Goal: Task Accomplishment & Management: Complete application form

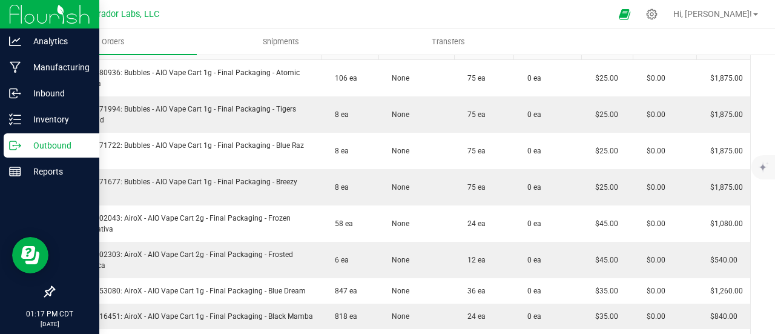
click at [12, 139] on div "Outbound" at bounding box center [52, 145] width 96 height 24
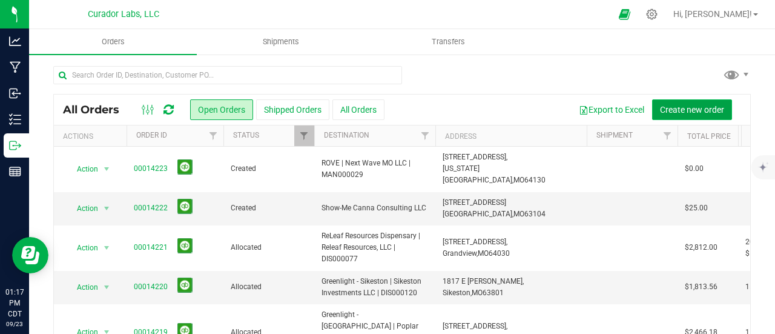
click at [678, 112] on span "Create new order" at bounding box center [692, 110] width 64 height 10
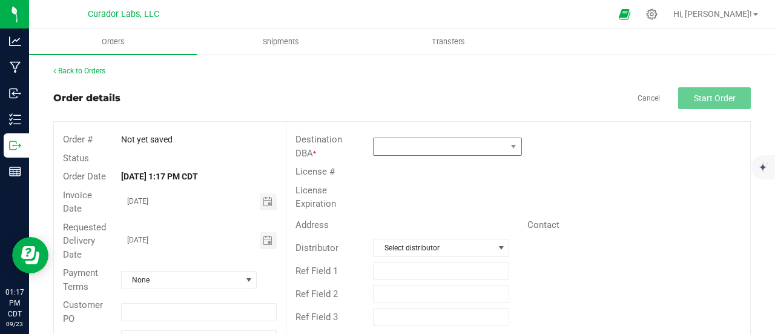
click at [424, 146] on span at bounding box center [440, 146] width 133 height 17
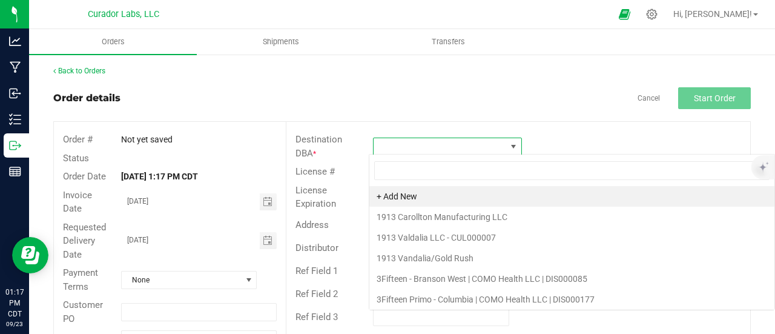
scroll to position [18, 147]
type input "creve c"
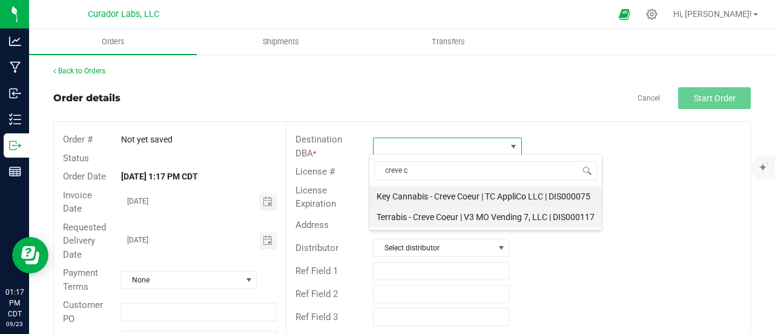
click at [411, 214] on li "Terrabis - Creve Coeur | V3 MO Vending 7, LLC | DIS000117" at bounding box center [486, 217] width 233 height 21
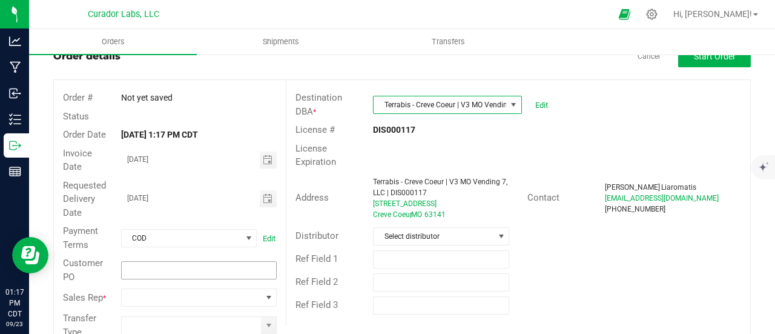
scroll to position [61, 0]
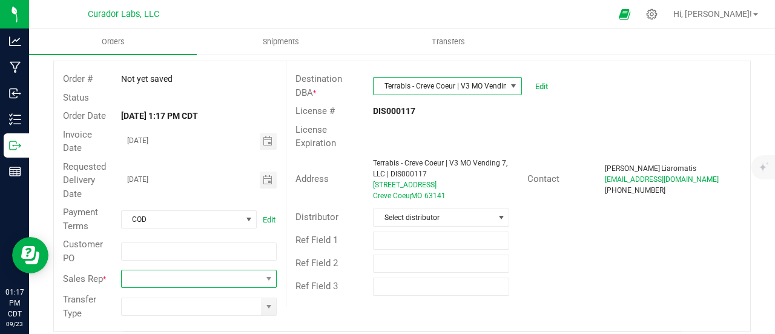
click at [246, 282] on span at bounding box center [191, 278] width 139 height 17
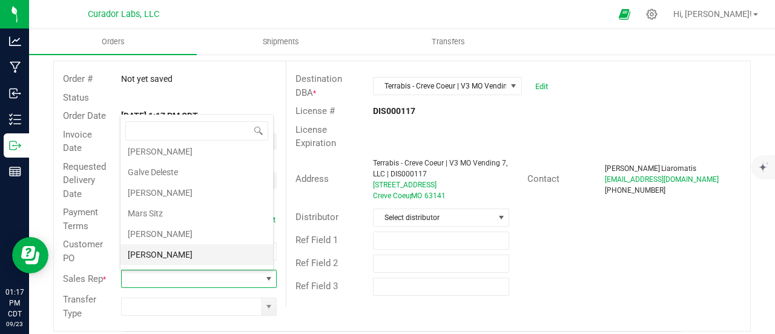
scroll to position [40, 0]
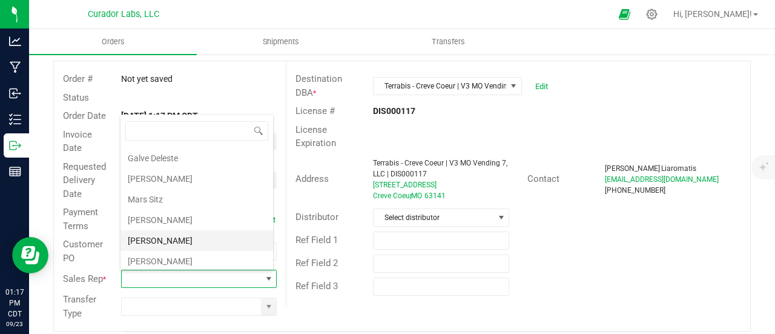
click at [173, 244] on li "[PERSON_NAME]" at bounding box center [197, 240] width 153 height 21
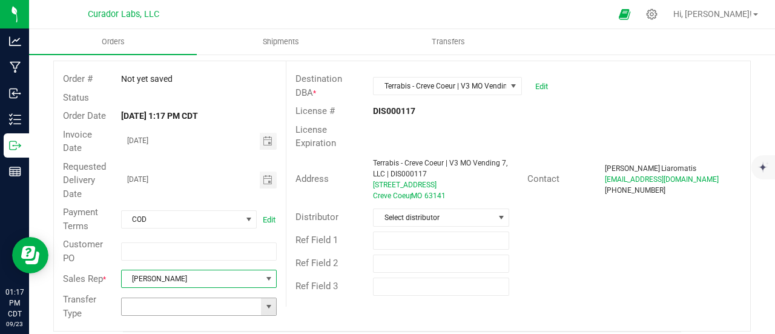
click at [264, 305] on span at bounding box center [269, 307] width 10 height 10
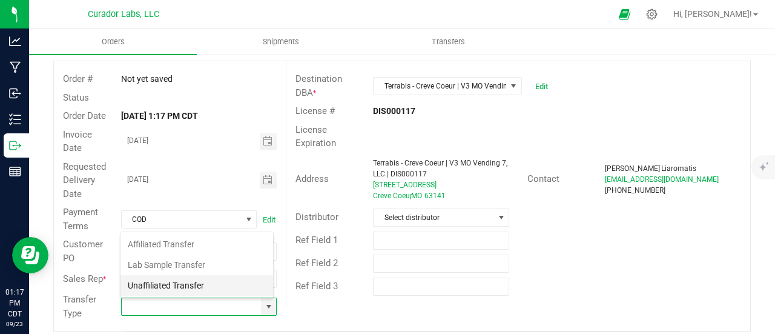
scroll to position [18, 151]
click at [201, 291] on li "Unaffiliated Transfer" at bounding box center [197, 285] width 153 height 21
type input "Unaffiliated Transfer"
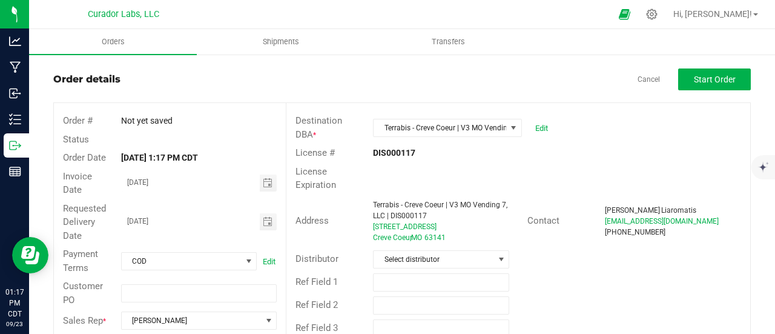
scroll to position [0, 0]
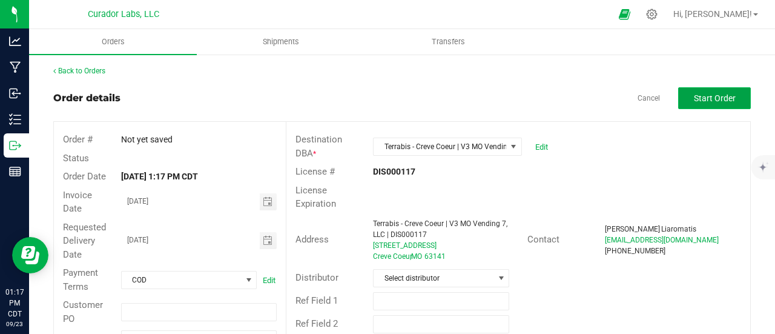
click at [711, 102] on span "Start Order" at bounding box center [715, 98] width 42 height 10
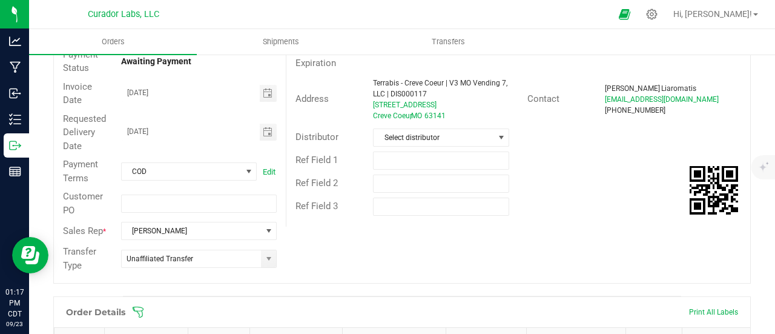
scroll to position [303, 0]
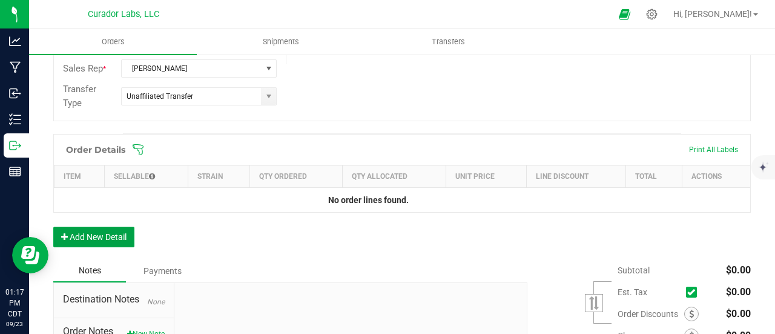
drag, startPoint x: 129, startPoint y: 234, endPoint x: 120, endPoint y: 230, distance: 10.3
click at [124, 234] on button "Add New Detail" at bounding box center [93, 237] width 81 height 21
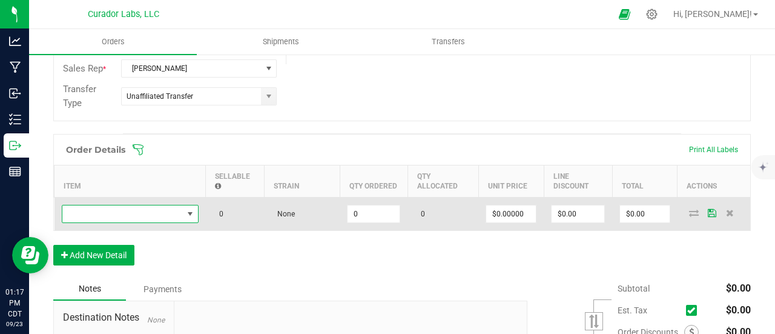
click at [115, 207] on span "NO DATA FOUND" at bounding box center [122, 213] width 121 height 17
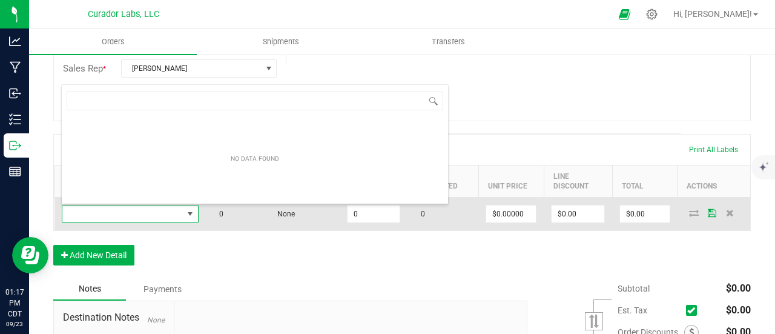
scroll to position [18, 137]
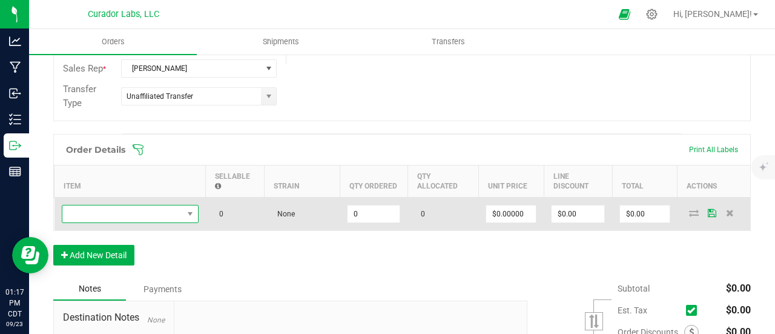
click at [143, 214] on span "NO DATA FOUND" at bounding box center [122, 213] width 121 height 17
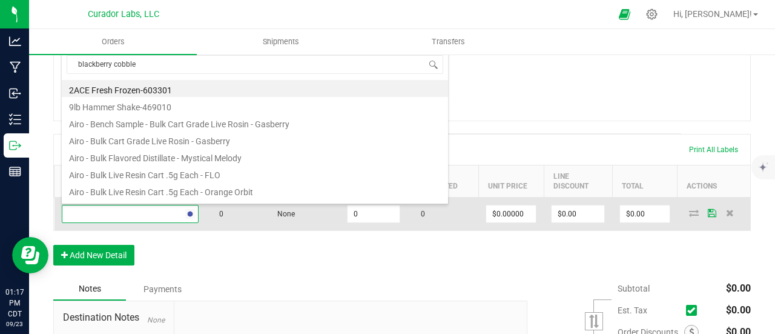
type input "blackberry cobbler"
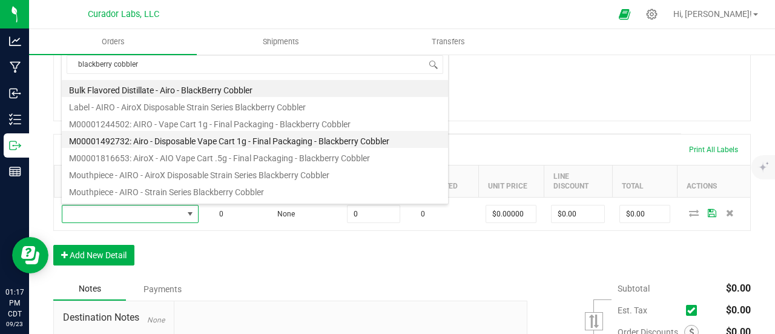
click at [214, 134] on li "M00001492732: Airo - Disposable Vape Cart 1g - Final Packaging - Blackberry Cob…" at bounding box center [255, 139] width 386 height 17
type input "0 ea"
type input "$35.00000"
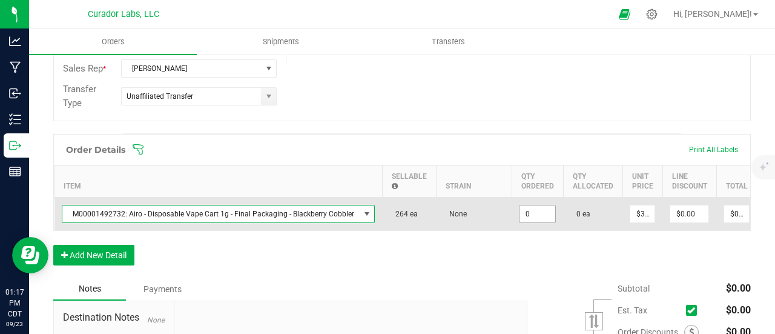
drag, startPoint x: 538, startPoint y: 208, endPoint x: 533, endPoint y: 221, distance: 13.0
click at [537, 208] on input "0" at bounding box center [538, 213] width 36 height 17
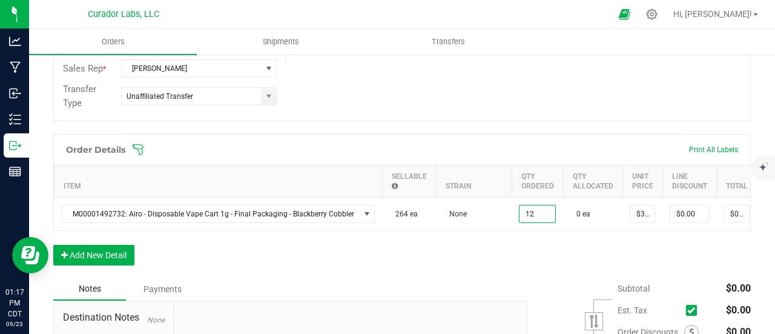
type input "12 ea"
type input "$420.00"
drag, startPoint x: 519, startPoint y: 253, endPoint x: 509, endPoint y: 254, distance: 9.2
click at [516, 253] on div "Order Details Print All Labels Item Sellable Strain Qty Ordered Qty Allocated U…" at bounding box center [402, 206] width 698 height 144
click at [127, 261] on button "Add New Detail" at bounding box center [93, 255] width 81 height 21
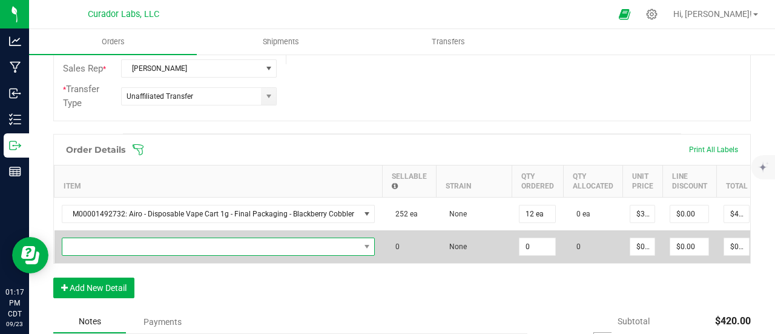
click at [121, 245] on span "NO DATA FOUND" at bounding box center [210, 246] width 297 height 17
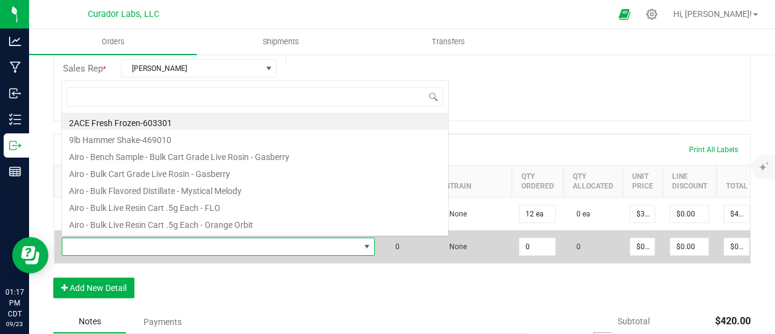
scroll to position [18, 308]
type input "black mamba"
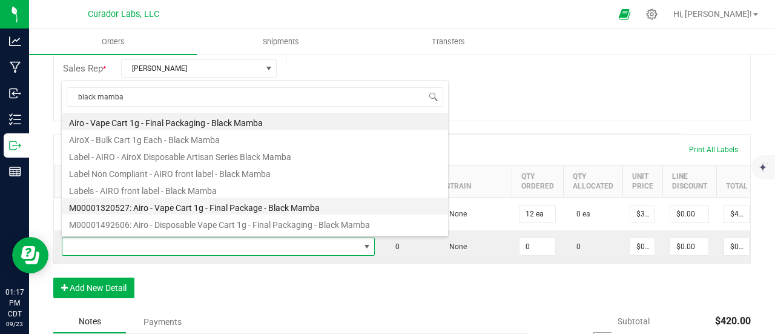
click at [134, 211] on li "M00001320527: Airo - Vape Cart 1g - Final Package - Black Mamba" at bounding box center [255, 205] width 386 height 17
type input "0 ea"
type input "$32.50000"
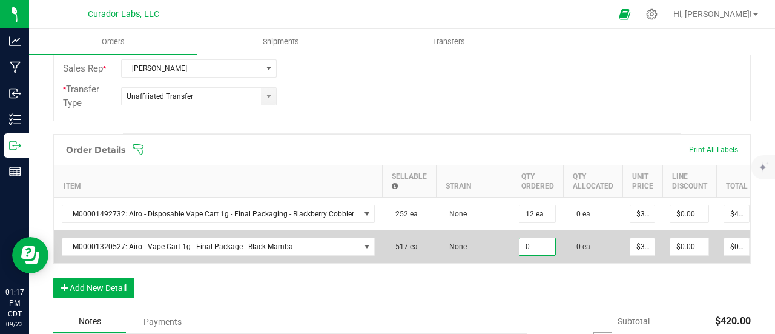
click at [524, 238] on input "0" at bounding box center [538, 246] width 36 height 17
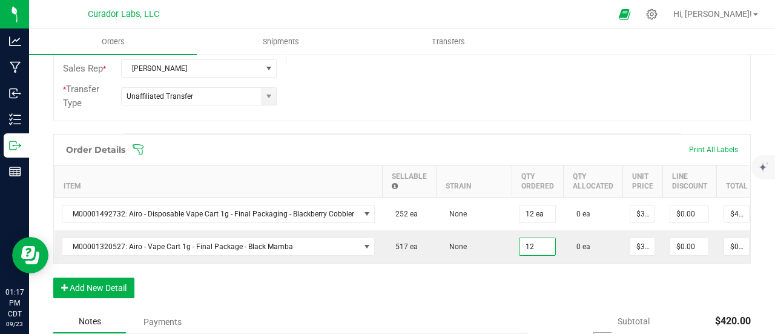
type input "12 ea"
type input "$390.00"
click at [524, 287] on div "Order Details Print All Labels Item Sellable Strain Qty Ordered Qty Allocated U…" at bounding box center [402, 222] width 698 height 176
click at [122, 279] on div "Order Details Print All Labels Item Sellable Strain Qty Ordered Qty Allocated U…" at bounding box center [402, 222] width 698 height 176
click at [122, 287] on button "Add New Detail" at bounding box center [93, 287] width 81 height 21
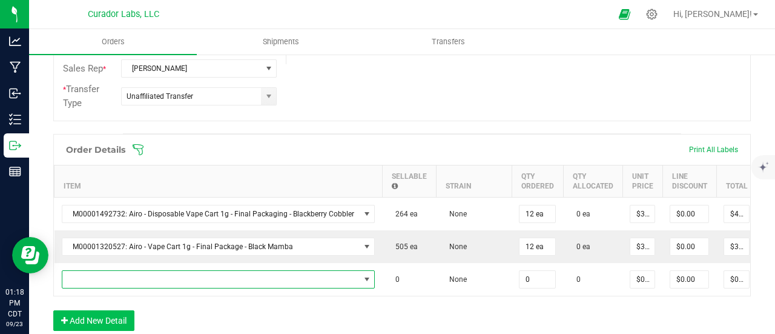
click at [122, 277] on span "NO DATA FOUND" at bounding box center [210, 279] width 297 height 17
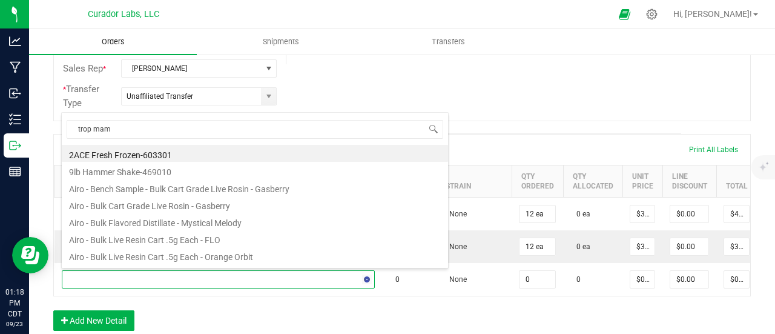
type input "trop mama"
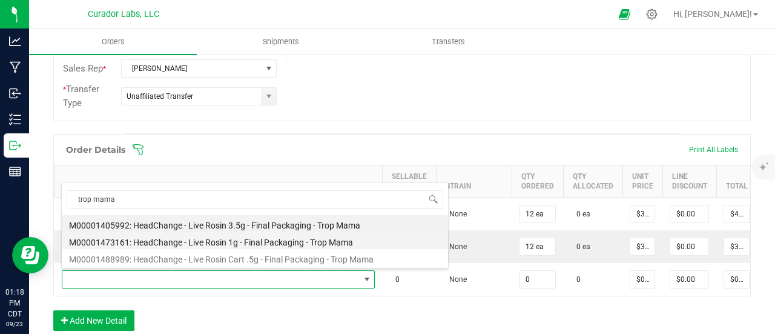
click at [188, 234] on li "M00001473161: HeadChange - Live Rosin 1g - Final Packaging - Trop Mama" at bounding box center [255, 240] width 386 height 17
type input "0 ea"
type input "$32.50000"
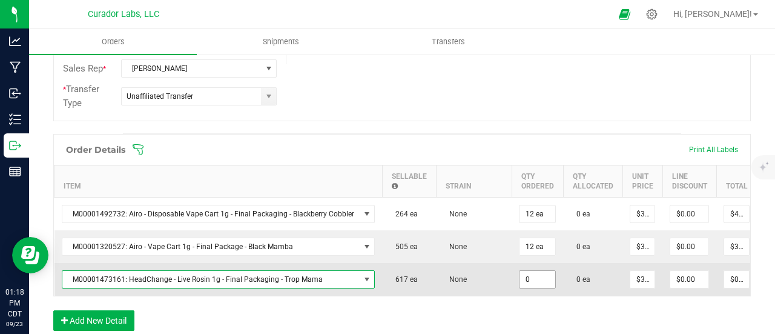
click at [523, 279] on input "0" at bounding box center [538, 279] width 36 height 17
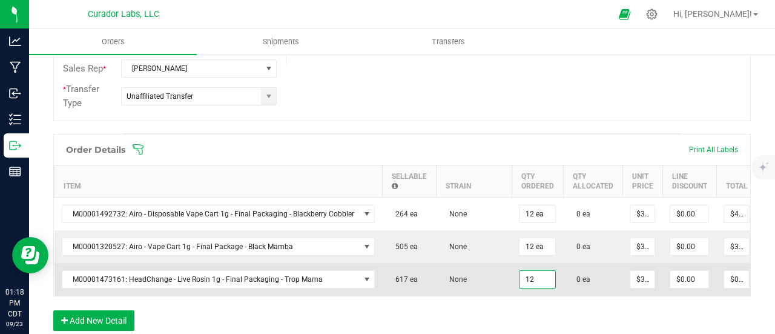
type input "12 ea"
type input "$390.00"
click at [496, 268] on td "None" at bounding box center [474, 279] width 76 height 33
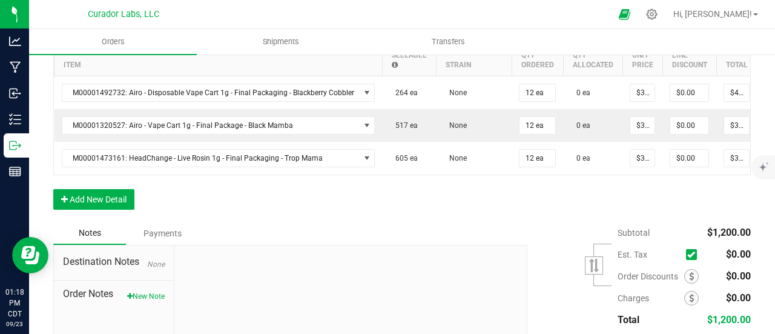
scroll to position [0, 16]
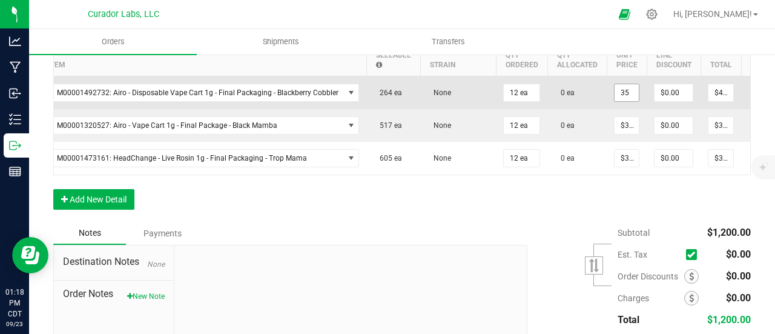
click at [615, 88] on input "35" at bounding box center [627, 92] width 24 height 17
click at [615, 85] on input "35" at bounding box center [627, 92] width 24 height 17
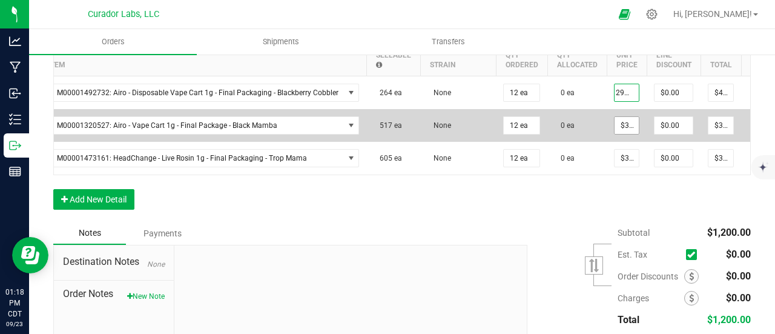
type input "$29.75000"
type input "$357.00"
click at [617, 125] on input "32.5" at bounding box center [627, 125] width 24 height 17
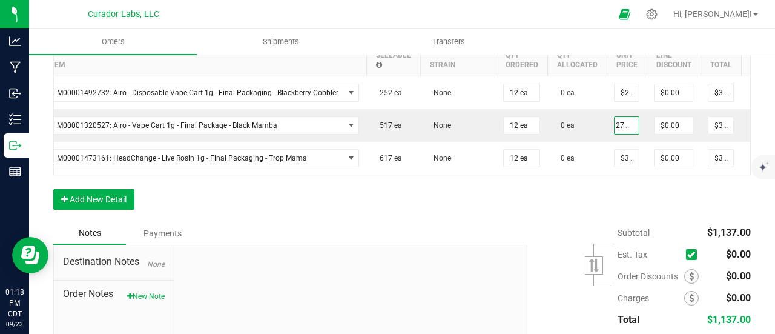
type input "$27.63000"
type input "$331.56"
click at [611, 204] on div "Order Details Print All Labels Item Sellable Strain Qty Ordered Qty Allocated U…" at bounding box center [402, 117] width 698 height 209
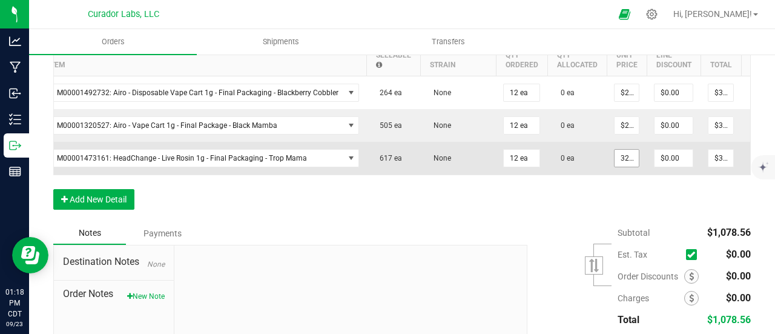
click at [617, 158] on input "32.5" at bounding box center [627, 158] width 24 height 17
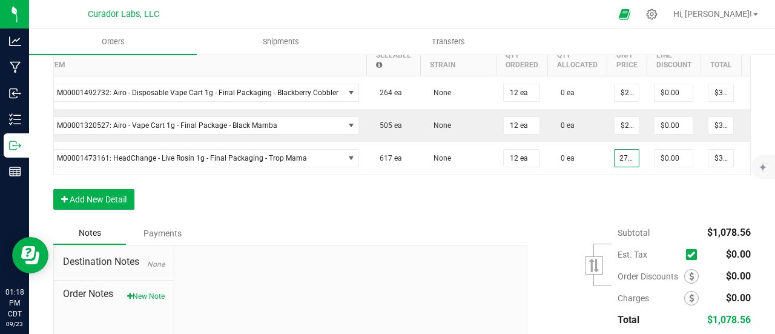
scroll to position [0, 5]
type input "$27.63000"
type input "$331.56"
click at [646, 207] on div "Order Details Print All Labels Item Sellable Strain Qty Ordered Qty Allocated U…" at bounding box center [402, 117] width 698 height 209
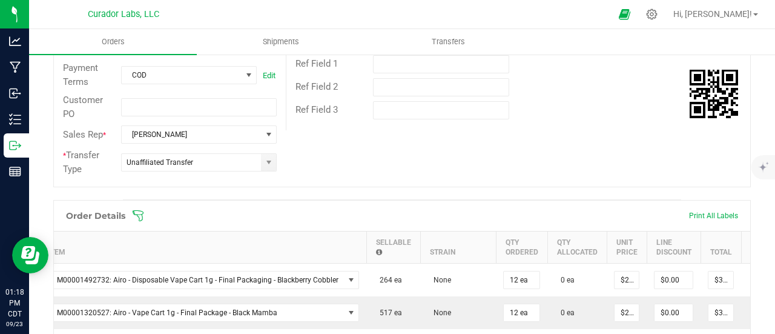
scroll to position [61, 0]
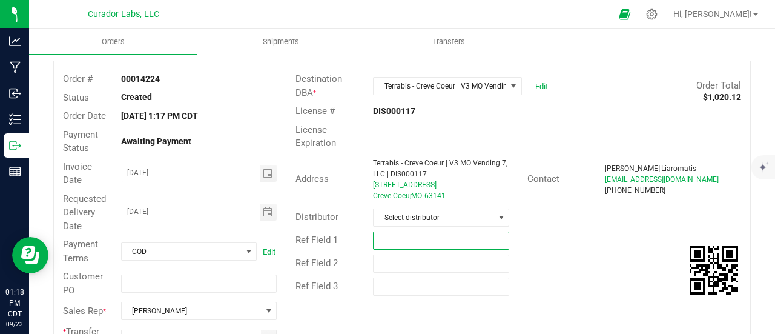
click at [442, 238] on input "text" at bounding box center [441, 240] width 136 height 18
type input "15% EDLP"
click at [555, 276] on div "Ref Field 3" at bounding box center [519, 286] width 464 height 23
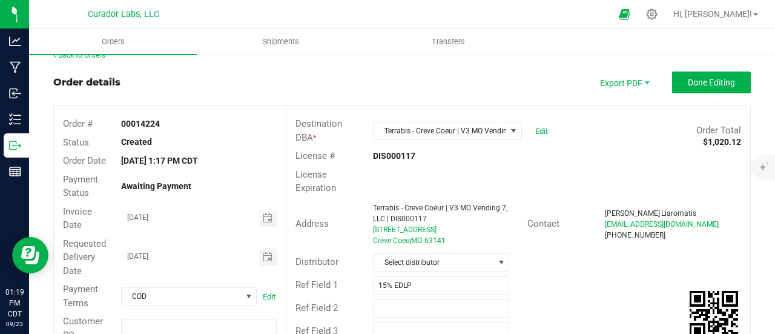
scroll to position [0, 0]
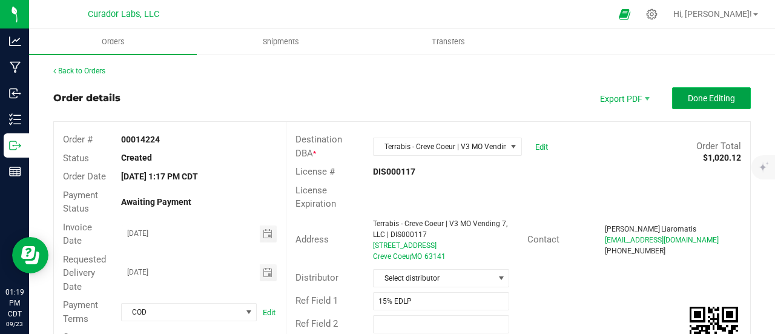
click at [688, 96] on span "Done Editing" at bounding box center [711, 98] width 47 height 10
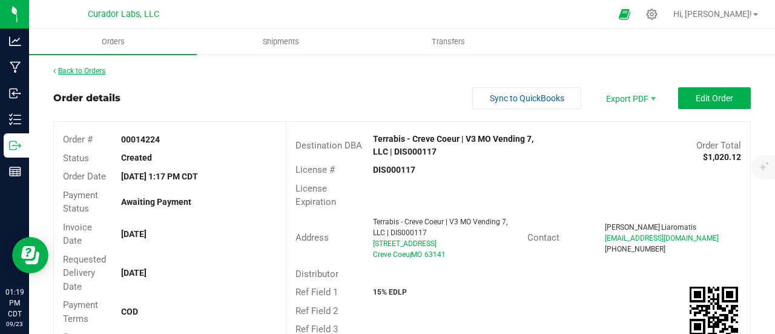
click at [98, 70] on link "Back to Orders" at bounding box center [79, 71] width 52 height 8
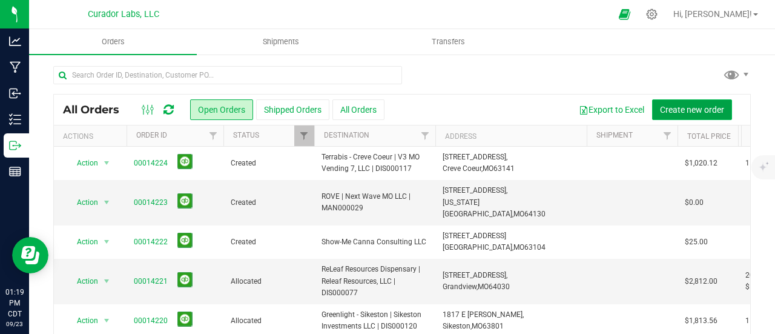
click at [694, 113] on span "Create new order" at bounding box center [692, 110] width 64 height 10
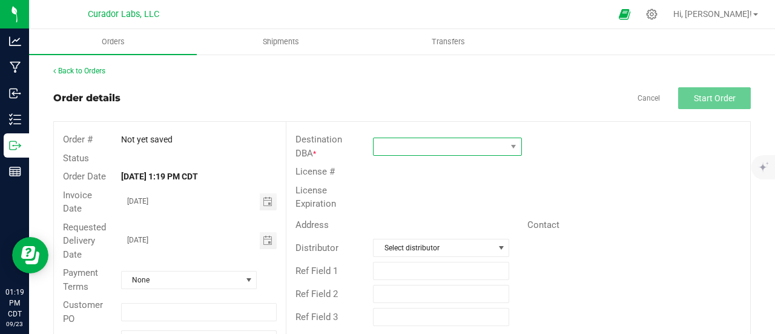
click at [434, 142] on span at bounding box center [440, 146] width 133 height 17
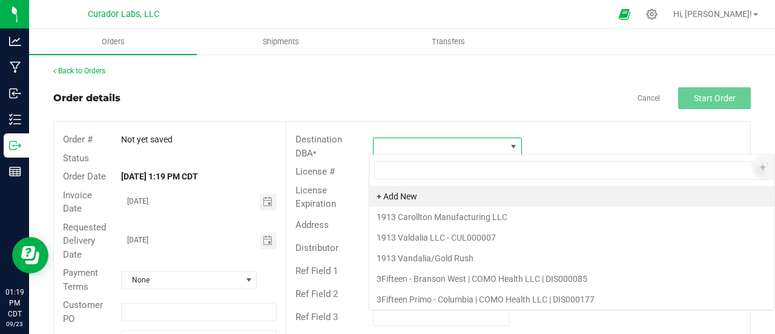
scroll to position [18, 147]
type input "[PERSON_NAME]"
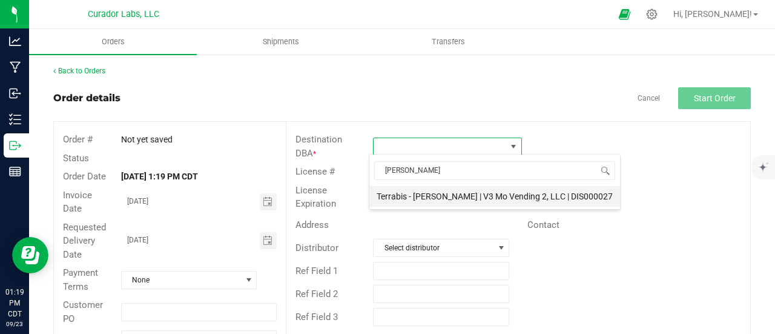
click at [428, 196] on li "Terrabis - [PERSON_NAME] | V3 Mo Vending 2, LLC | DIS000027" at bounding box center [495, 196] width 251 height 21
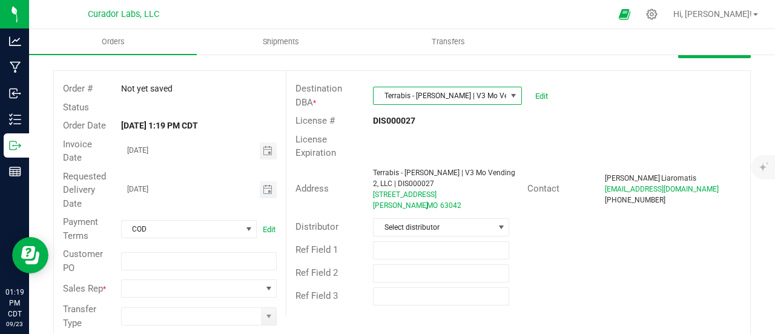
scroll to position [70, 0]
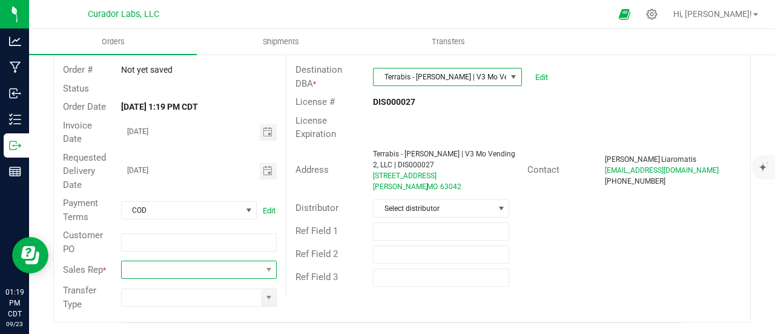
click at [247, 269] on span at bounding box center [191, 269] width 139 height 17
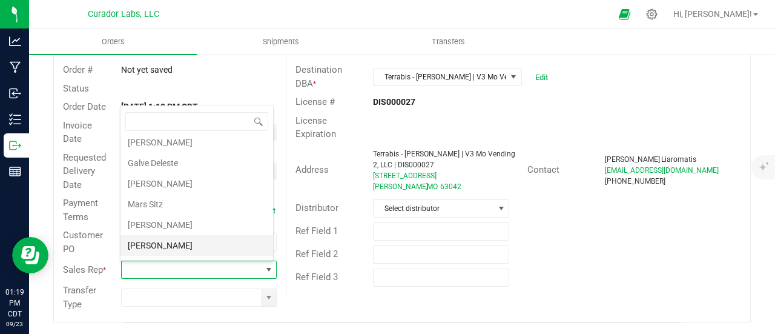
scroll to position [40, 0]
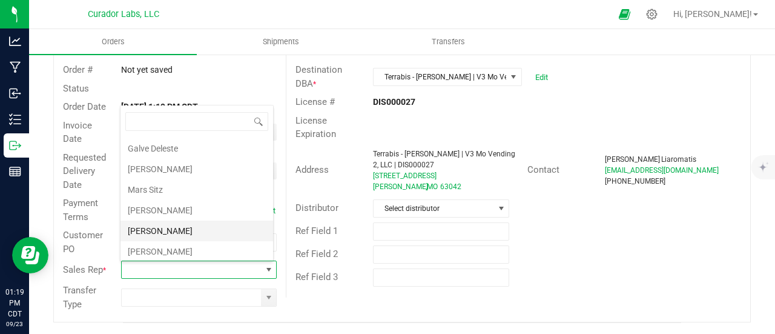
drag, startPoint x: 184, startPoint y: 226, endPoint x: 200, endPoint y: 247, distance: 26.3
click at [183, 226] on li "[PERSON_NAME]" at bounding box center [197, 231] width 153 height 21
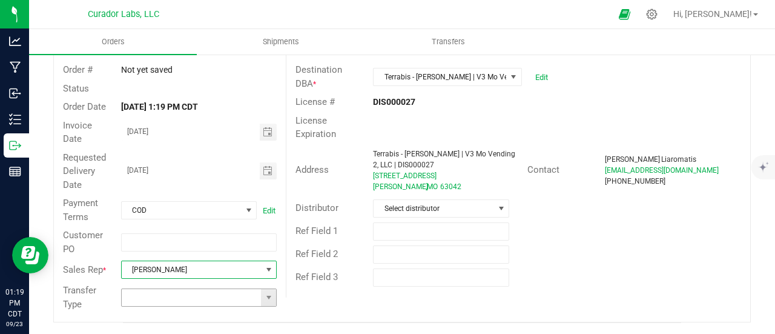
click at [264, 304] on span at bounding box center [268, 297] width 15 height 17
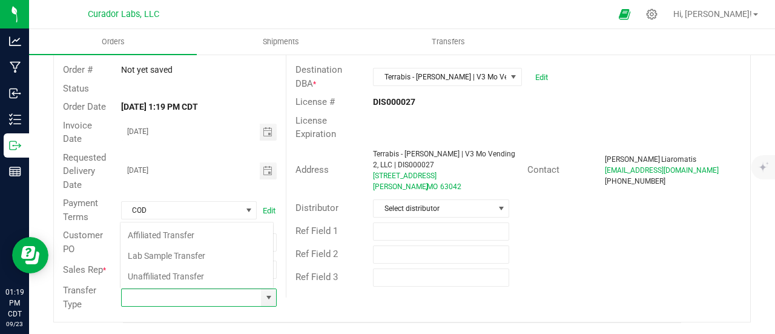
scroll to position [18, 151]
click at [182, 274] on li "Unaffiliated Transfer" at bounding box center [197, 276] width 153 height 21
type input "Unaffiliated Transfer"
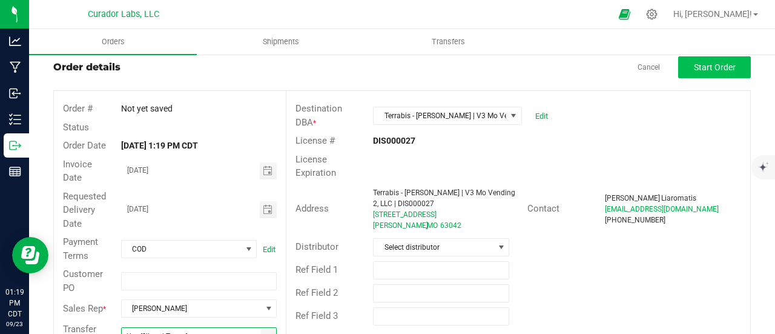
scroll to position [0, 0]
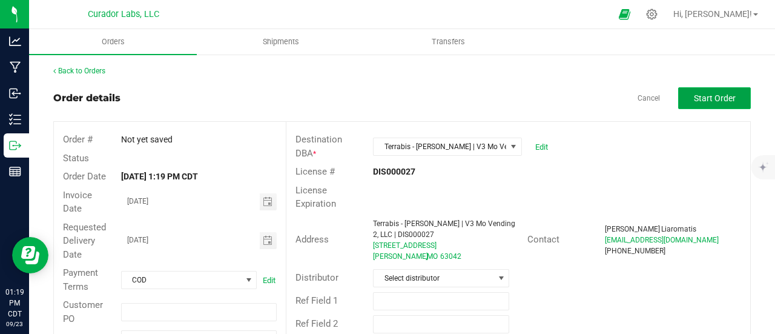
click at [731, 91] on button "Start Order" at bounding box center [714, 98] width 73 height 22
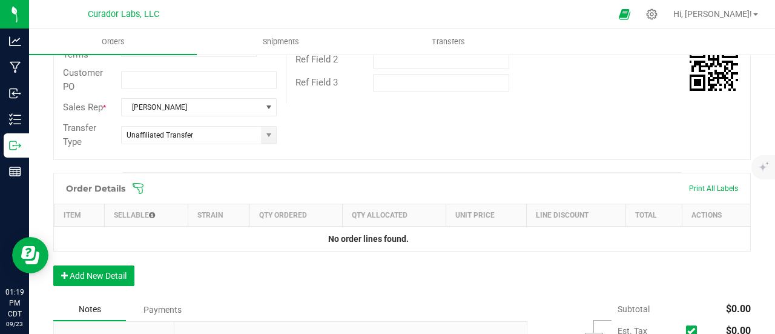
scroll to position [303, 0]
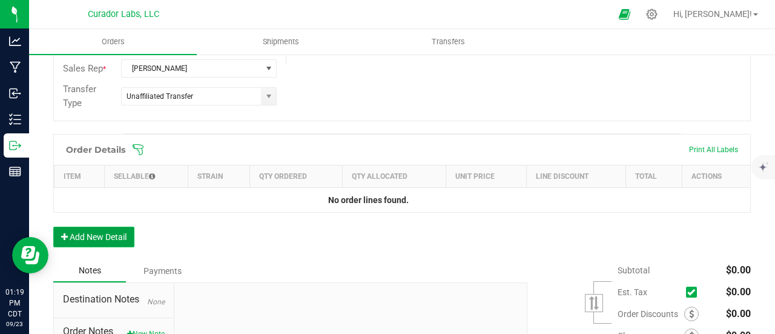
click at [97, 230] on button "Add New Detail" at bounding box center [93, 237] width 81 height 21
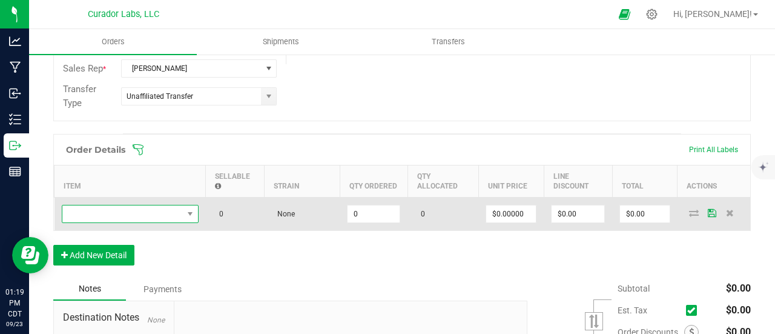
click at [99, 210] on span "NO DATA FOUND" at bounding box center [122, 213] width 121 height 17
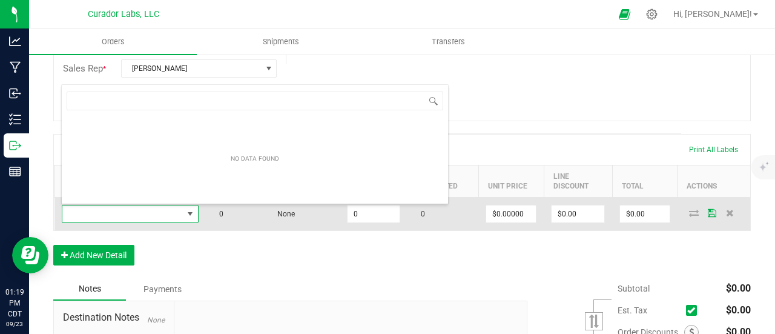
scroll to position [18, 137]
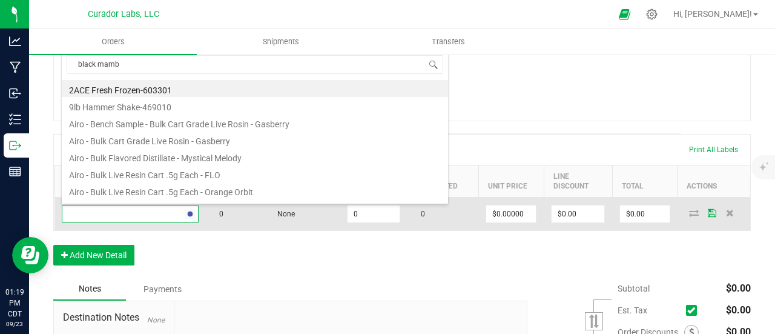
type input "black mamba"
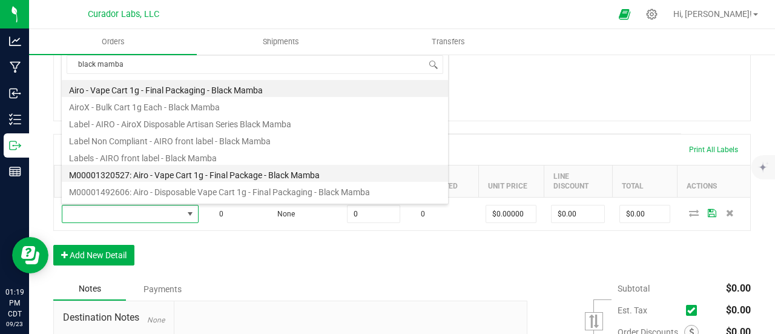
click at [252, 167] on li "M00001320527: Airo - Vape Cart 1g - Final Package - Black Mamba" at bounding box center [255, 173] width 386 height 17
type input "0 ea"
type input "$32.50000"
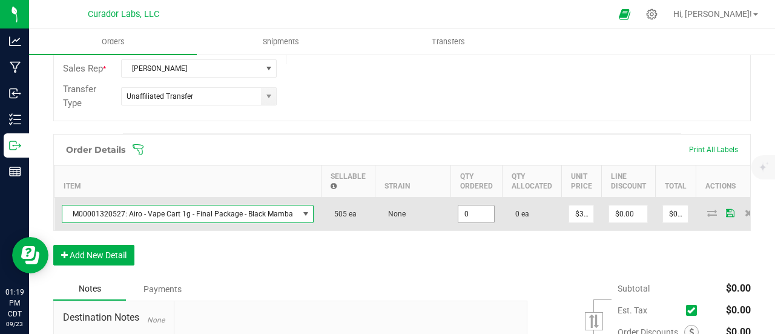
click at [471, 210] on input "0" at bounding box center [477, 213] width 36 height 17
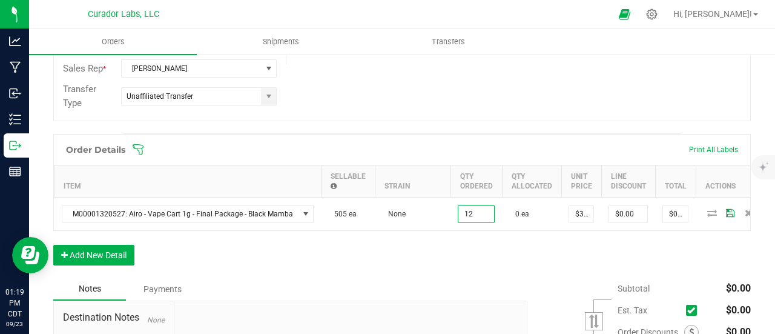
type input "12 ea"
type input "$390.00"
click at [440, 270] on div "Order Details Print All Labels Item Sellable Strain Qty Ordered Qty Allocated U…" at bounding box center [402, 206] width 698 height 144
click at [79, 265] on button "Add New Detail" at bounding box center [93, 255] width 81 height 21
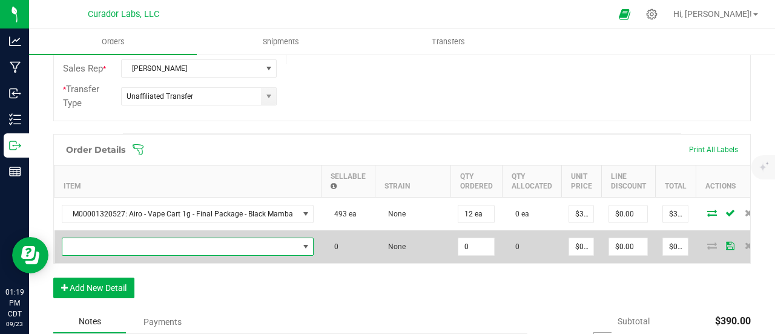
click at [85, 249] on span "NO DATA FOUND" at bounding box center [180, 246] width 236 height 17
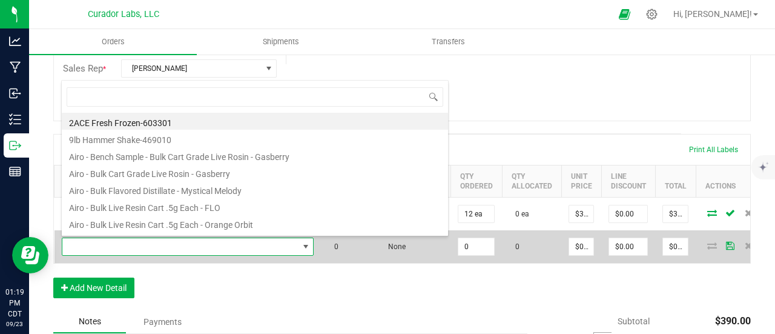
scroll to position [18, 247]
type input "citrus splash"
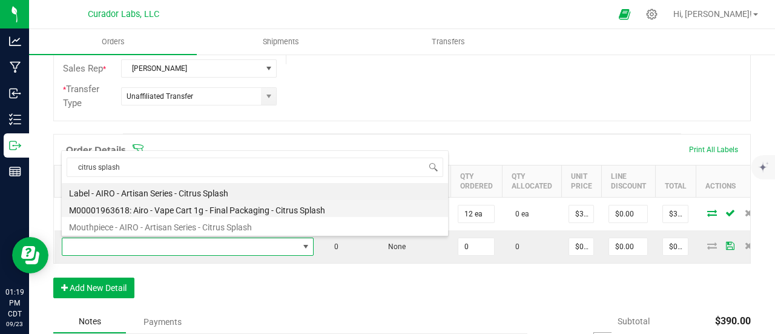
click at [184, 208] on li "M00001963618: Airo - Vape Cart 1g - Final Packaging - Citrus Splash" at bounding box center [255, 208] width 386 height 17
type input "0 ea"
type input "$32.50000"
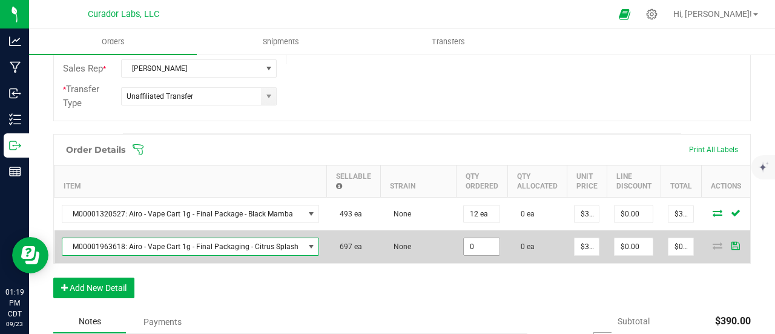
click at [472, 252] on input "0" at bounding box center [482, 246] width 36 height 17
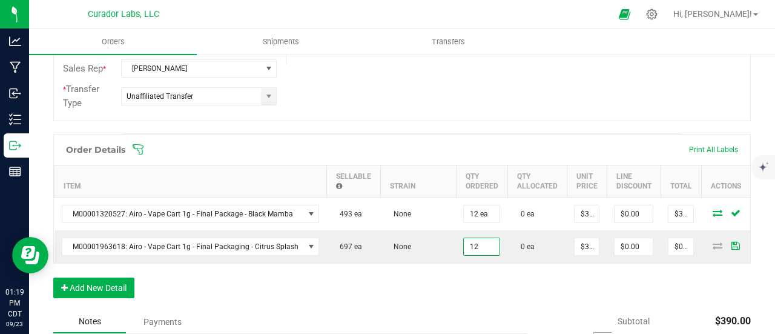
type input "12 ea"
type input "$390.00"
click at [475, 294] on div "Order Details Print All Labels Item Sellable Strain Qty Ordered Qty Allocated U…" at bounding box center [402, 222] width 698 height 176
click at [119, 278] on div "Order Details Print All Labels Item Sellable Strain Qty Ordered Qty Allocated U…" at bounding box center [402, 222] width 698 height 176
click at [119, 288] on button "Add New Detail" at bounding box center [93, 287] width 81 height 21
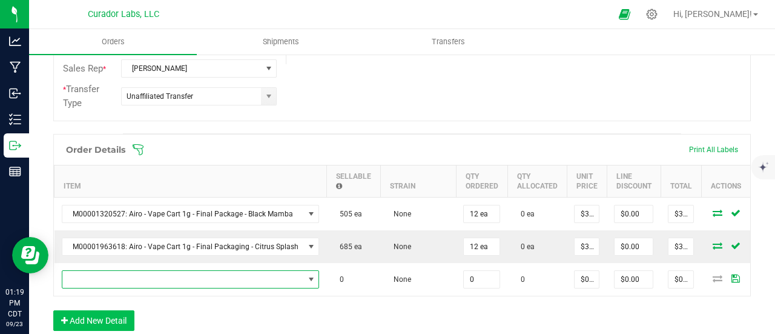
click at [119, 284] on span "NO DATA FOUND" at bounding box center [183, 279] width 242 height 17
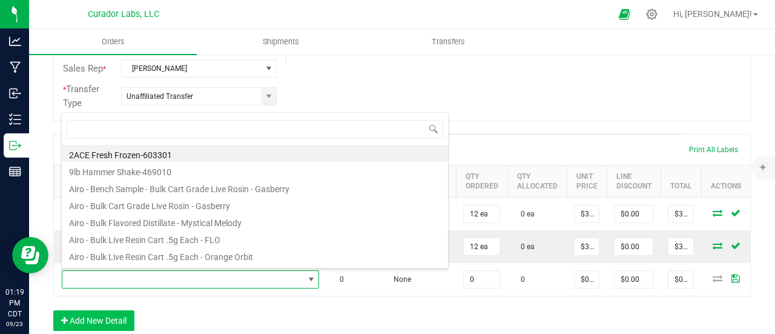
scroll to position [18, 252]
type input "popscotch"
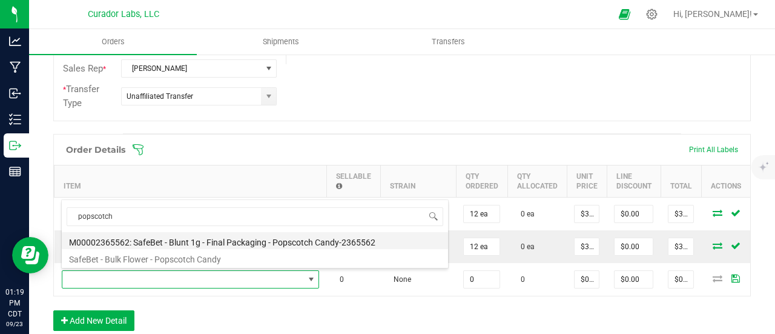
click at [213, 235] on li "M00002365562: SafeBet - Blunt 1g - Final Packaging - Popscotch Candy-2365562" at bounding box center [255, 240] width 386 height 17
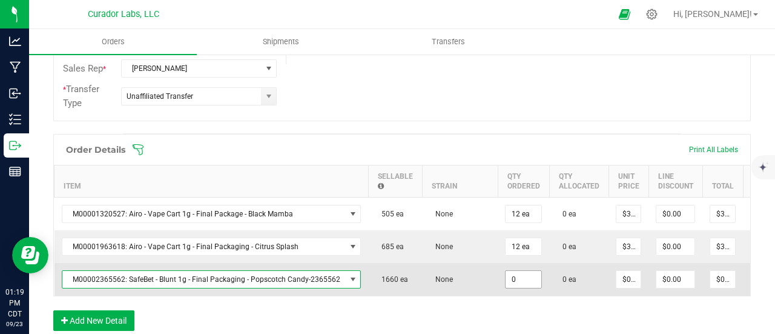
click at [514, 277] on input "0" at bounding box center [524, 279] width 36 height 17
type input "25 ea"
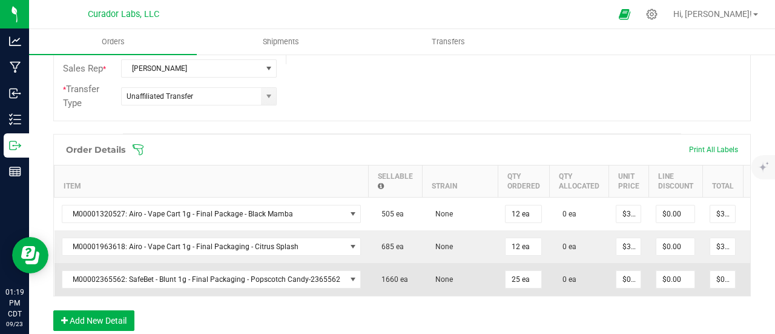
click at [486, 277] on td "None" at bounding box center [460, 279] width 76 height 33
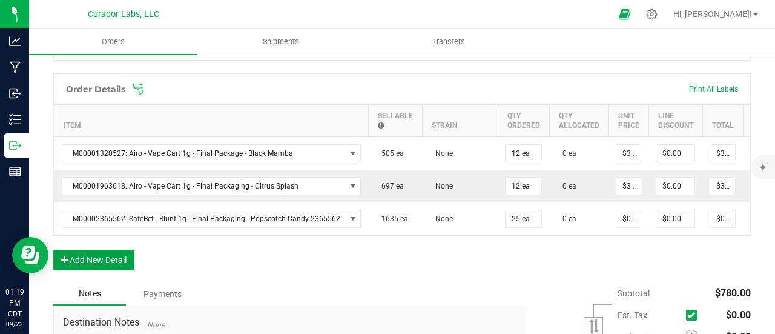
click at [125, 260] on button "Add New Detail" at bounding box center [93, 260] width 81 height 21
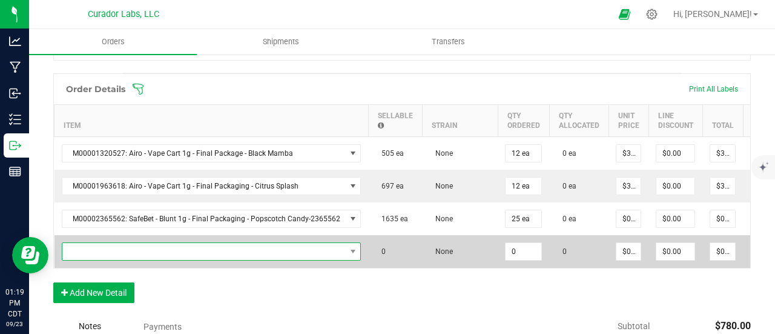
click at [125, 249] on span "NO DATA FOUND" at bounding box center [204, 251] width 284 height 17
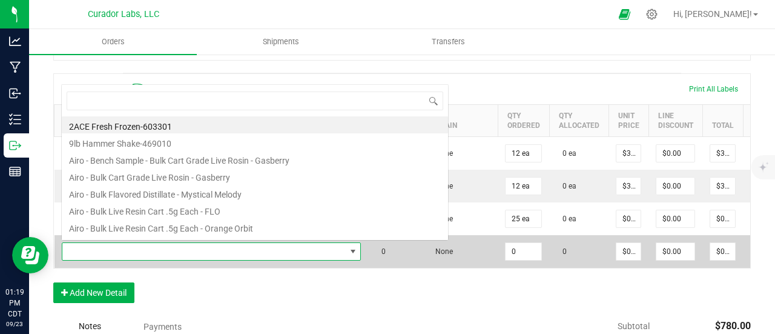
scroll to position [18, 293]
type input "[PERSON_NAME] boy burnout"
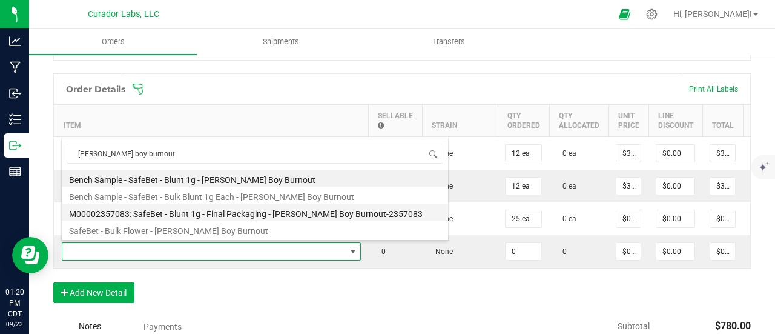
click at [221, 211] on li "M00002357083: SafeBet - Blunt 1g - Final Packaging - [PERSON_NAME] Boy Burnout-…" at bounding box center [255, 212] width 386 height 17
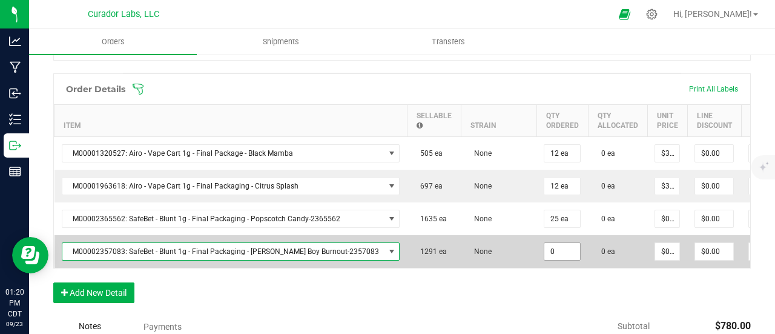
click at [545, 250] on input "0" at bounding box center [563, 251] width 36 height 17
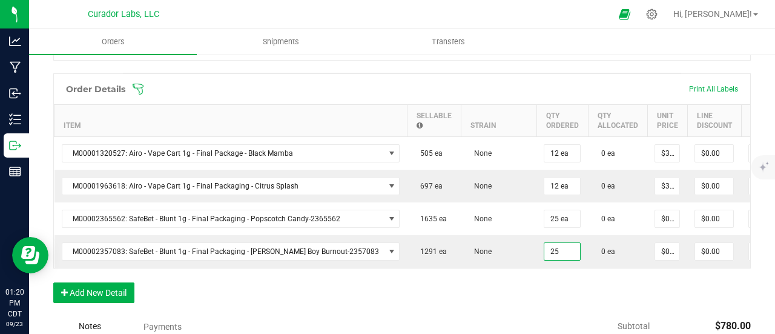
type input "25 ea"
click at [523, 301] on div "Order Details Print All Labels Item Sellable Strain Qty Ordered Qty Allocated U…" at bounding box center [402, 194] width 698 height 242
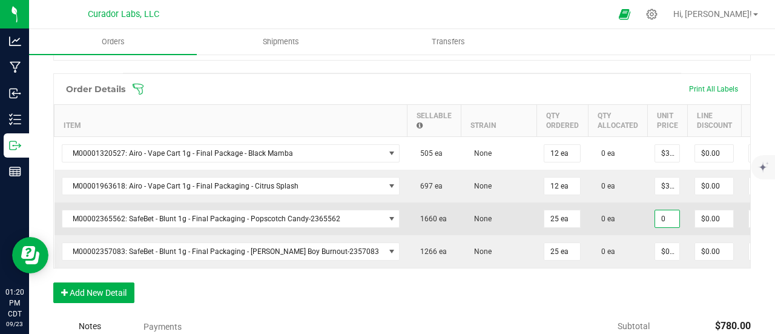
click at [655, 215] on input "0" at bounding box center [667, 218] width 24 height 17
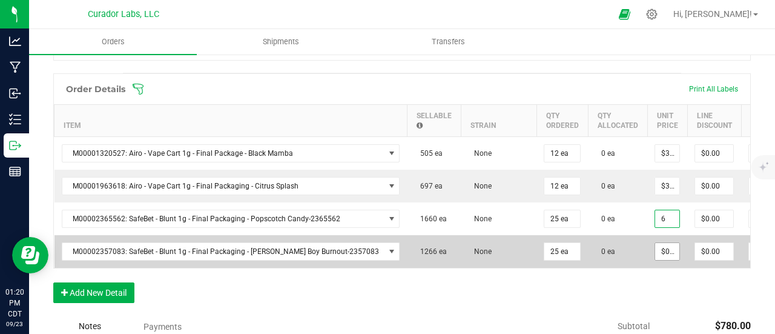
type input "$6.00000"
type input "$150.00"
click at [655, 254] on input "0" at bounding box center [667, 251] width 24 height 17
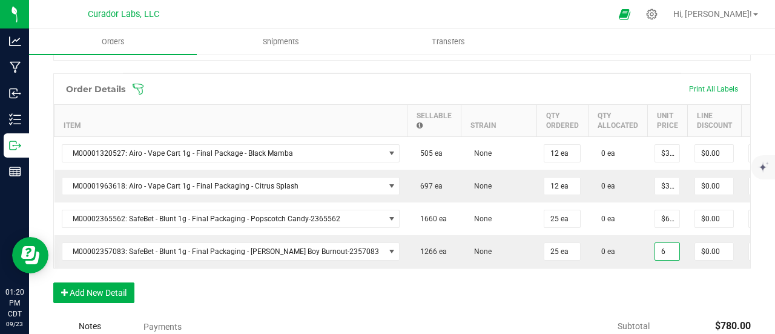
type input "$6.00000"
type input "$150.00"
click at [628, 306] on div "Order Details Print All Labels Item Sellable Strain Qty Ordered Qty Allocated U…" at bounding box center [402, 194] width 698 height 242
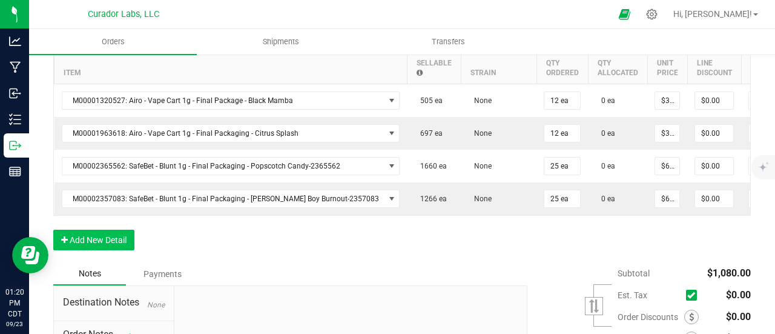
scroll to position [485, 0]
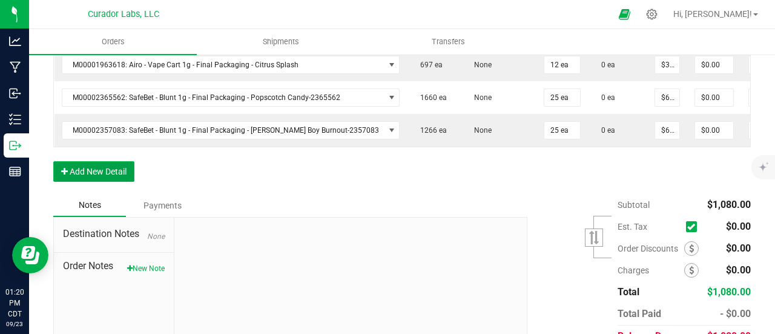
click at [128, 177] on button "Add New Detail" at bounding box center [93, 171] width 81 height 21
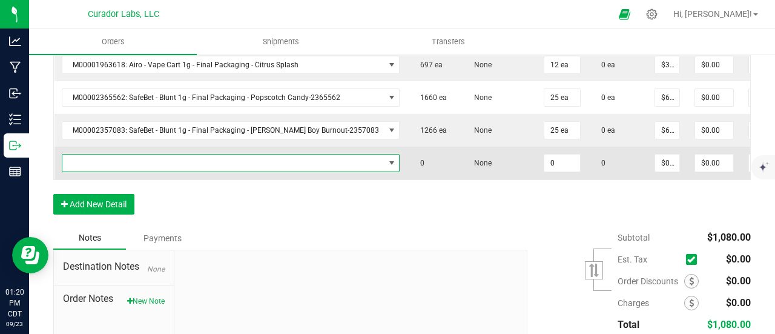
click at [126, 162] on span "NO DATA FOUND" at bounding box center [223, 162] width 322 height 17
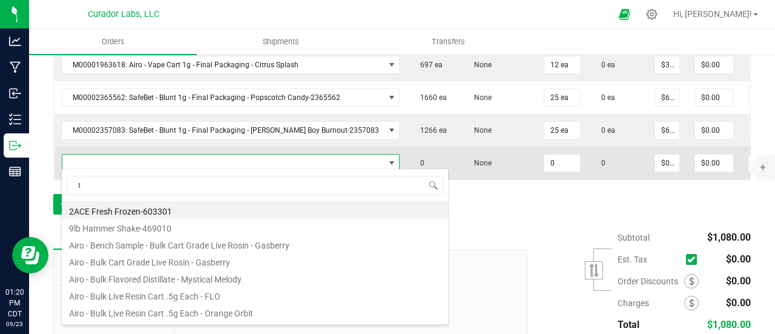
scroll to position [18, 303]
type input "traffic jam"
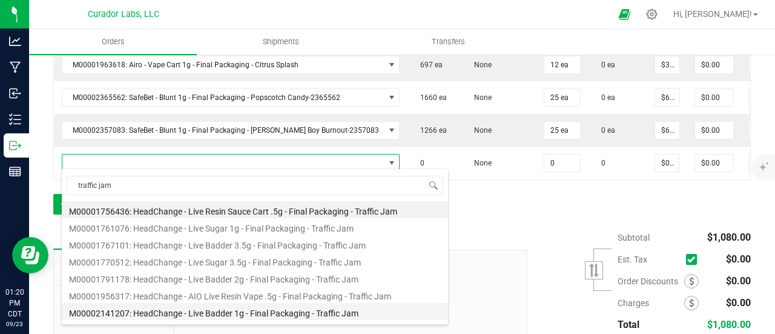
click at [227, 308] on li "M00002141207: HeadChange - Live Badder 1g - Final Packaging - Traffic Jam" at bounding box center [255, 311] width 386 height 17
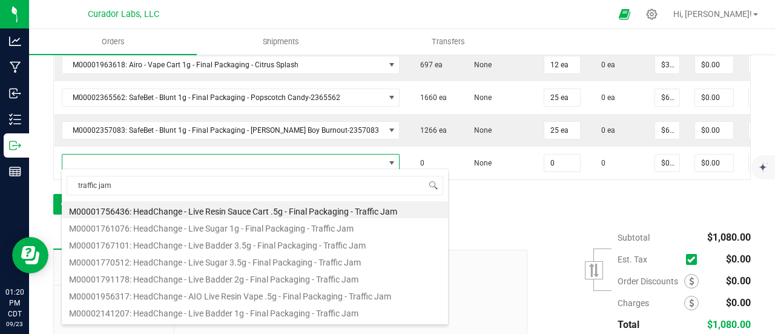
type input "0 ea"
type input "$25.00000"
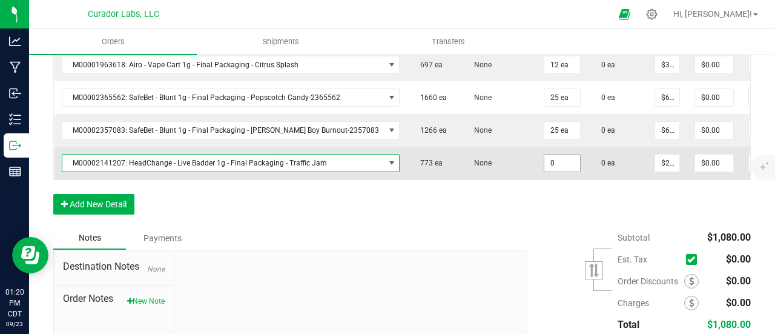
click at [545, 159] on input "0" at bounding box center [563, 162] width 36 height 17
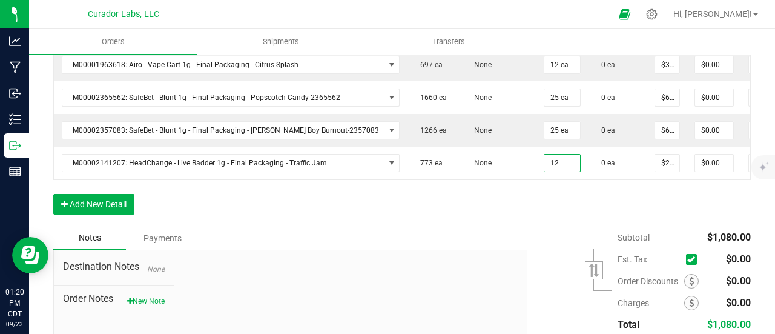
type input "12 ea"
type input "$300.00"
click at [493, 227] on div "Order Details Print All Labels Item Sellable Strain Qty Ordered Qty Allocated U…" at bounding box center [402, 89] width 698 height 274
click at [130, 213] on button "Add New Detail" at bounding box center [93, 204] width 81 height 21
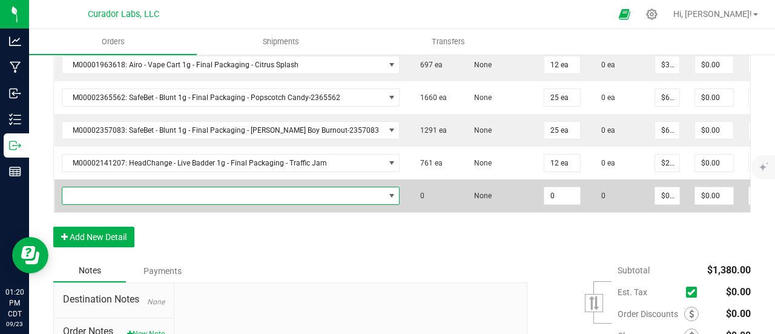
click at [124, 193] on span "NO DATA FOUND" at bounding box center [223, 195] width 322 height 17
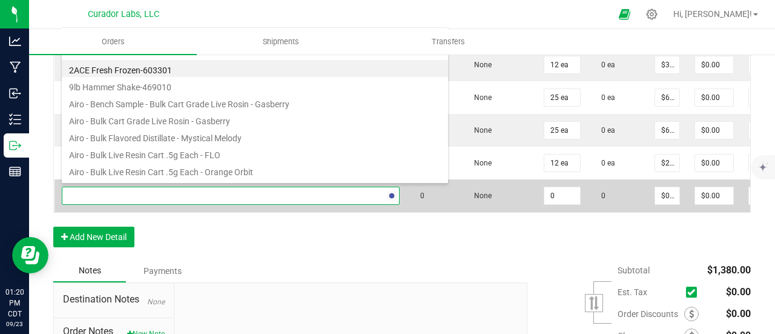
type input "raspberry cake"
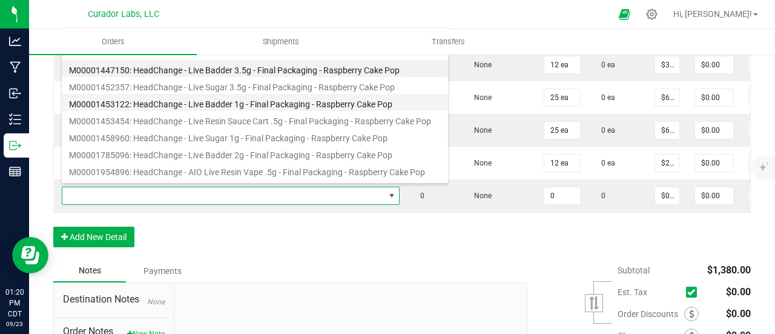
click at [229, 98] on li "M00001453122: HeadChange - Live Badder 1g - Final Packaging - Raspberry Cake Pop" at bounding box center [255, 102] width 386 height 17
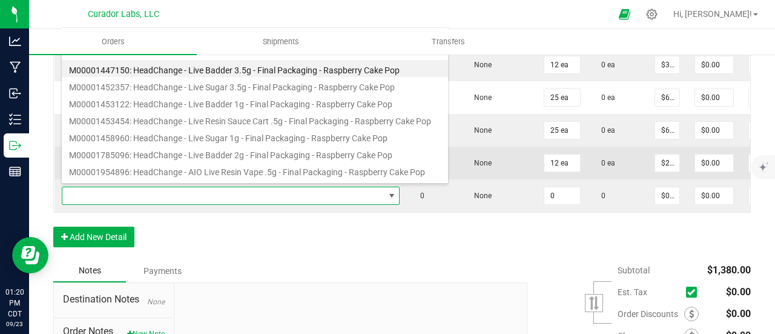
type input "0 ea"
type input "$25.00000"
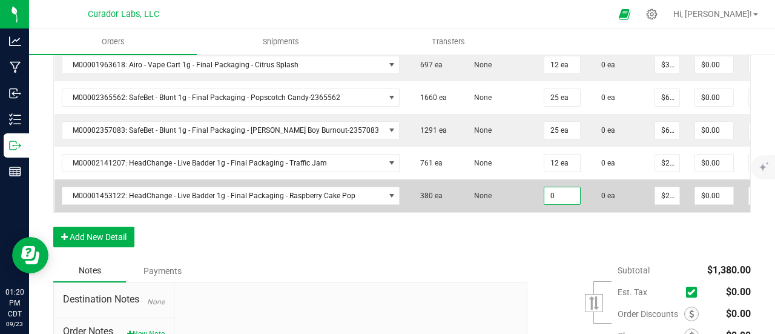
click at [545, 196] on input "0" at bounding box center [563, 195] width 36 height 17
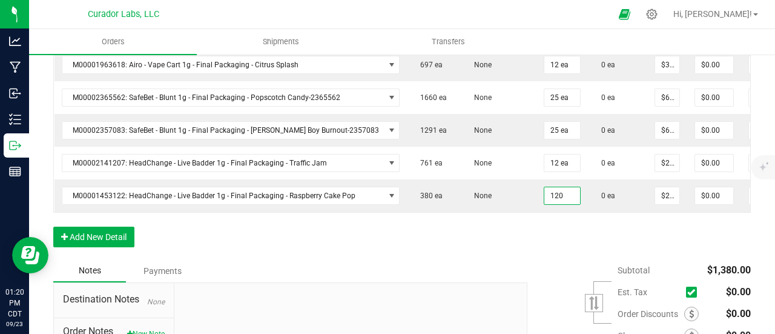
type input "120 ea"
type input "$3,000.00"
click at [521, 236] on div "Order Details Print All Labels Item Sellable Strain Qty Ordered Qty Allocated U…" at bounding box center [402, 105] width 698 height 307
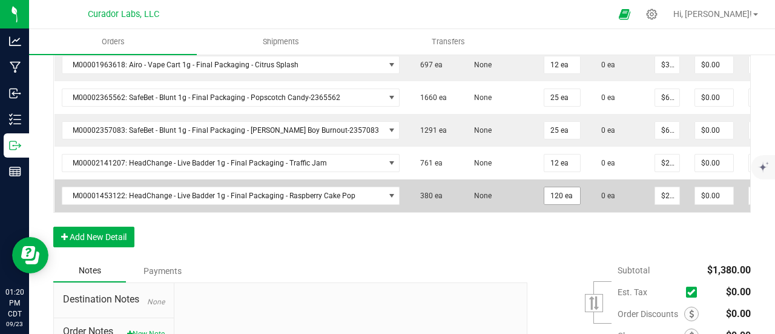
type input "120"
click at [545, 190] on input "120" at bounding box center [563, 195] width 36 height 17
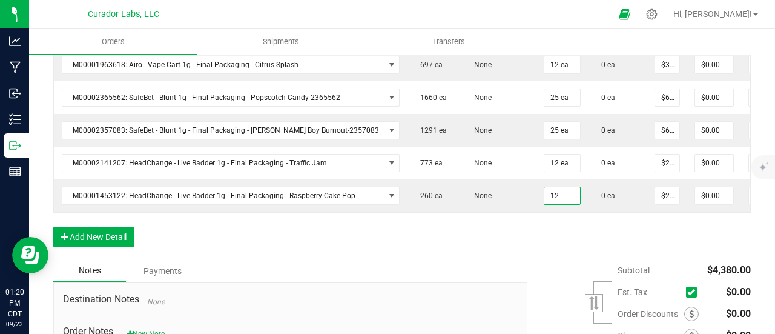
type input "12 ea"
type input "$300.00"
click at [530, 237] on div "Order Details Print All Labels Item Sellable Strain Qty Ordered Qty Allocated U…" at bounding box center [402, 105] width 698 height 307
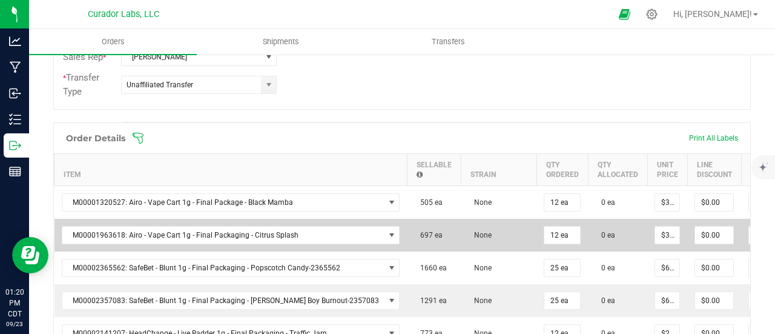
scroll to position [303, 0]
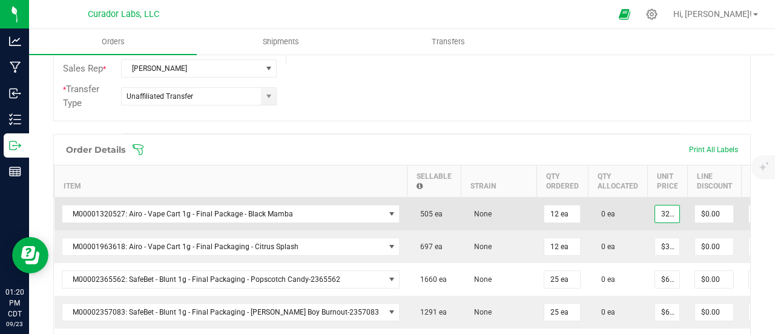
click at [655, 211] on input "32.5" at bounding box center [667, 213] width 24 height 17
click at [655, 211] on input "227.63" at bounding box center [667, 213] width 24 height 17
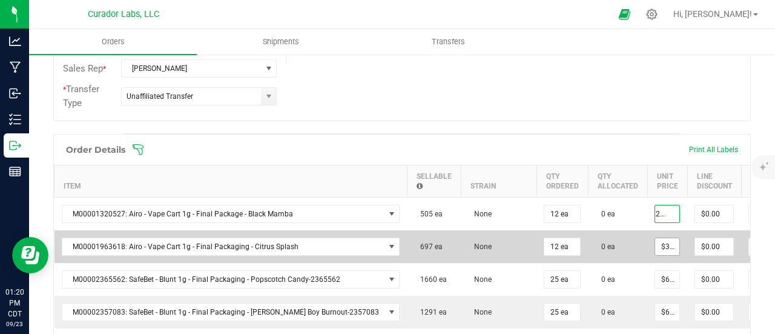
type input "$227.63000"
type input "$2,731.56"
click at [655, 244] on input "32.5" at bounding box center [667, 246] width 24 height 17
paste input "227.63"
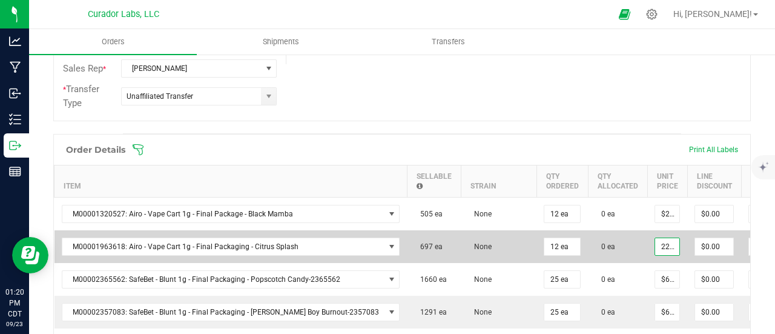
scroll to position [0, 10]
type input "$227.63000"
type input "$2,731.56"
click at [591, 231] on td "0 ea" at bounding box center [617, 246] width 59 height 33
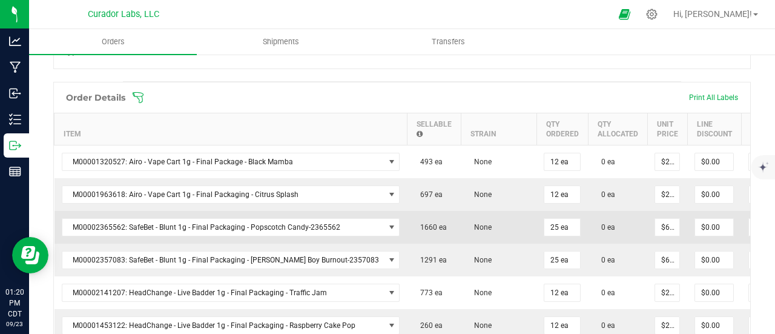
scroll to position [363, 0]
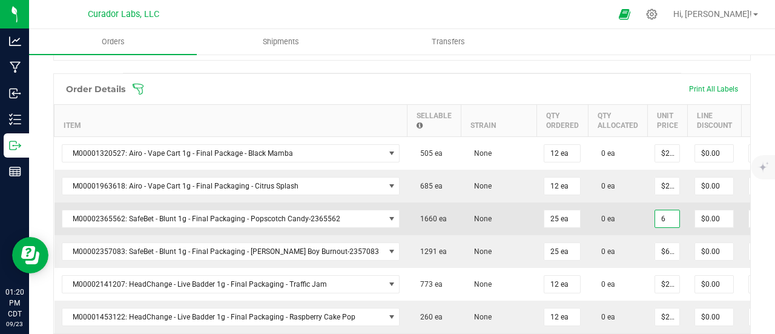
click at [655, 219] on input "6" at bounding box center [667, 218] width 24 height 17
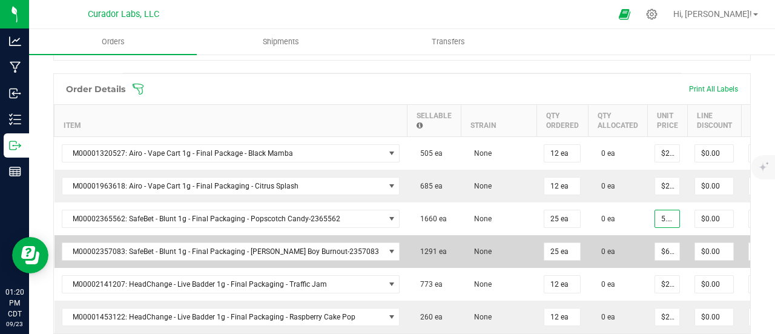
scroll to position [0, 1]
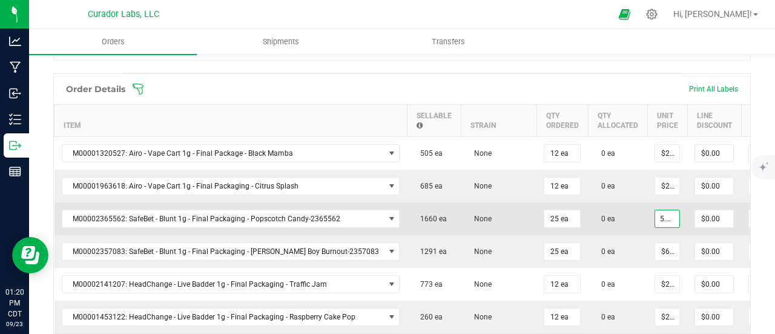
type input "$5.10000"
type input "$127.50"
click at [648, 218] on td "$5.10000" at bounding box center [668, 218] width 40 height 33
type input "5.1"
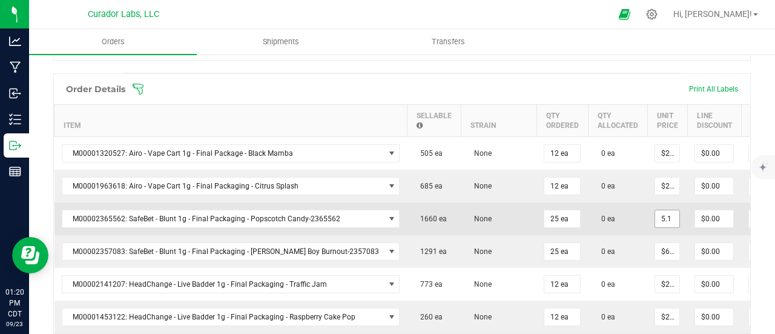
click at [655, 216] on input "5.1" at bounding box center [667, 218] width 24 height 17
type input "5.1"
click at [655, 216] on input "5.1" at bounding box center [667, 218] width 24 height 17
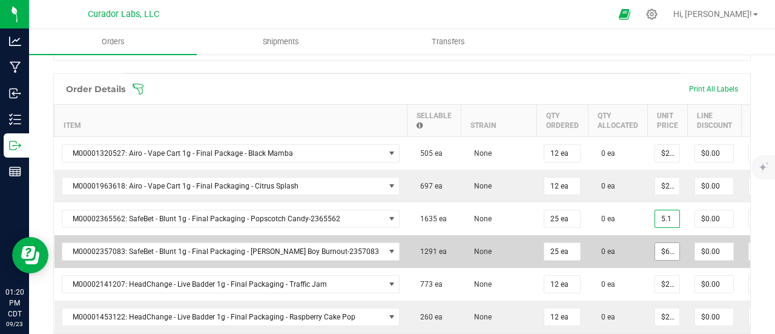
type input "6"
type input "$5.10000"
click at [655, 248] on input "6" at bounding box center [667, 251] width 24 height 17
paste input "5.1"
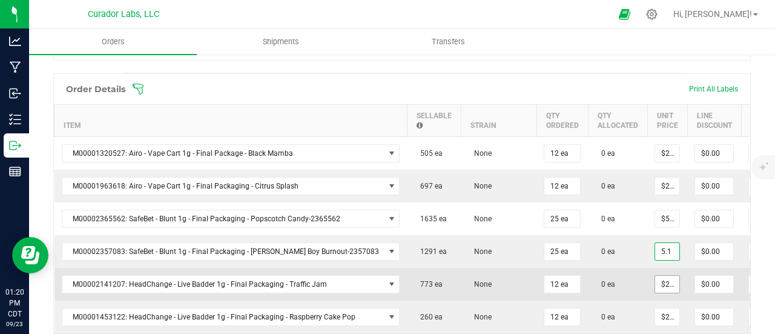
type input "$5.10000"
type input "$127.50"
click at [655, 278] on input "25" at bounding box center [667, 284] width 24 height 17
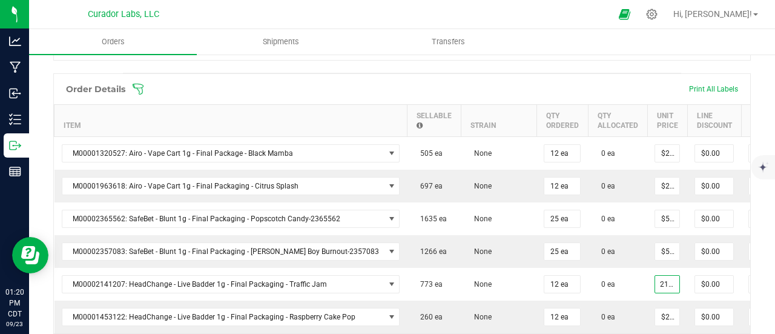
scroll to position [0, 5]
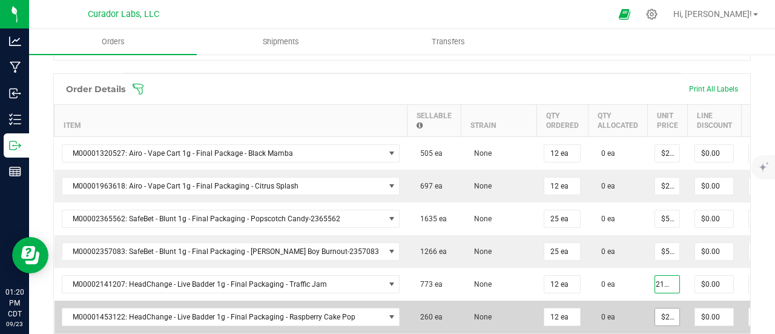
type input "$21.25000"
type input "$255.00"
click at [655, 317] on input "25" at bounding box center [667, 316] width 24 height 17
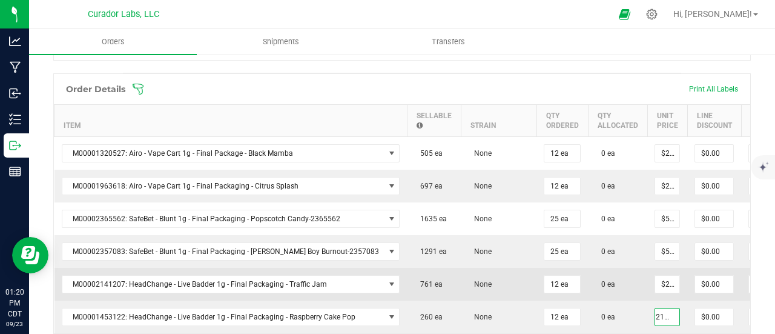
type input "$21.25000"
type input "$255.00"
click at [606, 271] on td "0 ea" at bounding box center [617, 284] width 59 height 33
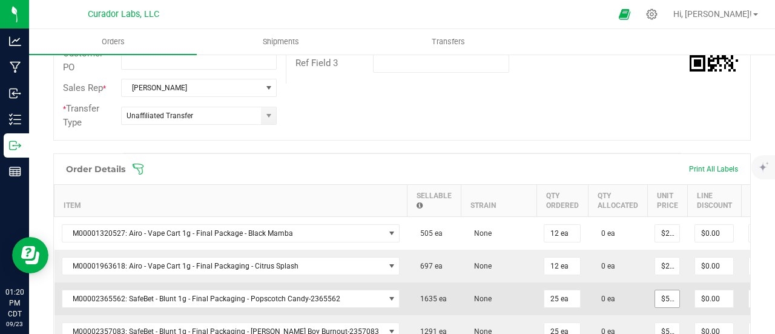
scroll to position [303, 0]
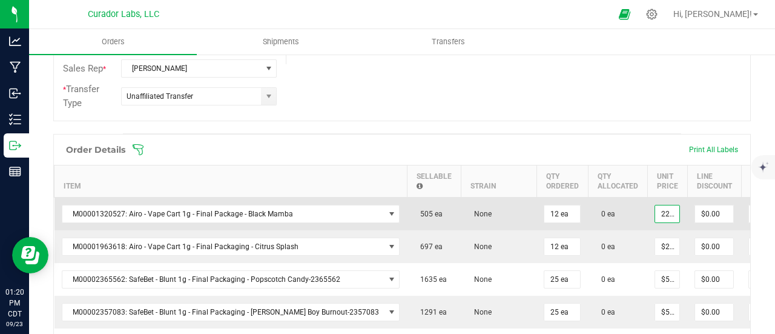
click at [655, 205] on input "227.63" at bounding box center [667, 213] width 24 height 17
click at [655, 214] on input "27.63" at bounding box center [667, 213] width 24 height 17
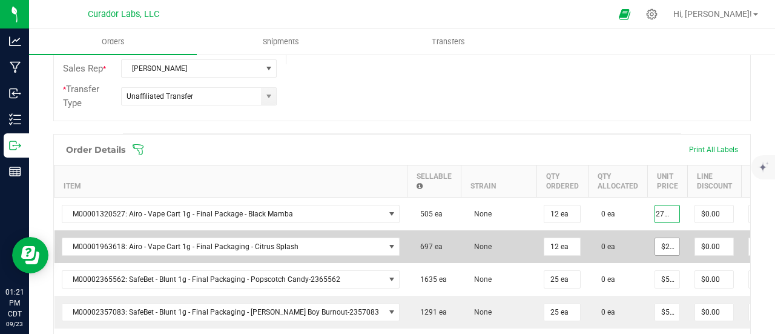
type input "$27.63000"
type input "$331.56"
click at [655, 247] on input "227.63" at bounding box center [667, 246] width 24 height 17
paste input
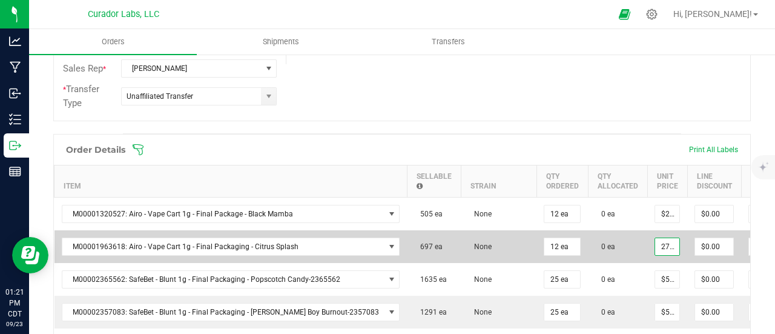
scroll to position [0, 5]
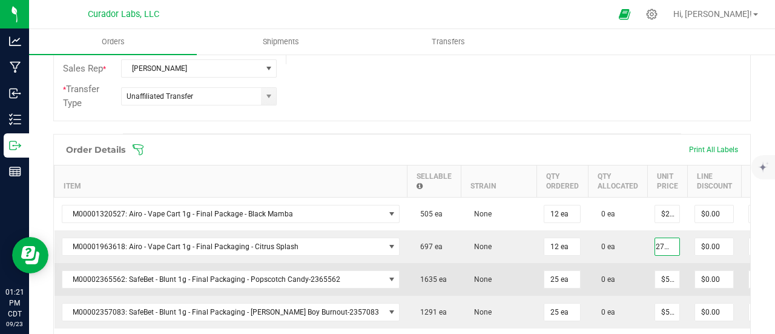
type input "$27.63000"
type input "$331.56"
click at [648, 265] on td "$5.10000" at bounding box center [668, 279] width 40 height 33
click at [655, 278] on input "5.1" at bounding box center [667, 279] width 24 height 17
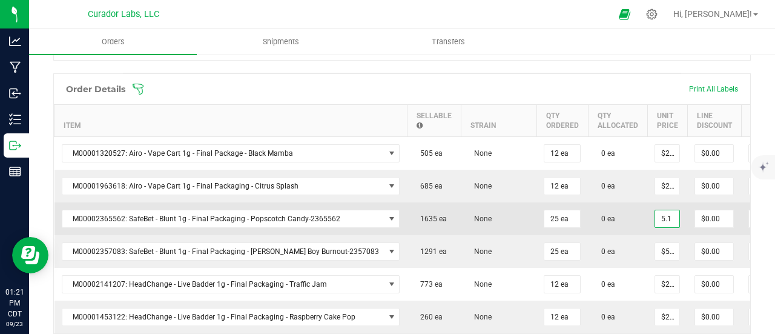
type input "$5.10000"
click at [599, 268] on td "0 ea" at bounding box center [617, 284] width 59 height 33
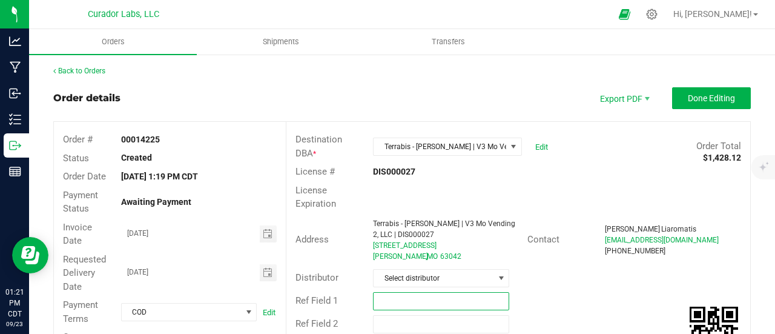
click at [453, 299] on input "text" at bounding box center [441, 301] width 136 height 18
type input "15% off Airo EDLP"
click at [401, 296] on input "15% off Airo EDLP" at bounding box center [441, 301] width 136 height 18
click at [403, 296] on input "15% off Airo EDLP" at bounding box center [441, 301] width 136 height 18
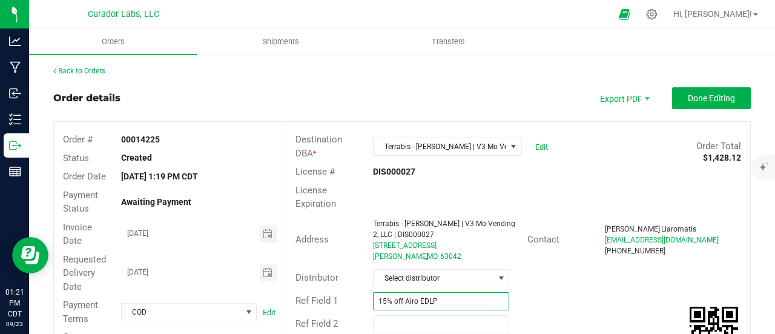
click at [403, 296] on input "15% off Airo EDLP" at bounding box center [441, 301] width 136 height 18
type input "15% EDLP"
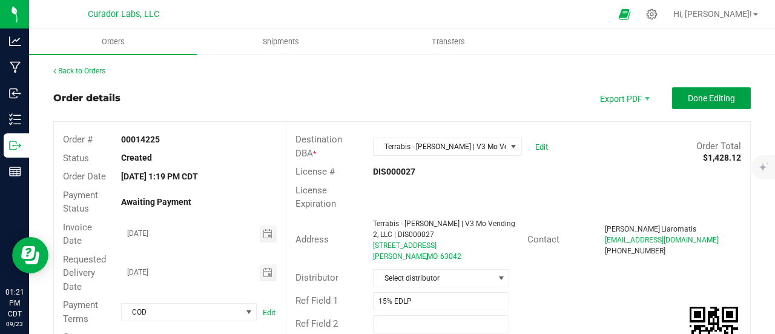
drag, startPoint x: 685, startPoint y: 95, endPoint x: 680, endPoint y: 119, distance: 24.1
click at [688, 95] on span "Done Editing" at bounding box center [711, 98] width 47 height 10
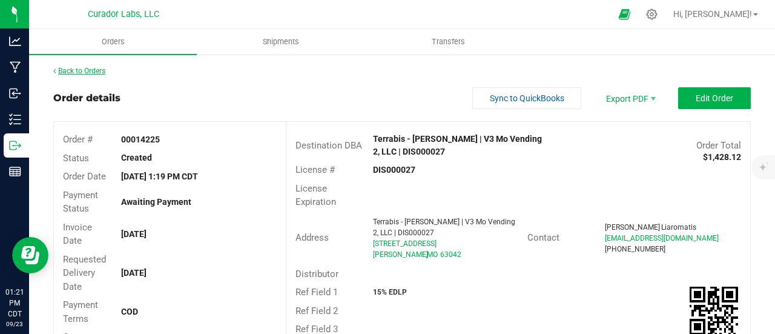
click at [101, 72] on link "Back to Orders" at bounding box center [79, 71] width 52 height 8
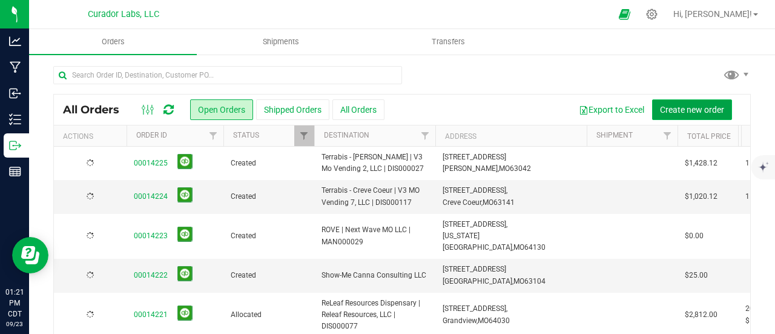
click at [674, 108] on span "Create new order" at bounding box center [692, 110] width 64 height 10
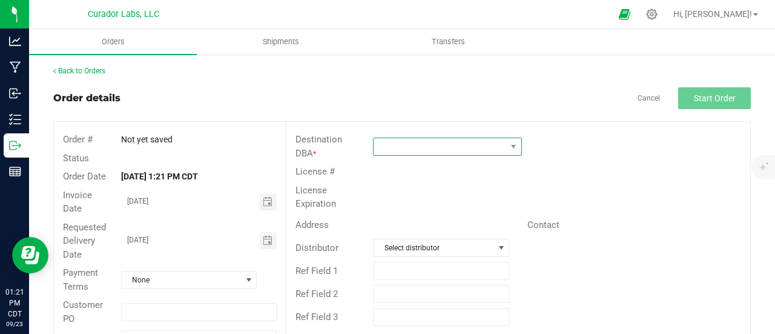
click at [491, 145] on span at bounding box center [440, 146] width 133 height 17
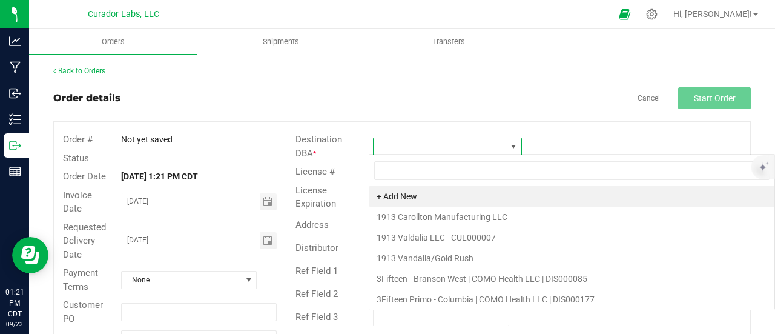
scroll to position [18, 147]
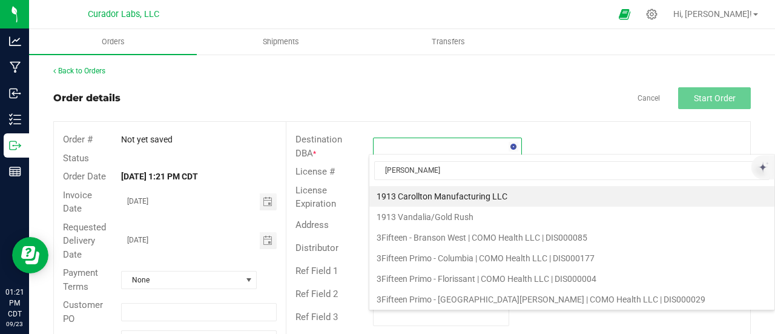
type input "[PERSON_NAME]"
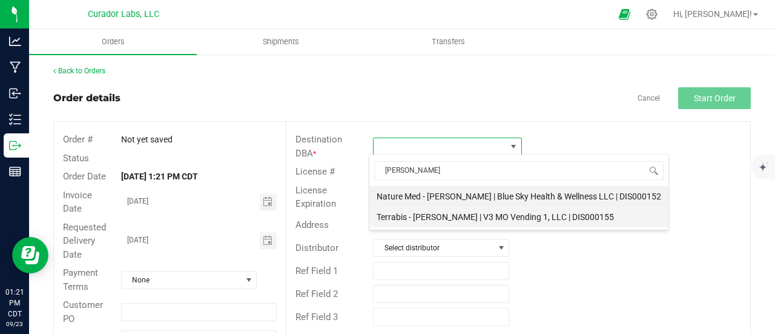
click at [466, 217] on li "Terrabis - [PERSON_NAME] | V3 MO Vending 1, LLC | DIS000155" at bounding box center [519, 217] width 299 height 21
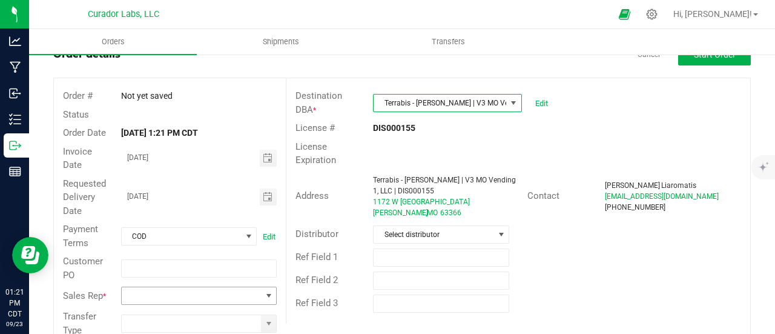
scroll to position [61, 0]
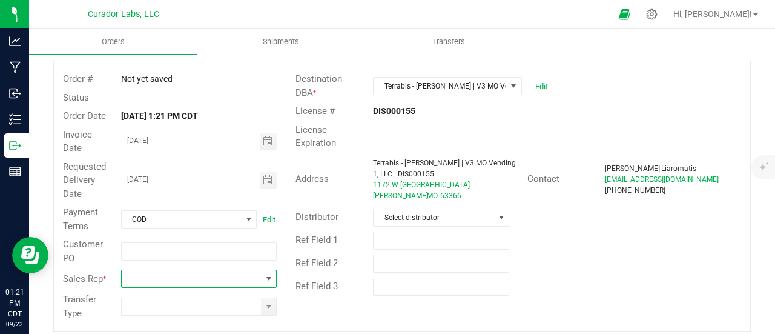
click at [264, 280] on span at bounding box center [269, 279] width 10 height 10
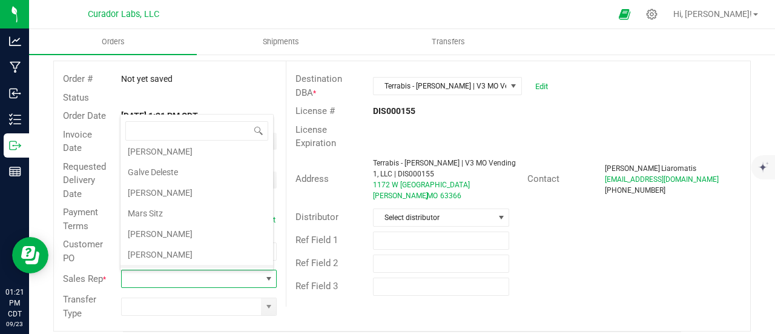
scroll to position [40, 0]
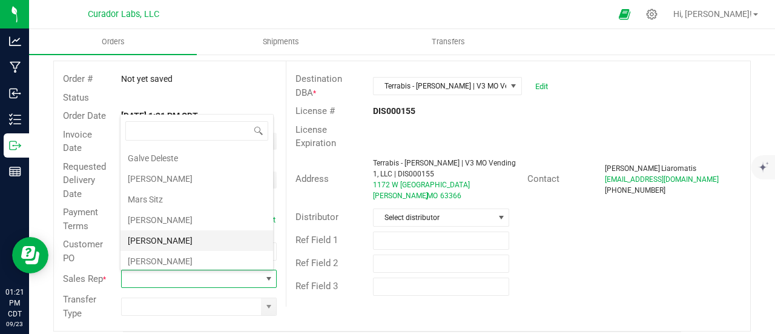
click at [187, 237] on li "[PERSON_NAME]" at bounding box center [197, 240] width 153 height 21
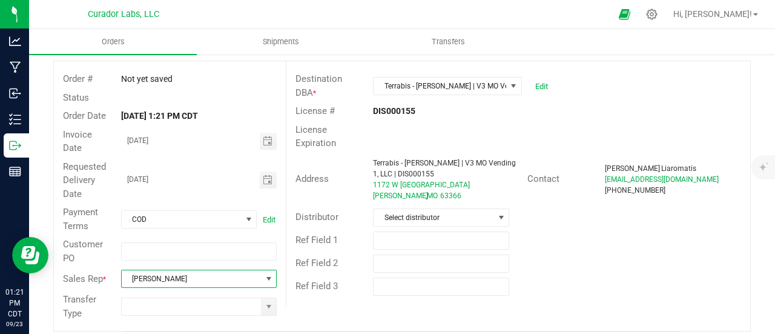
click at [276, 300] on div at bounding box center [199, 306] width 174 height 18
click at [267, 304] on span at bounding box center [269, 307] width 10 height 10
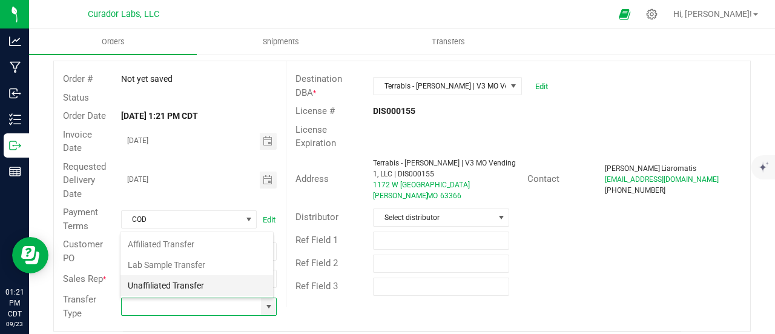
scroll to position [18, 151]
click at [196, 277] on li "Unaffiliated Transfer" at bounding box center [197, 285] width 153 height 21
type input "Unaffiliated Transfer"
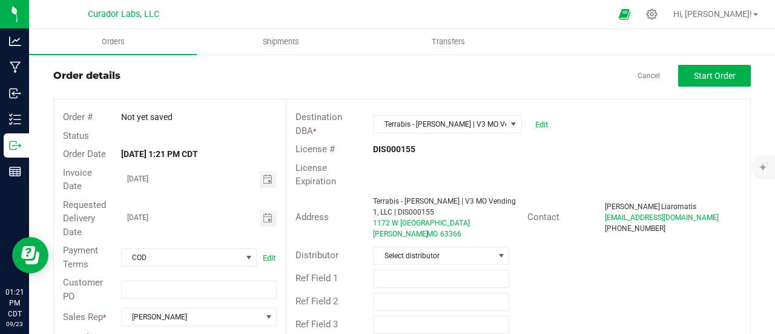
scroll to position [0, 0]
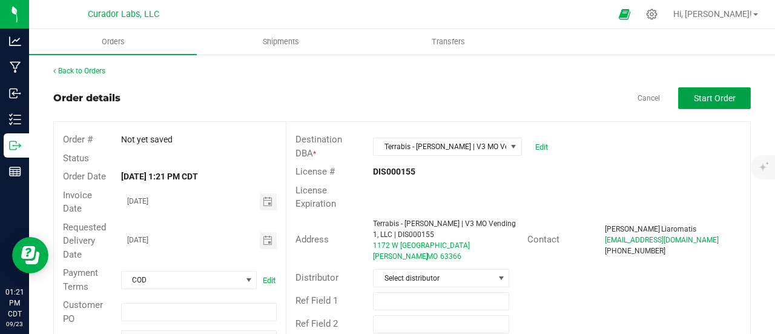
click at [711, 88] on button "Start Order" at bounding box center [714, 98] width 73 height 22
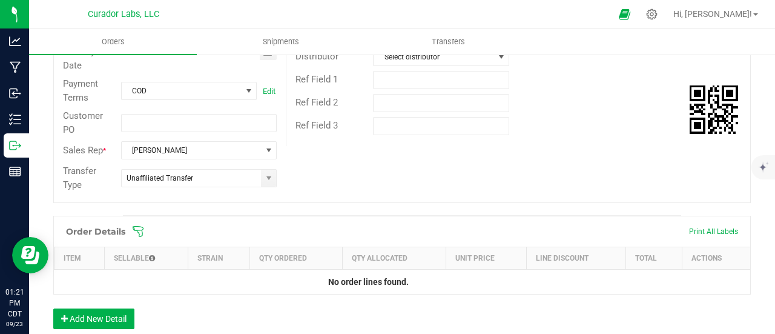
scroll to position [303, 0]
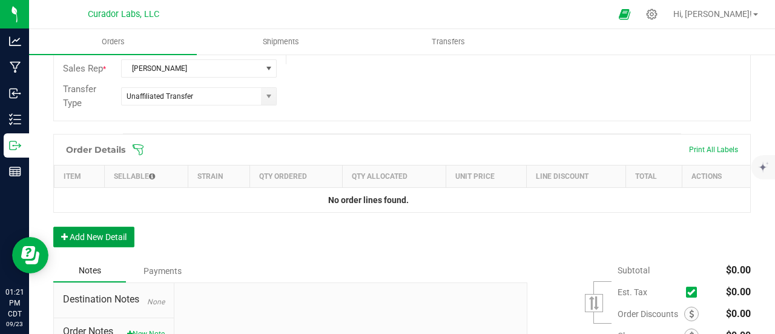
drag, startPoint x: 118, startPoint y: 237, endPoint x: 116, endPoint y: 230, distance: 6.8
click at [116, 236] on button "Add New Detail" at bounding box center [93, 237] width 81 height 21
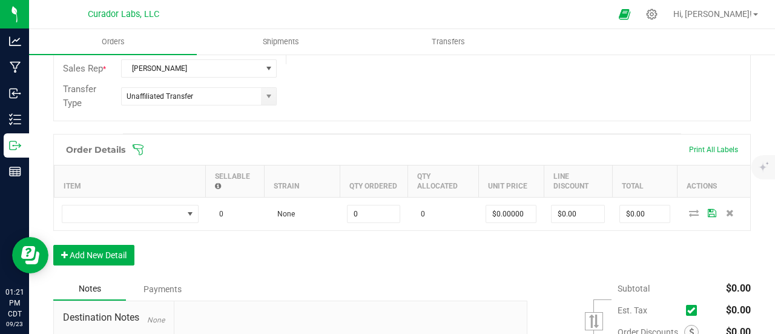
click at [113, 197] on td at bounding box center [130, 213] width 151 height 33
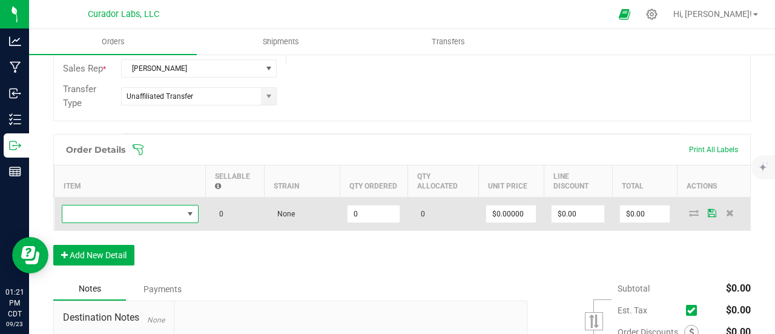
click at [113, 205] on span "NO DATA FOUND" at bounding box center [122, 213] width 121 height 17
click at [114, 210] on span "NO DATA FOUND" at bounding box center [122, 213] width 121 height 17
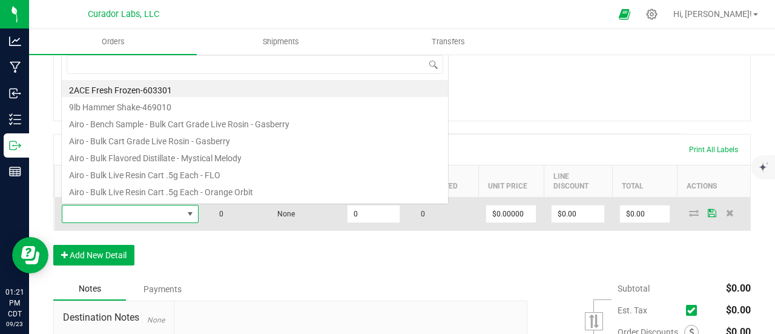
scroll to position [0, 0]
type input "blackberry cobbler"
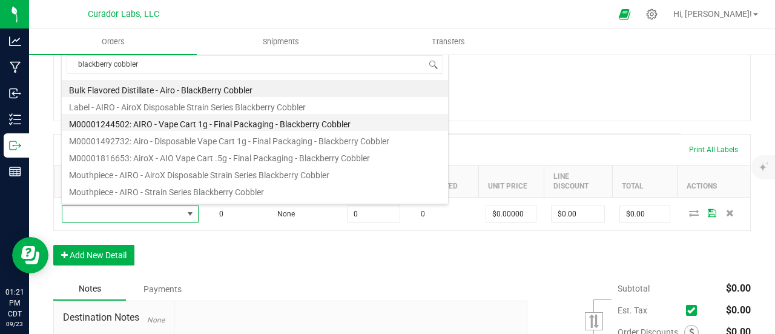
click at [182, 124] on li "M00001244502: AIRO - Vape Cart 1g - Final Packaging - Blackberry Cobbler" at bounding box center [255, 122] width 386 height 17
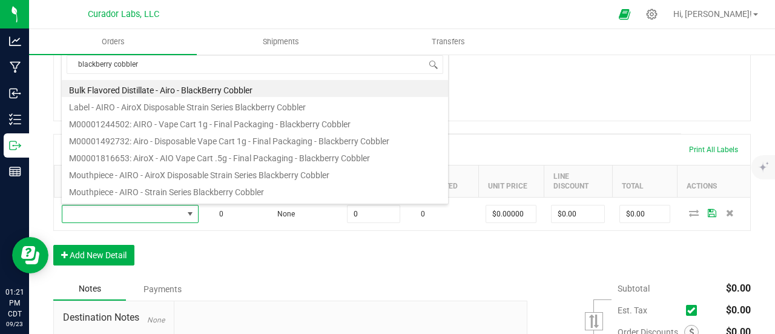
type input "0 ea"
type input "$32.50000"
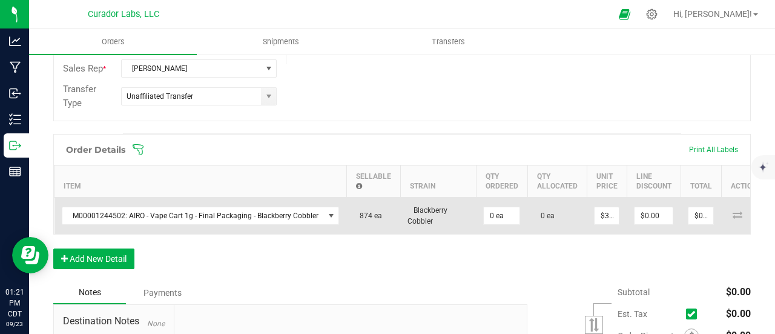
click at [476, 212] on td "0 ea" at bounding box center [501, 215] width 51 height 37
click at [488, 215] on input "0" at bounding box center [502, 215] width 36 height 17
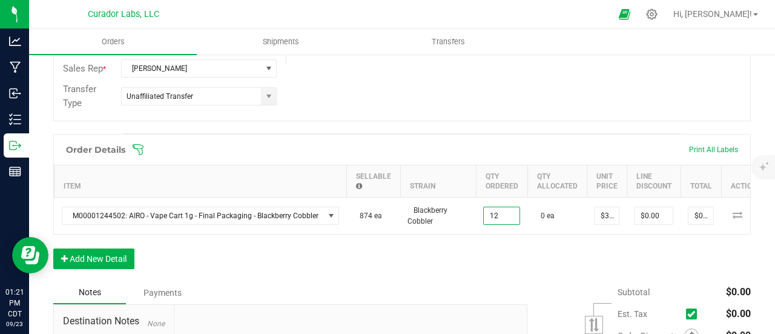
type input "12 ea"
type input "$390.00"
click at [488, 276] on div "Order Details Print All Labels Item Sellable Strain Qty Ordered Qty Allocated U…" at bounding box center [402, 207] width 698 height 147
click at [78, 264] on button "Add New Detail" at bounding box center [93, 258] width 81 height 21
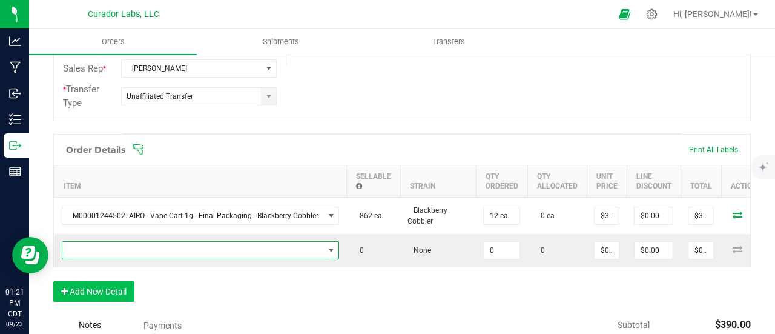
click at [85, 244] on span "NO DATA FOUND" at bounding box center [193, 250] width 262 height 17
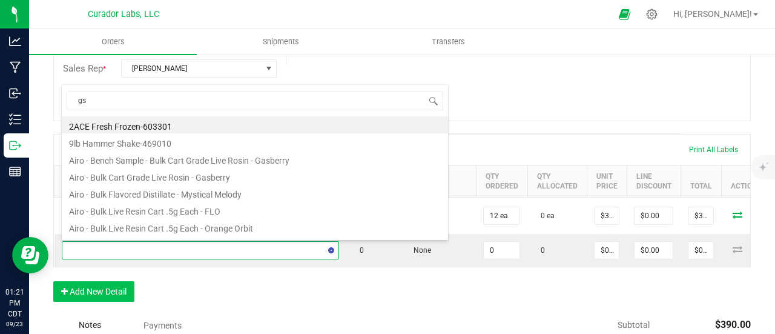
type input "gsc"
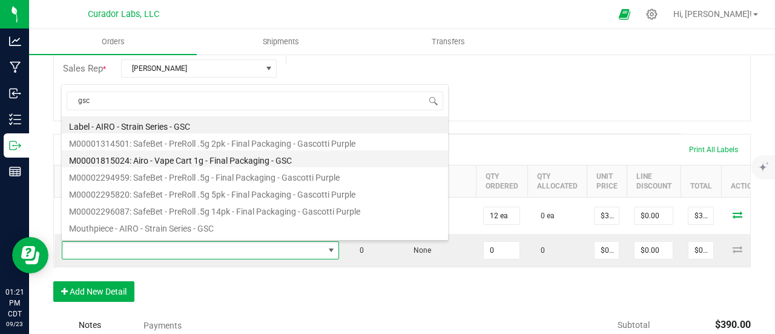
click at [182, 158] on li "M00001815024: Airo - Vape Cart 1g - Final Packaging - GSC" at bounding box center [255, 158] width 386 height 17
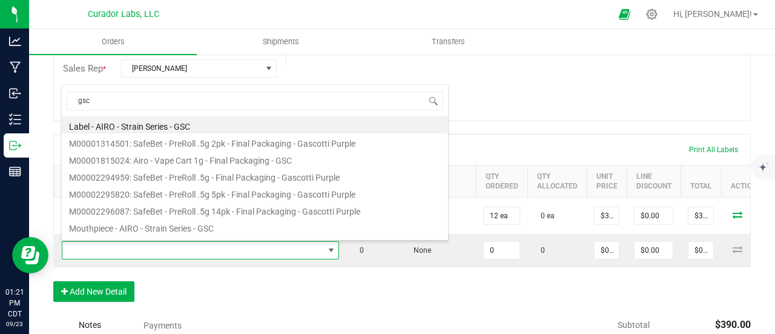
type input "0 ea"
type input "$32.50000"
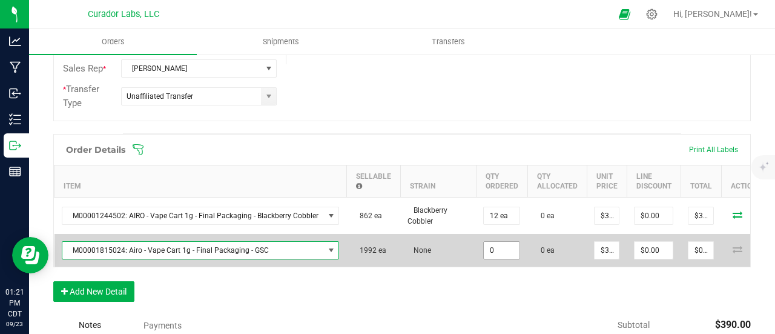
click at [512, 254] on input "0" at bounding box center [502, 250] width 36 height 17
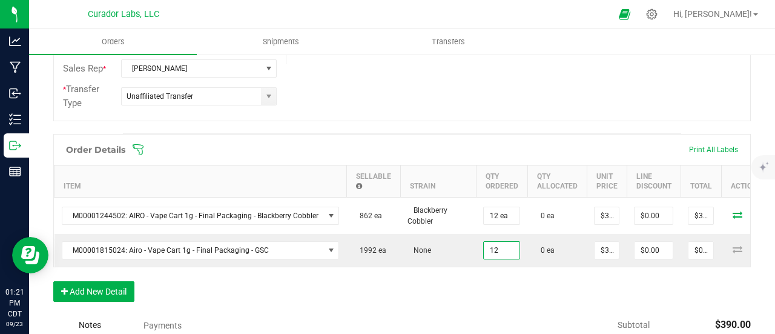
type input "12 ea"
type input "$390.00"
click at [506, 292] on div "Order Details Print All Labels Item Sellable Strain Qty Ordered Qty Allocated U…" at bounding box center [402, 224] width 698 height 180
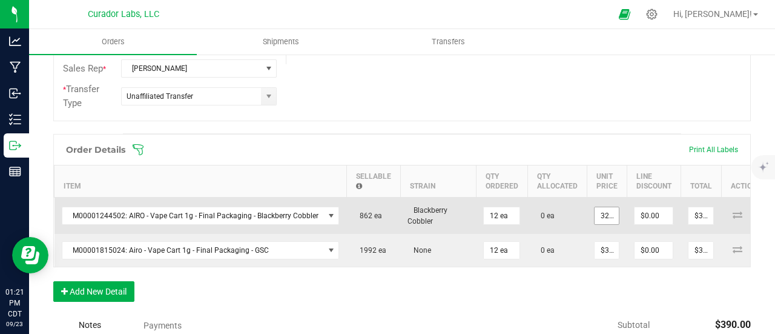
click at [602, 210] on input "32.5" at bounding box center [607, 215] width 24 height 17
click at [602, 214] on input "27.63" at bounding box center [607, 215] width 24 height 17
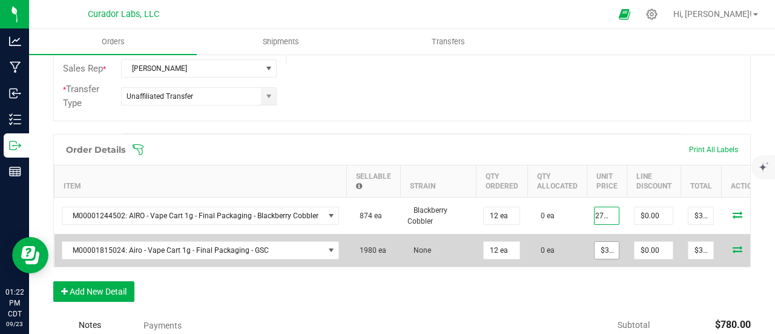
type input "$27.63000"
type input "$331.56"
click at [601, 246] on input "32.5" at bounding box center [607, 250] width 24 height 17
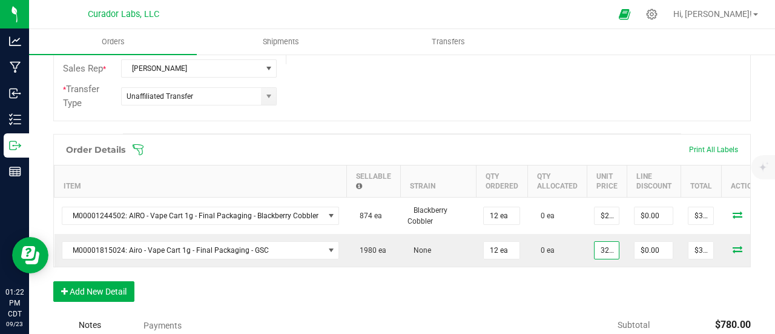
paste input "27.63"
type input "$27.63000"
type input "$331.56"
click at [593, 288] on div "Order Details Print All Labels Item Sellable Strain Qty Ordered Qty Allocated U…" at bounding box center [402, 224] width 698 height 180
click at [118, 294] on button "Add New Detail" at bounding box center [93, 291] width 81 height 21
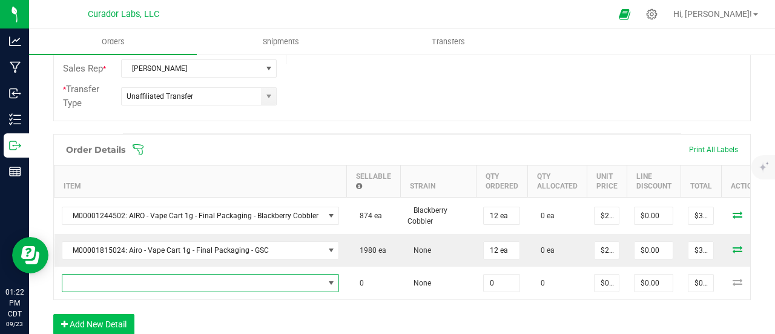
click at [116, 280] on span "NO DATA FOUND" at bounding box center [193, 282] width 262 height 17
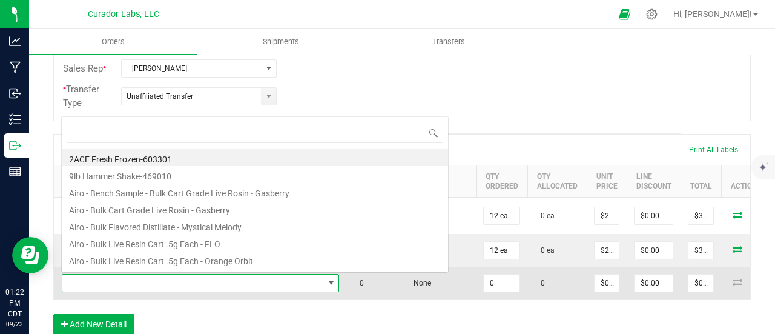
scroll to position [18, 273]
type input "r"
type input "traffic jam"
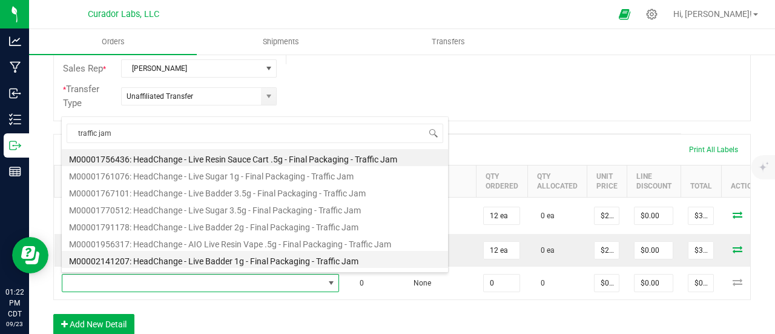
click at [248, 263] on li "M00002141207: HeadChange - Live Badder 1g - Final Packaging - Traffic Jam" at bounding box center [255, 259] width 386 height 17
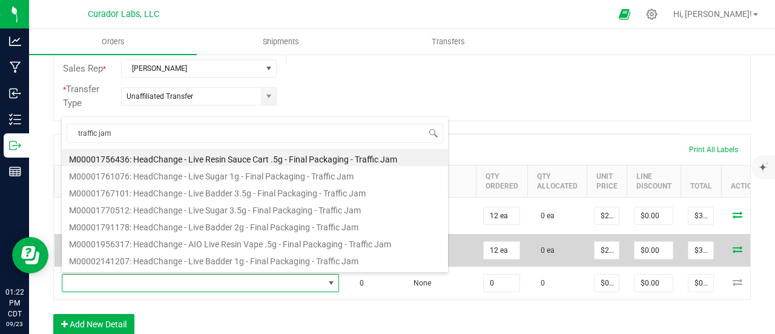
type input "0 ea"
type input "$25.00000"
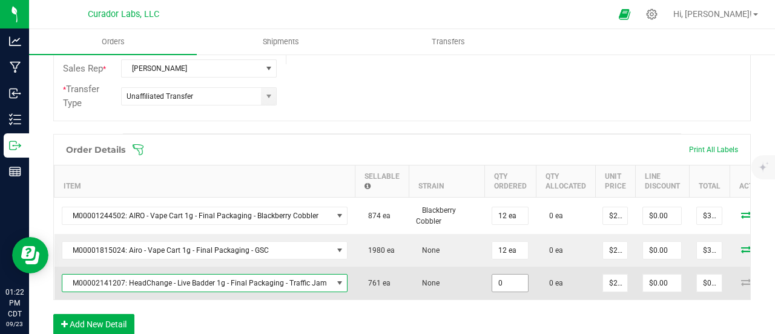
click at [509, 279] on input "0" at bounding box center [511, 282] width 36 height 17
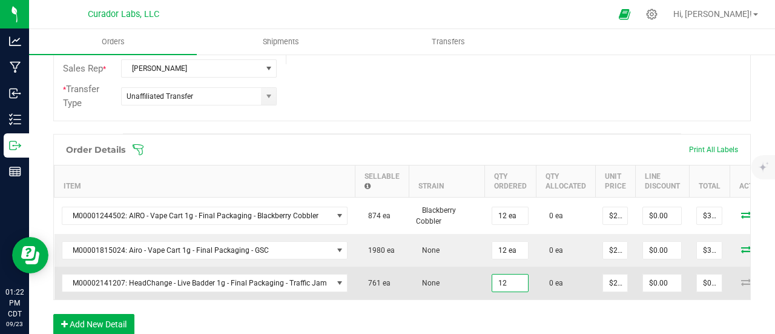
type input "12 ea"
type input "$300.00"
click at [458, 267] on td "None" at bounding box center [447, 283] width 76 height 33
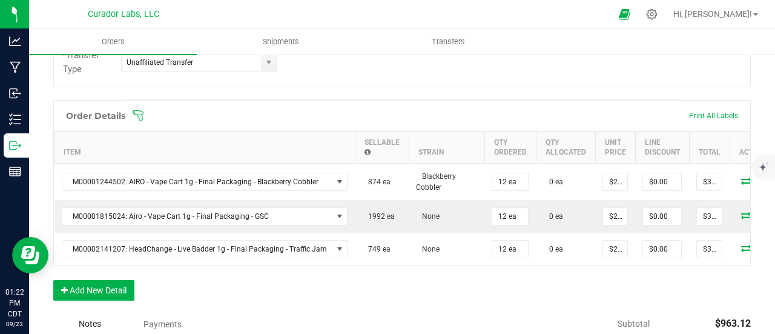
scroll to position [363, 0]
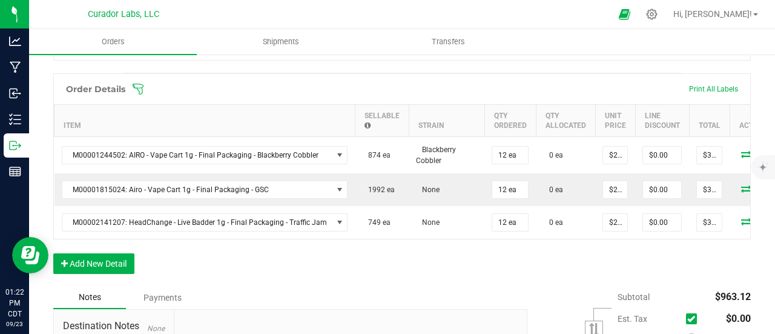
click at [583, 269] on div "Order Details Print All Labels Item Sellable Strain Qty Ordered Qty Allocated U…" at bounding box center [402, 179] width 698 height 213
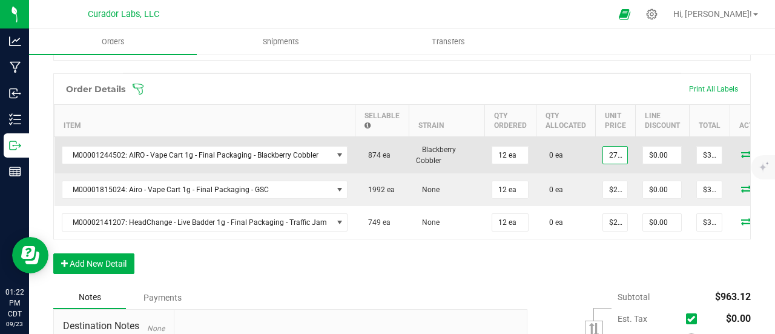
click at [608, 157] on input "27.63" at bounding box center [615, 155] width 24 height 17
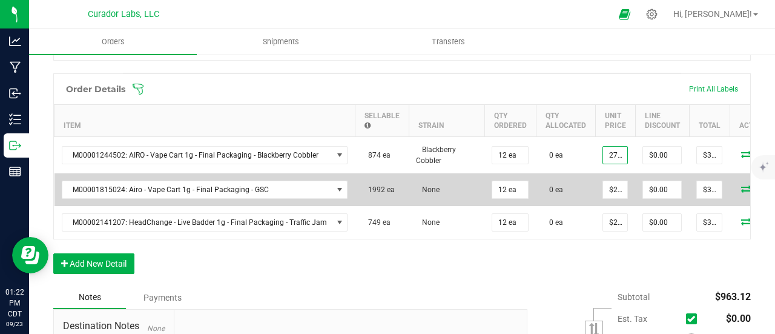
type input "$27.63000"
click at [608, 176] on td "$27.63000" at bounding box center [615, 189] width 40 height 33
click at [612, 201] on td "$27.63000" at bounding box center [615, 189] width 40 height 33
click at [611, 188] on input "27.63" at bounding box center [615, 189] width 24 height 17
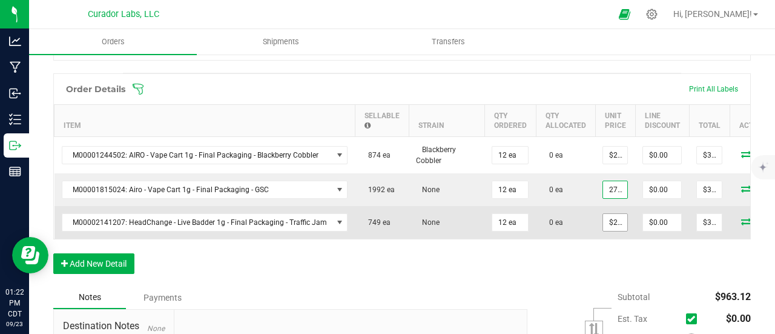
type input "$27.63000"
click at [611, 225] on input "25" at bounding box center [615, 222] width 24 height 17
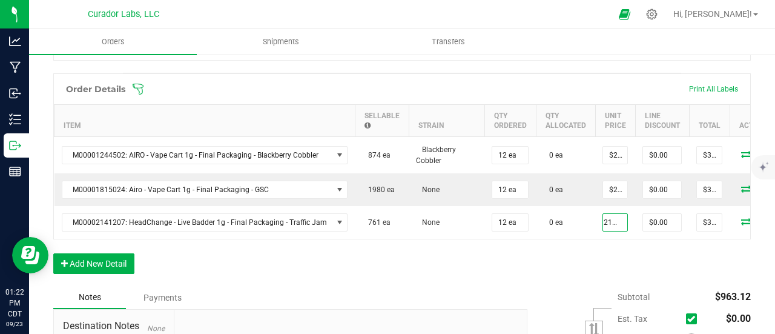
type input "$21.25000"
type input "$255.00"
type input "$21.25000"
click at [606, 285] on div "Order Details Print All Labels Item Sellable Strain Qty Ordered Qty Allocated U…" at bounding box center [402, 179] width 698 height 213
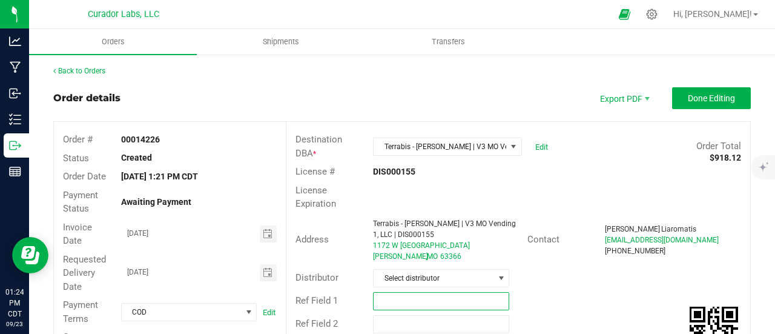
click at [429, 303] on input "text" at bounding box center [441, 301] width 136 height 18
click at [405, 297] on input "15% off Airo EDLP" at bounding box center [441, 301] width 136 height 18
click at [422, 293] on input "15% off EDLP" at bounding box center [441, 301] width 136 height 18
type input "15% off EDLP, HOLD FOR ADDITIONS"
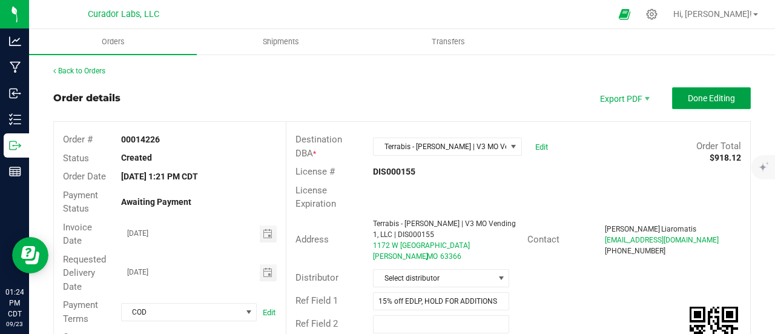
click at [731, 100] on button "Done Editing" at bounding box center [711, 98] width 79 height 22
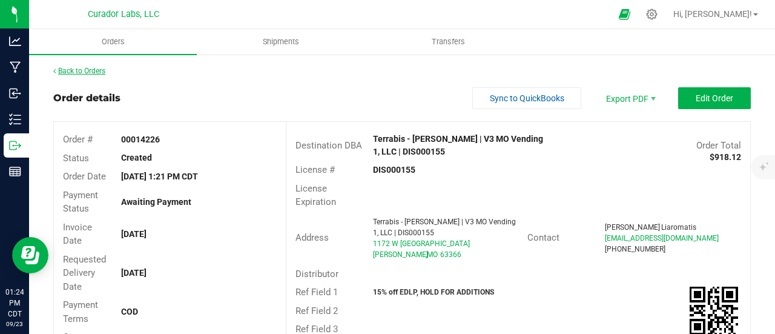
click at [97, 73] on link "Back to Orders" at bounding box center [79, 71] width 52 height 8
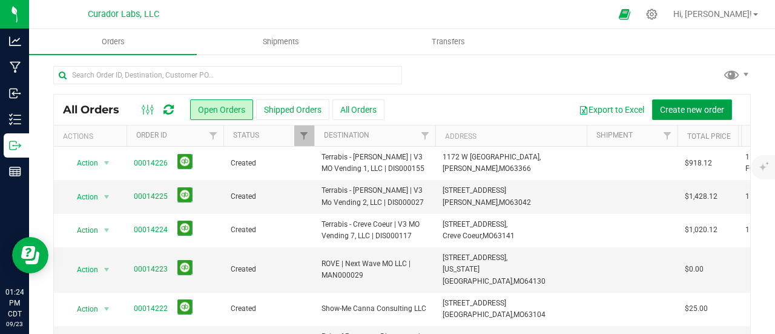
click at [671, 113] on span "Create new order" at bounding box center [692, 110] width 64 height 10
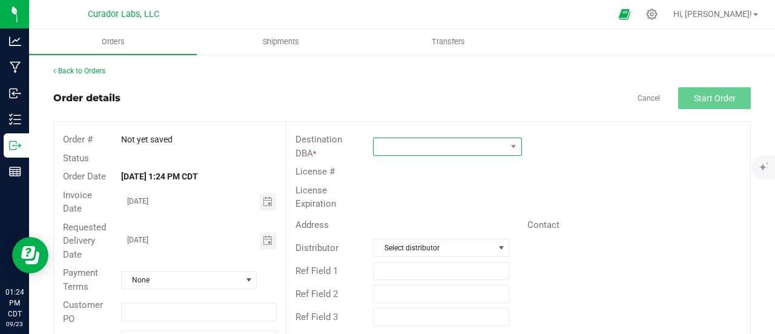
click at [440, 138] on span at bounding box center [440, 146] width 133 height 17
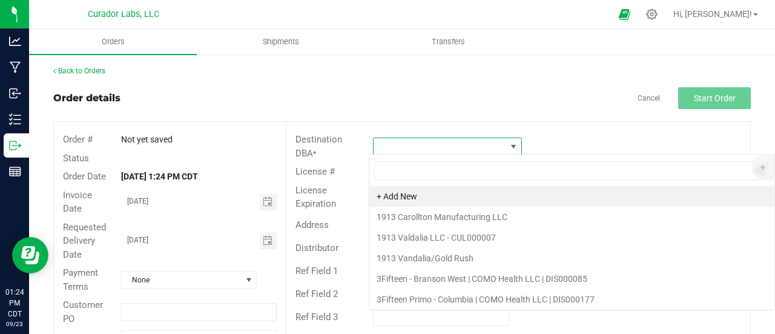
scroll to position [18, 147]
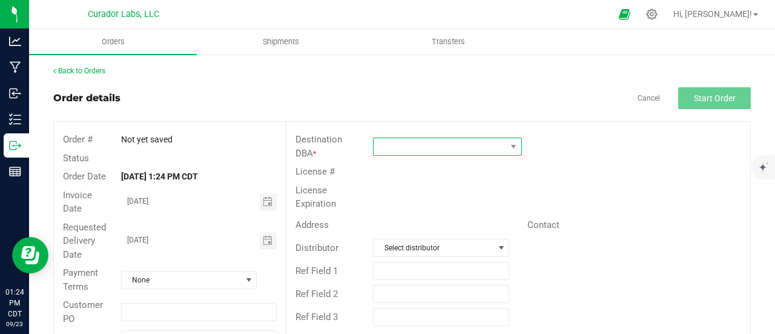
click at [374, 144] on span at bounding box center [440, 146] width 133 height 17
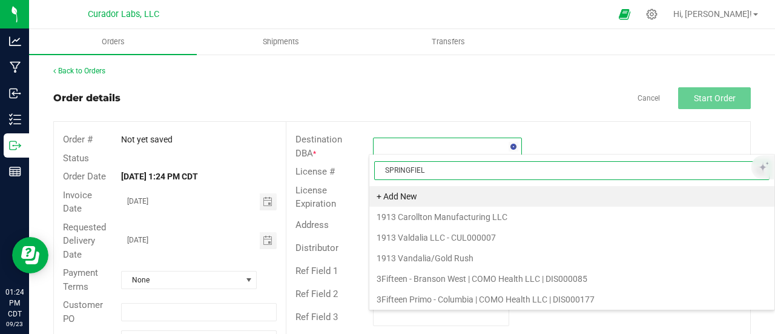
type input "[GEOGRAPHIC_DATA]"
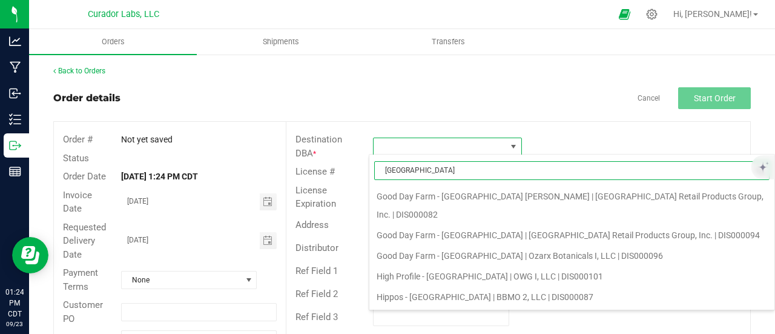
scroll to position [61, 0]
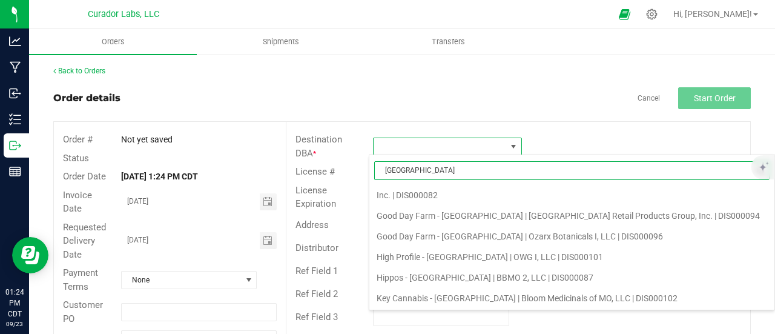
click at [434, 308] on li "Terrabis - [GEOGRAPHIC_DATA] | V3 MO Vending 5, LLC | DIS000104" at bounding box center [572, 318] width 405 height 21
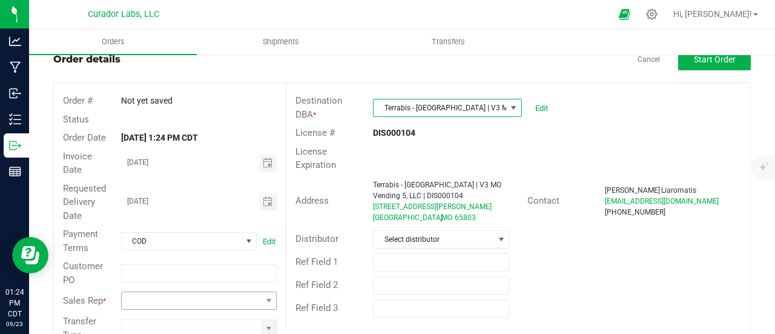
scroll to position [70, 0]
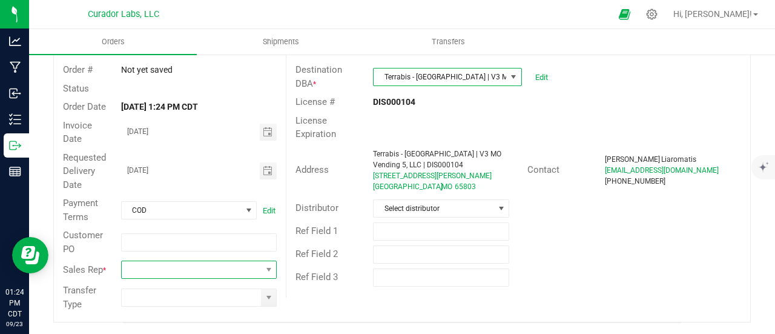
click at [231, 274] on span at bounding box center [191, 269] width 139 height 17
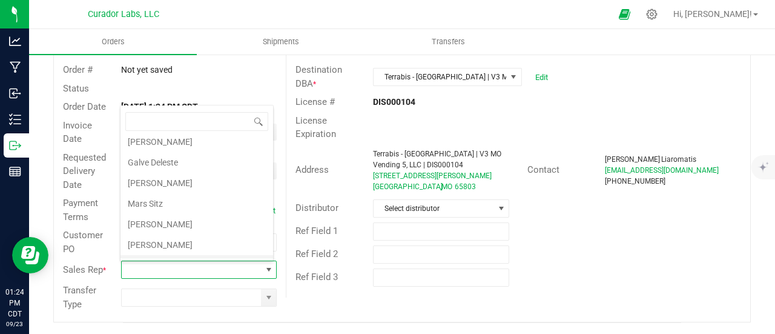
scroll to position [40, 0]
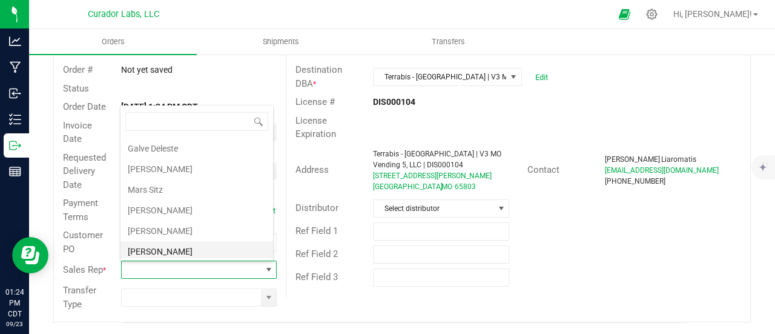
click at [190, 241] on li "[PERSON_NAME]" at bounding box center [197, 251] width 153 height 21
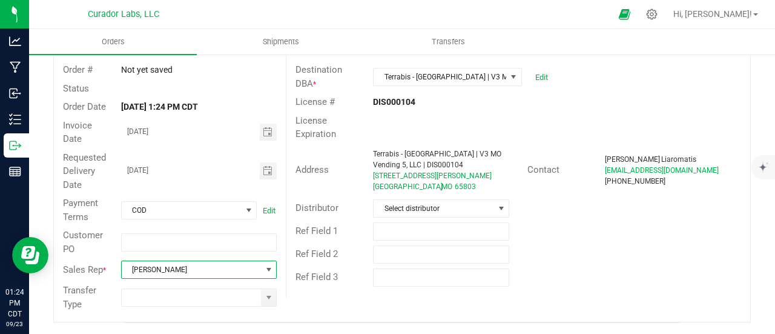
click at [188, 274] on span "[PERSON_NAME]" at bounding box center [191, 269] width 139 height 17
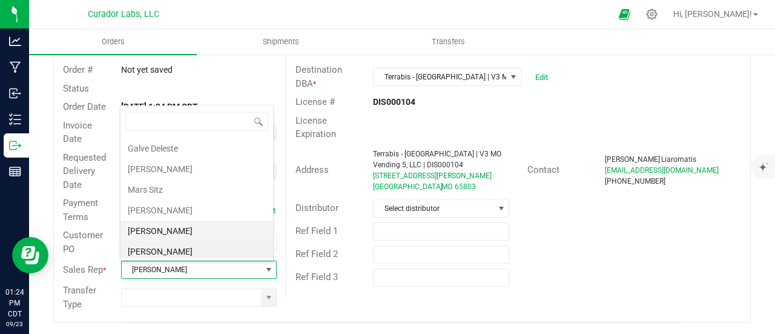
click at [164, 230] on li "[PERSON_NAME]" at bounding box center [197, 231] width 153 height 21
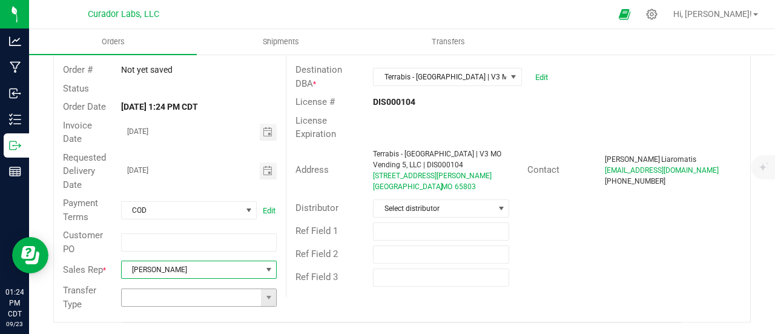
click at [261, 295] on span at bounding box center [268, 297] width 15 height 17
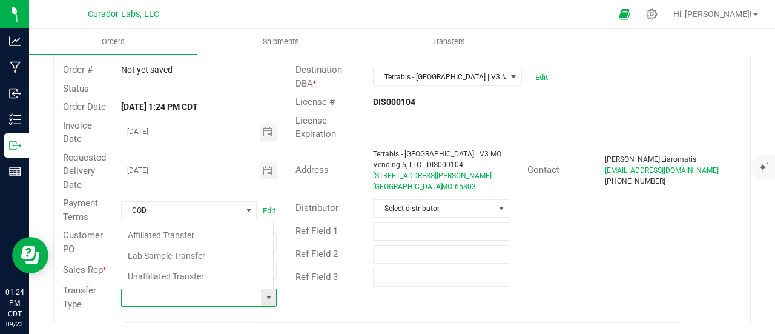
scroll to position [18, 151]
click at [178, 282] on li "Unaffiliated Transfer" at bounding box center [197, 276] width 153 height 21
type input "Unaffiliated Transfer"
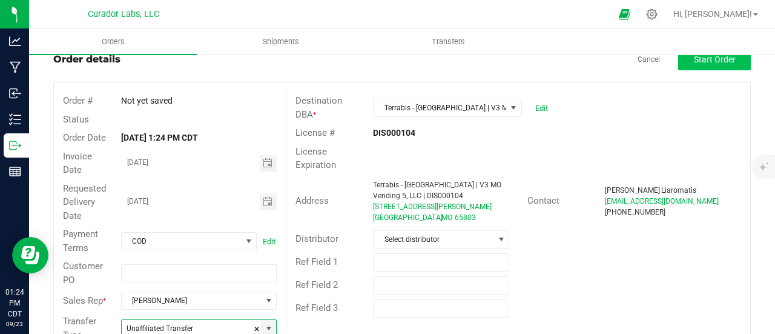
scroll to position [0, 0]
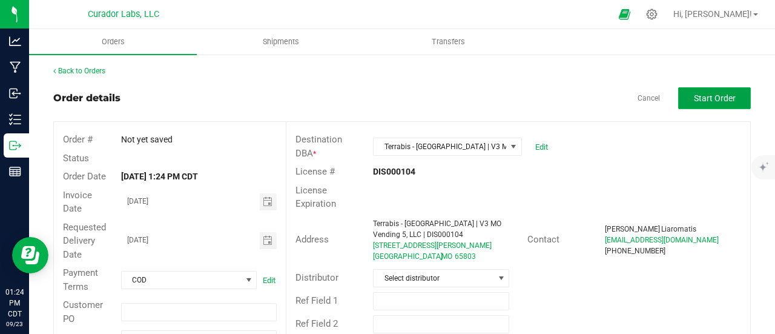
click at [714, 93] on span "Start Order" at bounding box center [715, 98] width 42 height 10
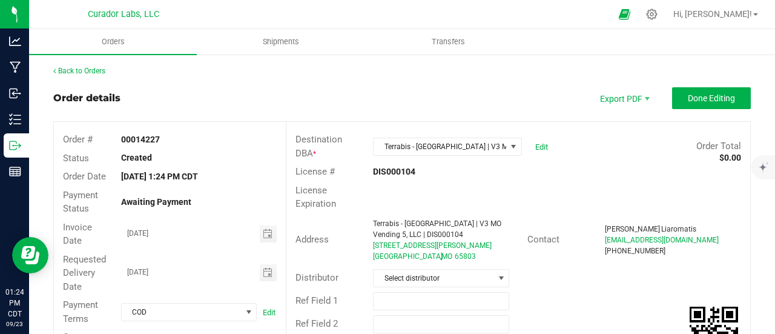
scroll to position [242, 0]
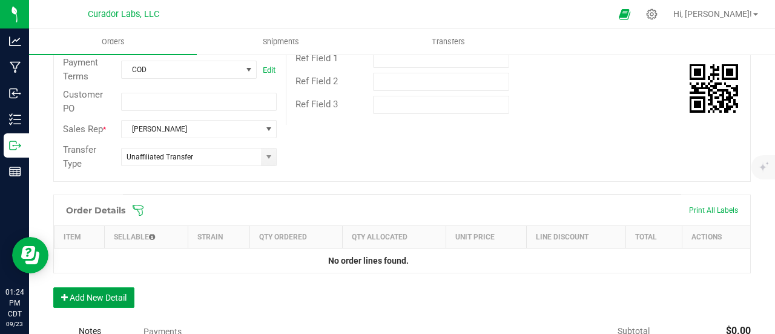
click at [126, 297] on button "Add New Detail" at bounding box center [93, 297] width 81 height 21
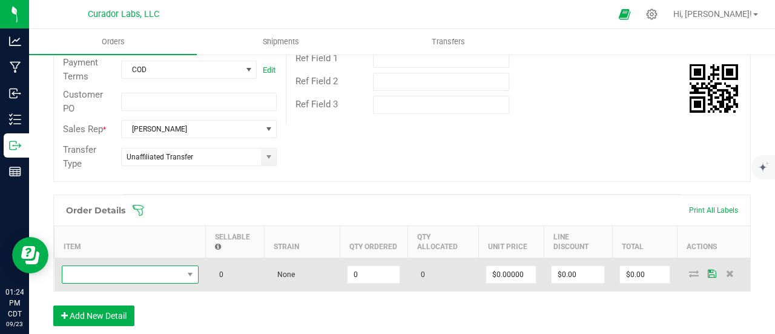
click at [122, 271] on span "NO DATA FOUND" at bounding box center [122, 274] width 121 height 17
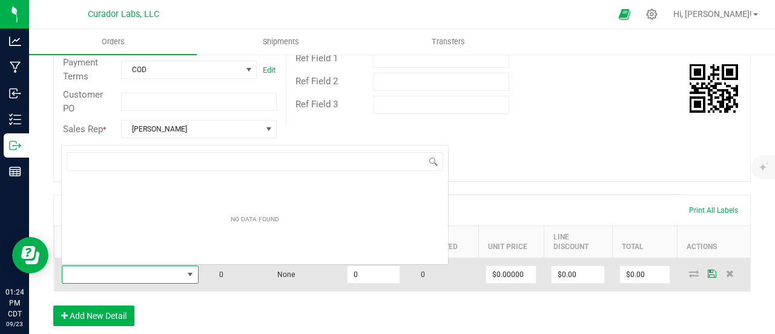
scroll to position [18, 137]
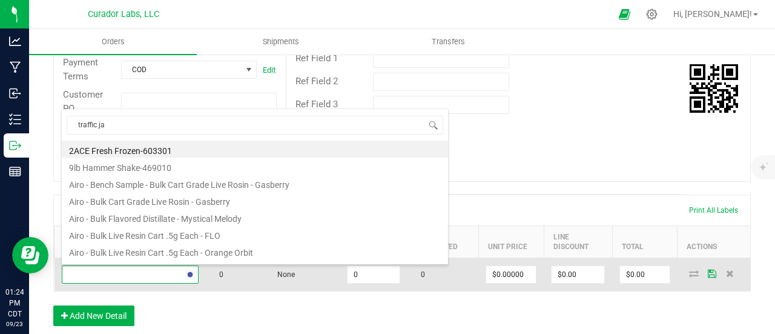
type input "traffic jam"
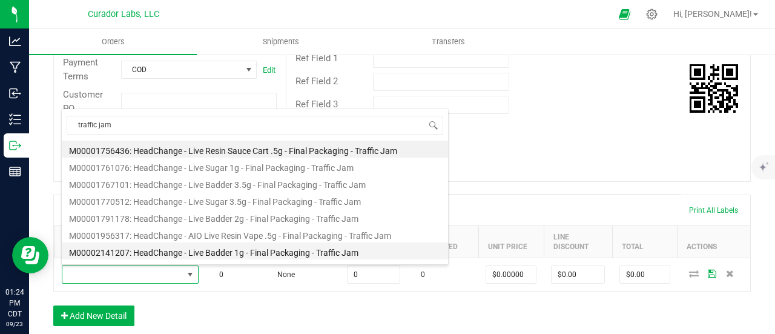
click at [241, 245] on li "M00002141207: HeadChange - Live Badder 1g - Final Packaging - Traffic Jam" at bounding box center [255, 250] width 386 height 17
type input "0 ea"
type input "$25.00000"
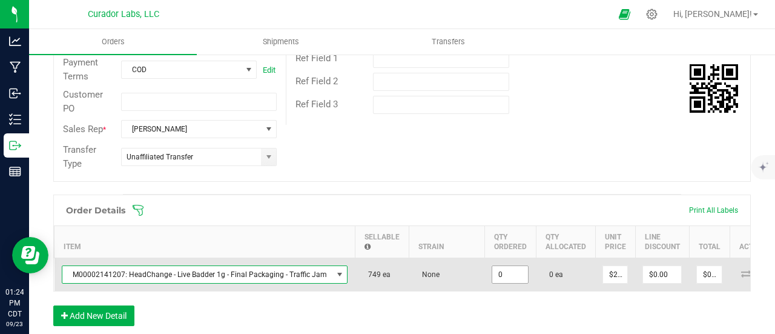
click at [500, 273] on input "0" at bounding box center [511, 274] width 36 height 17
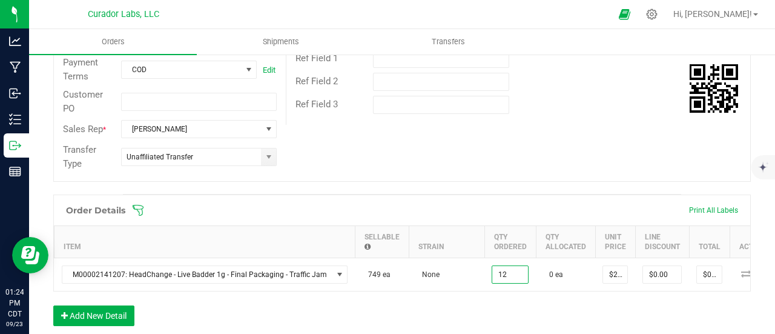
type input "12 ea"
type input "$300.00"
click at [498, 303] on div "Order Details Print All Labels Item Sellable Strain Qty Ordered Qty Allocated U…" at bounding box center [402, 266] width 698 height 144
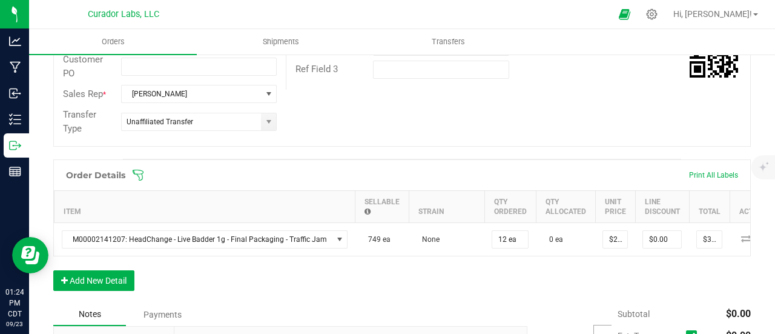
scroll to position [303, 0]
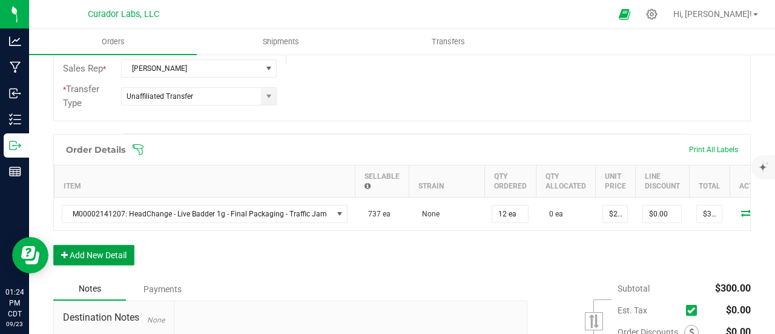
click at [104, 260] on button "Add New Detail" at bounding box center [93, 255] width 81 height 21
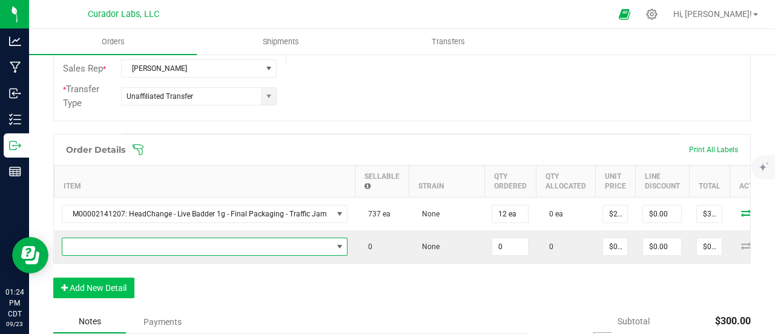
click at [104, 252] on span "NO DATA FOUND" at bounding box center [197, 246] width 270 height 17
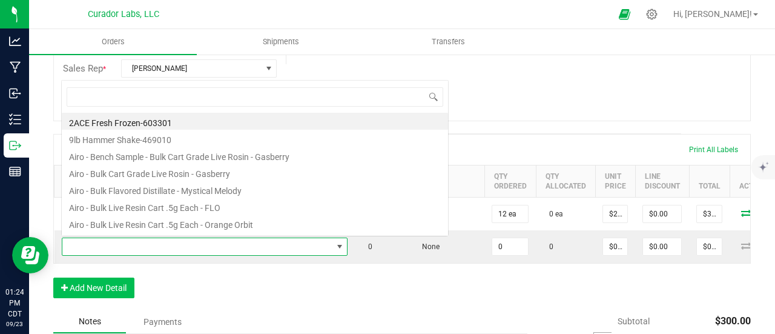
scroll to position [18, 280]
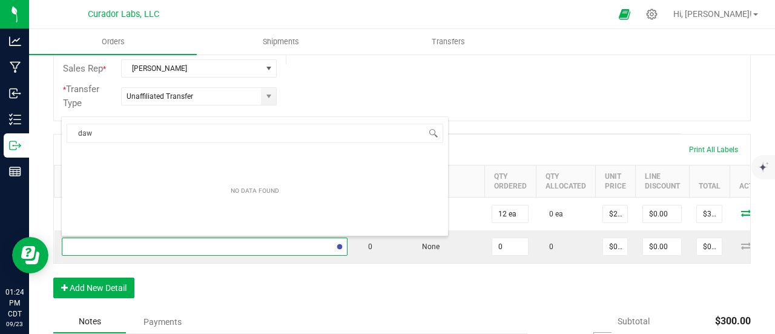
type input "[PERSON_NAME]"
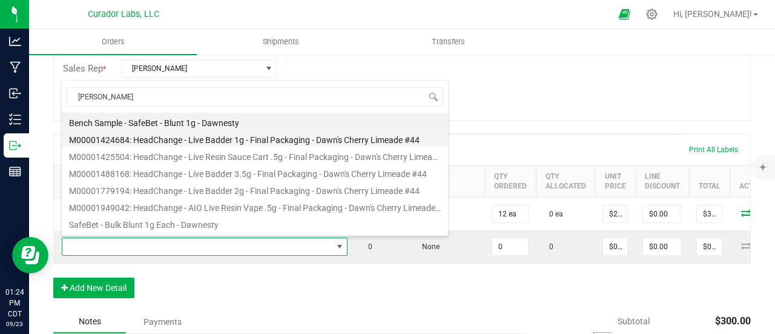
click at [174, 141] on li "M00001424684: HeadChange - Live Badder 1g - Final Packaging - Dawn's Cherry Lim…" at bounding box center [255, 138] width 386 height 17
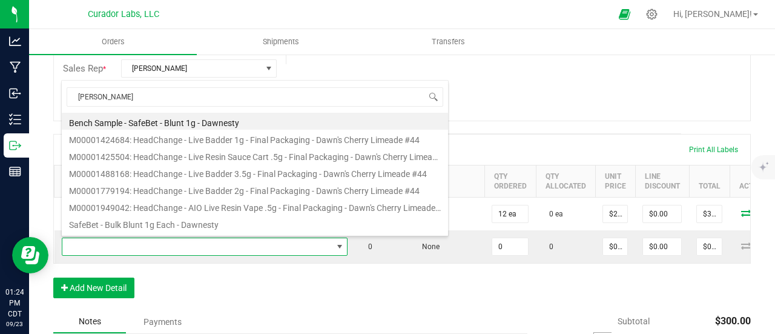
type input "0 ea"
type input "$25.00000"
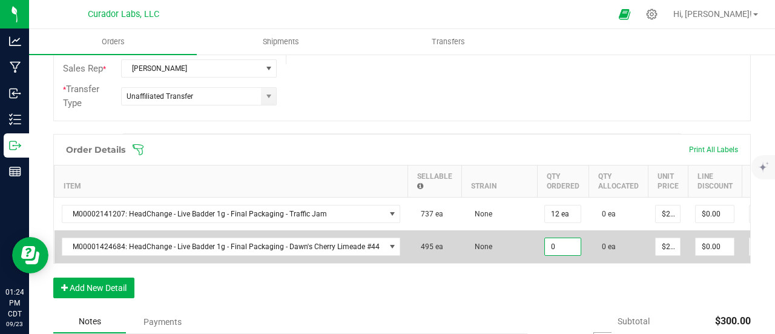
click at [550, 243] on input "0" at bounding box center [563, 246] width 36 height 17
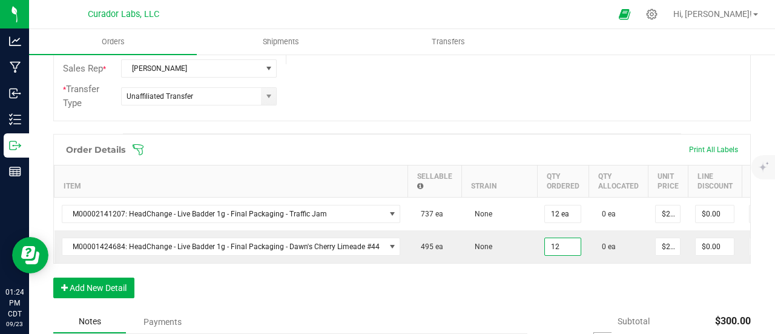
type input "12 ea"
type input "$300.00"
drag, startPoint x: 544, startPoint y: 291, endPoint x: 312, endPoint y: 294, distance: 232.0
click at [544, 292] on div "Order Details Print All Labels Item Sellable Strain Qty Ordered Qty Allocated U…" at bounding box center [402, 222] width 698 height 176
click at [119, 287] on button "Add New Detail" at bounding box center [93, 287] width 81 height 21
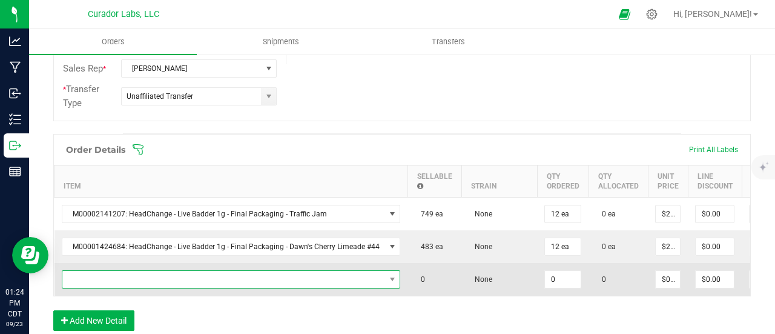
click at [118, 280] on span "NO DATA FOUND" at bounding box center [223, 279] width 323 height 17
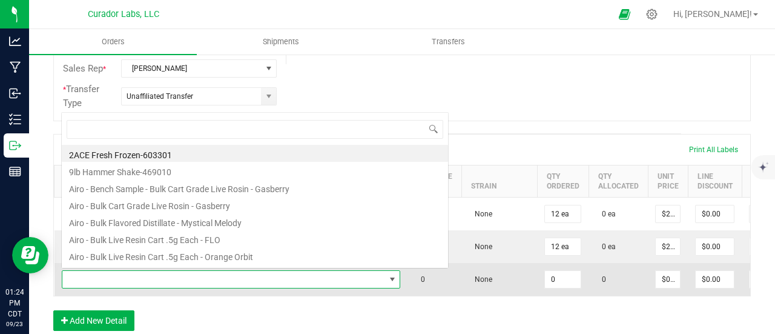
scroll to position [60561, 60246]
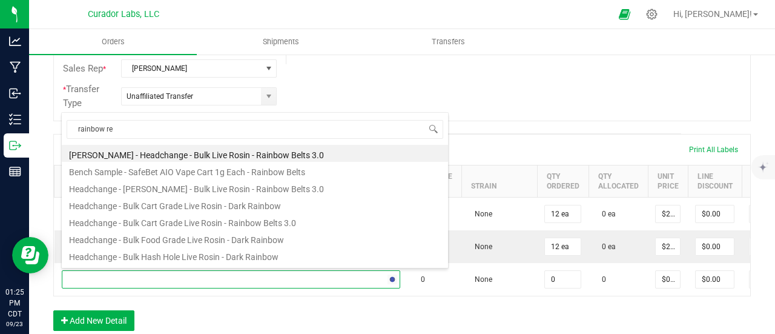
type input "rainbow res"
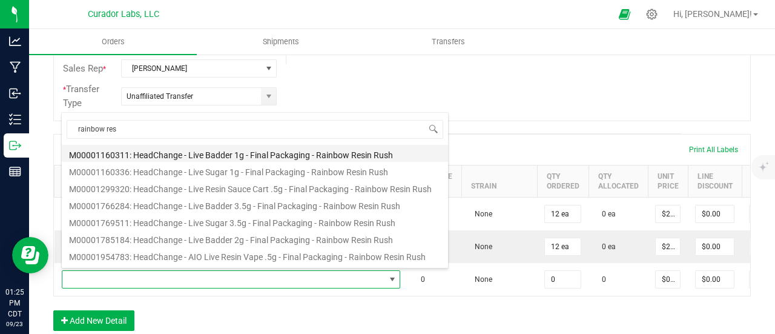
click at [257, 155] on li "M00001160311: HeadChange - Live Badder 1g - Final Packaging - Rainbow Resin Rush" at bounding box center [255, 153] width 386 height 17
type input "0 ea"
type input "$25.00000"
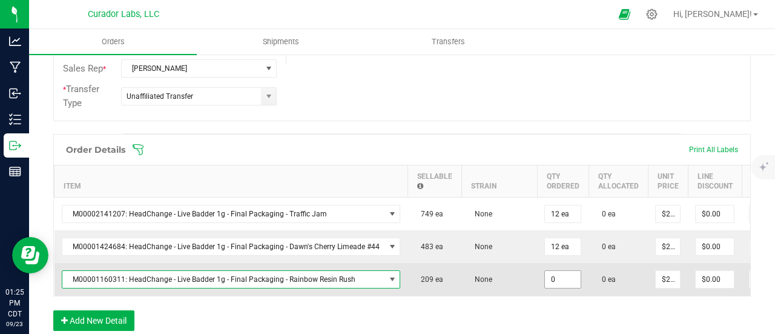
click at [552, 283] on input "0" at bounding box center [563, 279] width 36 height 17
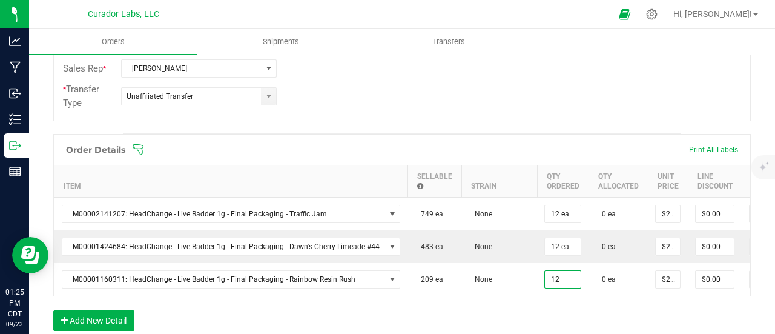
type input "12 ea"
type input "$300.00"
click at [552, 311] on div "Order Details Print All Labels Item Sellable Strain Qty Ordered Qty Allocated U…" at bounding box center [402, 238] width 698 height 209
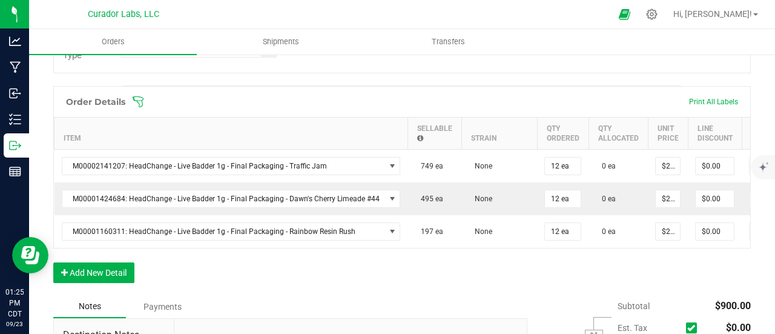
scroll to position [424, 0]
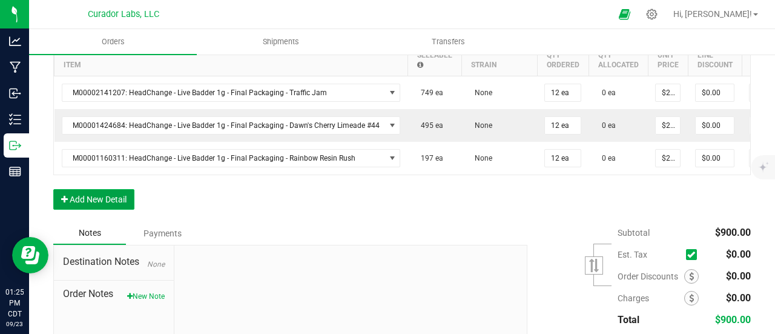
click at [120, 204] on button "Add New Detail" at bounding box center [93, 199] width 81 height 21
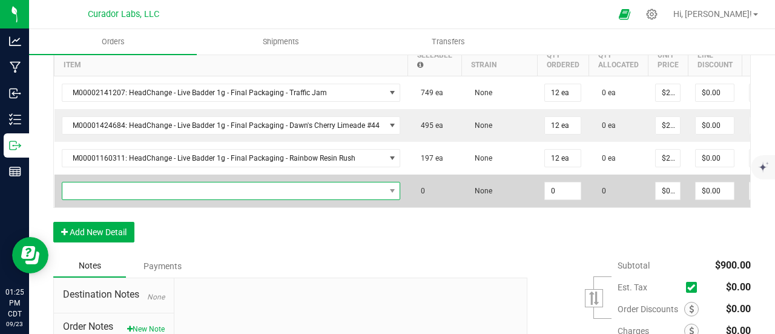
click at [121, 191] on span "NO DATA FOUND" at bounding box center [223, 190] width 323 height 17
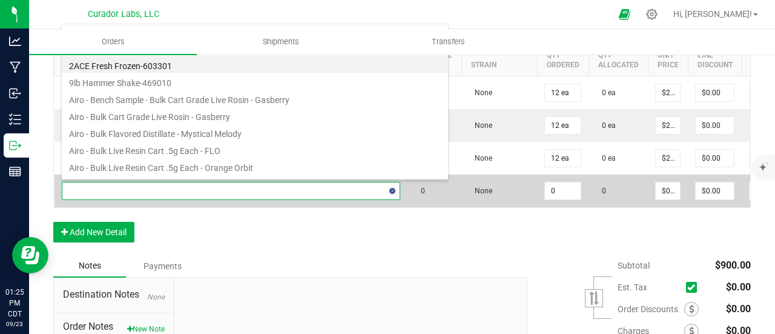
type input "trop mama"
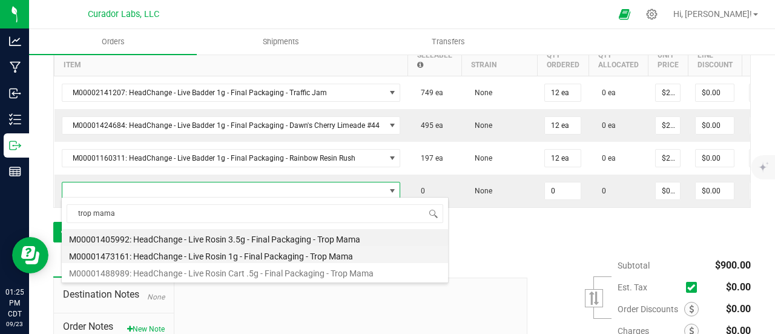
click at [257, 254] on li "M00001473161: HeadChange - Live Rosin 1g - Final Packaging - Trop Mama" at bounding box center [255, 254] width 386 height 17
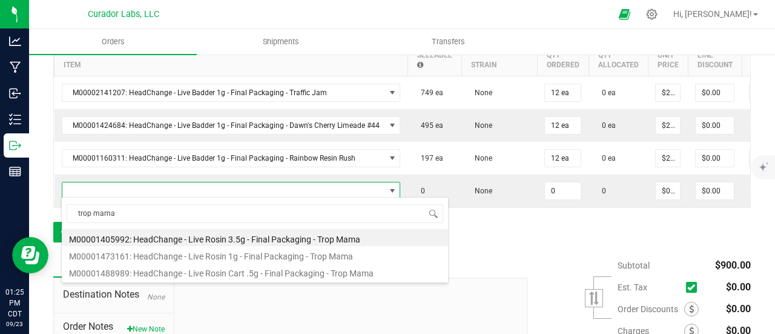
type input "0 ea"
type input "$32.50000"
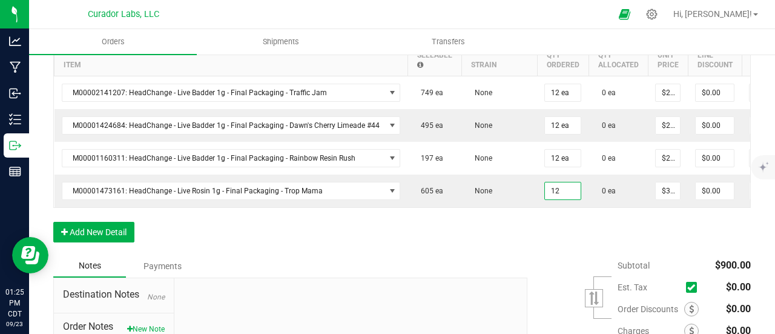
type input "12 ea"
type input "$390.00"
click at [556, 236] on div "Order Details Print All Labels Item Sellable Strain Qty Ordered Qty Allocated U…" at bounding box center [402, 134] width 698 height 242
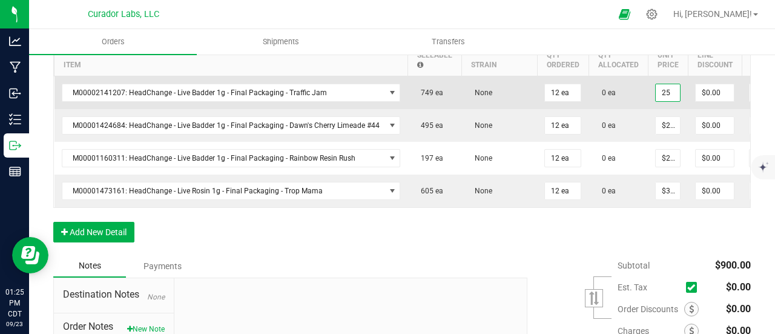
click at [664, 84] on input "25" at bounding box center [668, 92] width 24 height 17
click at [664, 84] on input "21.25" at bounding box center [668, 92] width 24 height 17
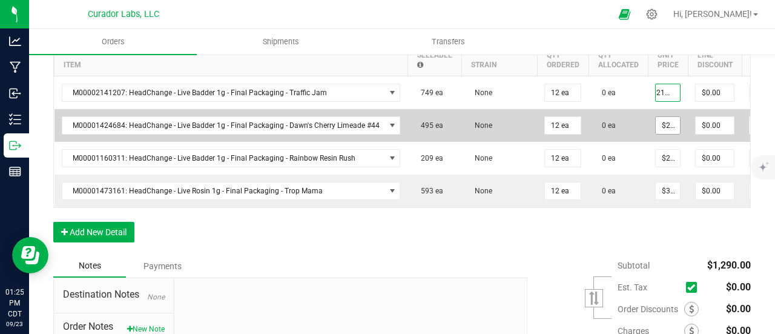
type input "$21.25000"
type input "$255.00"
click at [666, 127] on input "25" at bounding box center [668, 125] width 24 height 17
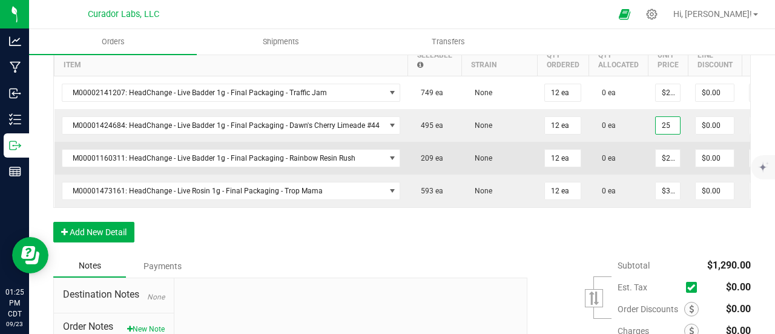
paste input "21."
type input "$21.25000"
type input "$255.00"
click at [665, 153] on input "25" at bounding box center [668, 158] width 24 height 17
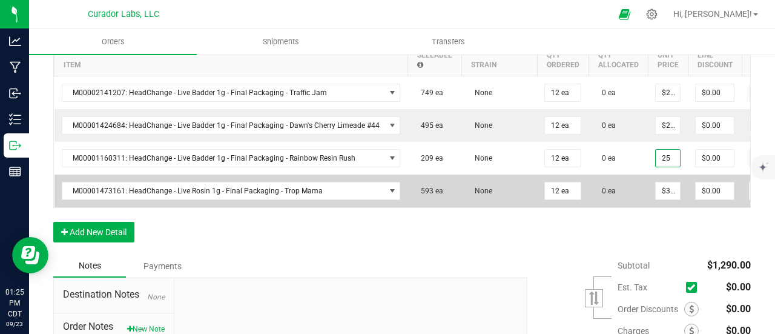
paste input "21."
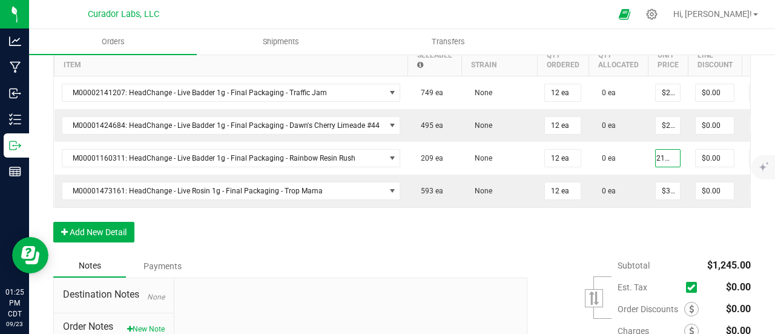
type input "$21.25000"
type input "$255.00"
drag, startPoint x: 659, startPoint y: 235, endPoint x: 656, endPoint y: 211, distance: 23.8
click at [658, 234] on div "Order Details Print All Labels Item Sellable Strain Qty Ordered Qty Allocated U…" at bounding box center [402, 134] width 698 height 242
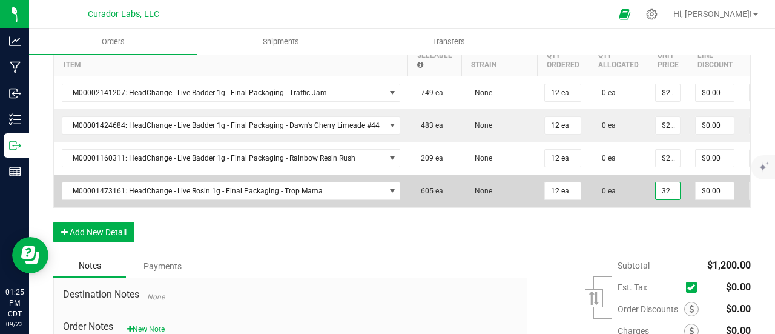
click at [656, 191] on input "32.5" at bounding box center [668, 190] width 24 height 17
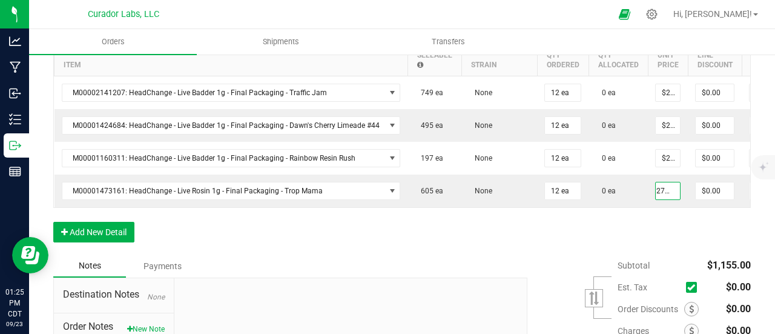
type input "$27.63000"
type input "$331.56"
click at [662, 237] on div "Order Details Print All Labels Item Sellable Strain Qty Ordered Qty Allocated U…" at bounding box center [402, 134] width 698 height 242
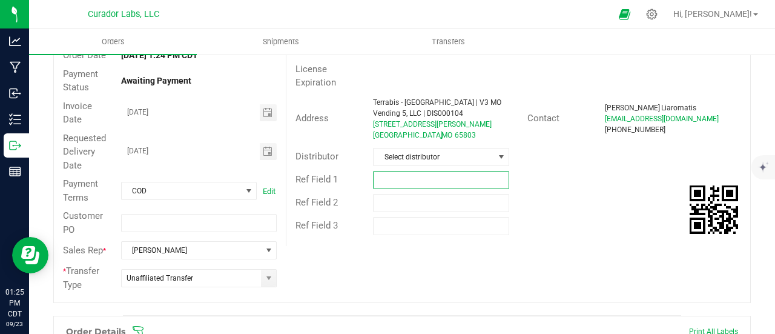
click at [408, 173] on input "text" at bounding box center [441, 180] width 136 height 18
type input "15% EDLP"
click at [611, 184] on div "Ref Field 1 15% EDLP" at bounding box center [519, 179] width 464 height 23
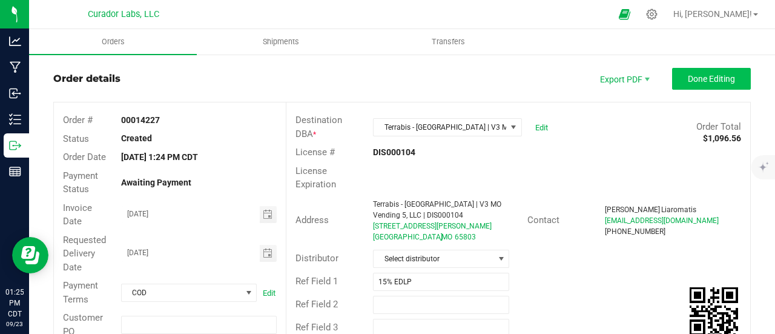
scroll to position [0, 0]
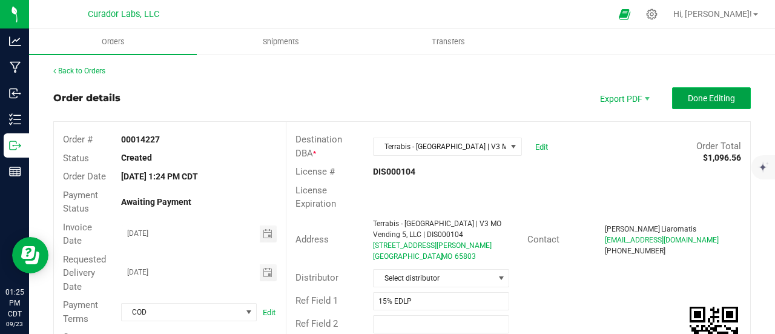
click at [712, 108] on button "Done Editing" at bounding box center [711, 98] width 79 height 22
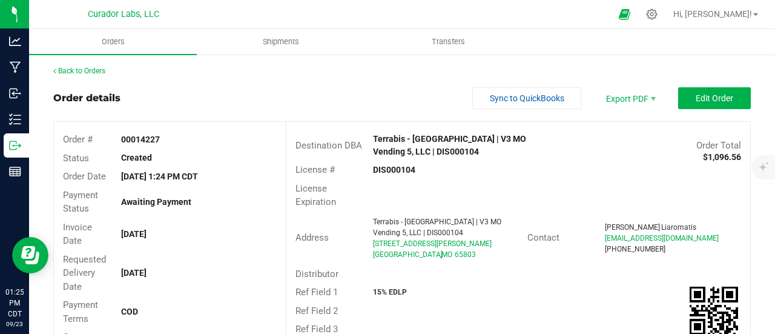
click at [93, 65] on div "Back to Orders" at bounding box center [402, 70] width 698 height 11
click at [94, 70] on link "Back to Orders" at bounding box center [79, 71] width 52 height 8
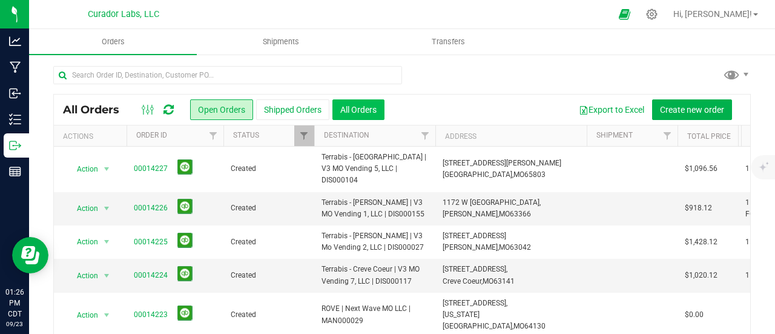
click at [340, 105] on button "All Orders" at bounding box center [359, 109] width 52 height 21
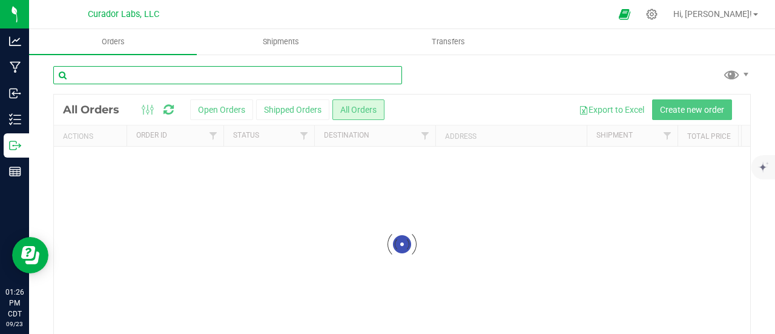
click at [231, 73] on input "text" at bounding box center [227, 75] width 349 height 18
type input "swade"
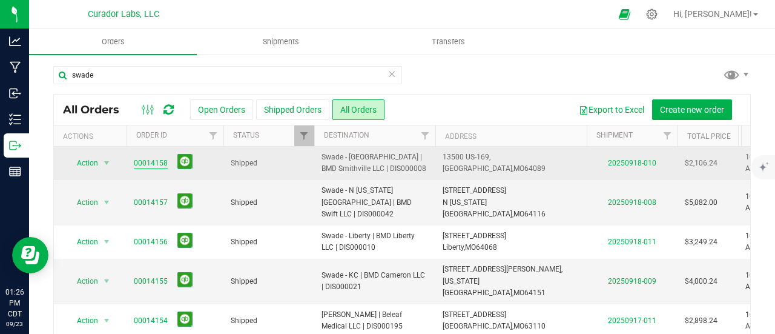
click at [148, 159] on link "00014158" at bounding box center [151, 164] width 34 height 12
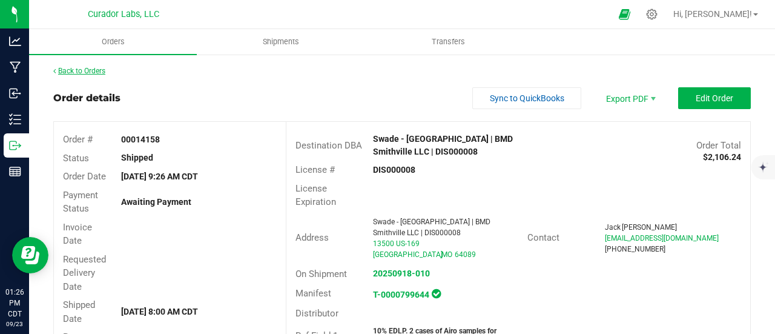
click at [95, 68] on link "Back to Orders" at bounding box center [79, 71] width 52 height 8
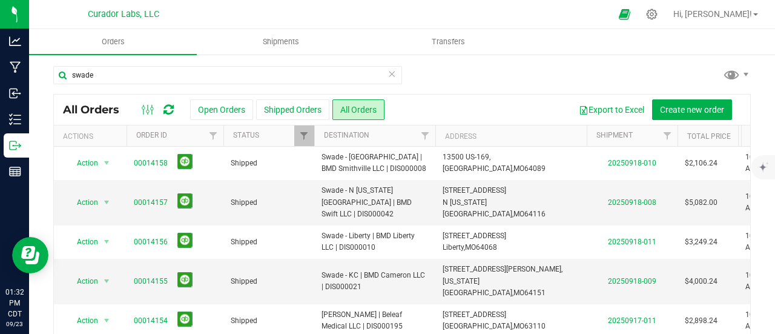
click at [388, 76] on icon at bounding box center [392, 73] width 8 height 15
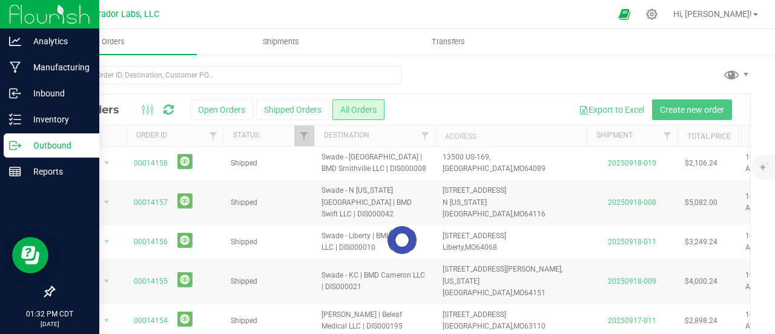
click at [17, 140] on icon at bounding box center [15, 145] width 12 height 12
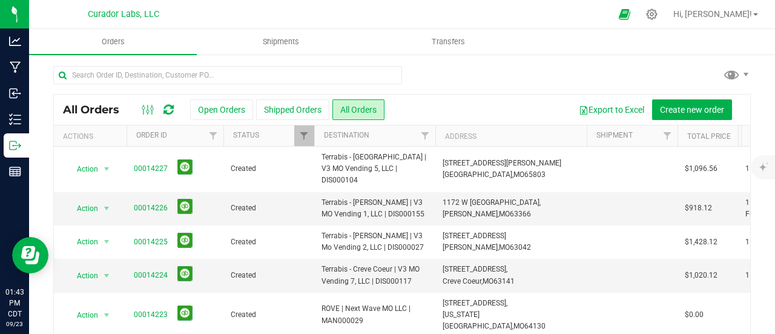
click at [166, 104] on icon at bounding box center [169, 110] width 10 height 12
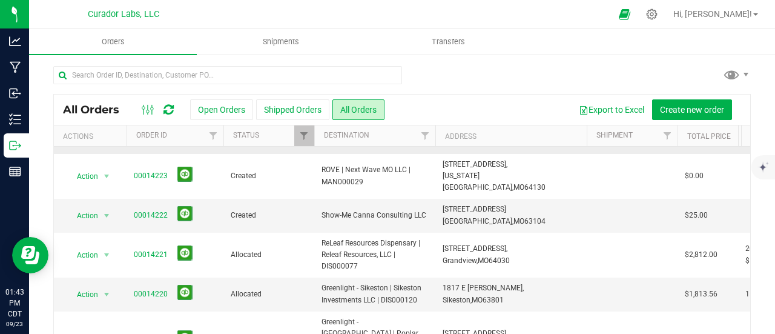
scroll to position [121, 0]
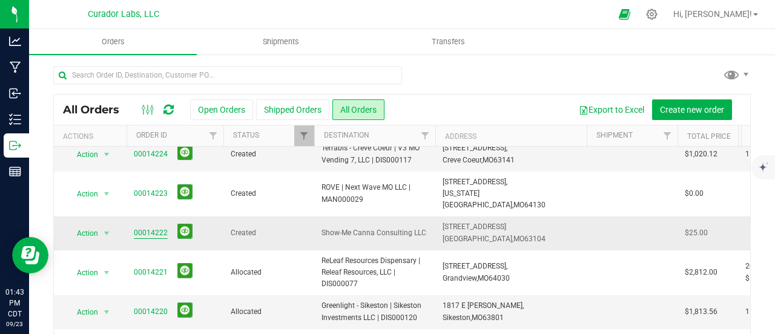
click at [155, 227] on link "00014222" at bounding box center [151, 233] width 34 height 12
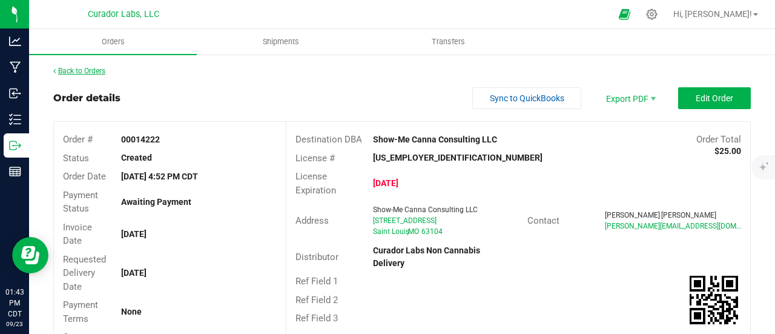
click at [93, 69] on link "Back to Orders" at bounding box center [79, 71] width 52 height 8
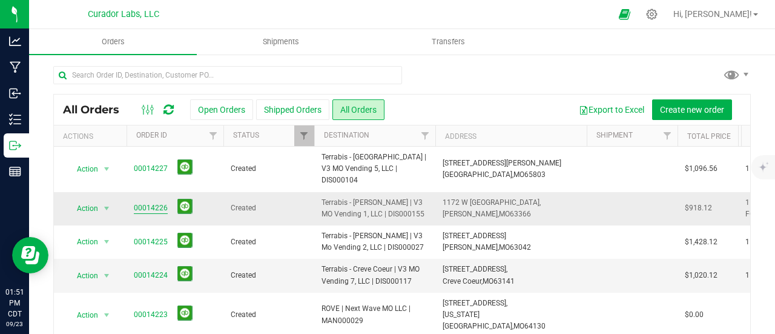
click at [144, 202] on link "00014226" at bounding box center [151, 208] width 34 height 12
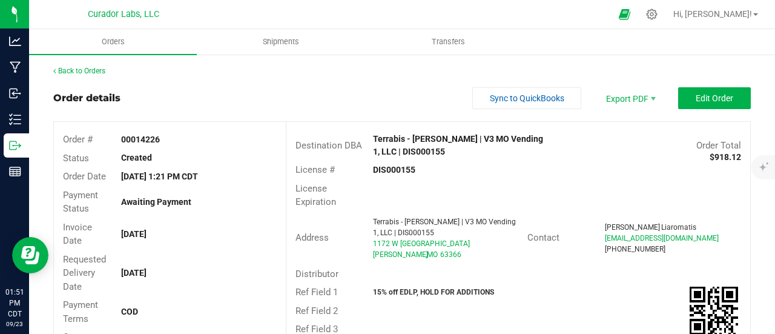
click at [92, 65] on div "Back to Orders" at bounding box center [402, 70] width 698 height 11
click at [93, 68] on link "Back to Orders" at bounding box center [79, 71] width 52 height 8
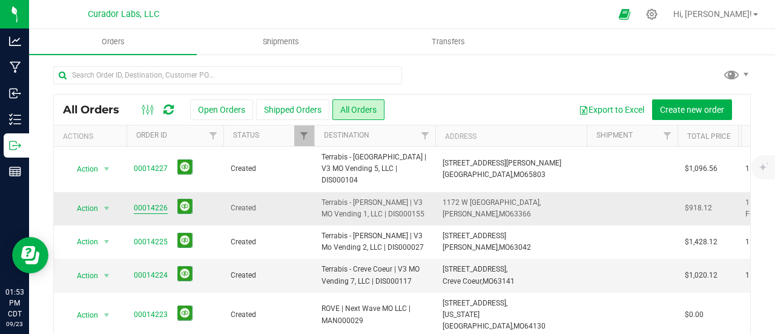
click at [134, 202] on link "00014226" at bounding box center [151, 208] width 34 height 12
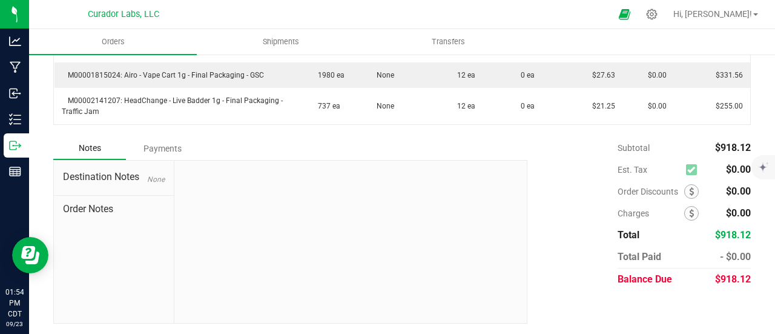
scroll to position [34, 0]
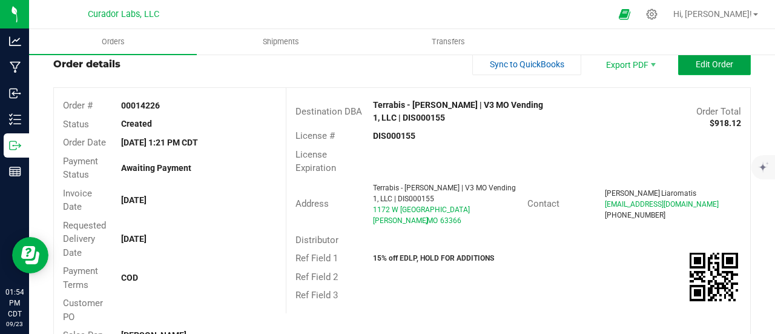
click at [720, 65] on span "Edit Order" at bounding box center [715, 64] width 38 height 10
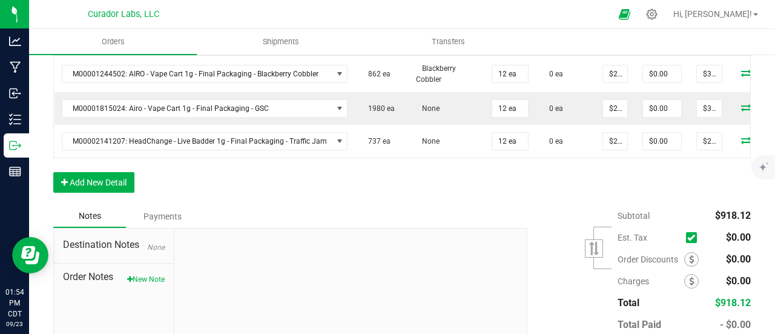
scroll to position [458, 0]
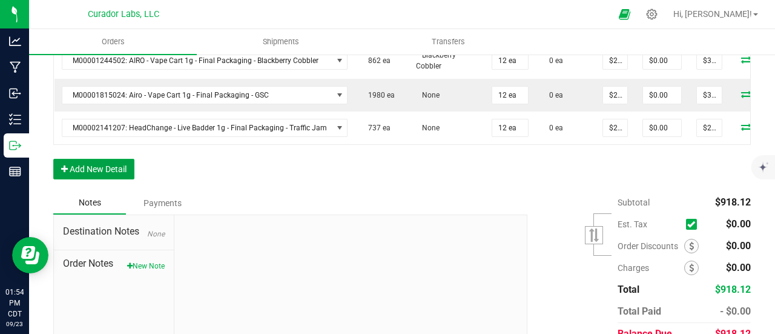
drag, startPoint x: 121, startPoint y: 185, endPoint x: 119, endPoint y: 176, distance: 9.3
click at [121, 179] on button "Add New Detail" at bounding box center [93, 169] width 81 height 21
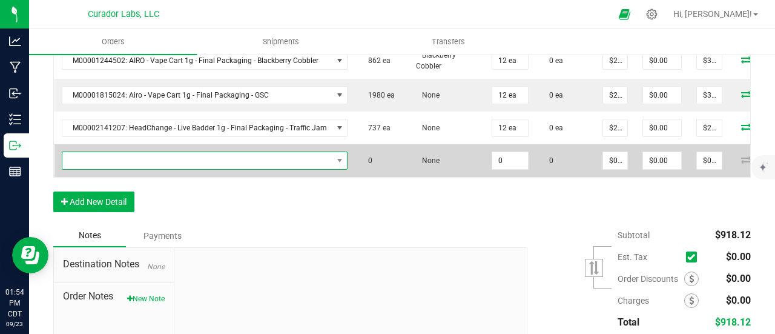
click at [118, 162] on span "NO DATA FOUND" at bounding box center [197, 160] width 270 height 17
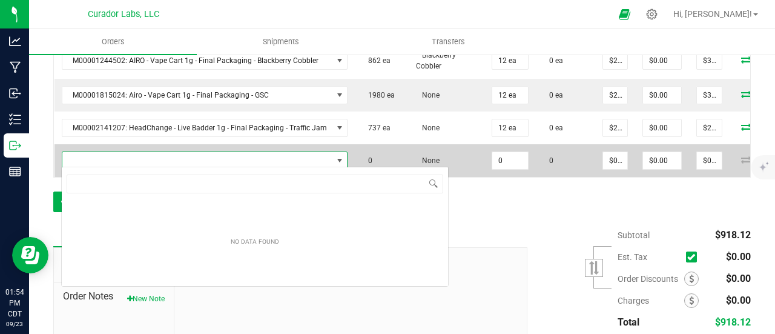
scroll to position [18, 280]
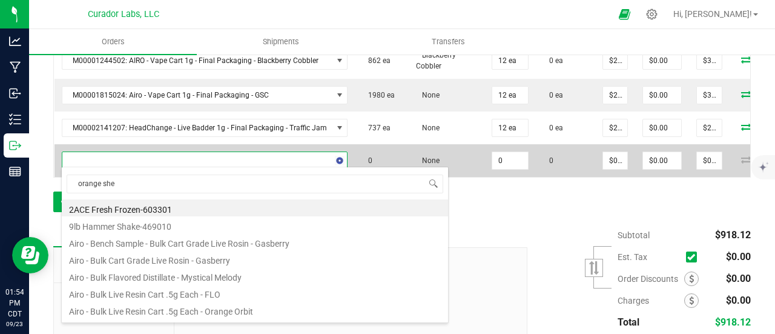
type input "orange sher"
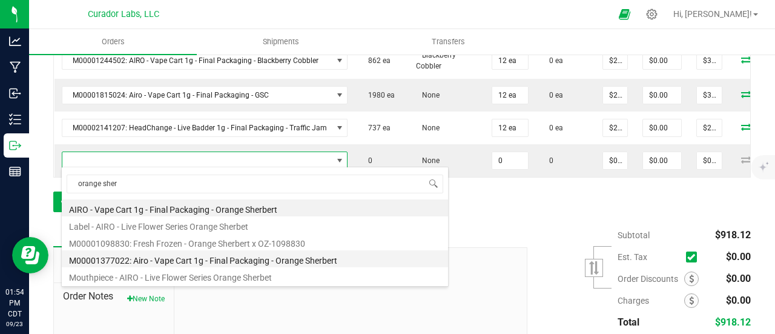
click at [211, 256] on li "M00001377022: Airo - Vape Cart 1g - Final Packaging - Orange Sherbert" at bounding box center [255, 258] width 386 height 17
type input "0 ea"
type input "$30.00000"
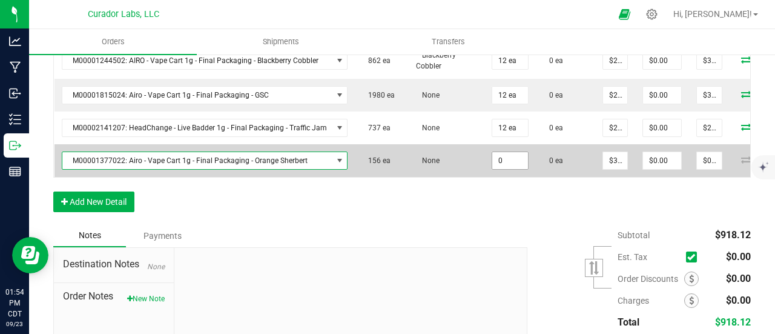
click at [503, 152] on input "0" at bounding box center [511, 160] width 36 height 17
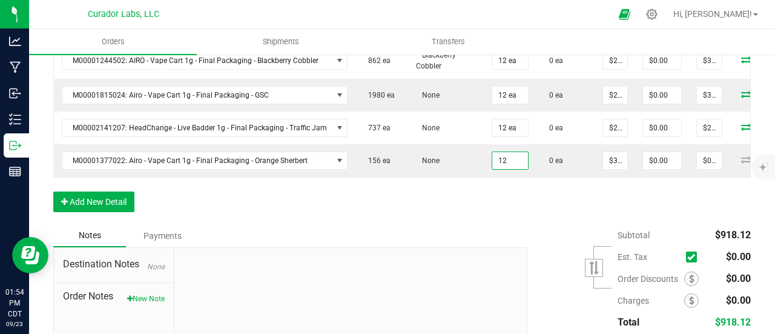
type input "12 ea"
type input "$360.00"
click at [503, 219] on div "Order Details Print All Labels Item Sellable Strain Qty Ordered Qty Allocated U…" at bounding box center [402, 101] width 698 height 245
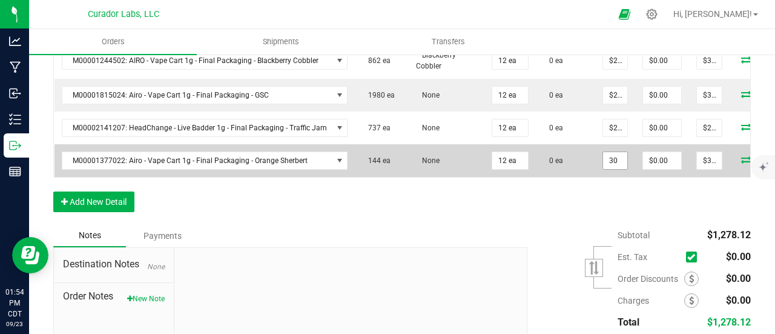
click at [609, 164] on input "30" at bounding box center [615, 160] width 24 height 17
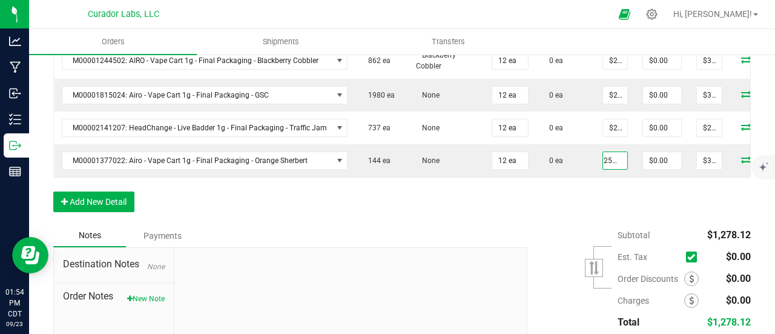
type input "$25.50000"
type input "$306.00"
click at [612, 197] on div "Order Details Print All Labels Item Sellable Strain Qty Ordered Qty Allocated U…" at bounding box center [402, 101] width 698 height 245
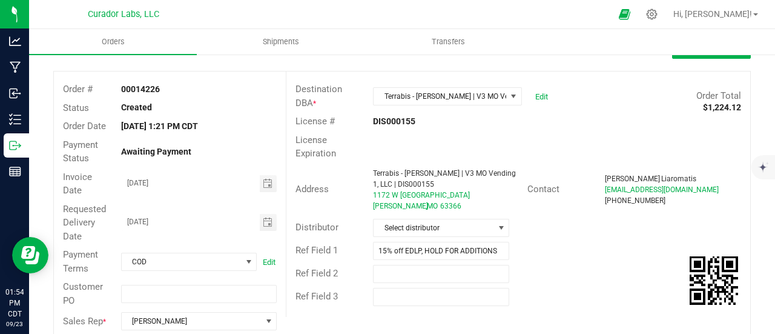
scroll to position [34, 0]
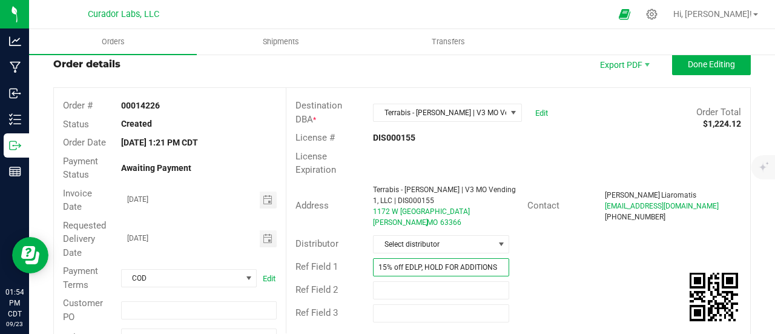
drag, startPoint x: 491, startPoint y: 267, endPoint x: 424, endPoint y: 262, distance: 66.8
click at [424, 263] on input "15% off EDLP, HOLD FOR ADDITIONS" at bounding box center [441, 267] width 136 height 18
type input "15% off EDLP"
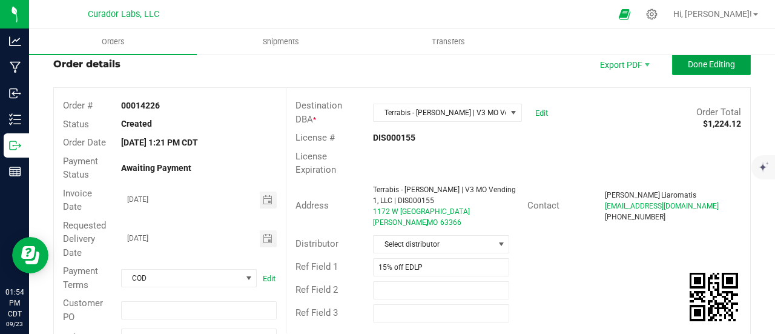
click at [688, 62] on span "Done Editing" at bounding box center [711, 64] width 47 height 10
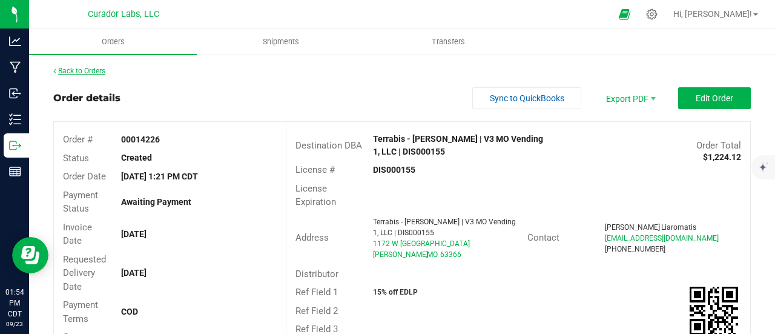
click at [71, 73] on link "Back to Orders" at bounding box center [79, 71] width 52 height 8
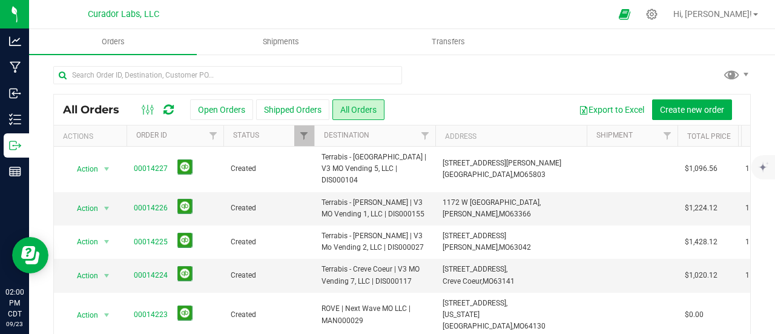
click at [172, 108] on icon at bounding box center [169, 110] width 10 height 12
click at [173, 107] on icon at bounding box center [169, 110] width 10 height 12
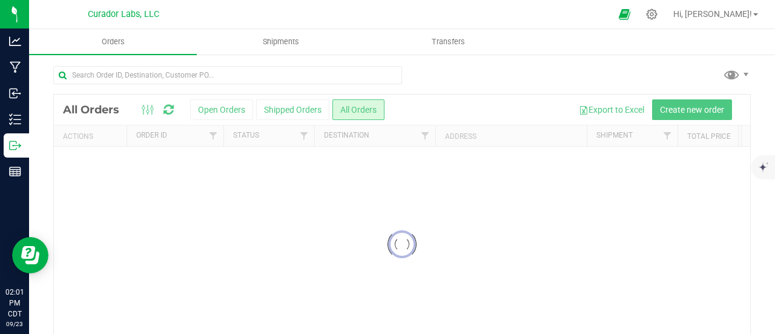
click at [233, 108] on div at bounding box center [402, 244] width 697 height 299
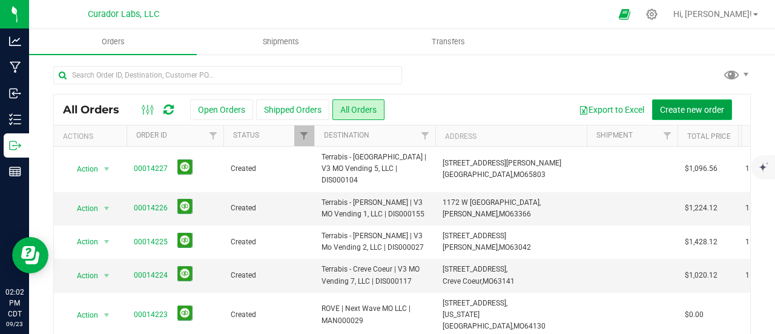
click at [677, 107] on span "Create new order" at bounding box center [692, 110] width 64 height 10
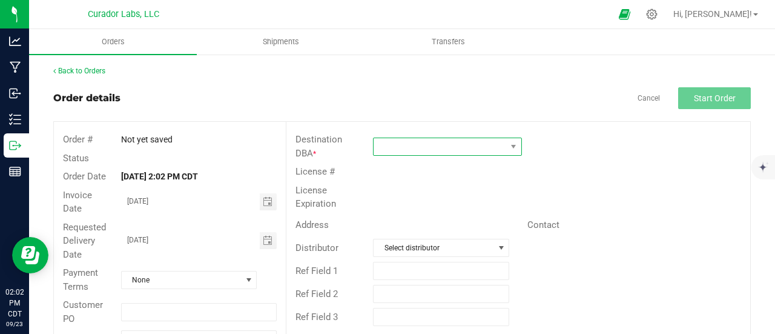
click at [434, 141] on span at bounding box center [440, 146] width 133 height 17
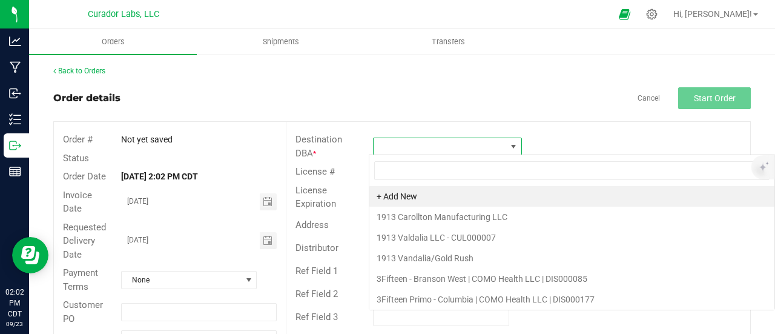
scroll to position [18, 147]
type input "des"
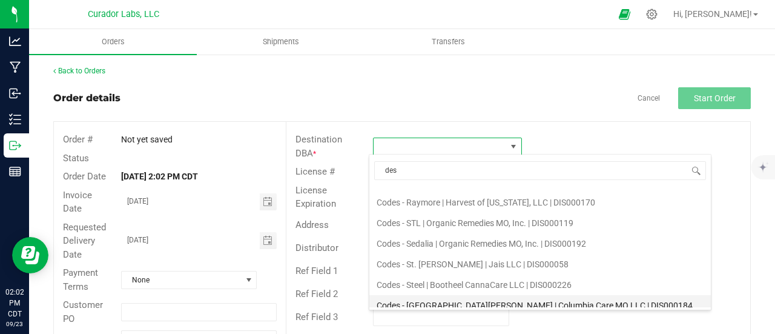
scroll to position [343, 0]
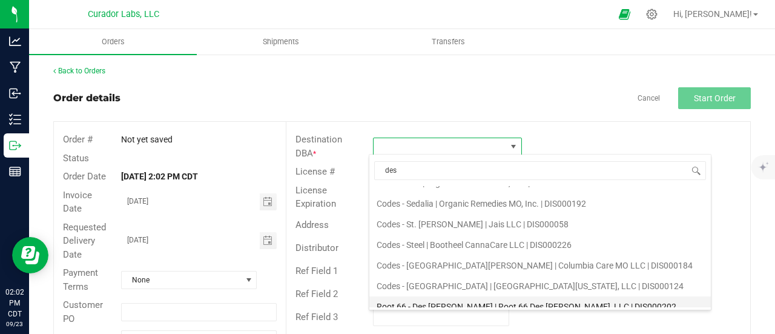
click at [441, 297] on li "Root 66 - Des [PERSON_NAME] | Root 66 Des [PERSON_NAME], LLC | DIS000202" at bounding box center [541, 306] width 342 height 21
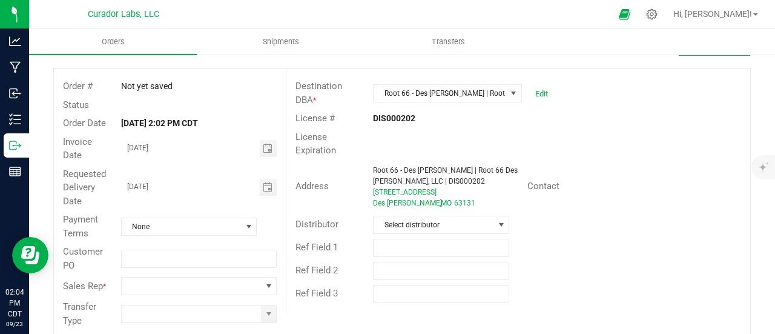
scroll to position [70, 0]
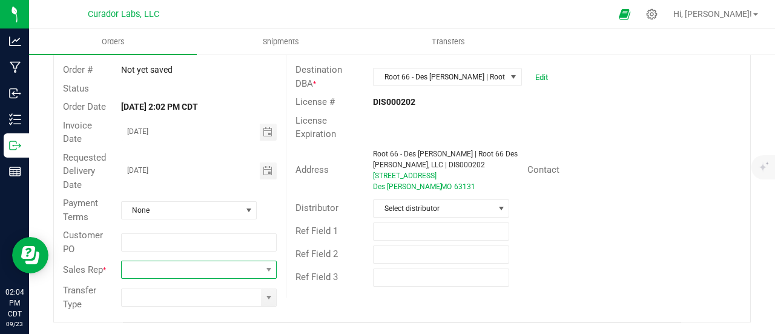
click at [216, 274] on span at bounding box center [191, 269] width 139 height 17
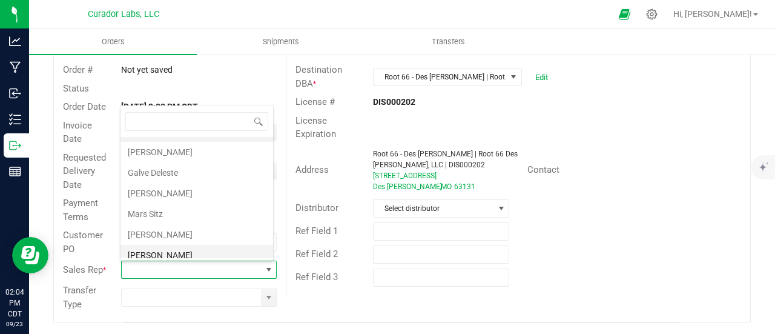
scroll to position [40, 0]
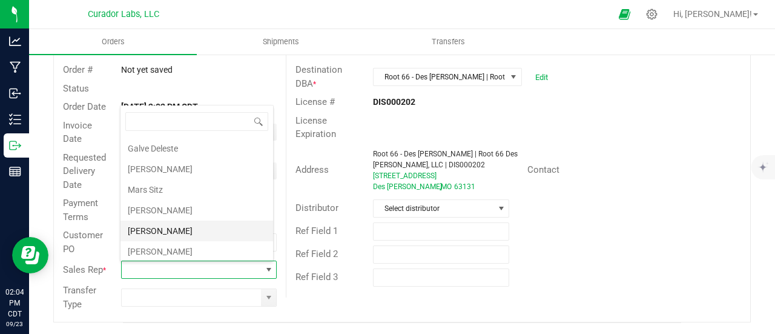
click at [176, 224] on li "[PERSON_NAME]" at bounding box center [197, 231] width 153 height 21
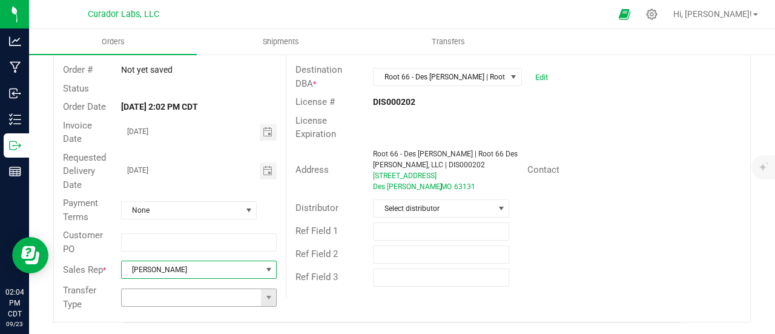
click at [268, 295] on span at bounding box center [269, 298] width 10 height 10
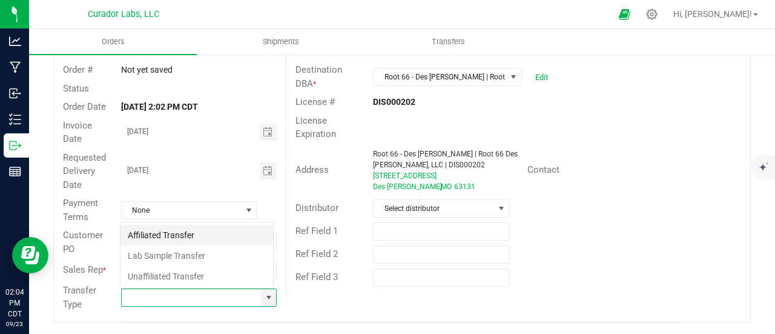
scroll to position [18, 151]
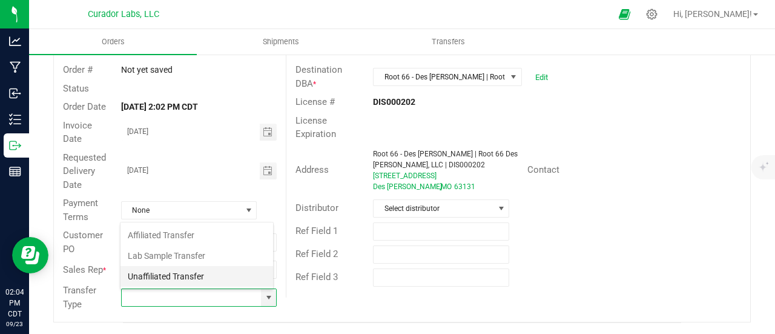
click at [156, 278] on li "Unaffiliated Transfer" at bounding box center [197, 276] width 153 height 21
type input "Unaffiliated Transfer"
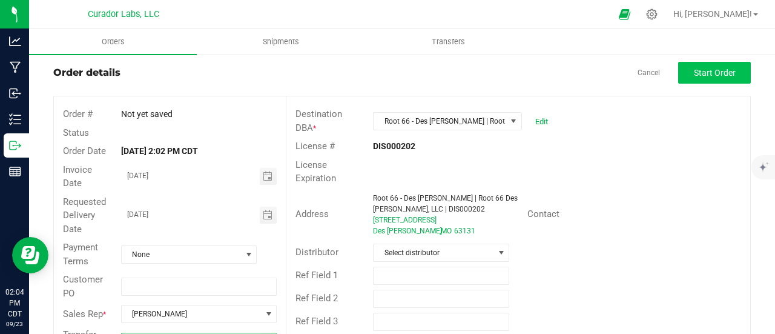
scroll to position [0, 0]
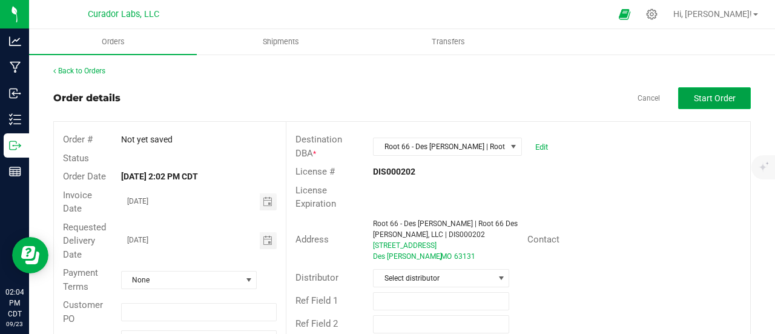
click at [722, 108] on button "Start Order" at bounding box center [714, 98] width 73 height 22
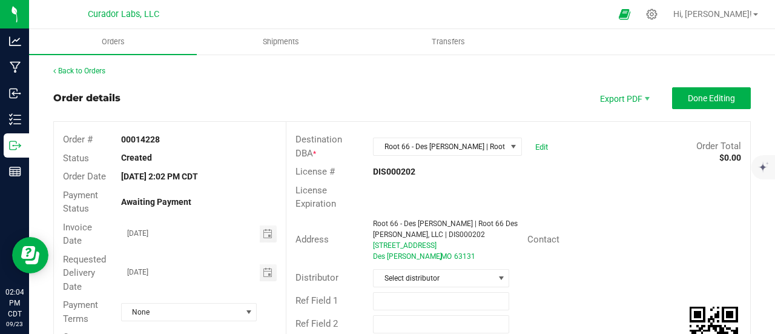
scroll to position [242, 0]
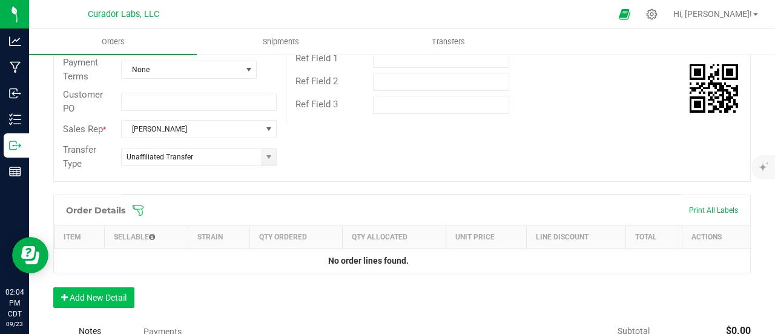
drag, startPoint x: 101, startPoint y: 314, endPoint x: 99, endPoint y: 297, distance: 16.5
click at [99, 308] on div "Order Details Print All Labels Item Sellable Strain Qty Ordered Qty Allocated U…" at bounding box center [402, 256] width 698 height 125
click at [99, 297] on button "Add New Detail" at bounding box center [93, 297] width 81 height 21
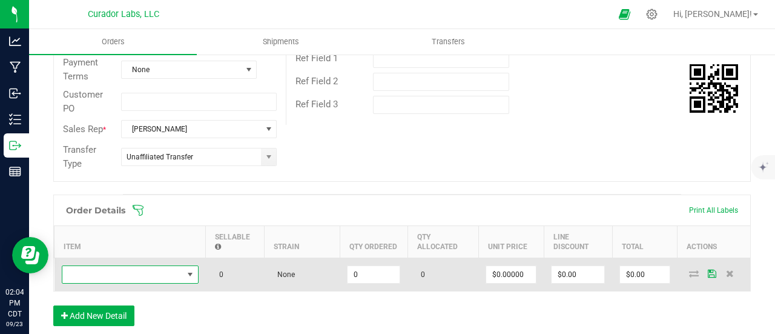
click at [107, 267] on span "NO DATA FOUND" at bounding box center [122, 274] width 121 height 17
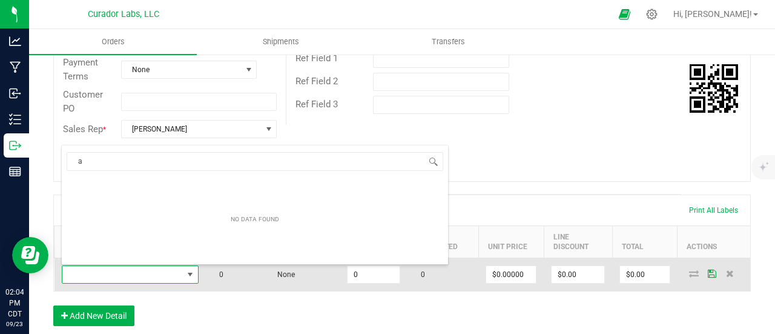
scroll to position [18, 137]
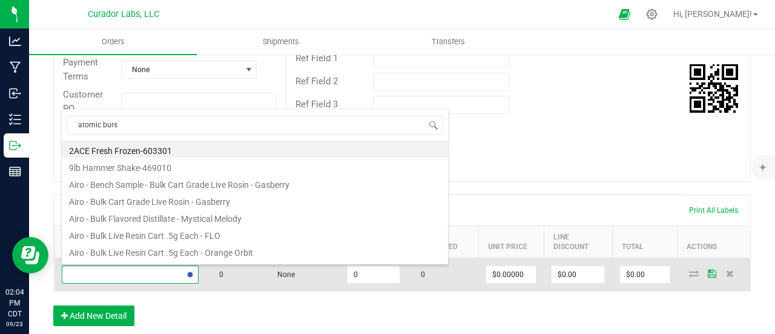
type input "atomic burst"
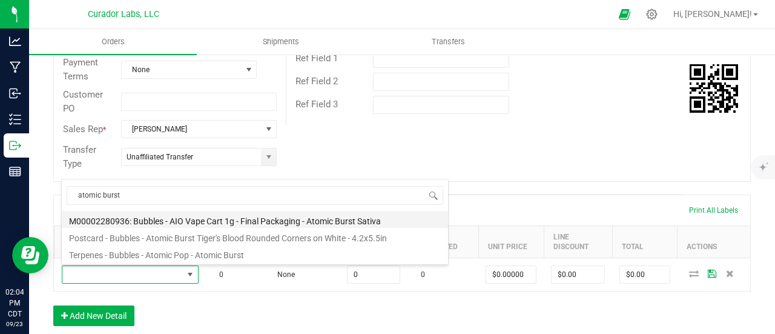
click at [192, 220] on li "M00002280936: Bubbles - AIO Vape Cart 1g - Final Packaging - Atomic Burst Sativa" at bounding box center [255, 219] width 386 height 17
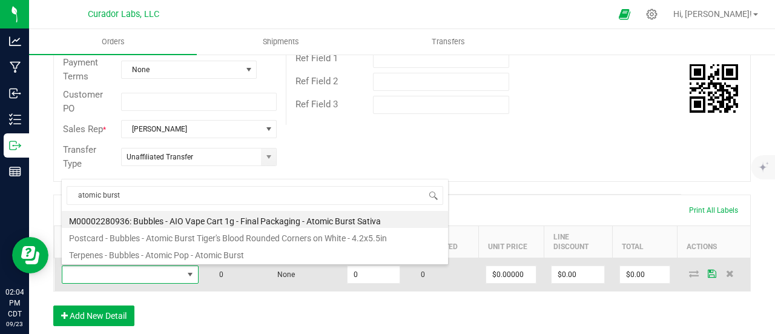
type input "0 ea"
type input "$25.00000"
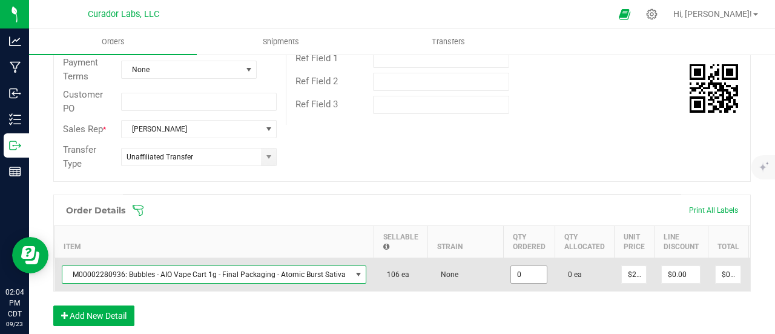
click at [532, 277] on input "0" at bounding box center [529, 274] width 36 height 17
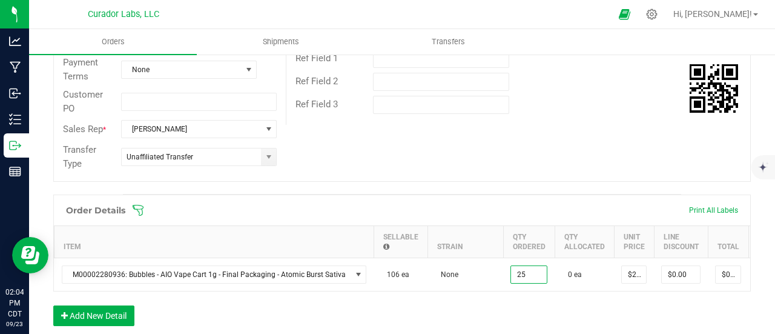
type input "25 ea"
type input "$625.00"
drag, startPoint x: 524, startPoint y: 302, endPoint x: 355, endPoint y: 311, distance: 169.3
click at [520, 304] on div "Order Details Print All Labels Item Sellable Strain Qty Ordered Qty Allocated U…" at bounding box center [402, 266] width 698 height 144
drag, startPoint x: 113, startPoint y: 312, endPoint x: 112, endPoint y: 305, distance: 6.8
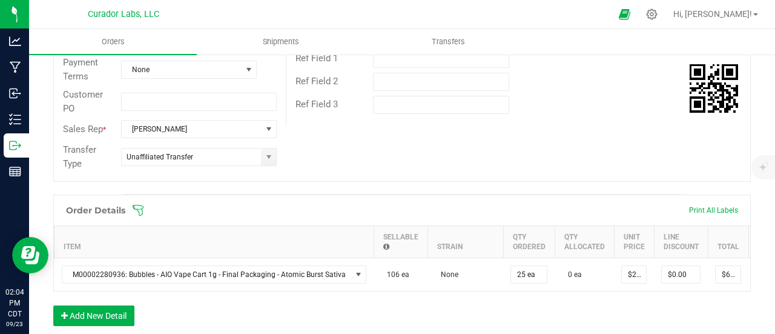
click at [113, 312] on div "Order Details Print All Labels Item Sellable Strain Qty Ordered Qty Allocated U…" at bounding box center [402, 266] width 698 height 144
click at [111, 313] on button "Add New Detail" at bounding box center [93, 315] width 81 height 21
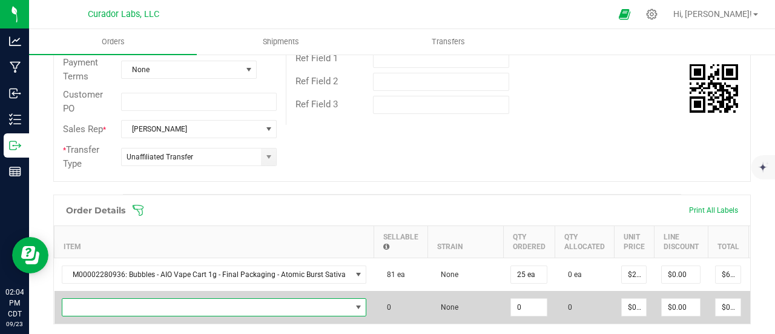
click at [110, 305] on span "NO DATA FOUND" at bounding box center [206, 307] width 289 height 17
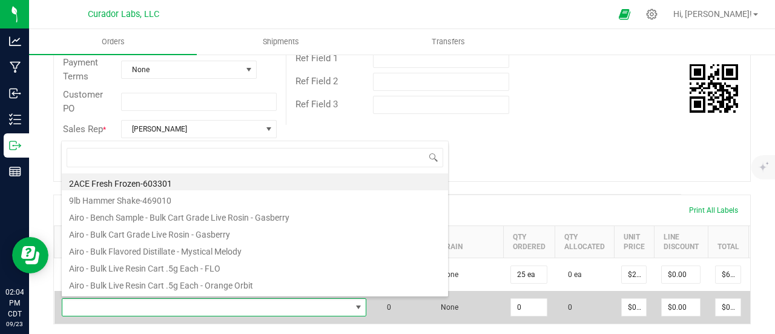
scroll to position [18, 299]
type input "frozen para"
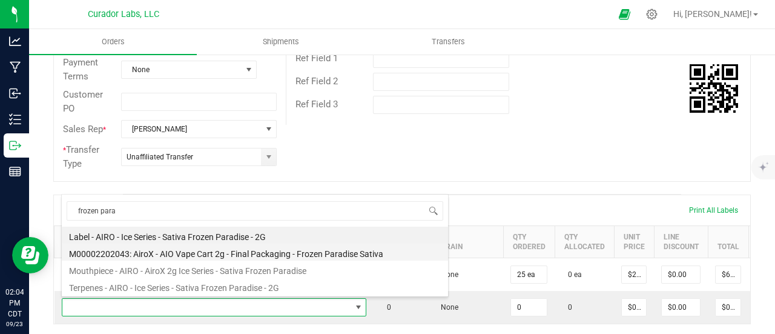
click at [221, 247] on li "M00002202043: AiroX - AIO Vape Cart 2g - Final Packaging - Frozen Paradise Sati…" at bounding box center [255, 252] width 386 height 17
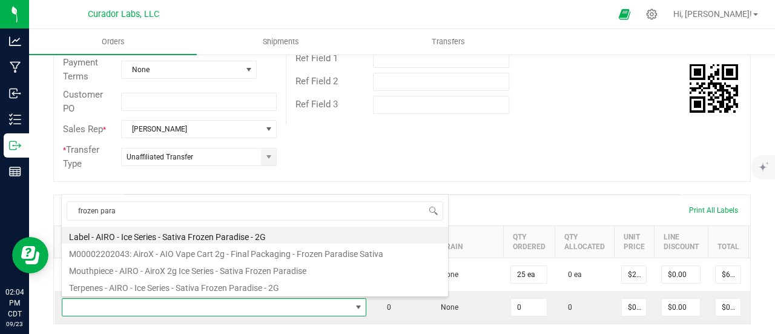
type input "0 ea"
type input "$45.00000"
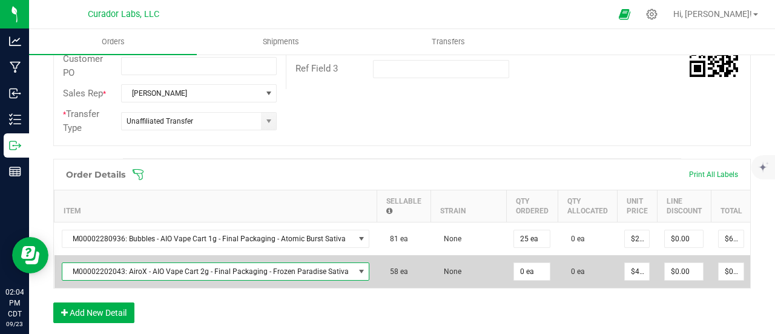
scroll to position [303, 0]
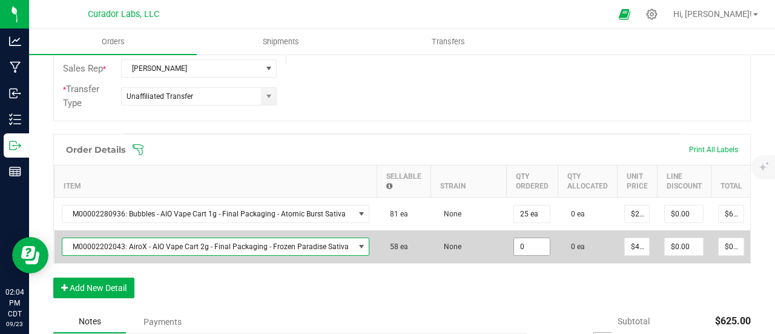
click at [531, 247] on input "0" at bounding box center [532, 246] width 36 height 17
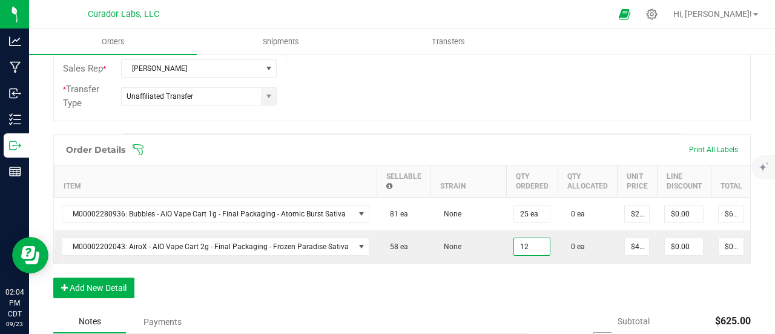
type input "12 ea"
type input "$540.00"
drag, startPoint x: 506, startPoint y: 300, endPoint x: 337, endPoint y: 302, distance: 169.0
click at [503, 301] on div "Order Details Print All Labels Item Sellable Strain Qty Ordered Qty Allocated U…" at bounding box center [402, 222] width 698 height 176
click at [124, 294] on button "Add New Detail" at bounding box center [93, 287] width 81 height 21
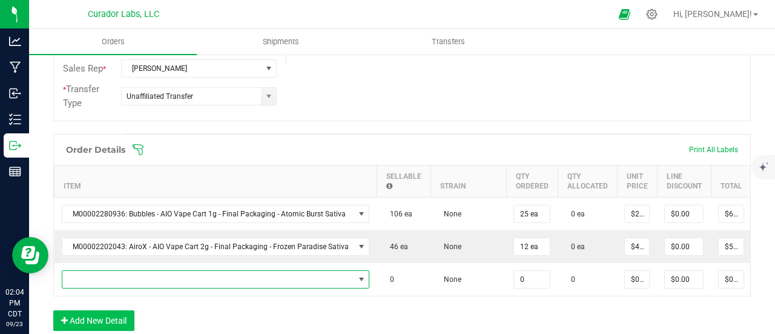
click at [120, 282] on span "NO DATA FOUND" at bounding box center [208, 279] width 292 height 17
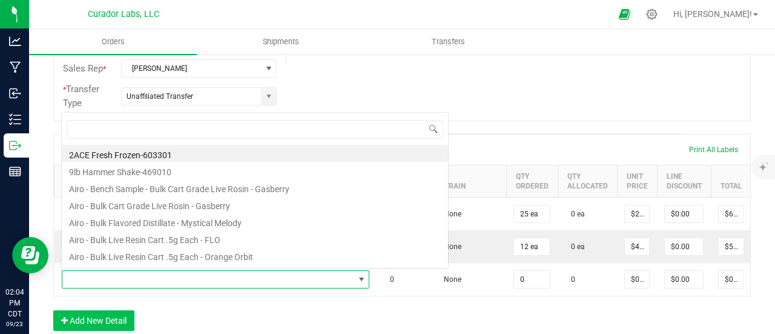
scroll to position [18, 300]
type input "frosted dream"
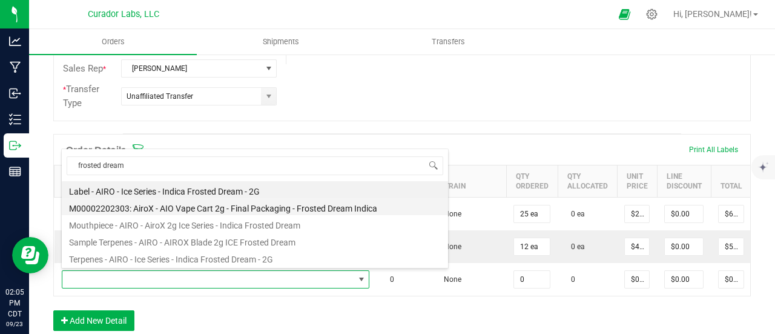
click at [211, 210] on li "M00002202303: AiroX - AIO Vape Cart 2g - Final Packaging - Frosted Dream Indica" at bounding box center [255, 206] width 386 height 17
type input "0 ea"
type input "$45.00000"
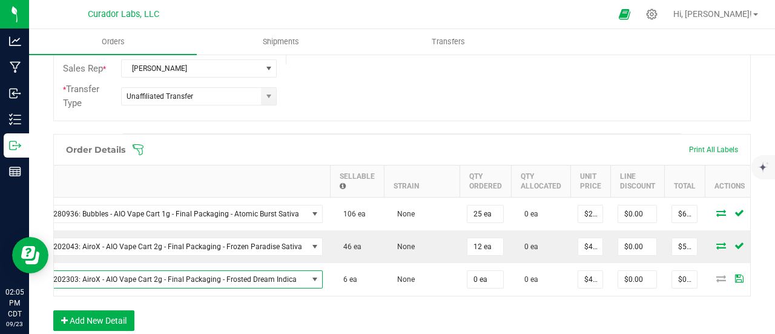
scroll to position [0, 69]
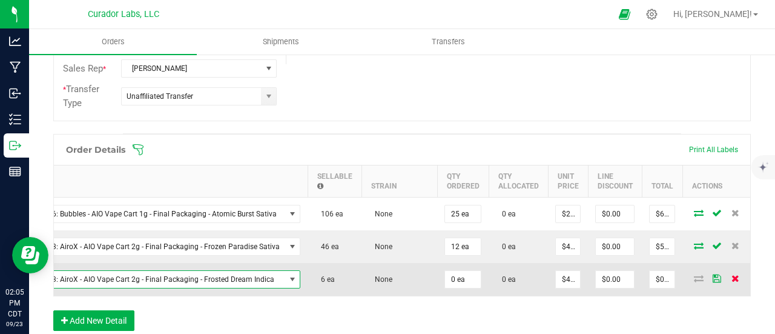
click at [732, 279] on icon at bounding box center [736, 277] width 8 height 7
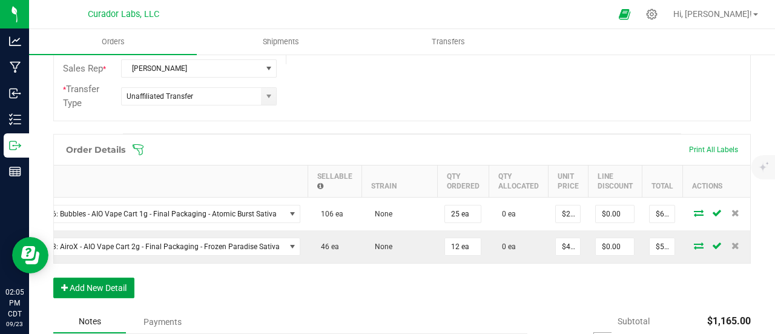
click at [123, 298] on button "Add New Detail" at bounding box center [93, 287] width 81 height 21
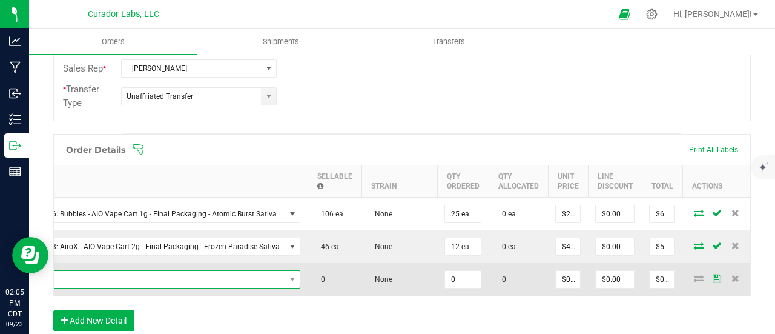
click at [124, 280] on span "NO DATA FOUND" at bounding box center [139, 279] width 292 height 17
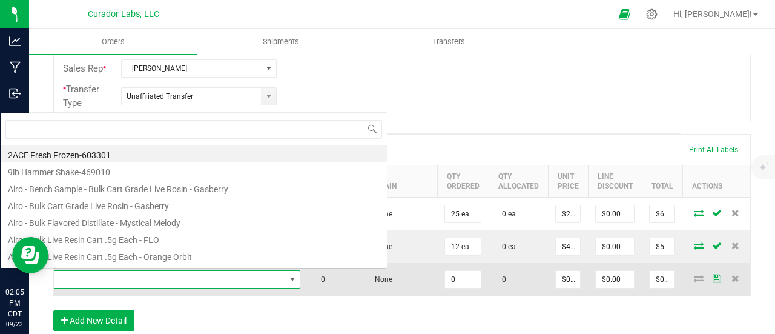
scroll to position [18, 300]
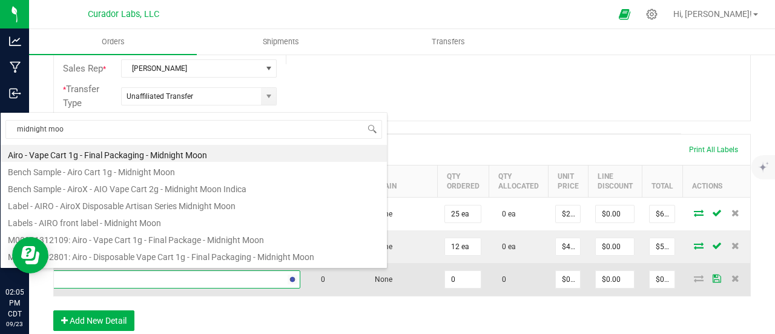
type input "midnight moon"
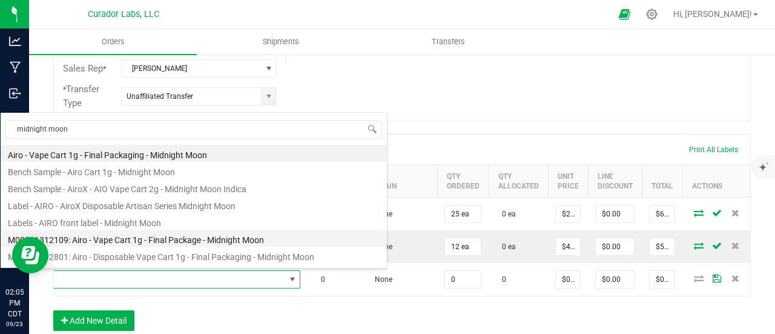
click at [149, 236] on li "M00001312109: Airo - Vape Cart 1g - Final Package - Midnight Moon" at bounding box center [194, 238] width 386 height 17
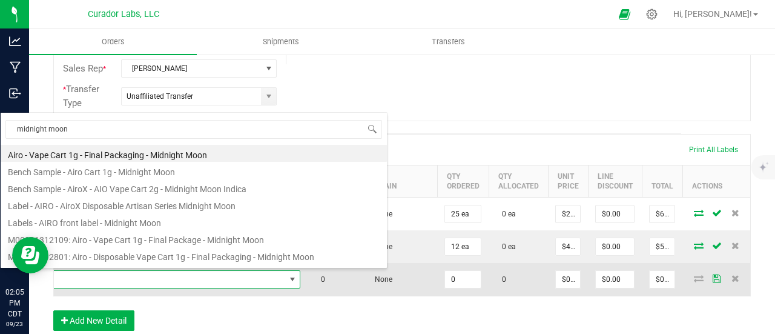
type input "0 ea"
type input "$32.50000"
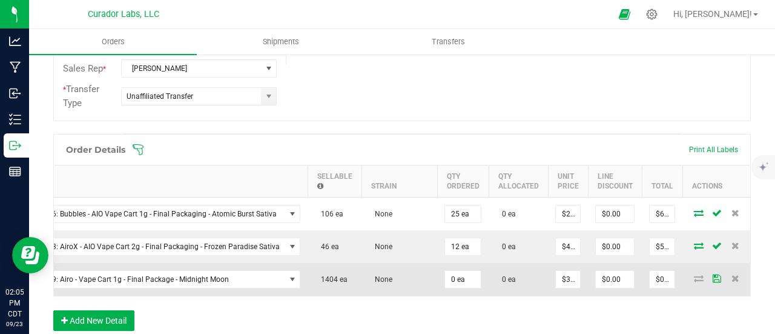
drag, startPoint x: 471, startPoint y: 278, endPoint x: 463, endPoint y: 289, distance: 13.5
click at [471, 278] on td "0 ea" at bounding box center [462, 279] width 51 height 33
click at [459, 284] on input "0" at bounding box center [463, 279] width 36 height 17
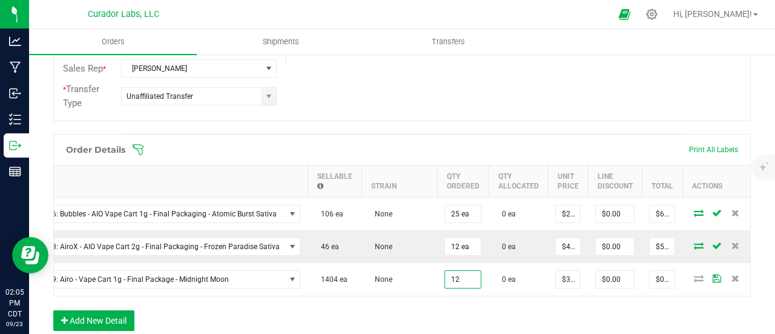
type input "12 ea"
type input "$390.00"
click at [457, 308] on div "Order Details Print All Labels Item Sellable Strain Qty Ordered Qty Allocated U…" at bounding box center [402, 238] width 698 height 209
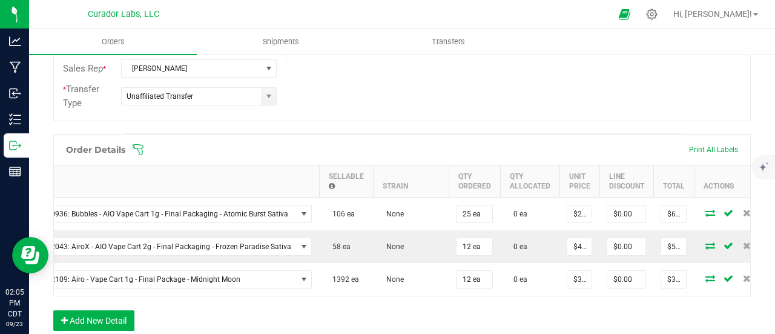
scroll to position [0, 0]
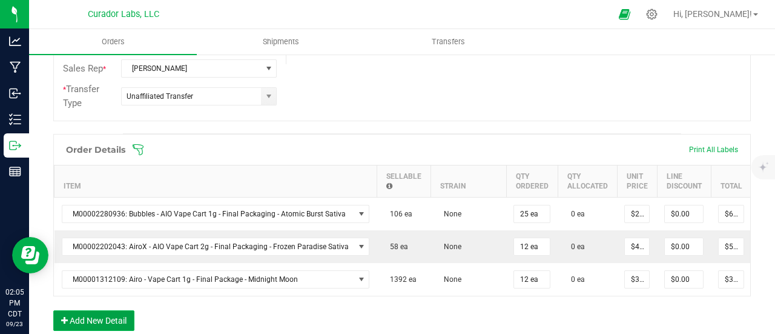
click at [123, 318] on button "Add New Detail" at bounding box center [93, 320] width 81 height 21
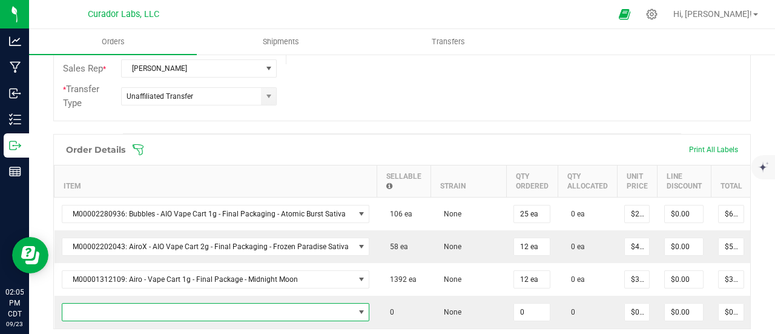
click at [121, 308] on span "NO DATA FOUND" at bounding box center [208, 312] width 292 height 17
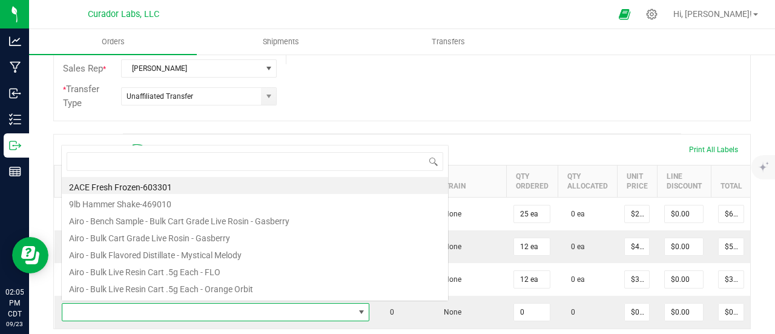
scroll to position [18, 300]
type input "black mamba"
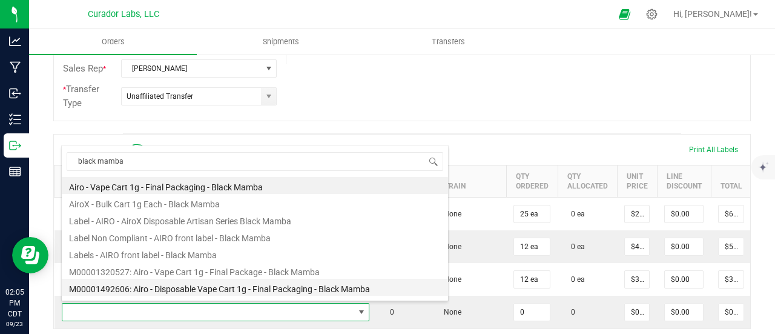
scroll to position [61, 0]
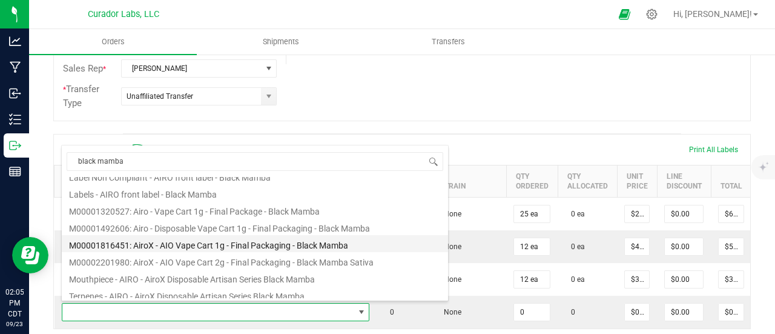
click at [199, 246] on li "M00001816451: AiroX - AIO Vape Cart 1g - Final Packaging - Black Mamba" at bounding box center [255, 243] width 386 height 17
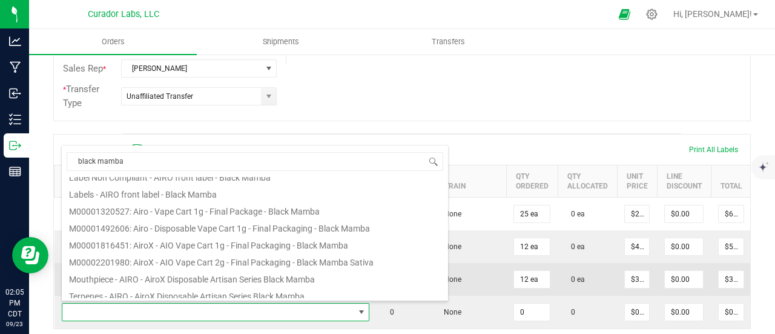
type input "0 ea"
type input "$35.00000"
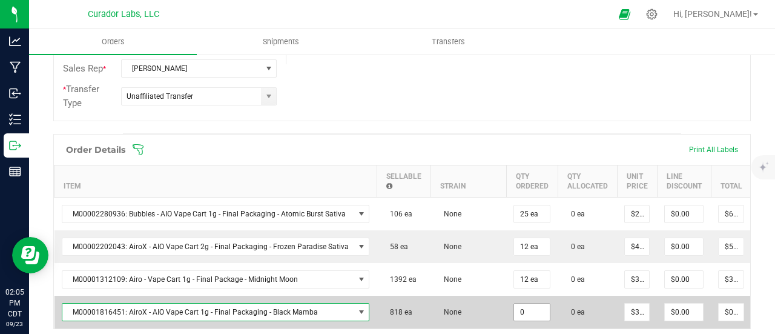
click at [520, 306] on input "0" at bounding box center [532, 312] width 36 height 17
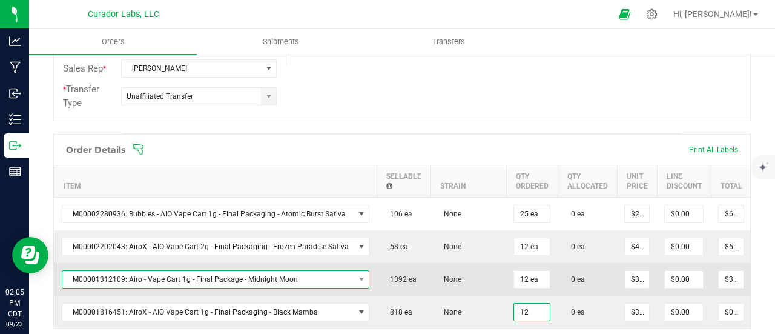
type input "12 ea"
type input "$420.00"
click at [296, 271] on span "M00001312109: Airo - Vape Cart 1g - Final Package - Midnight Moon" at bounding box center [208, 279] width 292 height 17
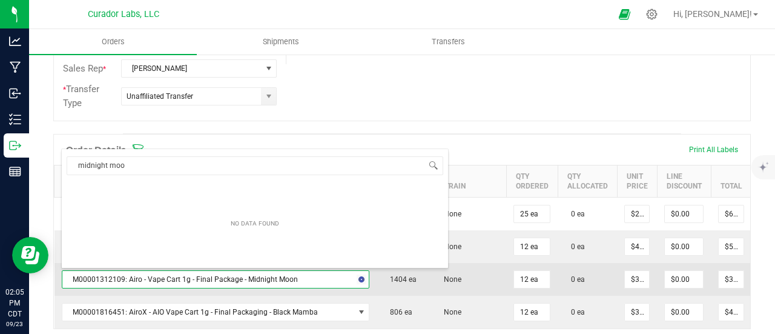
type input "midnight moon"
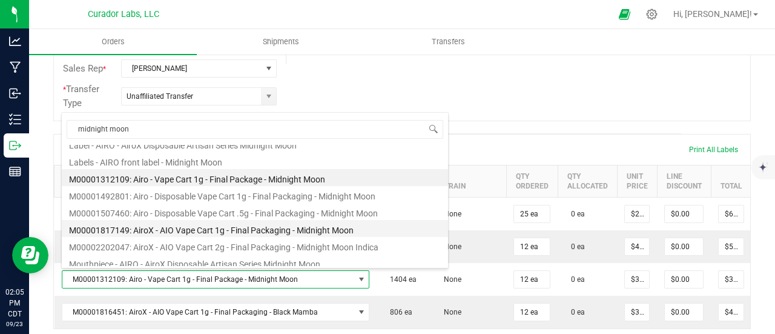
click at [215, 230] on li "M00001817149: AiroX - AIO Vape Cart 1g - Final Packaging - Midnight Moon" at bounding box center [255, 228] width 386 height 17
type input "$35.00000"
type input "$420.00"
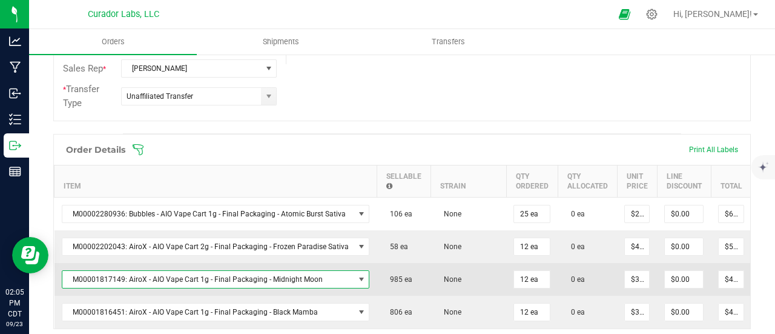
scroll to position [363, 0]
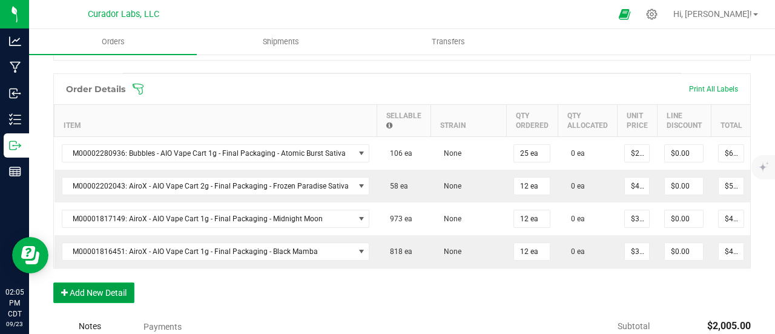
click at [115, 303] on button "Add New Detail" at bounding box center [93, 292] width 81 height 21
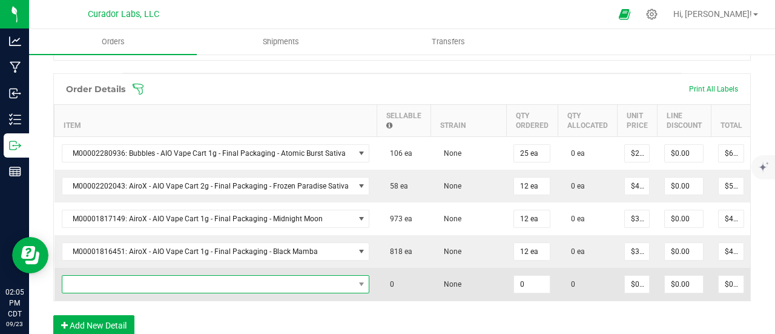
click at [118, 288] on span "NO DATA FOUND" at bounding box center [208, 284] width 292 height 17
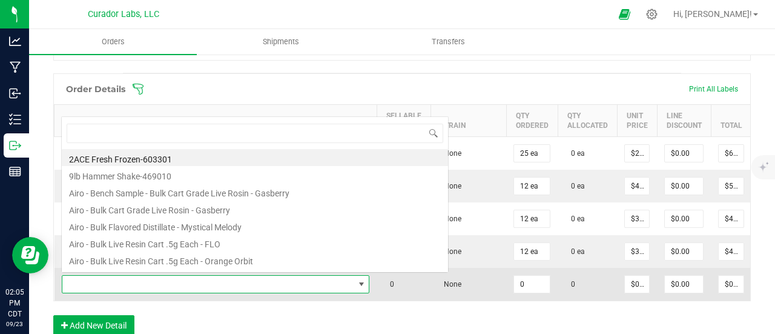
scroll to position [18, 300]
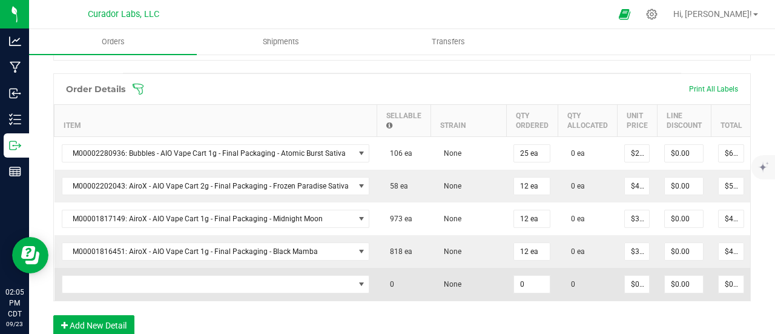
click at [205, 294] on td at bounding box center [216, 284] width 323 height 33
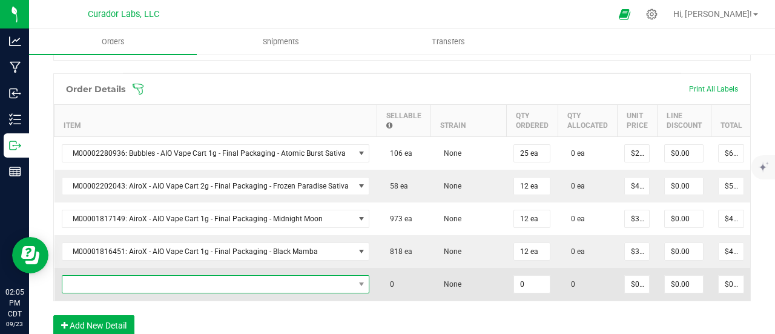
click at [204, 279] on span "NO DATA FOUND" at bounding box center [208, 284] width 292 height 17
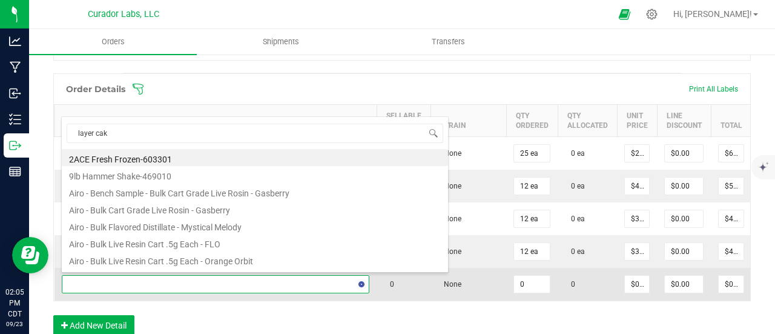
type input "layer cake"
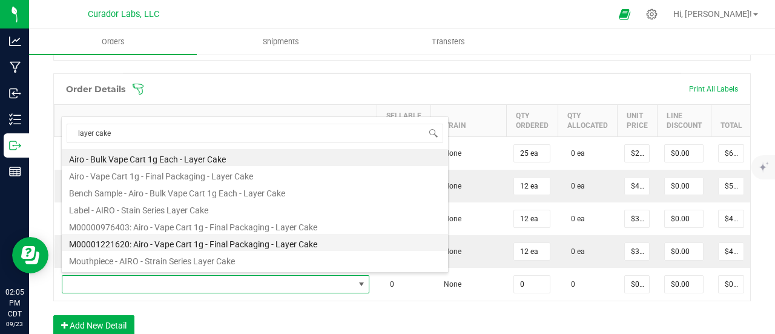
click at [199, 237] on li "M00001221620: Airo - Vape Cart 1g - Final Packaging - Layer Cake" at bounding box center [255, 242] width 386 height 17
type input "0 ea"
type input "$32.50000"
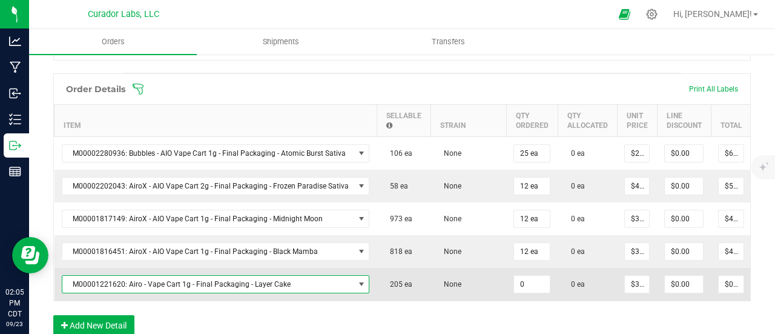
click at [525, 281] on input "0" at bounding box center [532, 284] width 36 height 17
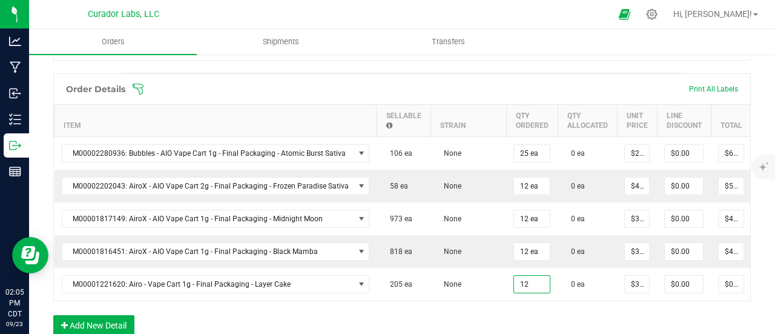
type input "12 ea"
type input "$390.00"
click at [516, 310] on div "Order Details Print All Labels Item Sellable Strain Qty Ordered Qty Allocated U…" at bounding box center [402, 210] width 698 height 274
click at [124, 323] on button "Add New Detail" at bounding box center [93, 325] width 81 height 21
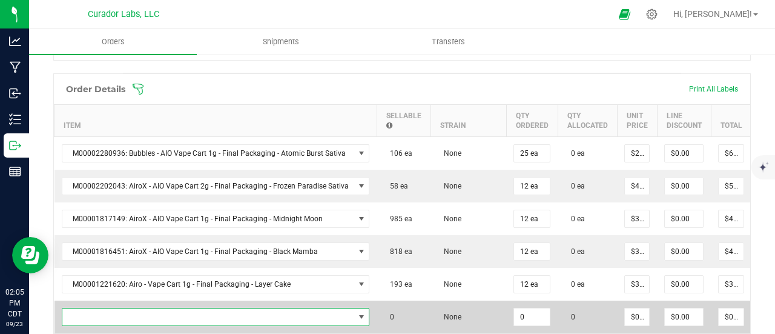
click at [122, 316] on span "NO DATA FOUND" at bounding box center [208, 316] width 292 height 17
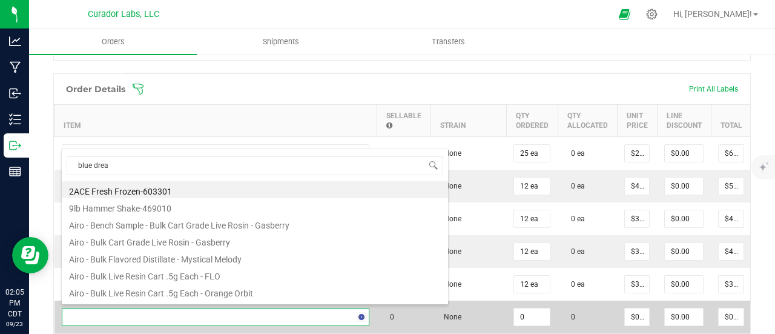
type input "blue dream"
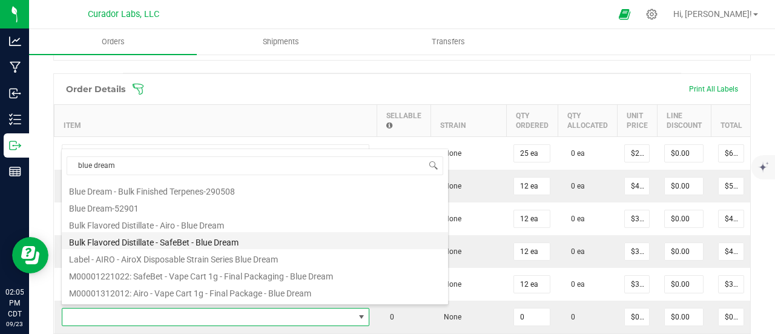
scroll to position [121, 0]
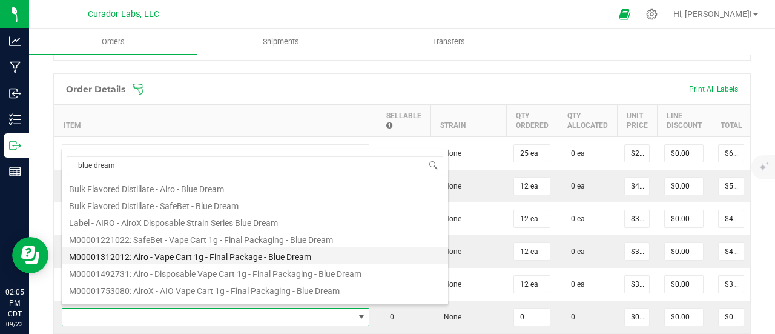
click at [196, 251] on li "M00001312012: Airo - Vape Cart 1g - Final Package - Blue Dream" at bounding box center [255, 255] width 386 height 17
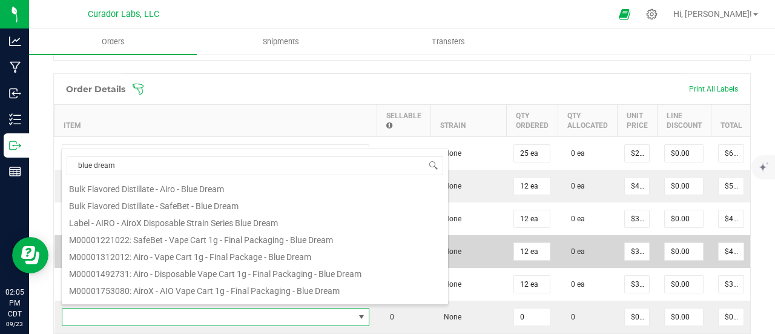
type input "0 ea"
type input "$32.50000"
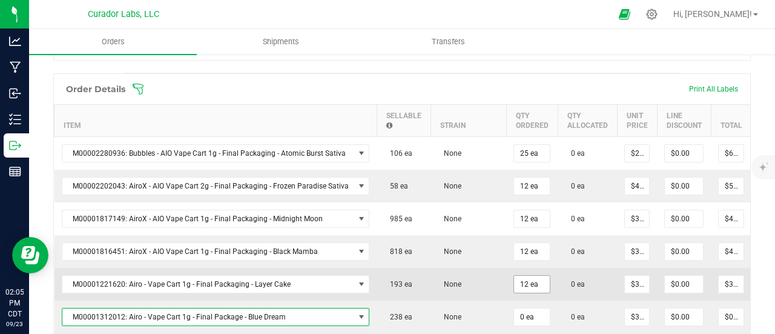
scroll to position [424, 0]
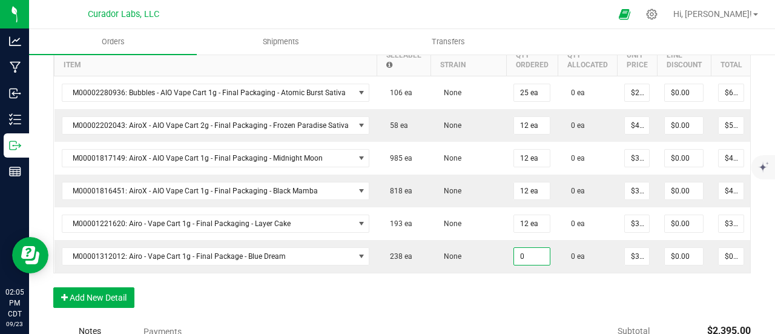
drag, startPoint x: 513, startPoint y: 257, endPoint x: 505, endPoint y: 291, distance: 34.7
click at [511, 263] on td "0" at bounding box center [531, 256] width 51 height 33
type input "120 ea"
type input "$3,900.00"
drag, startPoint x: 503, startPoint y: 304, endPoint x: 440, endPoint y: 306, distance: 63.0
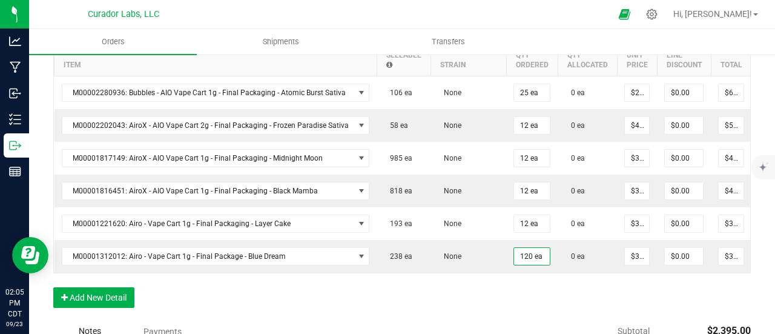
click at [500, 304] on div "Order Details Print All Labels Item Sellable Strain Qty Ordered Qty Allocated U…" at bounding box center [402, 166] width 698 height 307
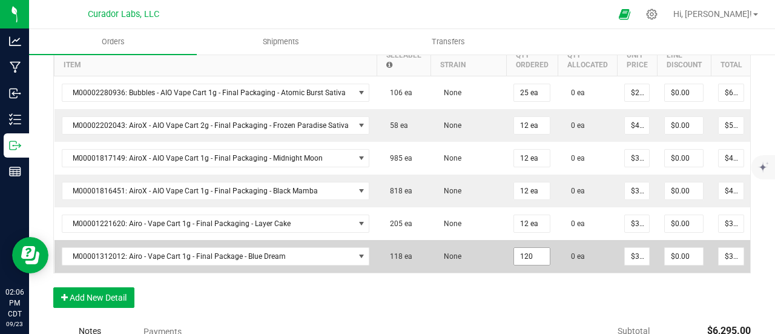
click at [516, 254] on input "120" at bounding box center [532, 256] width 36 height 17
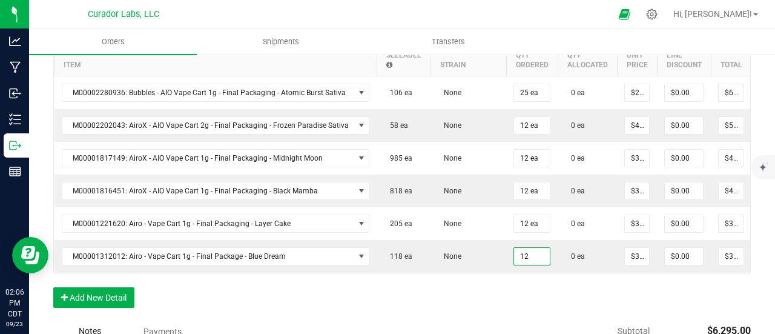
type input "12 ea"
type input "$390.00"
drag, startPoint x: 516, startPoint y: 290, endPoint x: 388, endPoint y: 302, distance: 129.0
click at [516, 290] on div "Order Details Print All Labels Item Sellable Strain Qty Ordered Qty Allocated U…" at bounding box center [402, 166] width 698 height 307
click at [93, 296] on button "Add New Detail" at bounding box center [93, 297] width 81 height 21
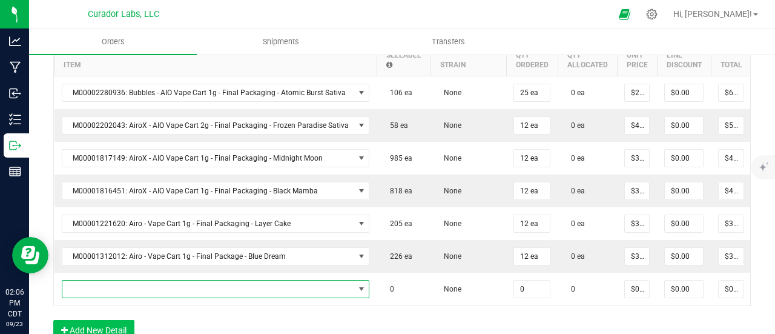
click at [93, 290] on span "NO DATA FOUND" at bounding box center [208, 288] width 292 height 17
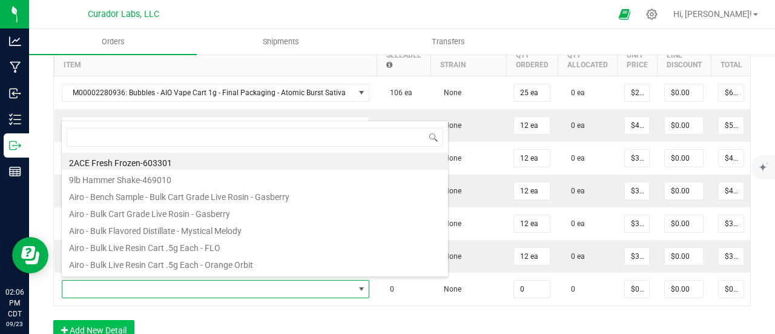
scroll to position [18, 300]
type input "pink [PERSON_NAME]"
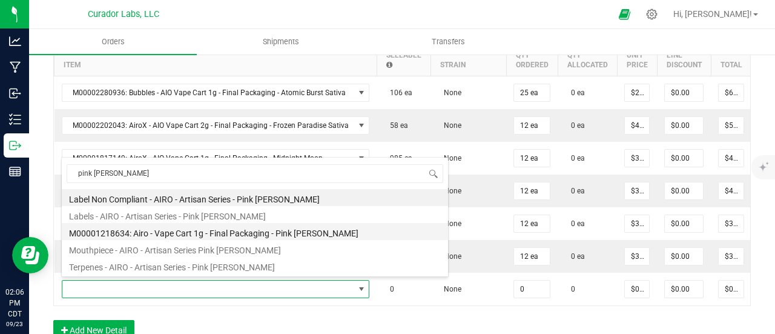
click at [205, 231] on li "M00001218634: Airo - Vape Cart 1g - Final Packaging - Pink [PERSON_NAME]" at bounding box center [255, 231] width 386 height 17
type input "0 ea"
type input "$32.50000"
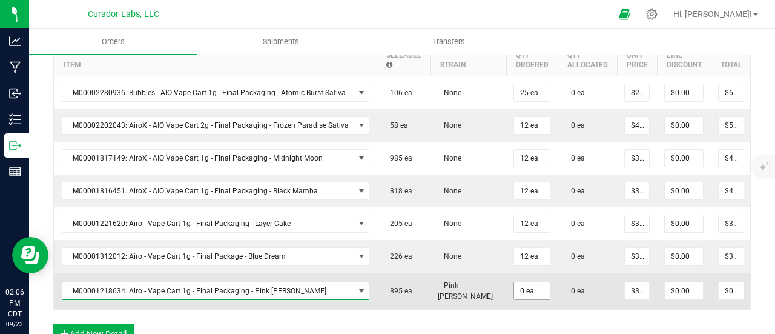
click at [506, 290] on td "0 ea" at bounding box center [531, 291] width 51 height 36
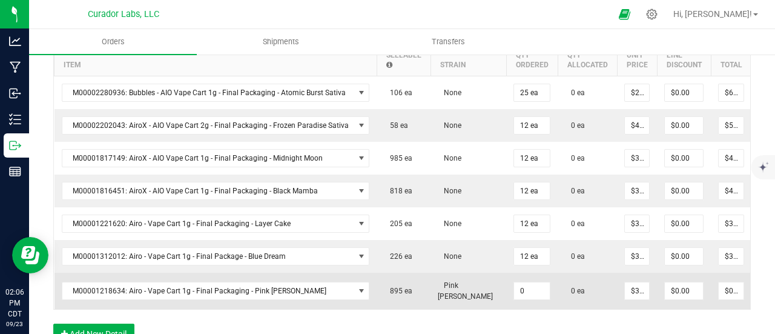
click at [514, 286] on input "0" at bounding box center [532, 290] width 36 height 17
type input "12 ea"
type input "$390.00"
click at [488, 273] on td "Pink [PERSON_NAME]" at bounding box center [469, 291] width 76 height 36
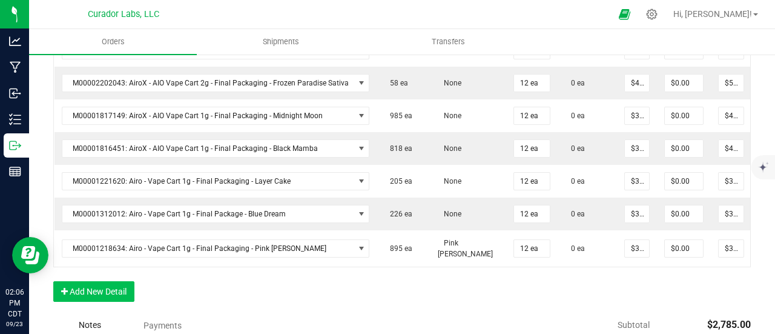
scroll to position [485, 0]
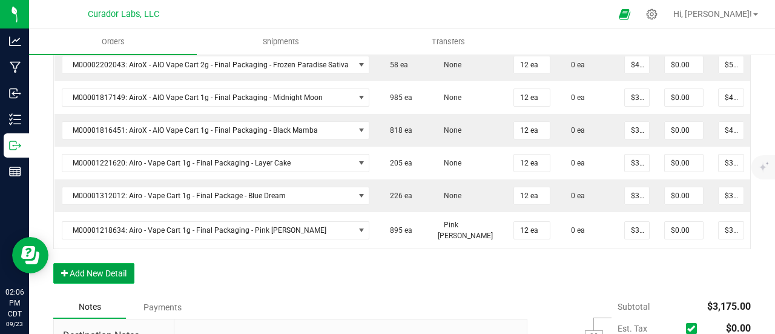
click at [89, 271] on button "Add New Detail" at bounding box center [93, 273] width 81 height 21
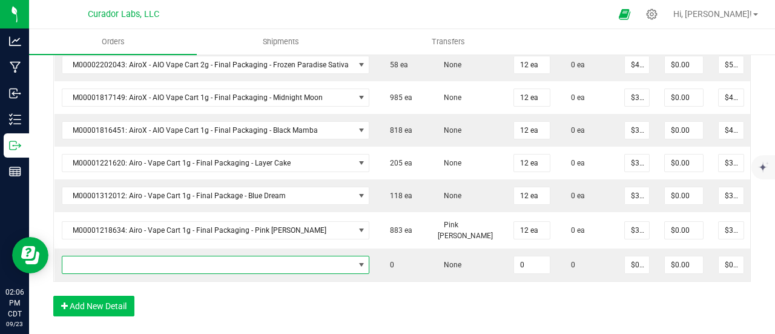
click at [92, 259] on span "NO DATA FOUND" at bounding box center [208, 264] width 292 height 17
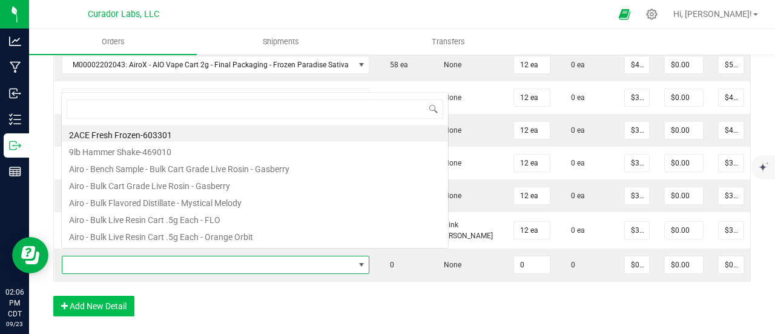
scroll to position [18, 300]
type input "bahama breeze"
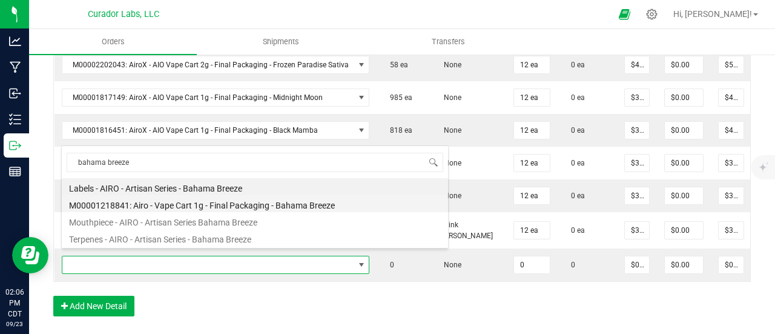
click at [221, 197] on li "M00001218841: Airo - Vape Cart 1g - Final Packaging - Bahama Breeze" at bounding box center [255, 203] width 386 height 17
type input "0 ea"
type input "$32.50000"
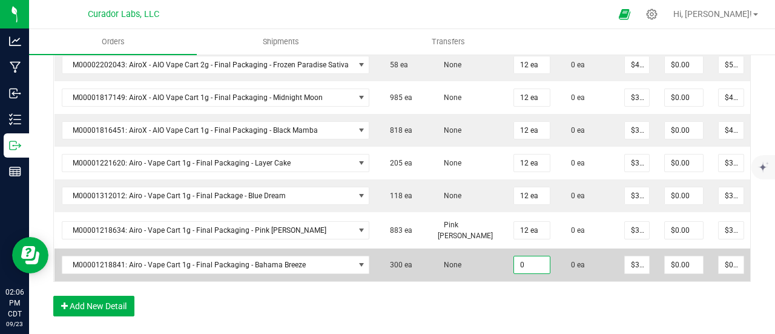
click at [524, 256] on input "0" at bounding box center [532, 264] width 36 height 17
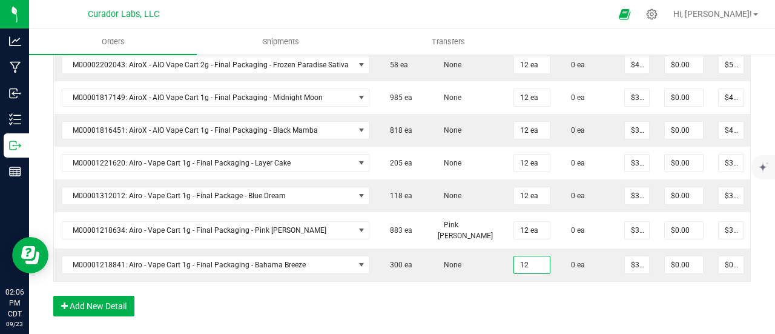
type input "12 ea"
type input "$390.00"
click at [503, 304] on div "Order Details Print All Labels Item Sellable Strain Qty Ordered Qty Allocated U…" at bounding box center [402, 140] width 698 height 376
click at [87, 304] on button "Add New Detail" at bounding box center [93, 306] width 81 height 21
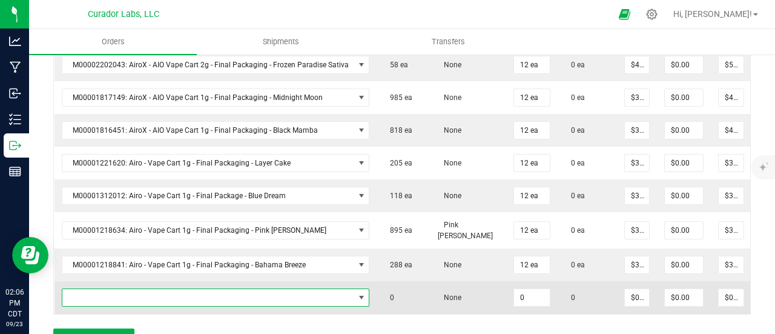
click at [88, 291] on span "NO DATA FOUND" at bounding box center [208, 297] width 292 height 17
click at [164, 291] on span "NO DATA FOUND" at bounding box center [208, 297] width 292 height 17
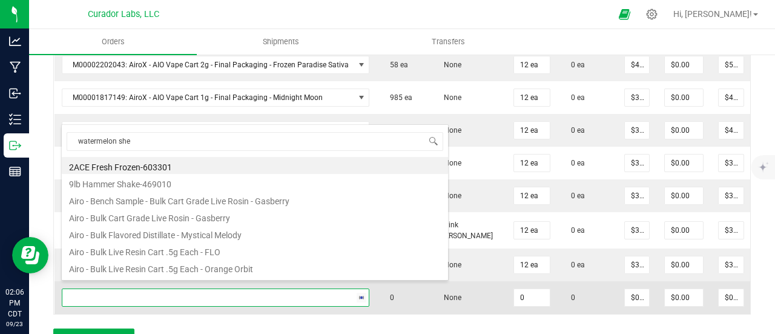
type input "watermelon sher"
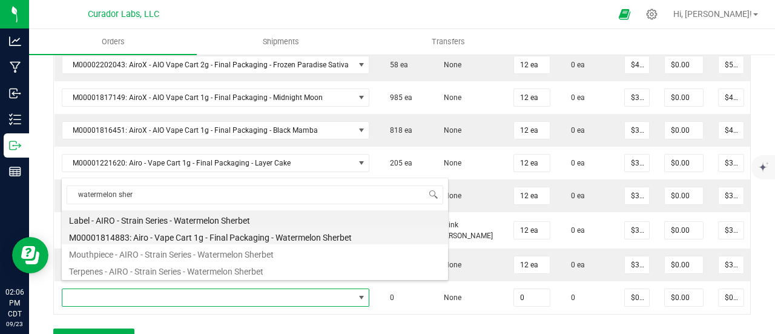
click at [254, 231] on li "M00001814883: Airo - Vape Cart 1g - Final Packaging - Watermelon Sherbet" at bounding box center [255, 235] width 386 height 17
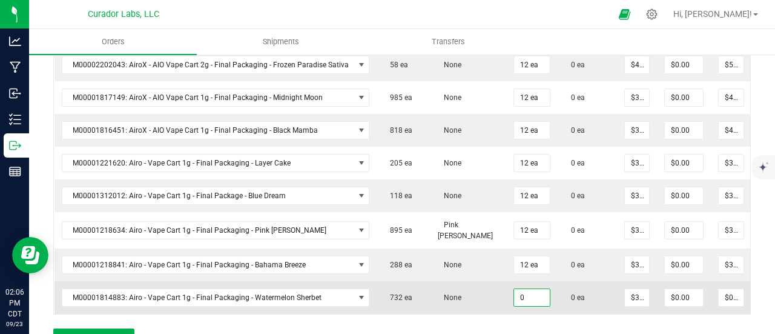
click at [529, 289] on input "0" at bounding box center [532, 297] width 36 height 17
click at [476, 285] on td "None" at bounding box center [469, 297] width 76 height 33
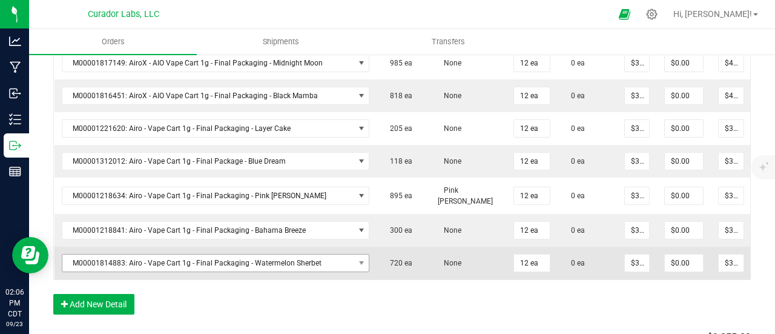
scroll to position [545, 0]
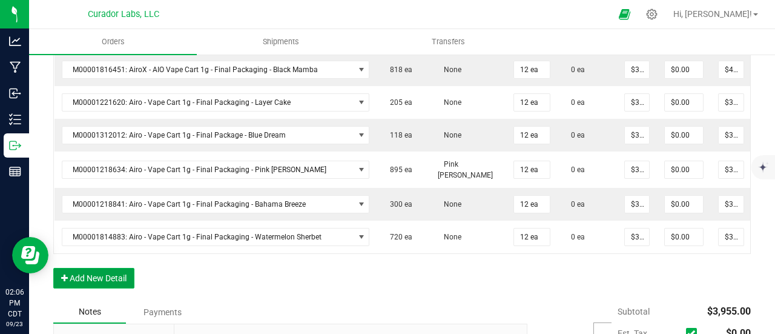
click at [111, 271] on button "Add New Detail" at bounding box center [93, 278] width 81 height 21
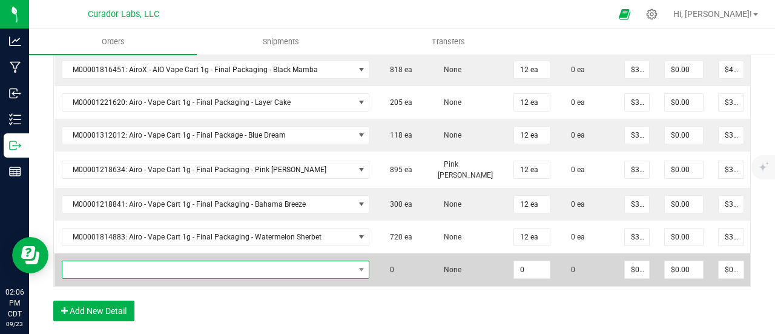
click at [115, 261] on span "NO DATA FOUND" at bounding box center [208, 269] width 292 height 17
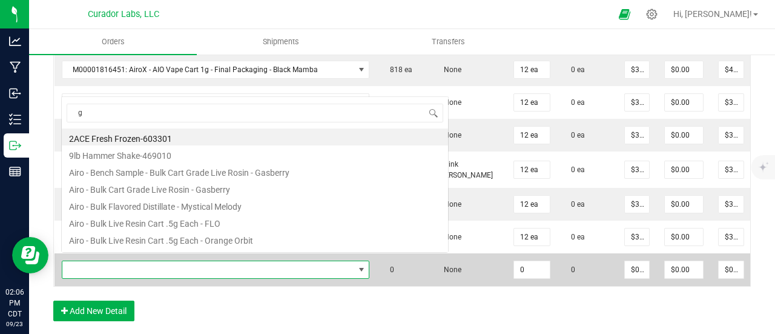
scroll to position [18, 300]
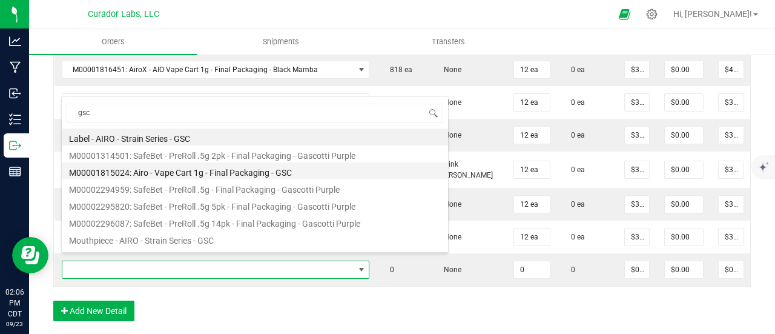
click at [207, 174] on li "M00001815024: Airo - Vape Cart 1g - Final Packaging - GSC" at bounding box center [255, 170] width 386 height 17
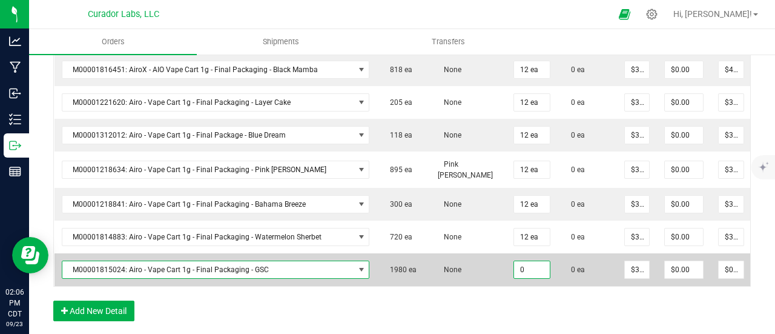
click at [517, 264] on input "0" at bounding box center [532, 269] width 36 height 17
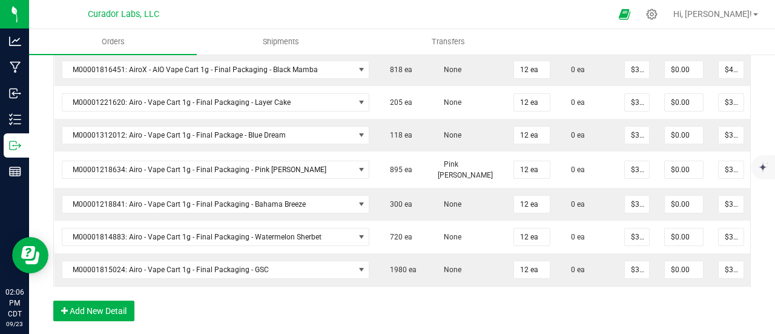
click at [517, 299] on div "Order Details Print All Labels Item Sellable Strain Qty Ordered Qty Allocated U…" at bounding box center [402, 113] width 698 height 442
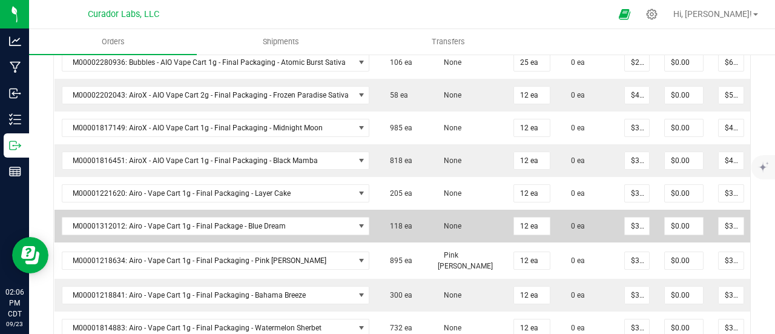
scroll to position [545, 0]
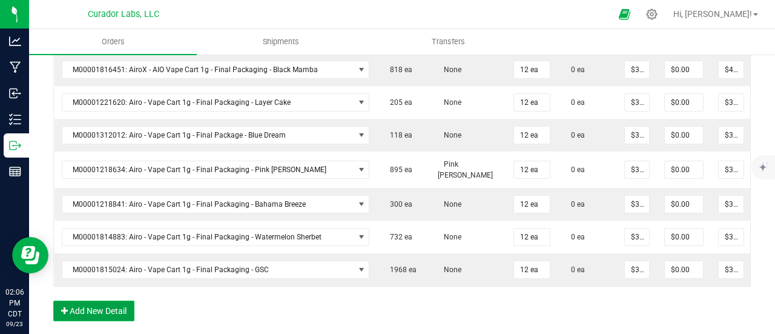
click at [118, 313] on button "Add New Detail" at bounding box center [93, 310] width 81 height 21
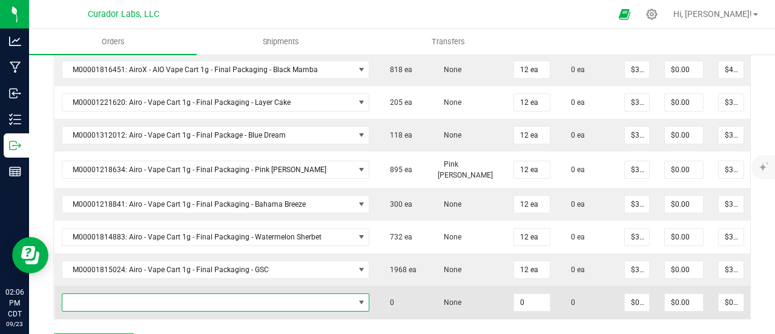
click at [118, 301] on span "NO DATA FOUND" at bounding box center [208, 302] width 292 height 17
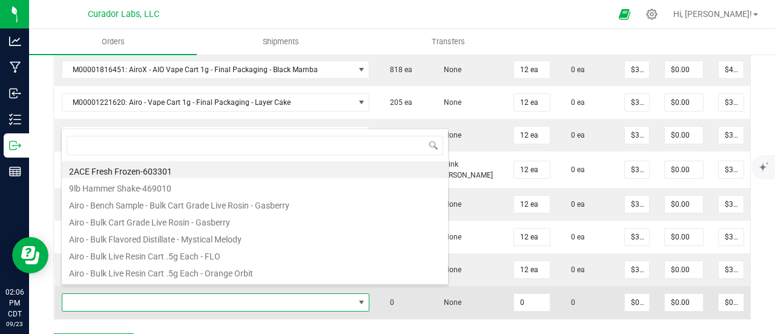
scroll to position [18, 300]
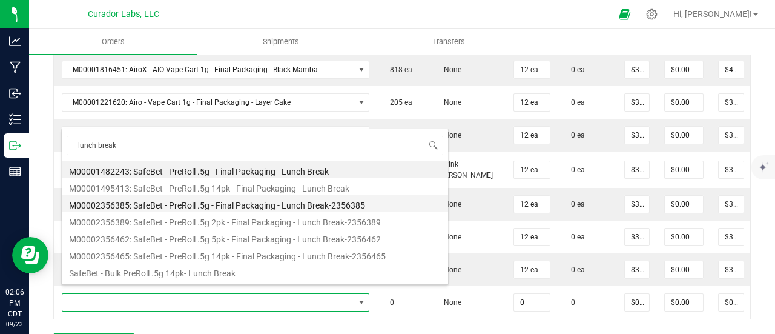
click at [197, 202] on li "M00002356385: SafeBet - PreRoll .5g - Final Packaging - Lunch Break-2356385" at bounding box center [255, 203] width 386 height 17
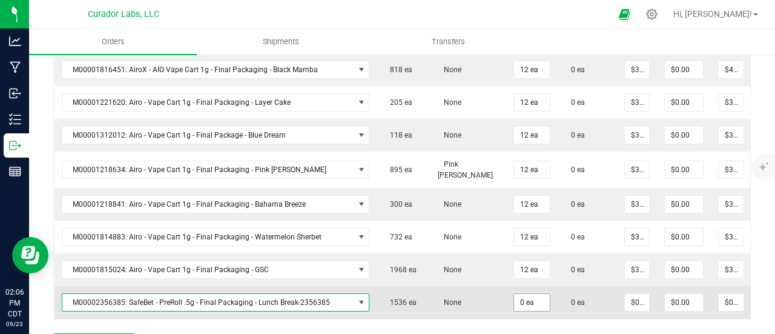
drag, startPoint x: 498, startPoint y: 279, endPoint x: 513, endPoint y: 294, distance: 21.0
click at [506, 289] on td "0 ea" at bounding box center [531, 302] width 51 height 33
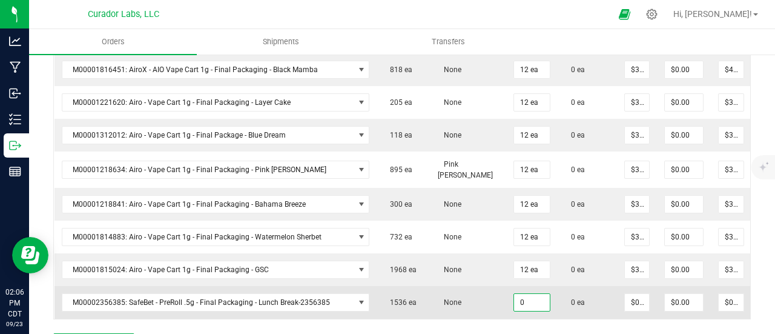
click at [514, 294] on input "0" at bounding box center [532, 302] width 36 height 17
click at [488, 293] on td "None" at bounding box center [469, 302] width 76 height 33
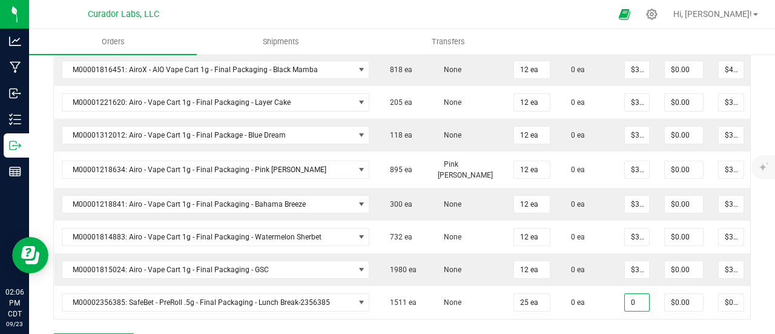
click at [632, 297] on input "0" at bounding box center [637, 302] width 24 height 17
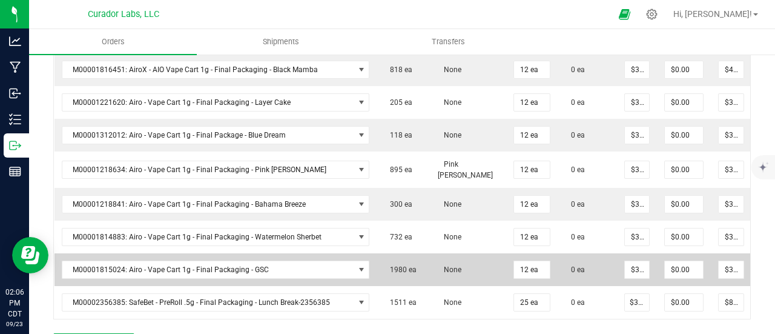
click at [597, 274] on td "0 ea" at bounding box center [587, 269] width 59 height 33
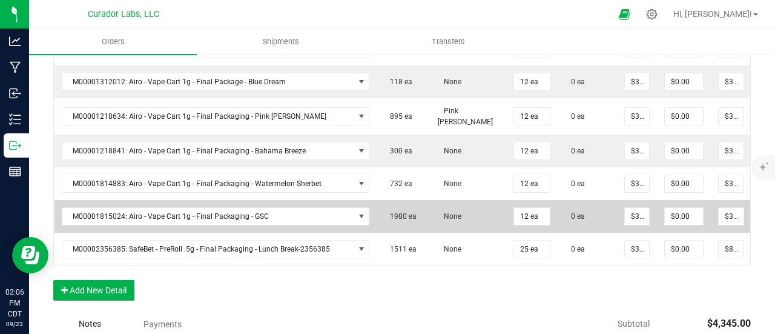
scroll to position [606, 0]
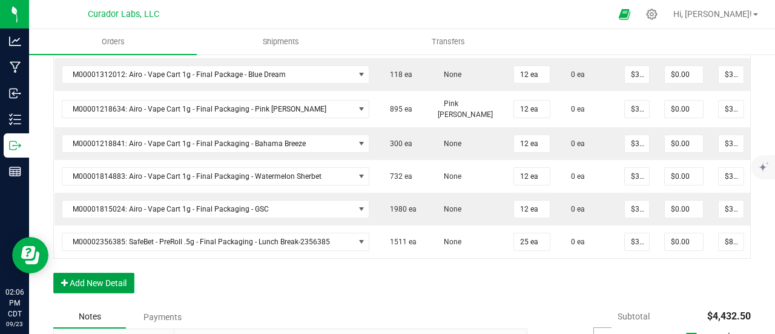
click at [119, 279] on button "Add New Detail" at bounding box center [93, 283] width 81 height 21
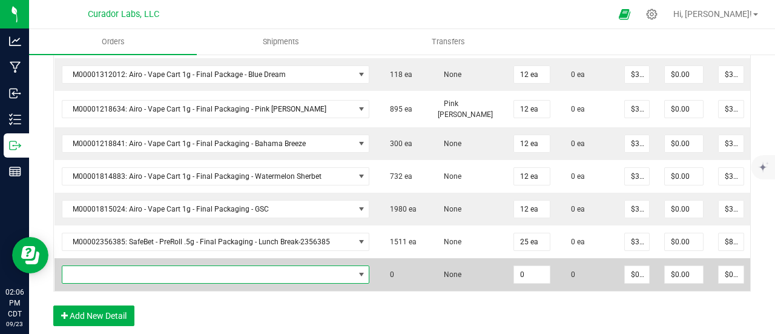
click at [119, 271] on span "NO DATA FOUND" at bounding box center [208, 274] width 292 height 17
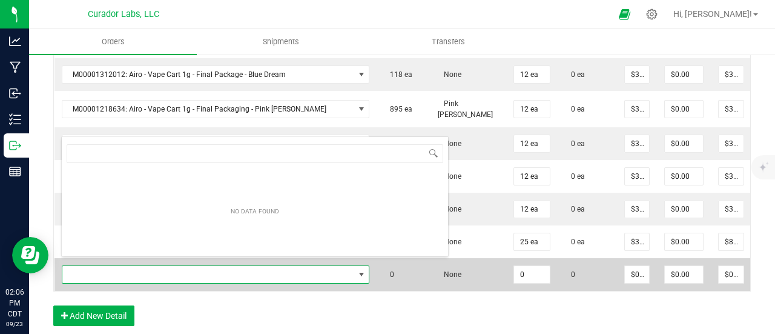
scroll to position [18, 300]
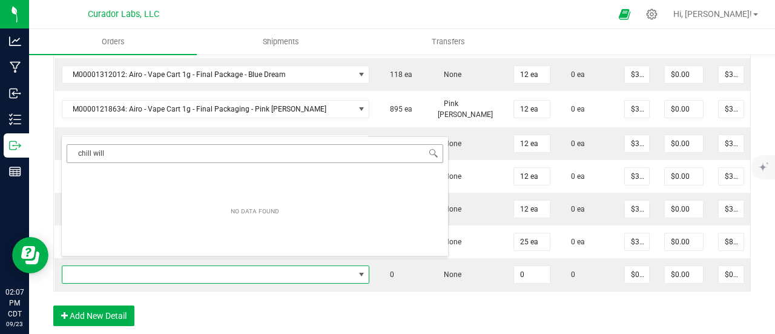
click at [95, 154] on input "chill will" at bounding box center [255, 153] width 377 height 19
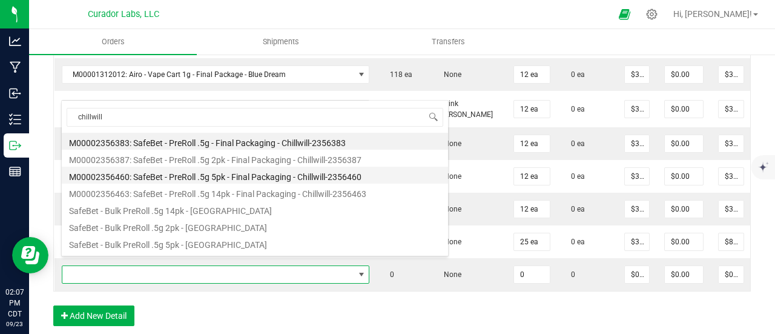
click at [185, 171] on li "M00002356460: SafeBet - PreRoll .5g 5pk - Final Packaging - Chillwill-2356460" at bounding box center [255, 175] width 386 height 17
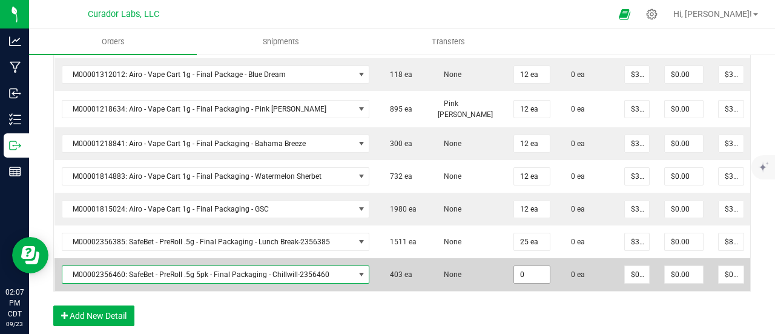
click at [523, 268] on input "0" at bounding box center [532, 274] width 36 height 17
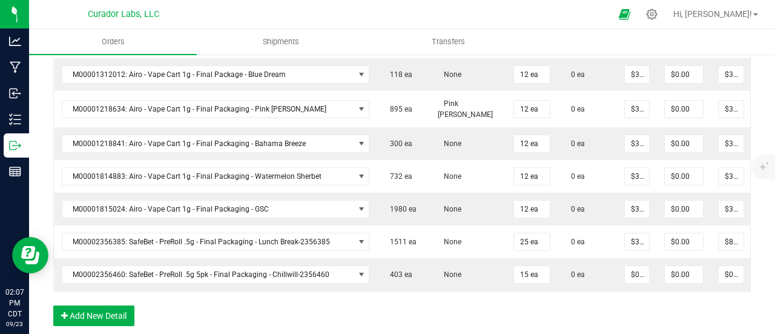
click at [536, 319] on div "Order Details Print All Labels Item Sellable Strain Qty Ordered Qty Allocated U…" at bounding box center [402, 84] width 698 height 507
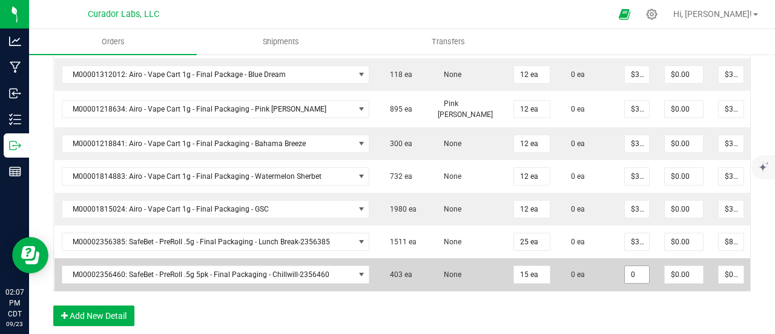
click at [625, 268] on input "0" at bounding box center [637, 274] width 24 height 17
click at [629, 266] on input "0" at bounding box center [637, 274] width 24 height 17
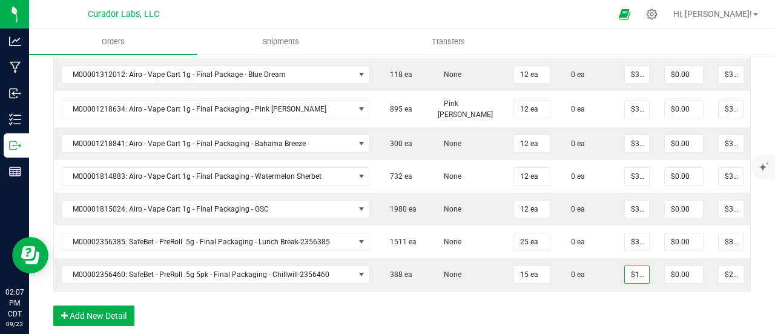
click at [625, 319] on div "Order Details Print All Labels Item Sellable Strain Qty Ordered Qty Allocated U…" at bounding box center [402, 84] width 698 height 507
click at [108, 308] on button "Add New Detail" at bounding box center [93, 315] width 81 height 21
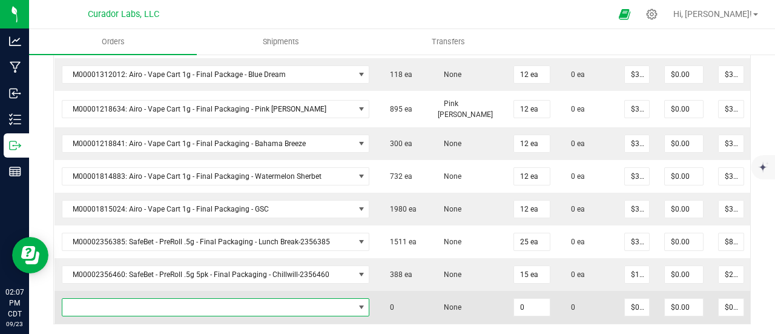
click at [106, 299] on span "NO DATA FOUND" at bounding box center [208, 307] width 292 height 17
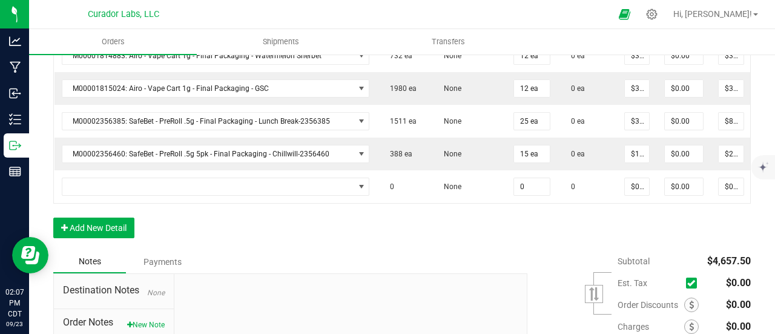
scroll to position [727, 0]
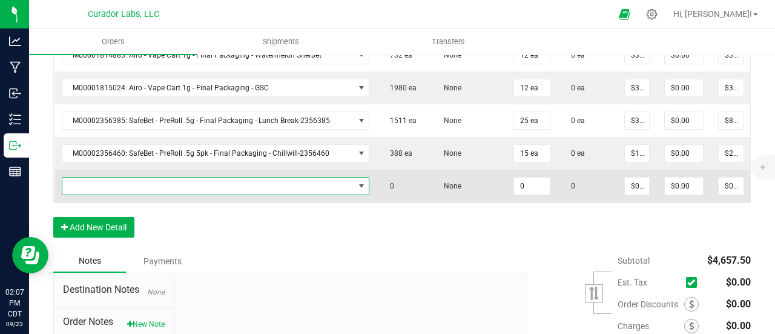
click at [113, 177] on span "NO DATA FOUND" at bounding box center [208, 185] width 292 height 17
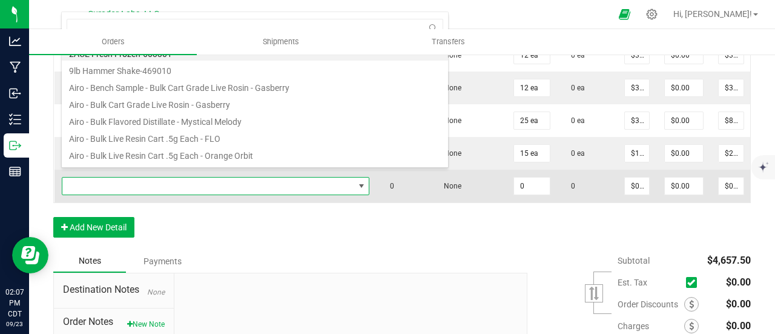
scroll to position [18, 300]
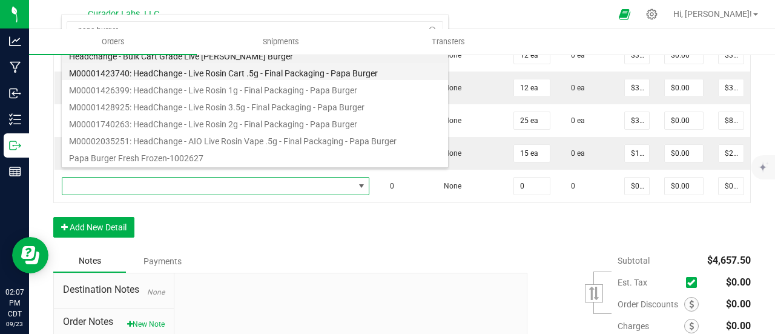
click at [203, 78] on li "M00001423740: HeadChange - Live Rosin Cart .5g - Final Packaging - Papa Burger" at bounding box center [255, 71] width 386 height 17
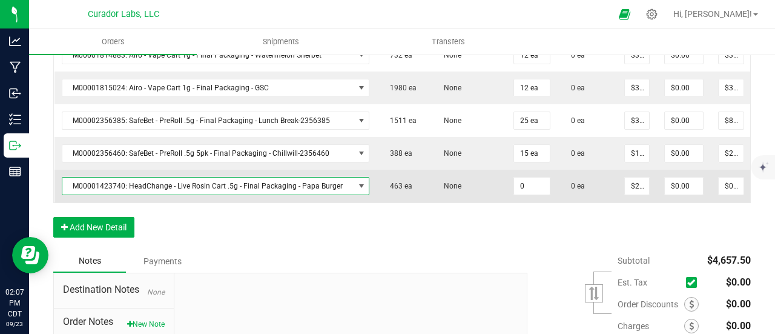
click at [520, 180] on input "0" at bounding box center [532, 185] width 36 height 17
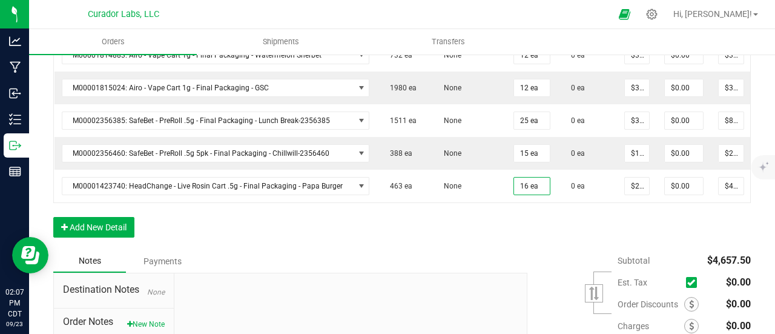
click at [98, 224] on button "Add New Detail" at bounding box center [93, 227] width 81 height 21
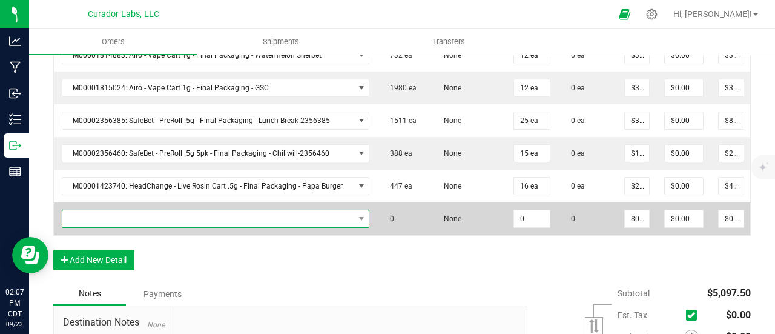
click at [98, 210] on span "NO DATA FOUND" at bounding box center [208, 218] width 292 height 17
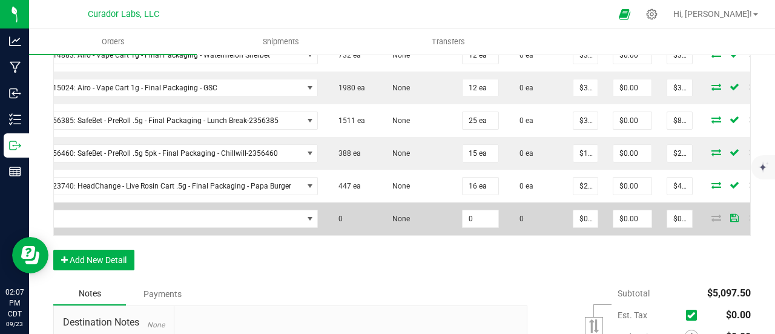
scroll to position [0, 59]
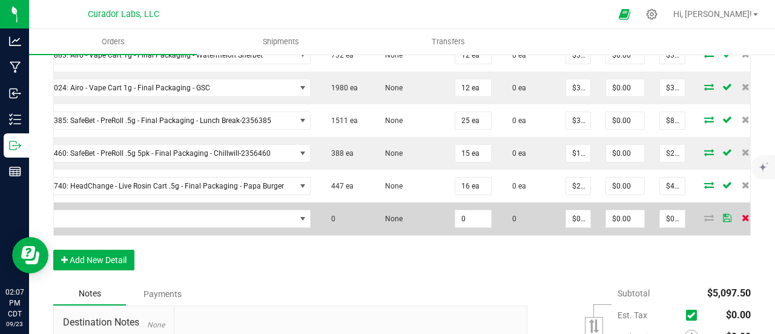
click at [742, 214] on icon at bounding box center [746, 217] width 8 height 7
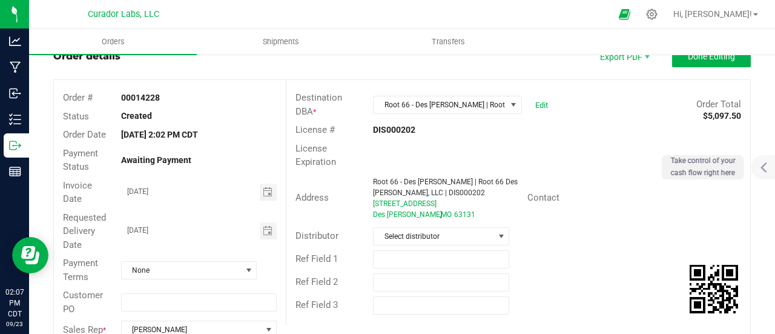
scroll to position [0, 0]
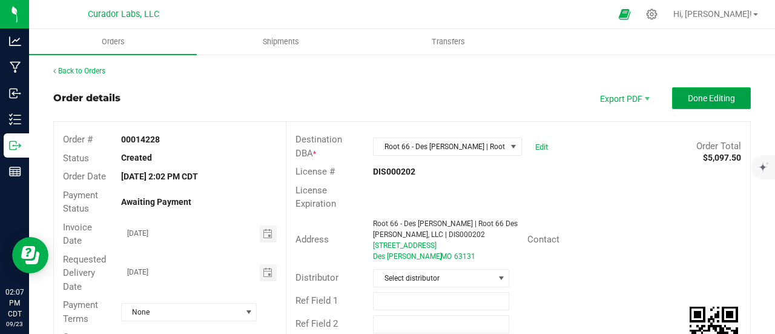
click at [701, 94] on span "Done Editing" at bounding box center [711, 98] width 47 height 10
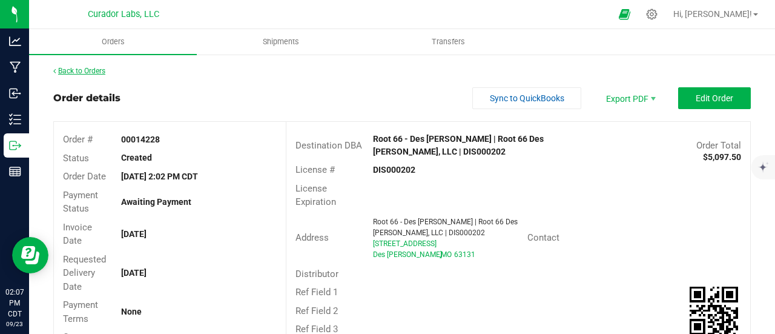
click at [102, 67] on link "Back to Orders" at bounding box center [79, 71] width 52 height 8
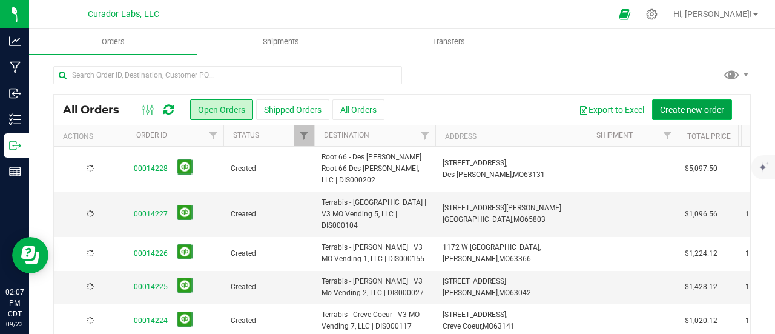
click at [706, 105] on span "Create new order" at bounding box center [692, 110] width 64 height 10
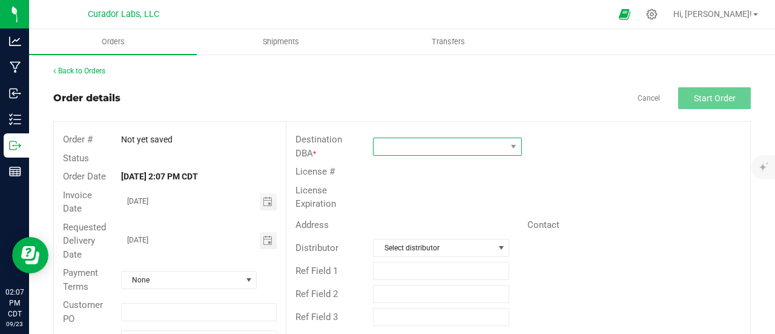
click at [450, 144] on span at bounding box center [440, 146] width 133 height 17
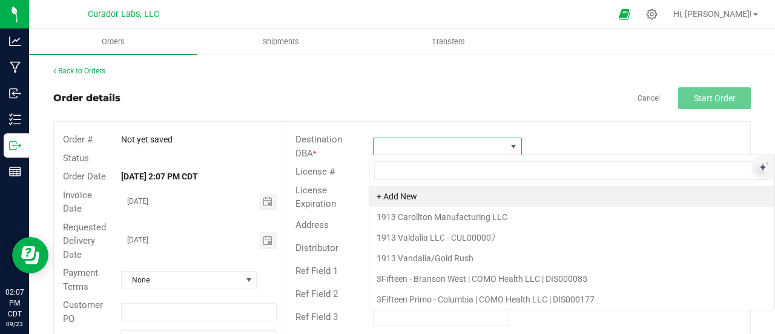
scroll to position [18, 147]
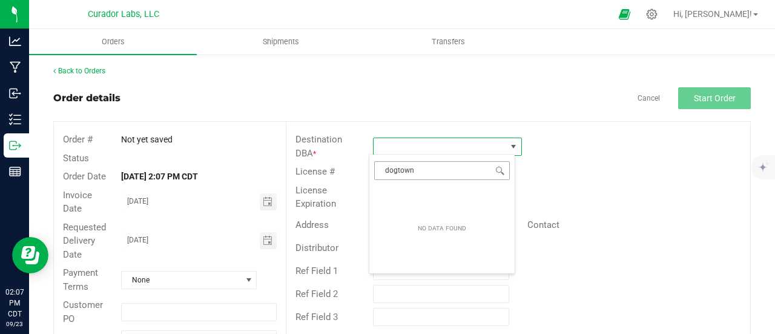
click at [398, 171] on input "dogtown" at bounding box center [442, 170] width 136 height 19
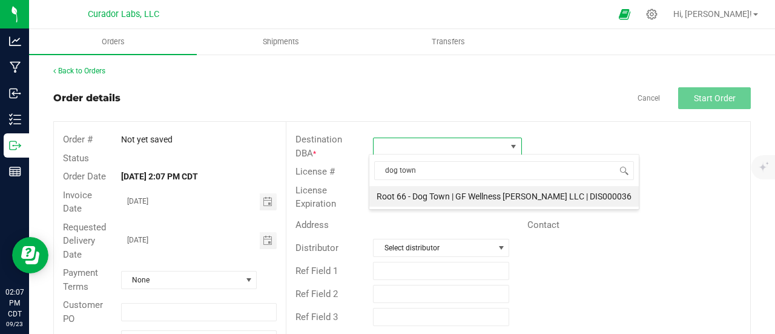
click at [421, 194] on li "Root 66 - Dog Town | GF Wellness [PERSON_NAME] LLC | DIS000036" at bounding box center [505, 196] width 270 height 21
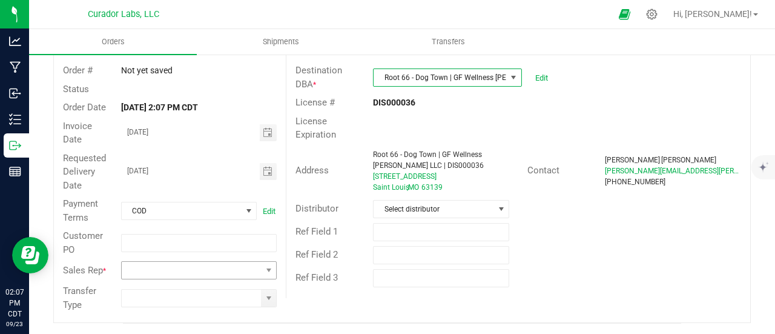
scroll to position [70, 0]
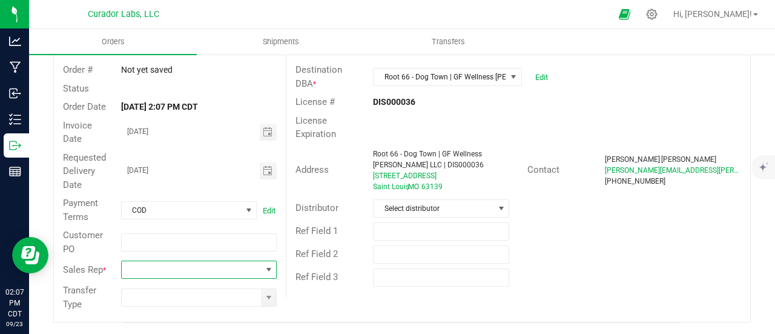
drag, startPoint x: 264, startPoint y: 269, endPoint x: 242, endPoint y: 265, distance: 22.2
click at [264, 269] on span at bounding box center [269, 270] width 10 height 10
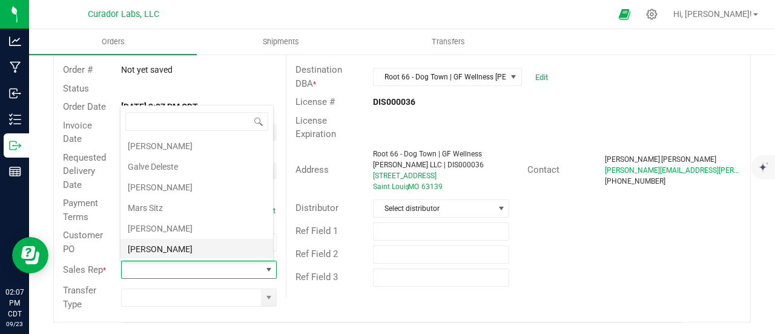
scroll to position [40, 0]
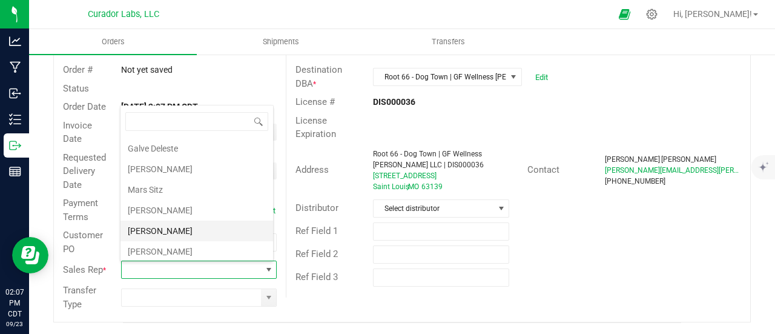
click at [158, 232] on li "[PERSON_NAME]" at bounding box center [197, 231] width 153 height 21
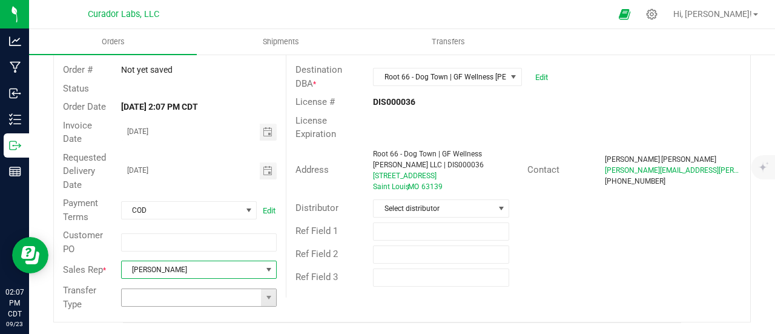
drag, startPoint x: 270, startPoint y: 297, endPoint x: 253, endPoint y: 296, distance: 17.6
click at [270, 297] on span at bounding box center [269, 298] width 10 height 10
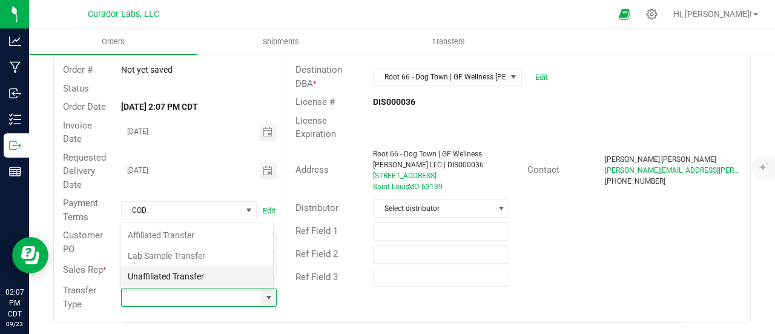
scroll to position [18, 151]
click at [206, 277] on li "Unaffiliated Transfer" at bounding box center [197, 276] width 153 height 21
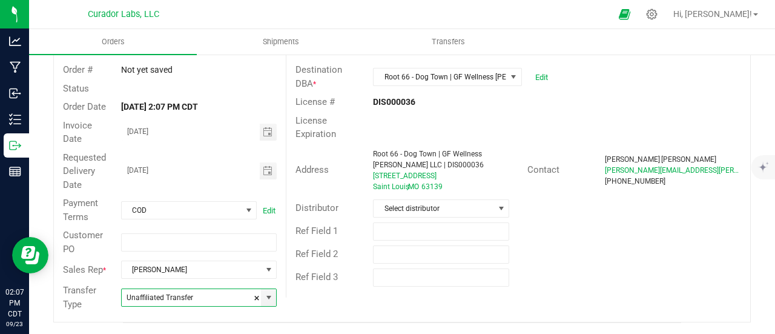
scroll to position [0, 0]
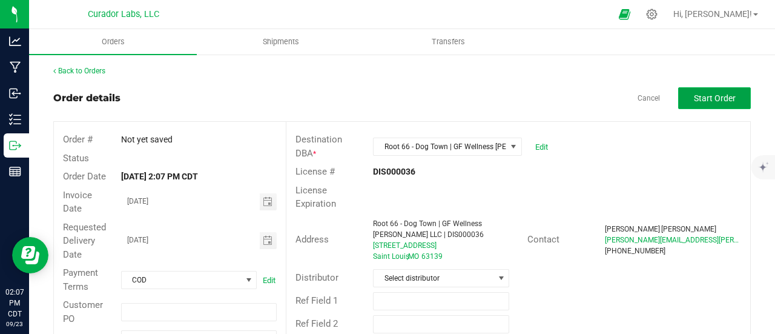
click at [694, 98] on span "Start Order" at bounding box center [715, 98] width 42 height 10
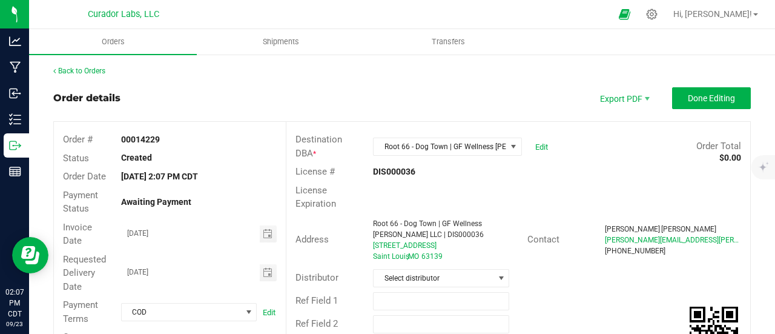
scroll to position [242, 0]
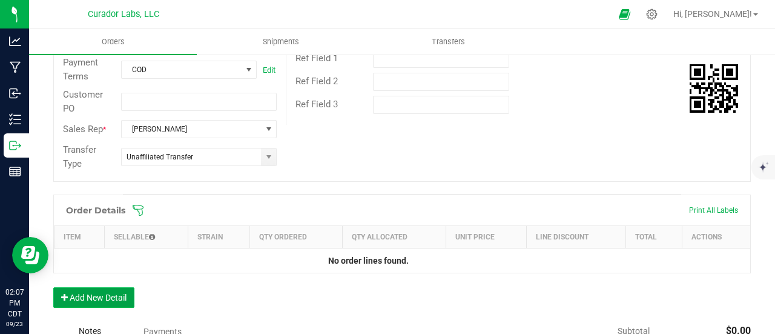
drag, startPoint x: 116, startPoint y: 293, endPoint x: 114, endPoint y: 285, distance: 7.5
click at [114, 287] on button "Add New Detail" at bounding box center [93, 297] width 81 height 21
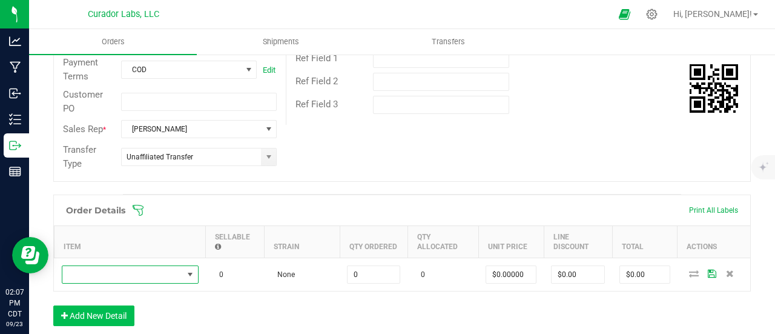
click at [114, 265] on span "NO DATA FOUND" at bounding box center [130, 274] width 137 height 18
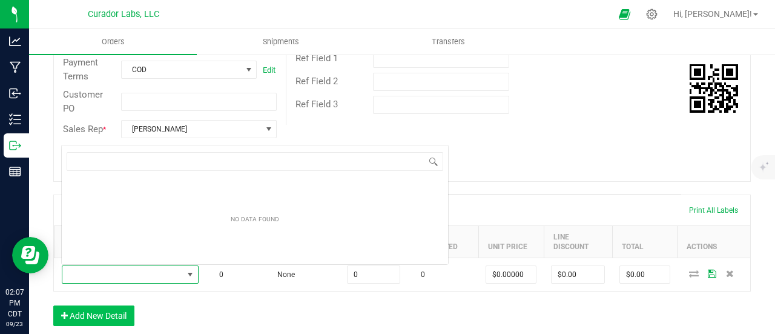
scroll to position [18, 137]
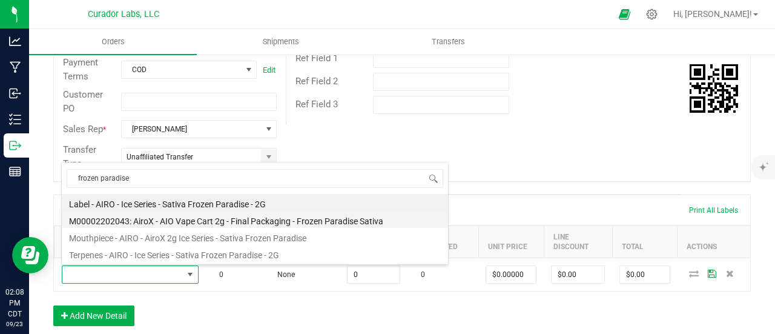
click at [206, 214] on li "M00002202043: AiroX - AIO Vape Cart 2g - Final Packaging - Frozen Paradise Sati…" at bounding box center [255, 219] width 386 height 17
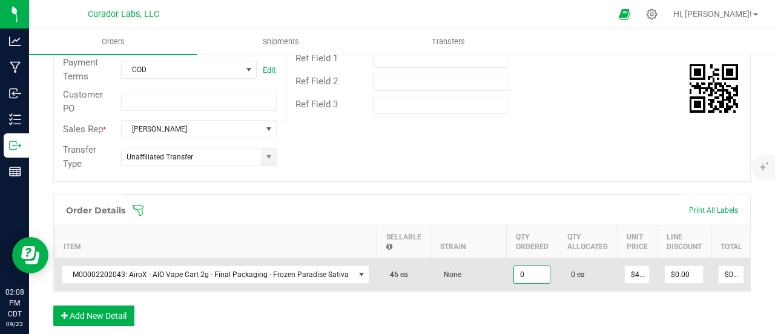
click at [531, 269] on input "0" at bounding box center [532, 274] width 36 height 17
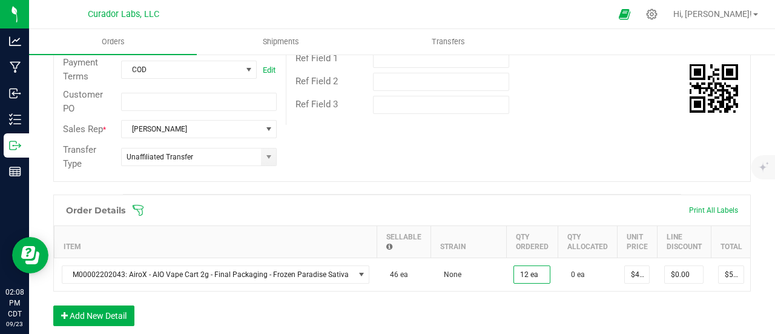
click at [524, 320] on div "Order Details Print All Labels Item Sellable Strain Qty Ordered Qty Allocated U…" at bounding box center [402, 266] width 698 height 144
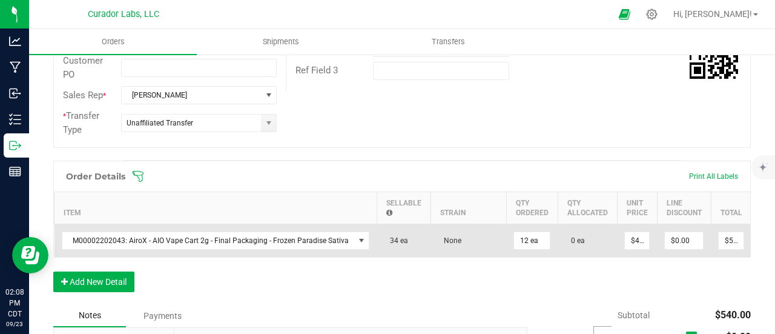
scroll to position [303, 0]
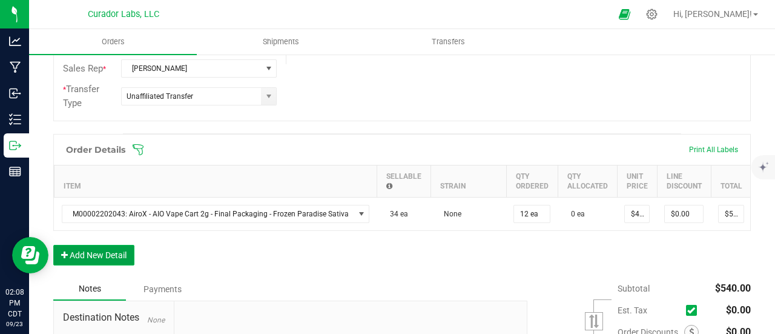
click at [85, 261] on button "Add New Detail" at bounding box center [93, 255] width 81 height 21
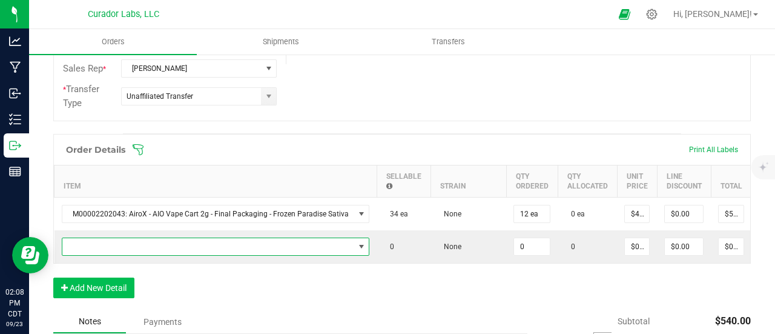
click at [90, 245] on span "NO DATA FOUND" at bounding box center [208, 246] width 292 height 17
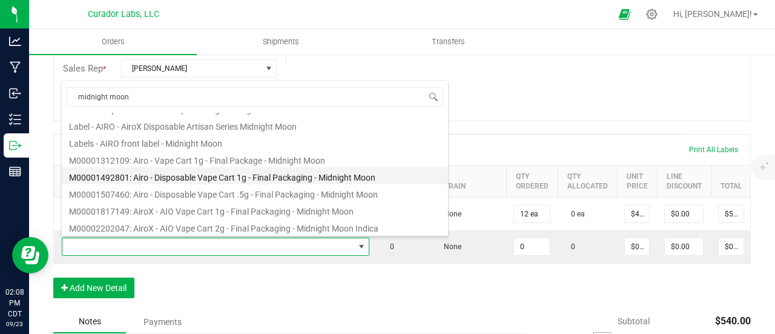
scroll to position [61, 0]
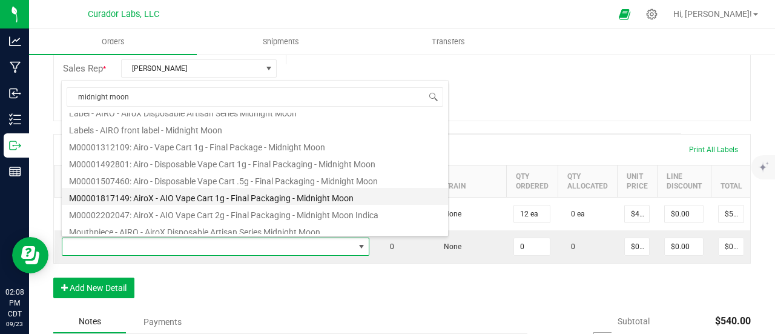
click at [215, 193] on li "M00001817149: AiroX - AIO Vape Cart 1g - Final Packaging - Midnight Moon" at bounding box center [255, 196] width 386 height 17
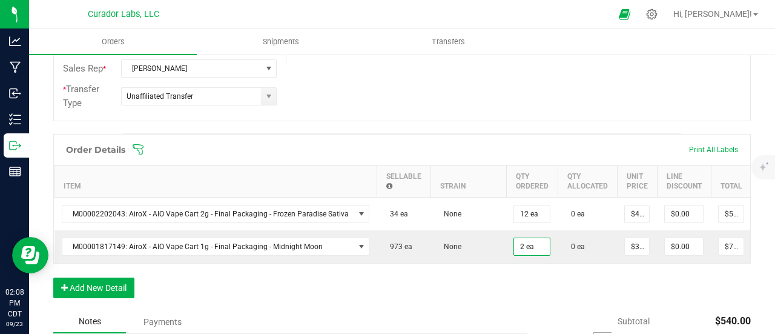
click at [516, 288] on div "Order Details Print All Labels Item Sellable Strain Qty Ordered Qty Allocated U…" at bounding box center [402, 222] width 698 height 176
click at [523, 247] on input "2" at bounding box center [532, 246] width 36 height 17
drag, startPoint x: 522, startPoint y: 313, endPoint x: 127, endPoint y: 307, distance: 394.4
click at [514, 310] on div "Order Details Print All Labels Item Sellable Strain Qty Ordered Qty Allocated U…" at bounding box center [402, 222] width 698 height 176
click at [85, 290] on button "Add New Detail" at bounding box center [93, 287] width 81 height 21
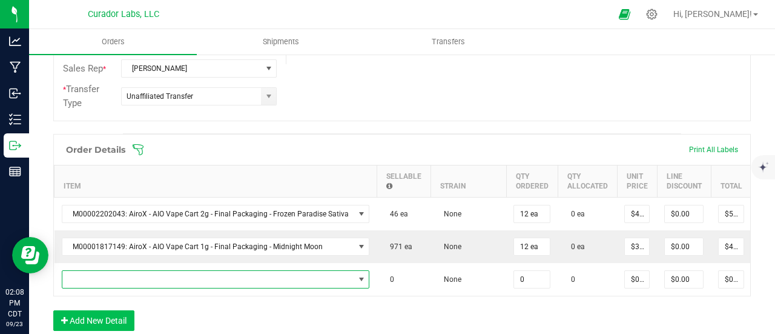
click at [94, 273] on span "NO DATA FOUND" at bounding box center [208, 279] width 292 height 17
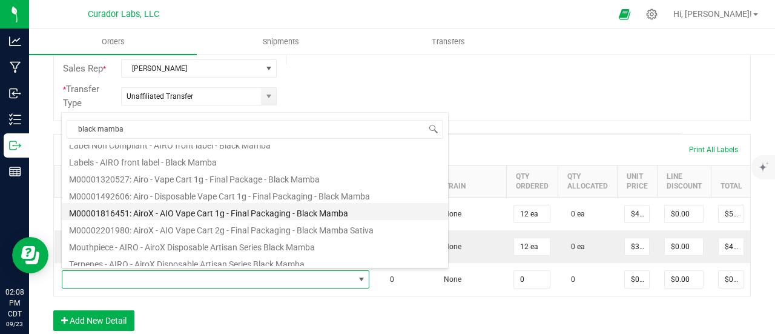
click at [230, 214] on li "M00001816451: AiroX - AIO Vape Cart 1g - Final Packaging - Black Mamba" at bounding box center [255, 211] width 386 height 17
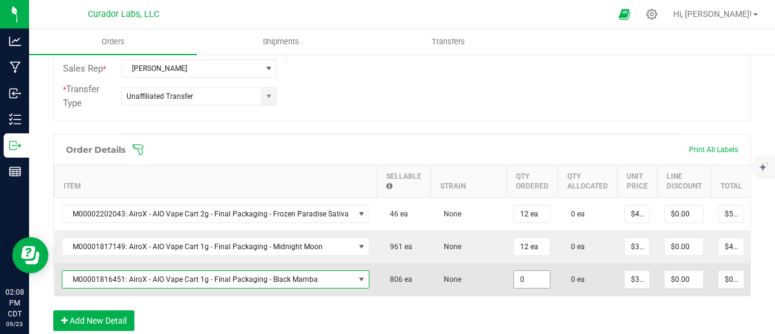
click at [526, 280] on input "0" at bounding box center [532, 279] width 36 height 17
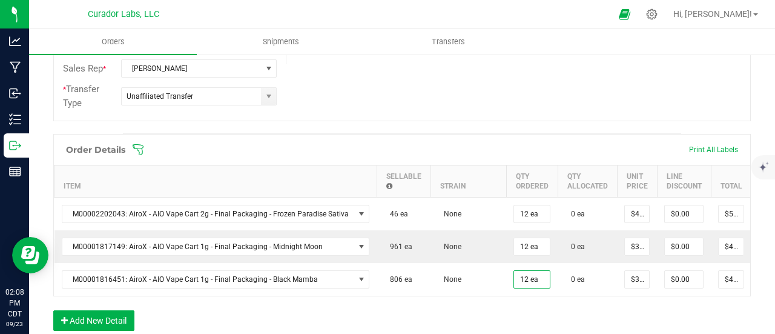
click at [523, 310] on div "Order Details Print All Labels Item Sellable Strain Qty Ordered Qty Allocated U…" at bounding box center [402, 238] width 698 height 209
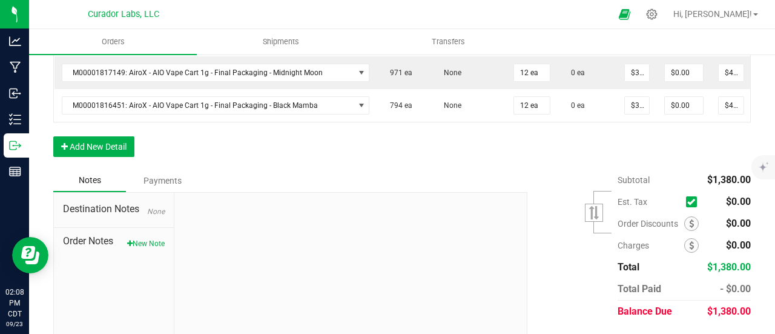
scroll to position [485, 0]
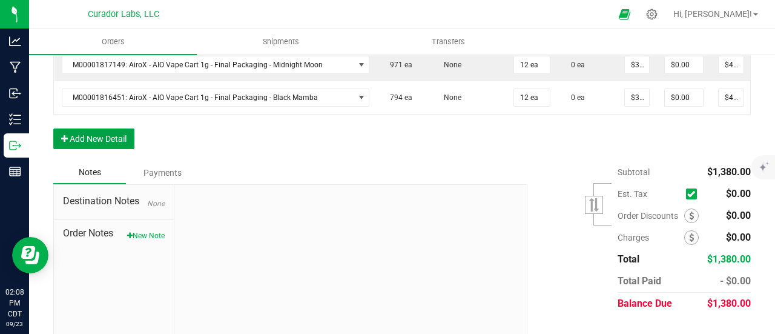
click at [116, 149] on button "Add New Detail" at bounding box center [93, 138] width 81 height 21
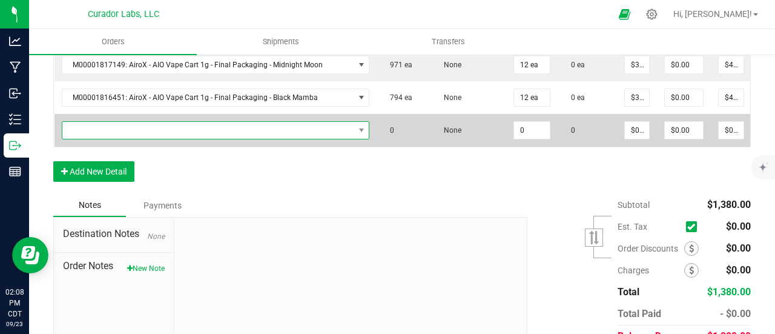
click at [115, 126] on span "NO DATA FOUND" at bounding box center [208, 130] width 292 height 17
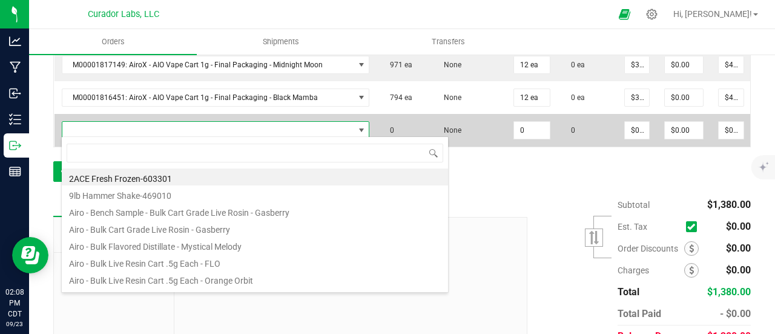
scroll to position [18, 300]
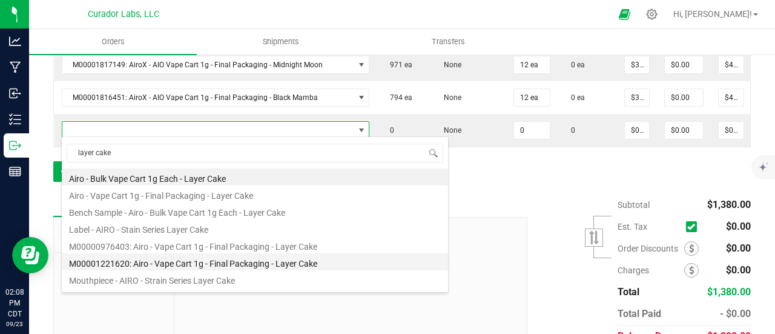
click at [201, 258] on li "M00001221620: Airo - Vape Cart 1g - Final Packaging - Layer Cake" at bounding box center [255, 261] width 386 height 17
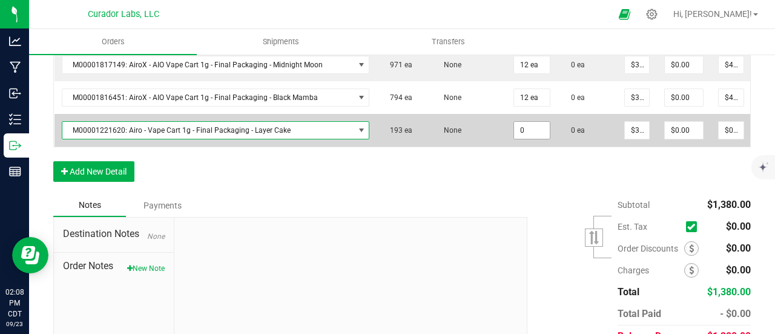
click at [522, 134] on input "0" at bounding box center [532, 130] width 36 height 17
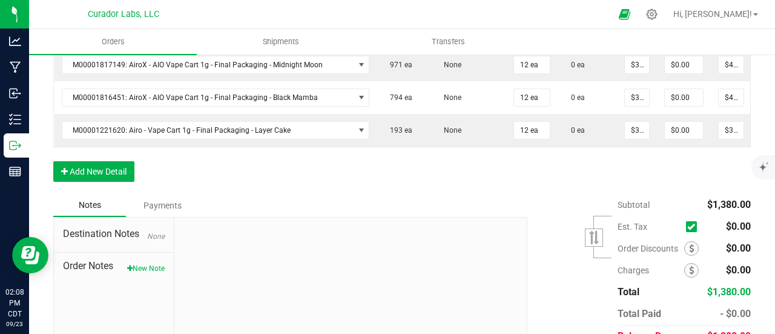
drag, startPoint x: 519, startPoint y: 165, endPoint x: 309, endPoint y: 179, distance: 210.6
click at [519, 165] on div "Order Details Print All Labels Item Sellable Strain Qty Ordered Qty Allocated U…" at bounding box center [402, 73] width 698 height 242
click at [70, 179] on button "Add New Detail" at bounding box center [93, 171] width 81 height 21
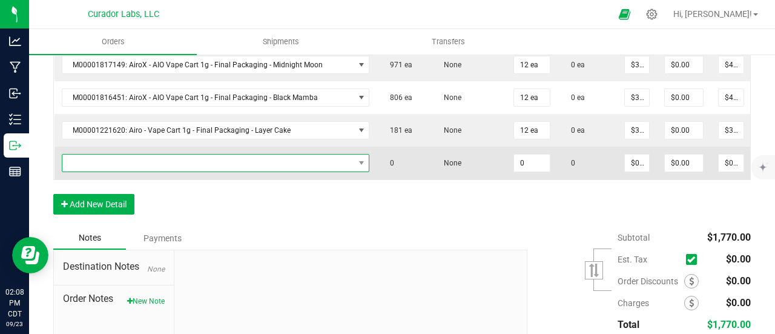
click at [78, 164] on span "NO DATA FOUND" at bounding box center [208, 162] width 292 height 17
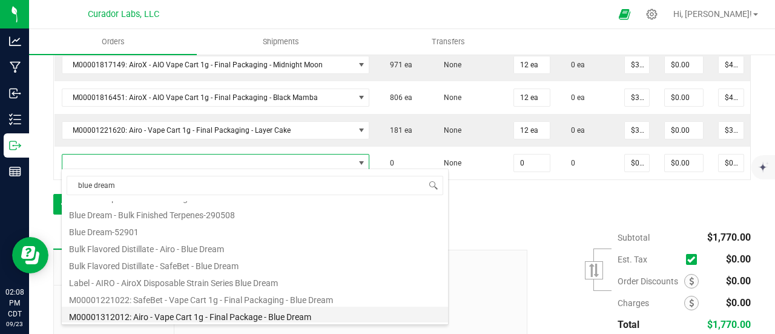
scroll to position [121, 0]
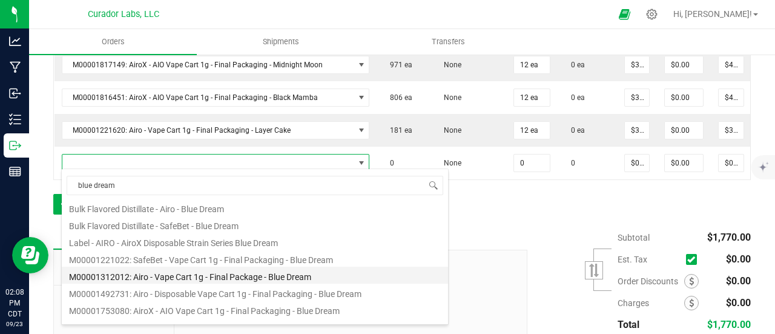
click at [225, 277] on li "M00001312012: Airo - Vape Cart 1g - Final Package - Blue Dream" at bounding box center [255, 275] width 386 height 17
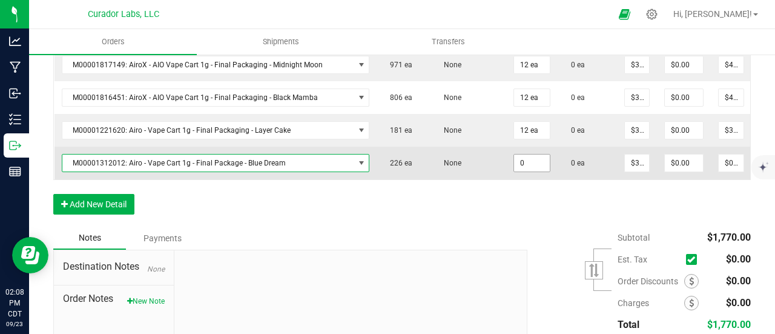
click at [519, 154] on input "0" at bounding box center [532, 162] width 36 height 17
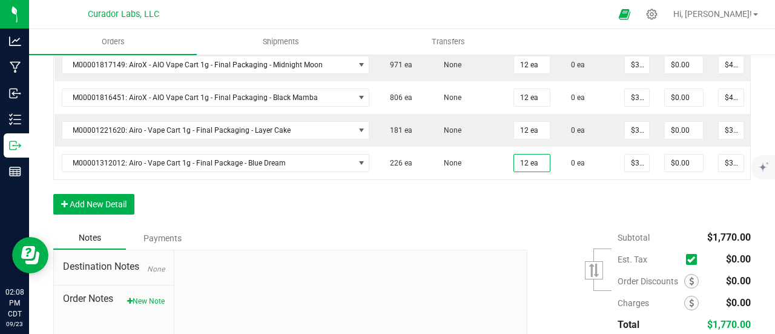
click at [519, 191] on div "Order Details Print All Labels Item Sellable Strain Qty Ordered Qty Allocated U…" at bounding box center [402, 89] width 698 height 274
drag, startPoint x: 50, startPoint y: 207, endPoint x: 69, endPoint y: 207, distance: 19.4
click at [93, 204] on button "Add New Detail" at bounding box center [93, 204] width 81 height 21
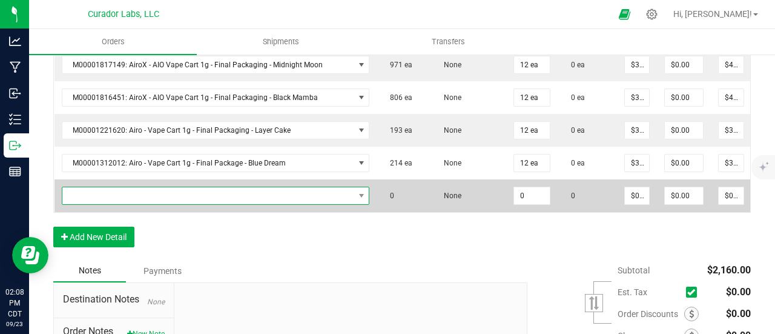
click at [102, 191] on span "NO DATA FOUND" at bounding box center [208, 195] width 292 height 17
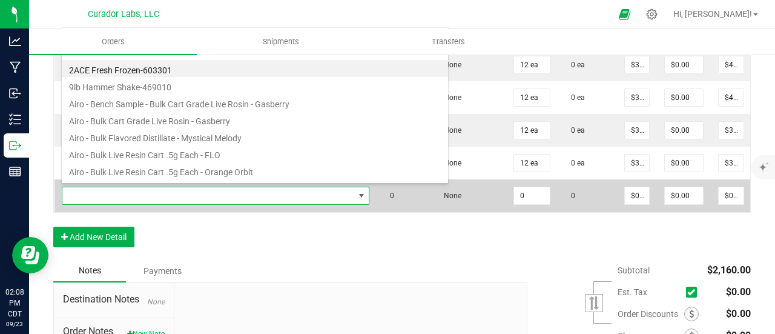
scroll to position [18, 300]
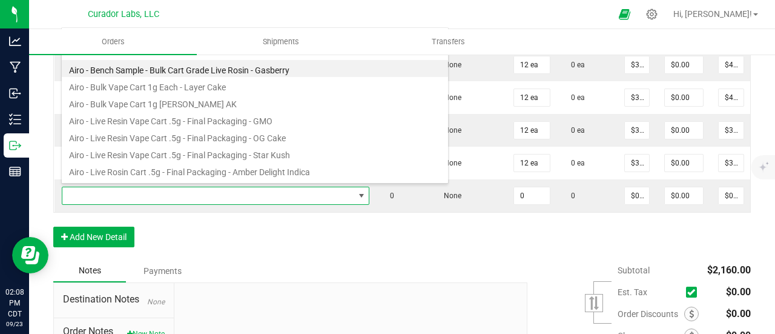
click at [607, 246] on div "Order Details Print All Labels Item Sellable Strain Qty Ordered Qty Allocated U…" at bounding box center [402, 105] width 698 height 307
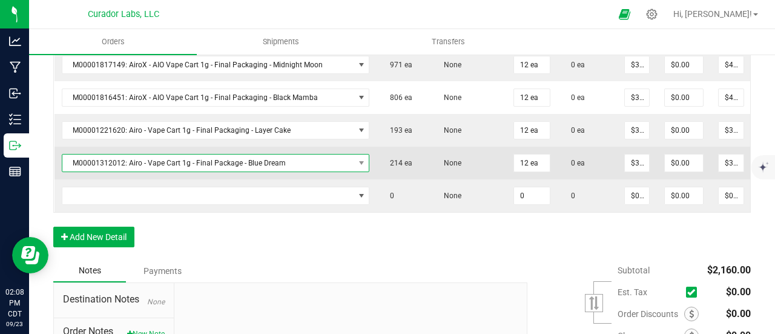
click at [309, 159] on span "M00001312012: Airo - Vape Cart 1g - Final Package - Blue Dream" at bounding box center [208, 162] width 292 height 17
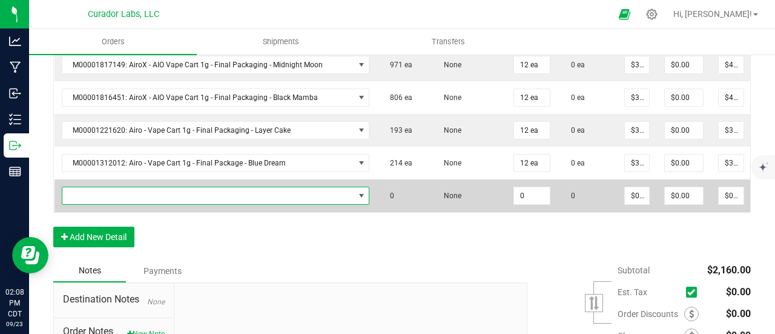
click at [229, 192] on span "NO DATA FOUND" at bounding box center [208, 195] width 292 height 17
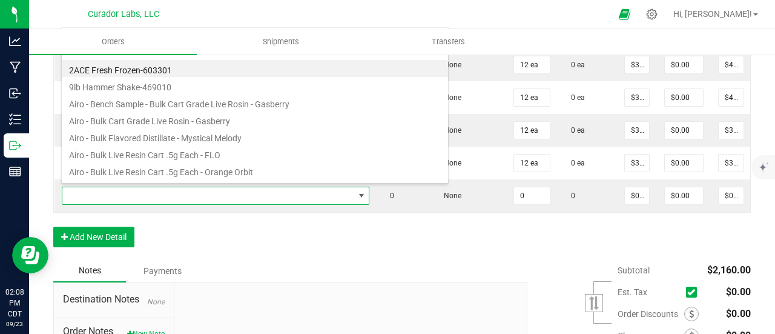
drag, startPoint x: 521, startPoint y: 330, endPoint x: 513, endPoint y: 276, distance: 55.1
click at [521, 325] on div "Subtotal $2,160.00 Est. Tax" at bounding box center [635, 335] width 233 height 153
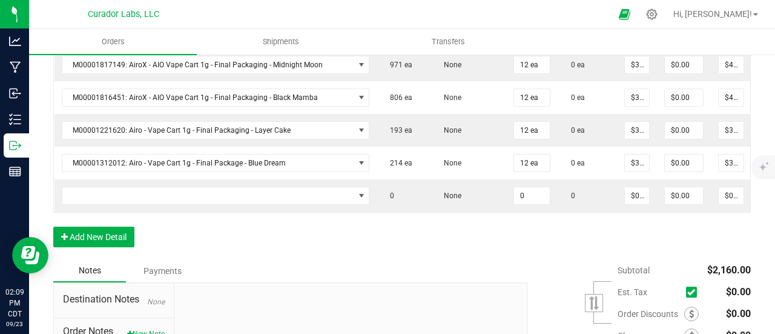
scroll to position [0, 71]
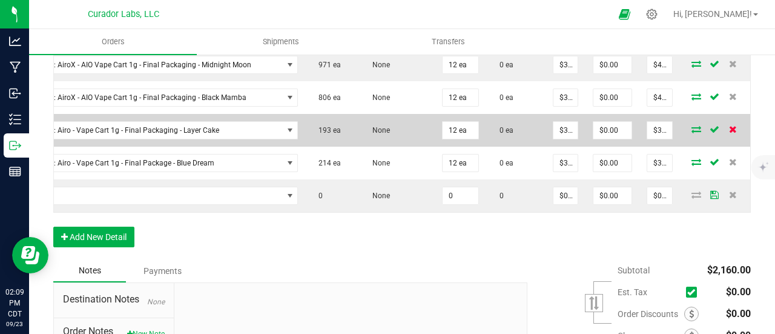
click at [729, 125] on icon at bounding box center [733, 128] width 8 height 7
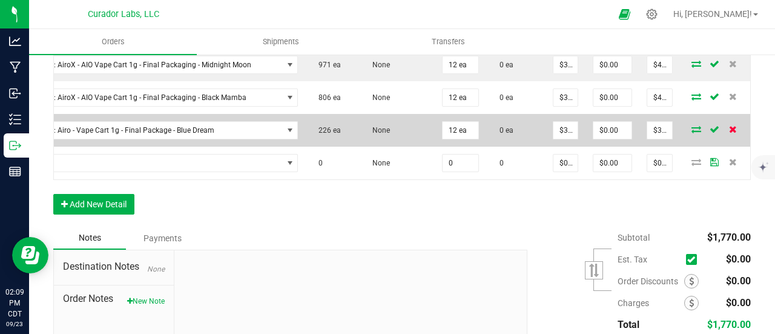
click at [729, 127] on icon at bounding box center [733, 128] width 8 height 7
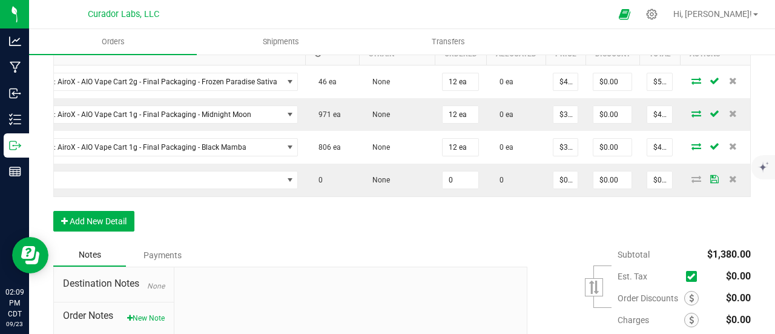
scroll to position [424, 0]
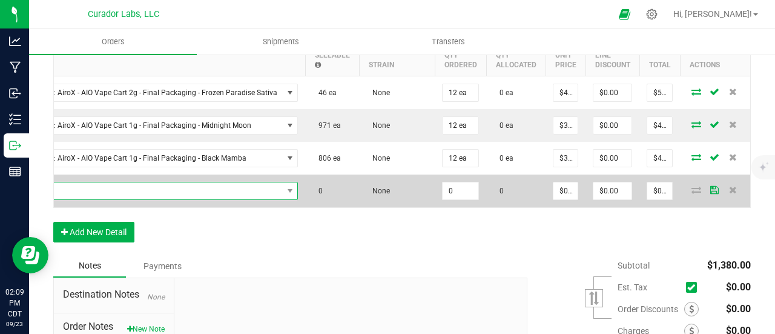
click at [222, 194] on span "NO DATA FOUND" at bounding box center [137, 190] width 292 height 17
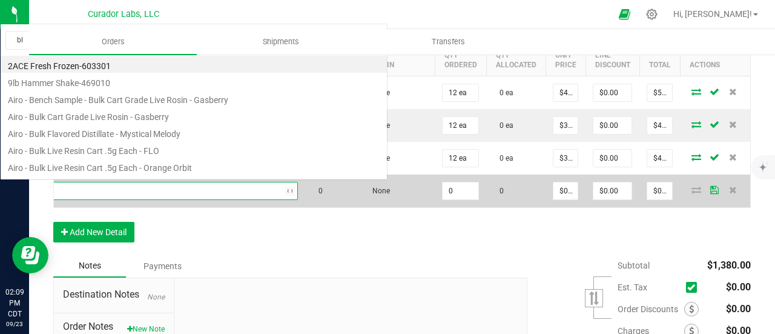
scroll to position [0, 0]
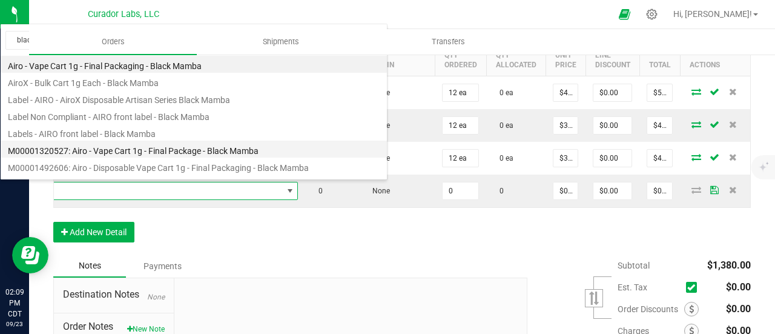
click at [203, 150] on li "M00001320527: Airo - Vape Cart 1g - Final Package - Black Mamba" at bounding box center [194, 149] width 386 height 17
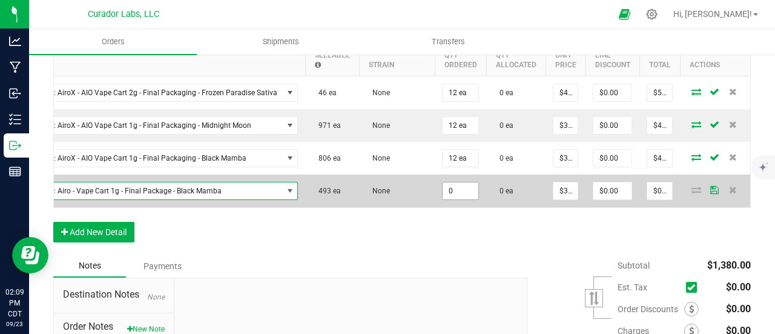
click at [447, 186] on input "0" at bounding box center [461, 190] width 36 height 17
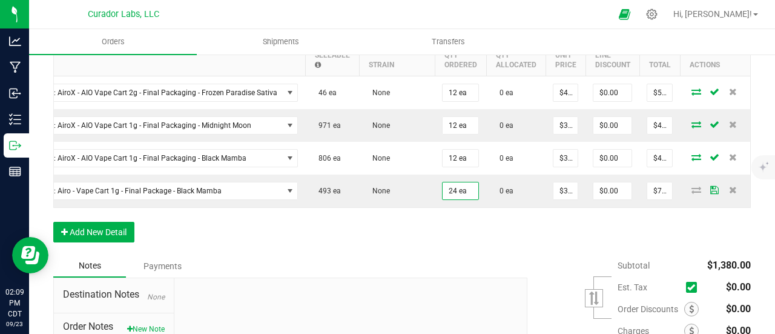
click at [447, 232] on div "Order Details Print All Labels Item Sellable Strain Qty Ordered Qty Allocated U…" at bounding box center [402, 134] width 698 height 242
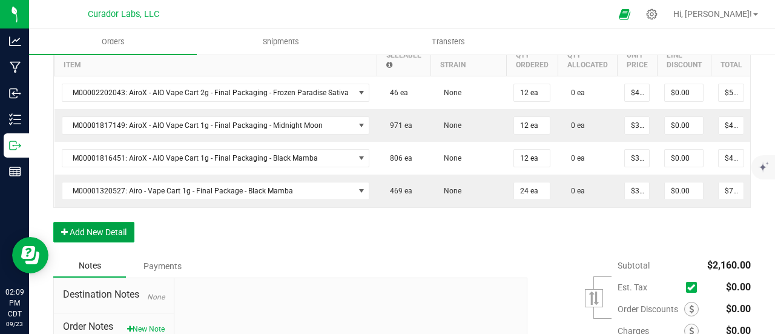
click at [108, 237] on button "Add New Detail" at bounding box center [93, 232] width 81 height 21
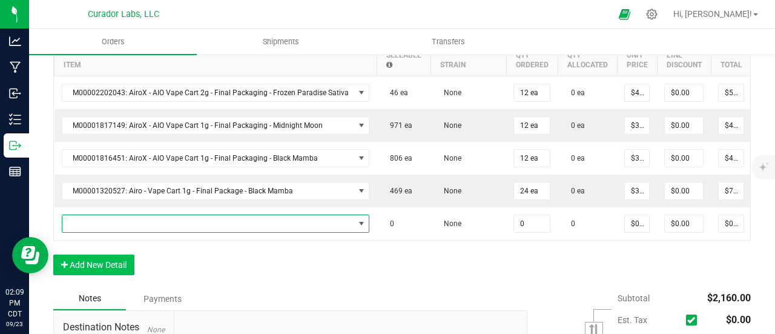
click at [102, 217] on span "NO DATA FOUND" at bounding box center [208, 223] width 292 height 17
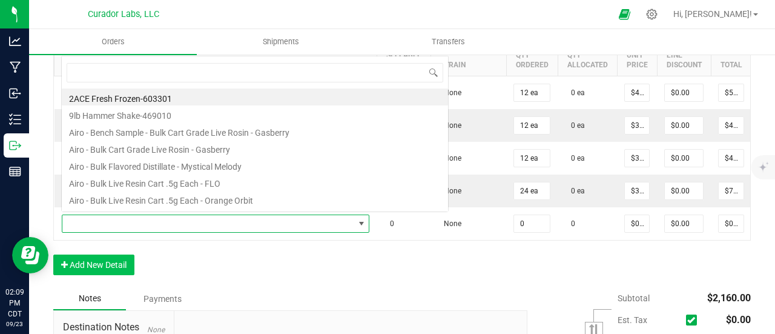
scroll to position [18, 300]
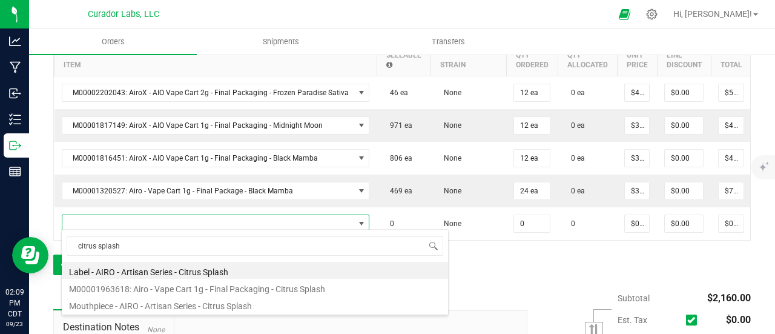
drag, startPoint x: 219, startPoint y: 288, endPoint x: 393, endPoint y: 264, distance: 175.5
click at [219, 288] on li "M00001963618: Airo - Vape Cart 1g - Final Packaging - Citrus Splash" at bounding box center [255, 287] width 386 height 17
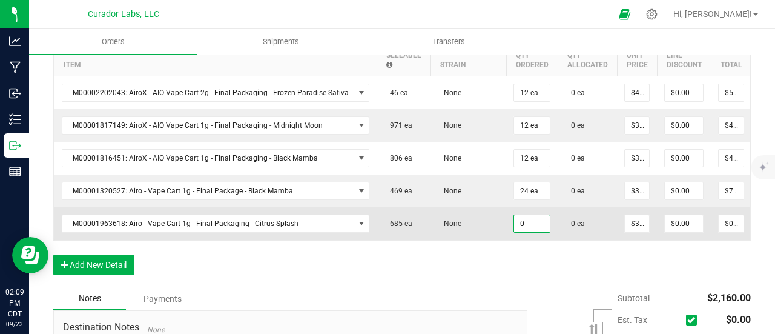
click at [531, 223] on input "0" at bounding box center [532, 223] width 36 height 17
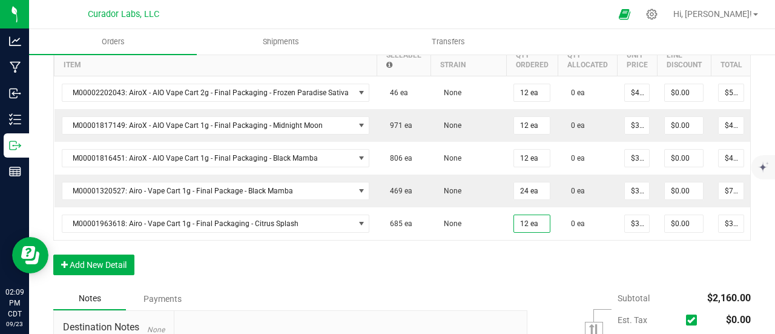
click at [516, 255] on div "Order Details Print All Labels Item Sellable Strain Qty Ordered Qty Allocated U…" at bounding box center [402, 150] width 698 height 274
click at [93, 266] on button "Add New Detail" at bounding box center [93, 264] width 81 height 21
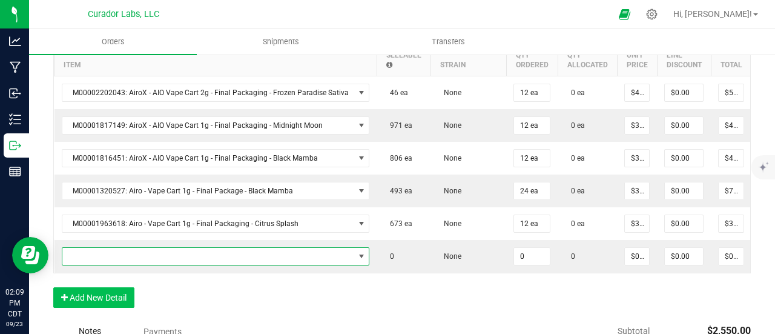
click at [98, 252] on span "NO DATA FOUND" at bounding box center [208, 256] width 292 height 17
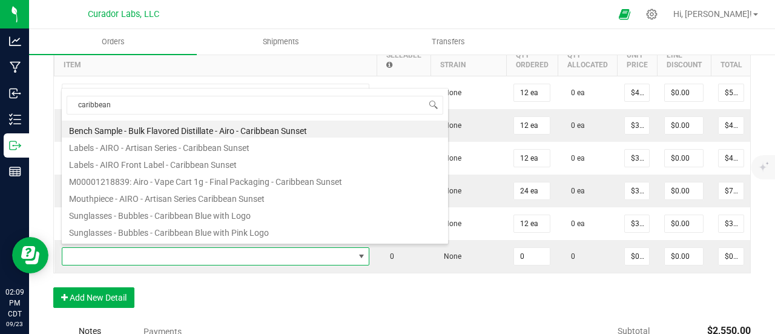
drag, startPoint x: 433, startPoint y: 304, endPoint x: 331, endPoint y: 7, distance: 313.2
click at [433, 303] on div "Order Details Print All Labels Item Sellable Strain Qty Ordered Qty Allocated U…" at bounding box center [402, 166] width 698 height 307
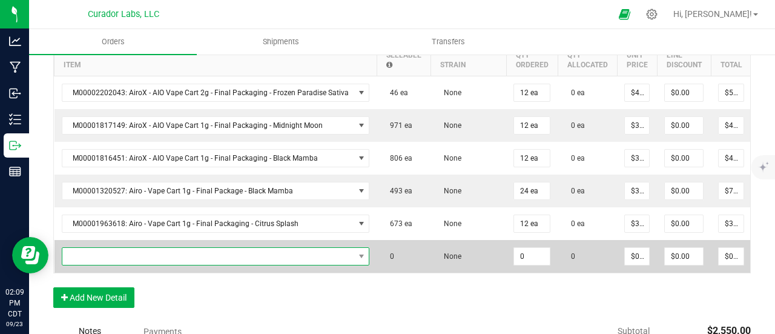
click at [184, 250] on span "NO DATA FOUND" at bounding box center [208, 256] width 292 height 17
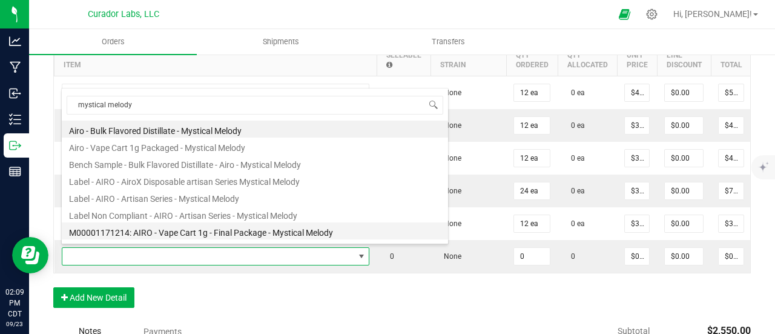
click at [240, 232] on li "M00001171214: AIRO - Vape Cart 1g - Final Package - Mystical Melody" at bounding box center [255, 230] width 386 height 17
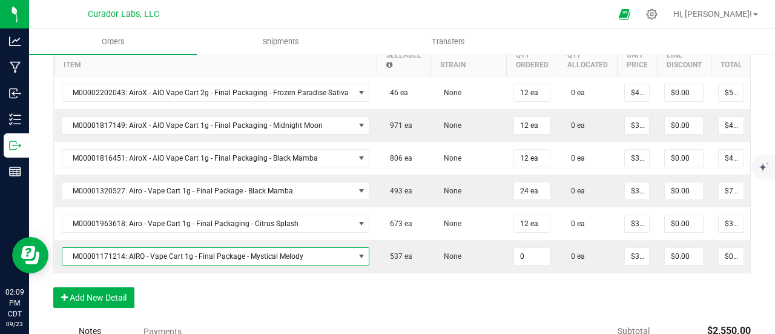
drag, startPoint x: 526, startPoint y: 254, endPoint x: 524, endPoint y: 295, distance: 41.3
click at [526, 254] on input "0" at bounding box center [532, 256] width 36 height 17
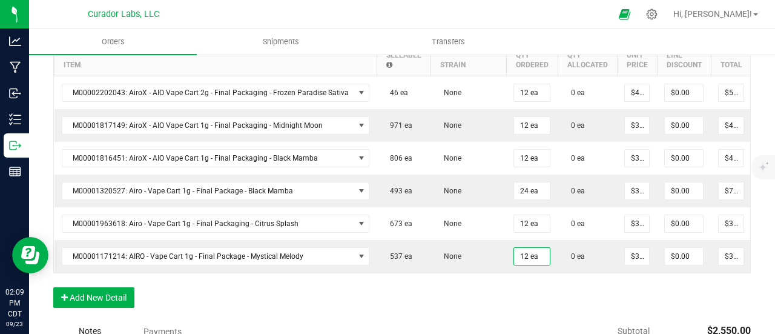
drag, startPoint x: 524, startPoint y: 295, endPoint x: 442, endPoint y: 296, distance: 82.4
click at [522, 296] on div "Order Details Print All Labels Item Sellable Strain Qty Ordered Qty Allocated U…" at bounding box center [402, 166] width 698 height 307
click at [131, 296] on button "Add New Detail" at bounding box center [93, 297] width 81 height 21
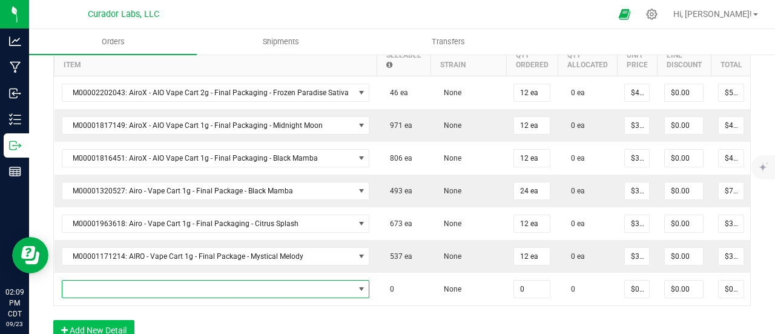
click at [129, 285] on span "NO DATA FOUND" at bounding box center [208, 288] width 292 height 17
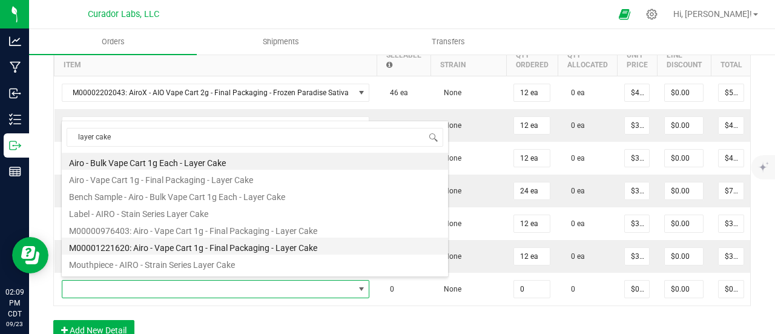
click at [264, 245] on li "M00001221620: Airo - Vape Cart 1g - Final Packaging - Layer Cake" at bounding box center [255, 245] width 386 height 17
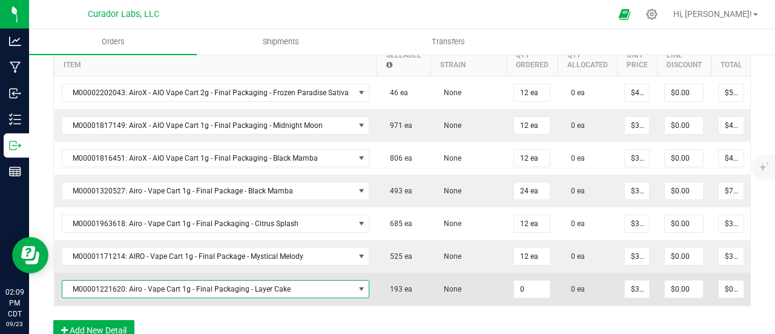
drag, startPoint x: 532, startPoint y: 282, endPoint x: 481, endPoint y: 271, distance: 52.8
click at [531, 282] on input "0" at bounding box center [532, 288] width 36 height 17
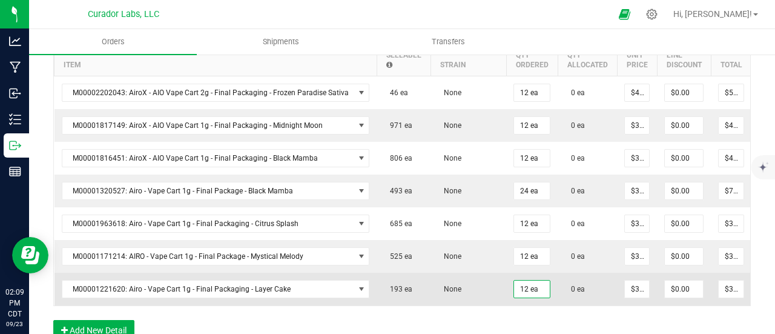
click at [480, 273] on td "None" at bounding box center [469, 289] width 76 height 33
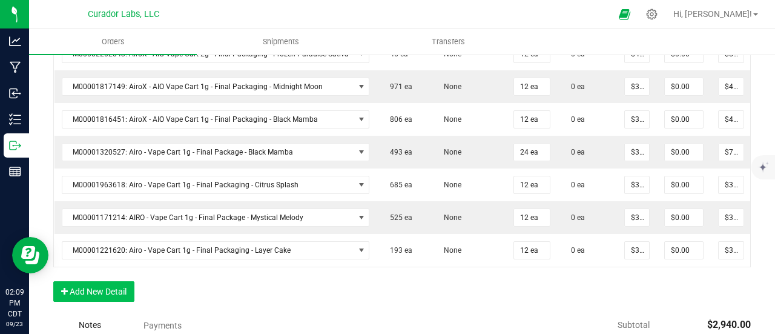
scroll to position [485, 0]
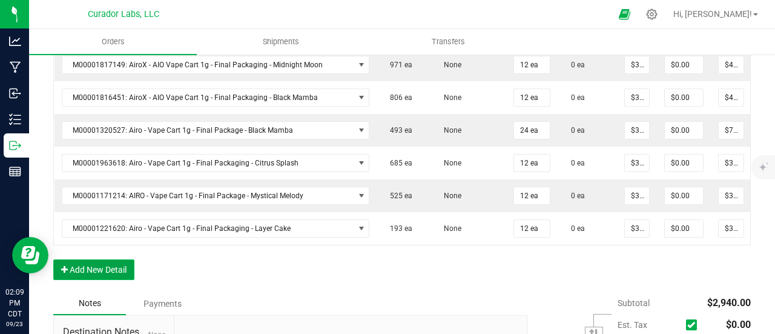
click at [119, 268] on button "Add New Detail" at bounding box center [93, 269] width 81 height 21
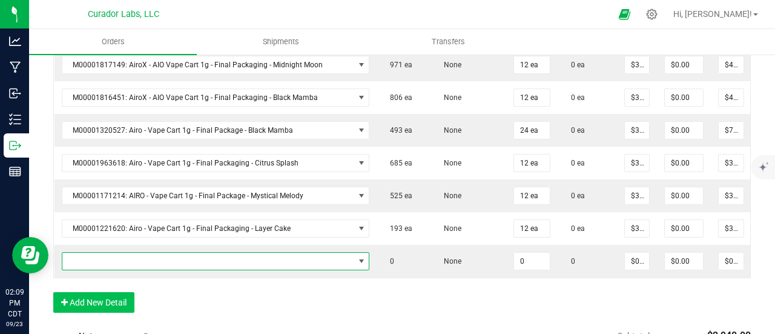
click at [118, 261] on span "NO DATA FOUND" at bounding box center [208, 261] width 292 height 17
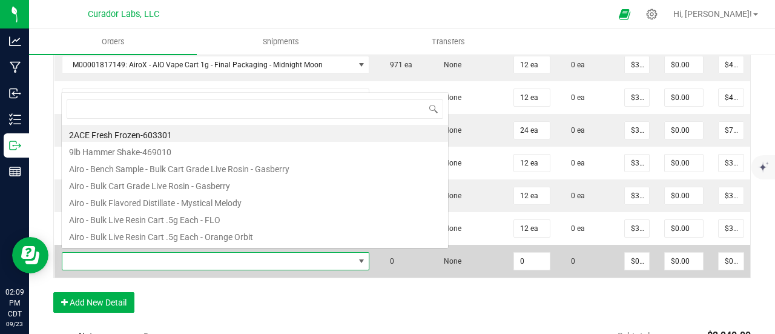
scroll to position [18, 300]
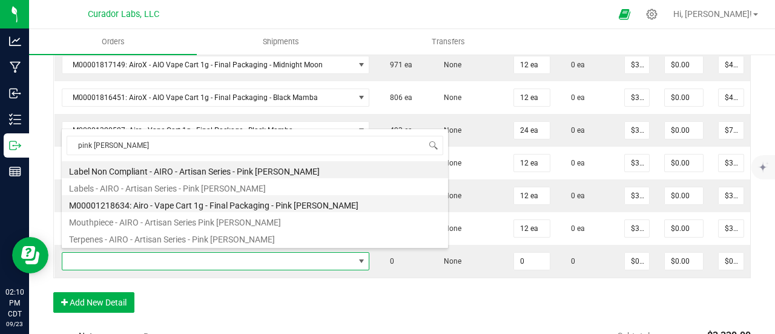
click at [184, 201] on li "M00001218634: Airo - Vape Cart 1g - Final Packaging - Pink [PERSON_NAME]" at bounding box center [255, 203] width 386 height 17
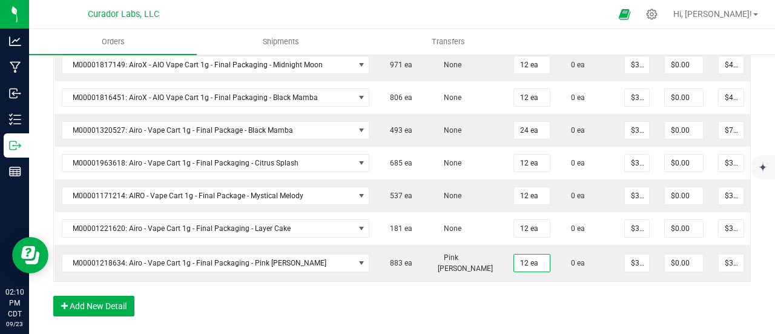
click at [504, 308] on div "Order Details Print All Labels Item Sellable Strain Qty Ordered Qty Allocated U…" at bounding box center [402, 140] width 698 height 376
click at [118, 304] on button "Add New Detail" at bounding box center [93, 306] width 81 height 21
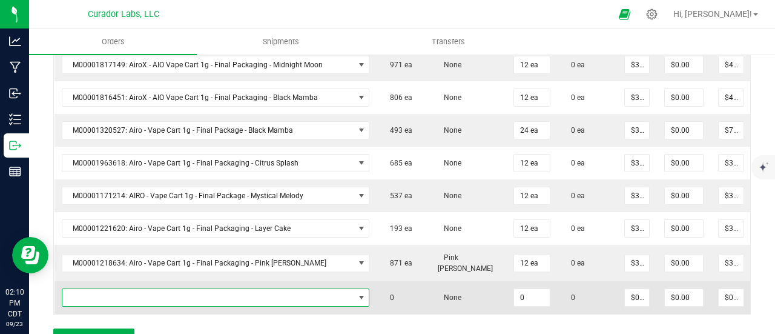
click at [116, 289] on span "NO DATA FOUND" at bounding box center [208, 297] width 292 height 17
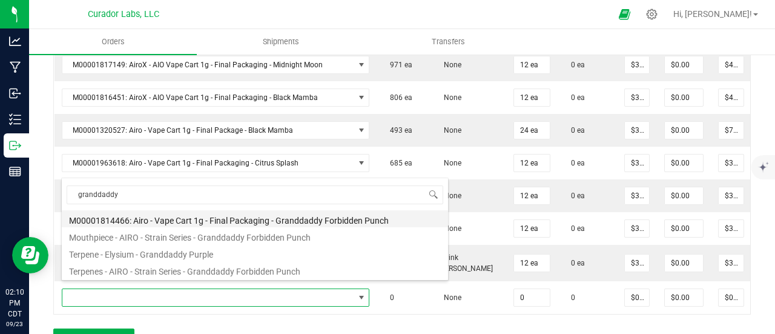
click at [212, 214] on li "M00001814466: Airo - Vape Cart 1g - Final Packaging - Granddaddy Forbidden Punch" at bounding box center [255, 218] width 386 height 17
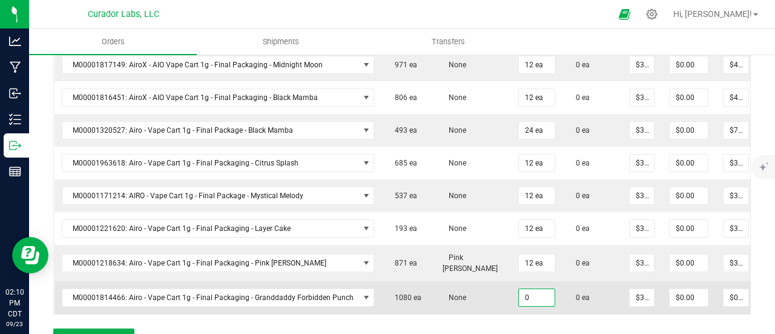
click at [523, 296] on input "0" at bounding box center [537, 297] width 36 height 17
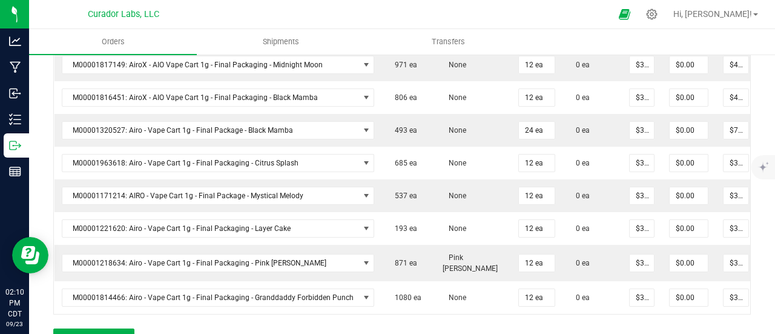
scroll to position [545, 0]
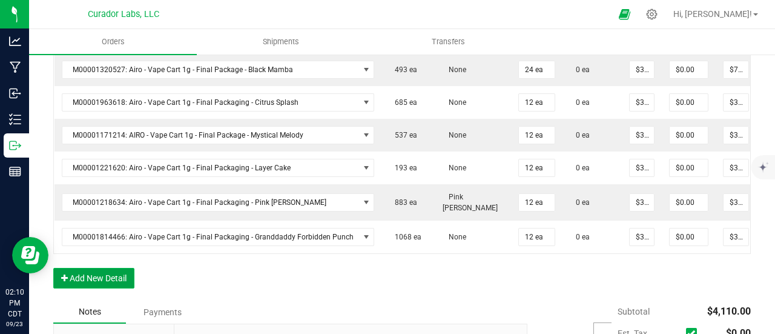
click at [130, 276] on button "Add New Detail" at bounding box center [93, 278] width 81 height 21
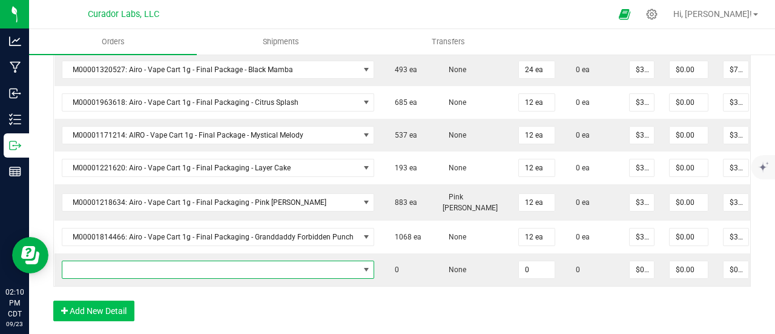
click at [128, 261] on span "NO DATA FOUND" at bounding box center [210, 269] width 297 height 17
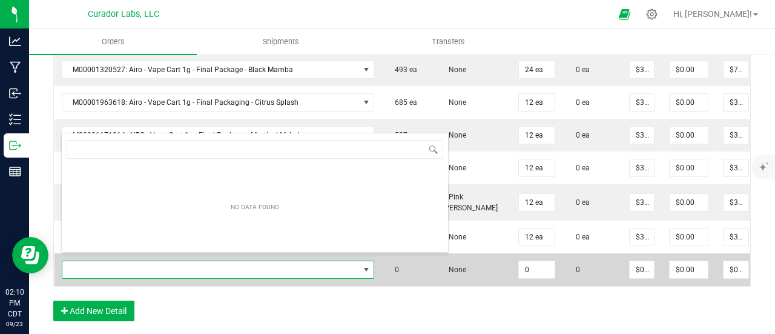
scroll to position [18, 304]
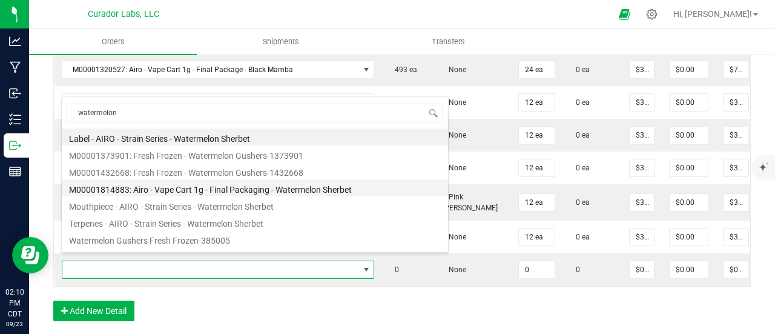
click at [233, 187] on li "M00001814883: Airo - Vape Cart 1g - Final Packaging - Watermelon Sherbet" at bounding box center [255, 187] width 386 height 17
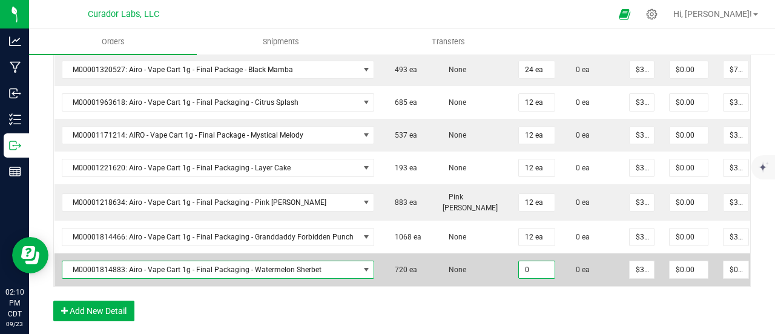
drag, startPoint x: 532, startPoint y: 256, endPoint x: 523, endPoint y: 264, distance: 12.5
click at [532, 261] on input "0" at bounding box center [537, 269] width 36 height 17
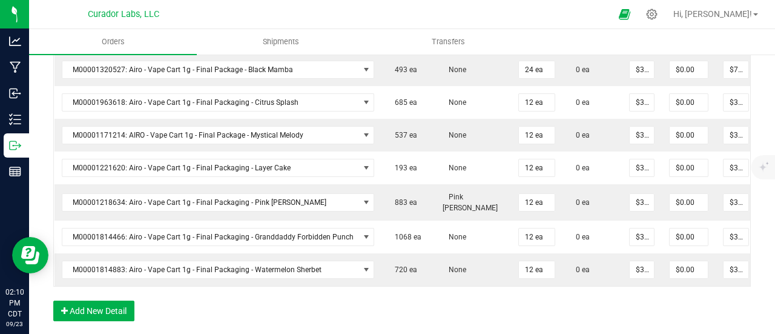
click at [519, 296] on div "Order Details Print All Labels Item Sellable Strain Qty Ordered Qty Allocated U…" at bounding box center [402, 113] width 698 height 442
click at [125, 305] on button "Add New Detail" at bounding box center [93, 310] width 81 height 21
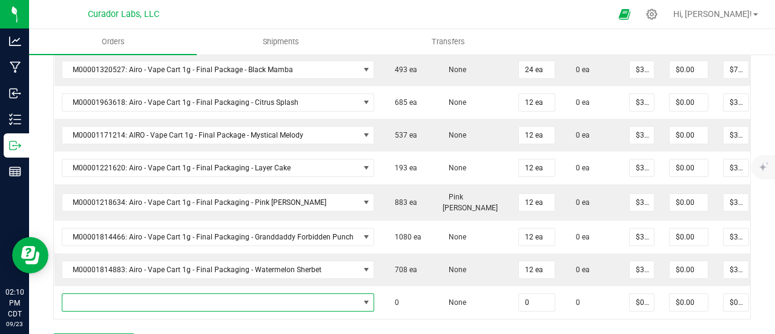
click at [125, 294] on span "NO DATA FOUND" at bounding box center [210, 302] width 297 height 17
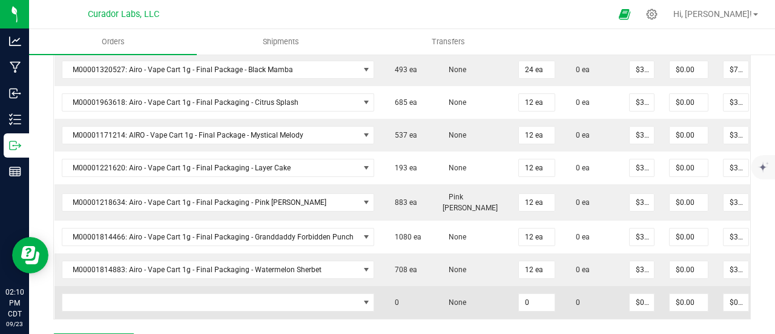
click at [181, 302] on td at bounding box center [219, 302] width 328 height 33
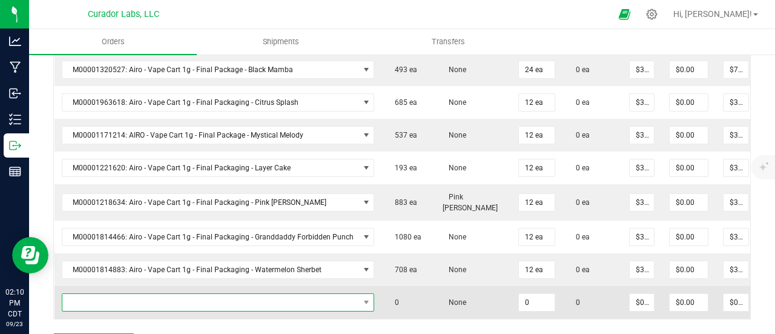
click at [179, 296] on span "NO DATA FOUND" at bounding box center [210, 302] width 297 height 17
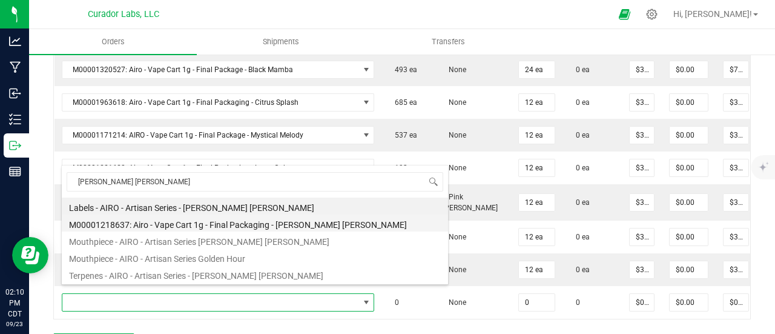
click at [245, 224] on li "M00001218637: Airo - Vape Cart 1g - Final Packaging - [PERSON_NAME] [PERSON_NAM…" at bounding box center [255, 222] width 386 height 17
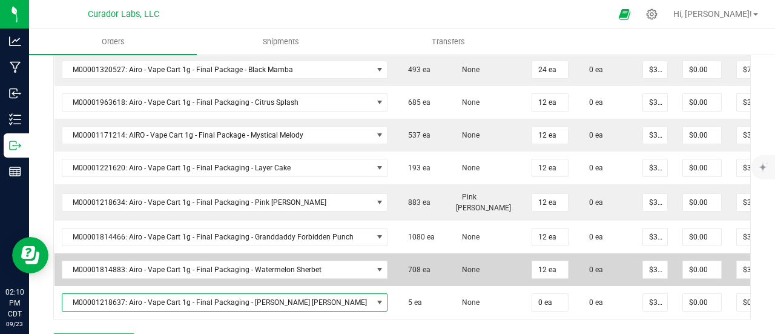
scroll to position [606, 0]
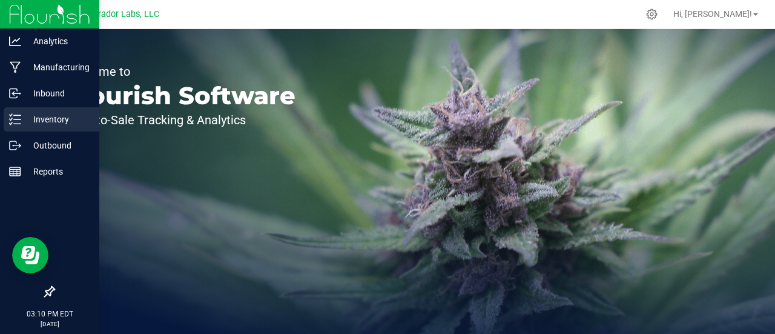
drag, startPoint x: 26, startPoint y: 127, endPoint x: 55, endPoint y: 127, distance: 28.5
click at [26, 127] on div "Inventory" at bounding box center [52, 119] width 96 height 24
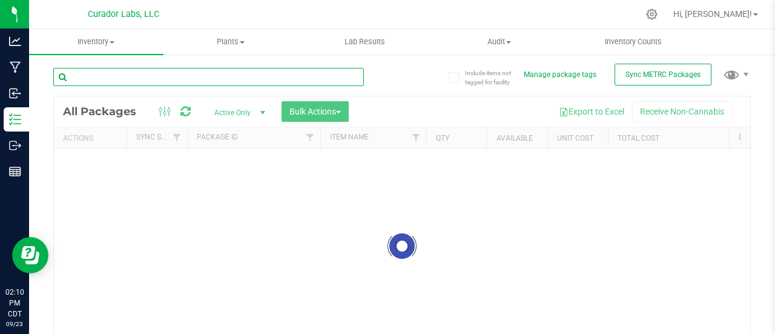
click at [201, 82] on input "text" at bounding box center [208, 77] width 311 height 18
type input "[PERSON_NAME] [PERSON_NAME]"
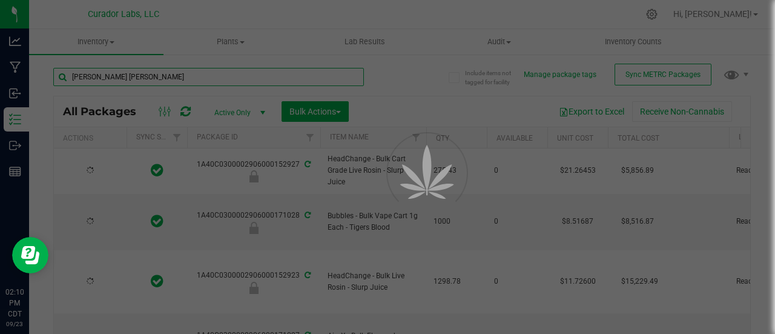
type input "2026-09-23"
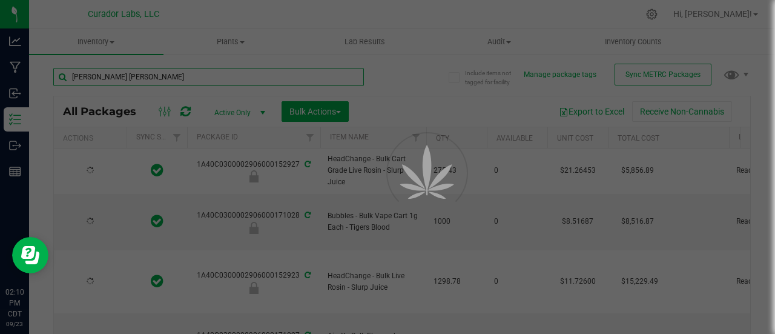
type input "2026-09-22"
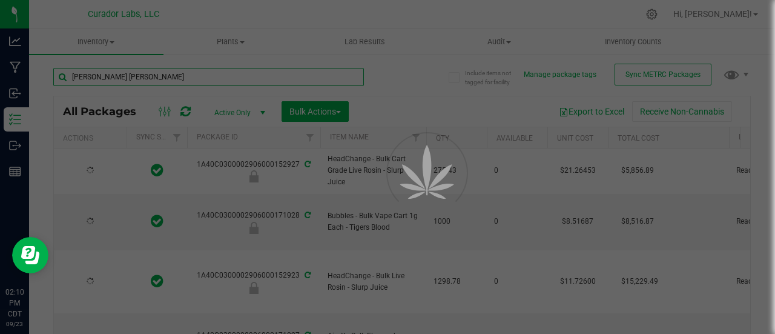
type input "2026-09-22"
type input "2026-08-19"
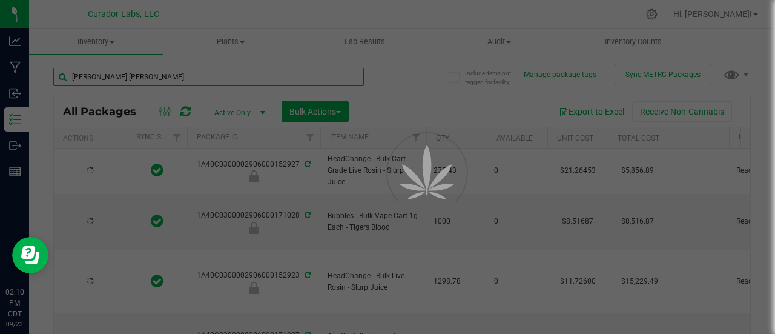
type input "2026-08-19"
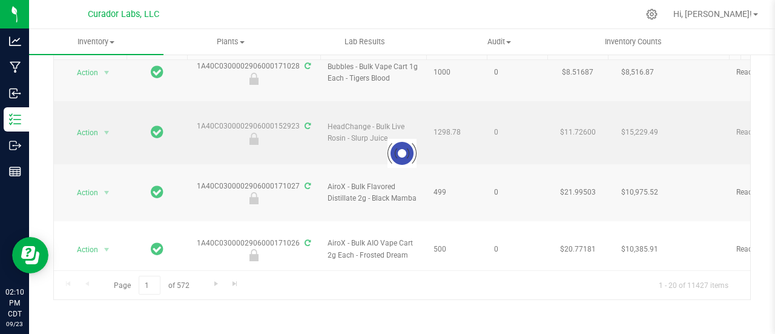
scroll to position [53, 0]
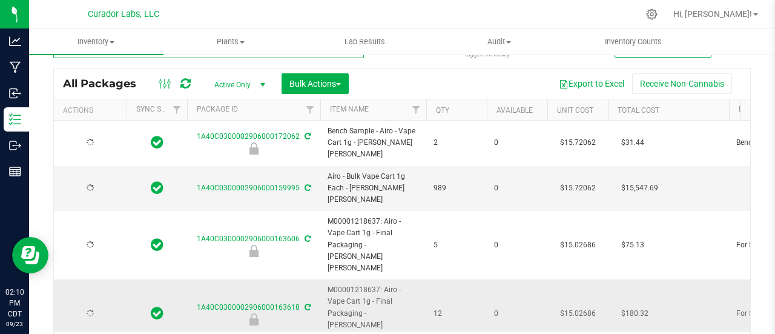
type input "2026-09-17"
type input "2026-09-16"
type input "2026-07-01"
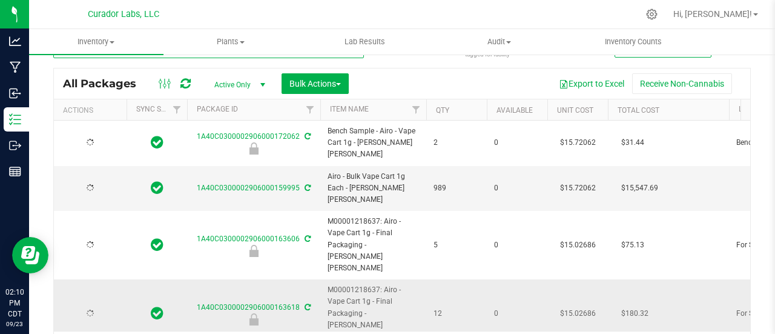
type input "2026-07-01"
type input "2026-04-22"
type input "2025-10-04"
type input "2025-06-24"
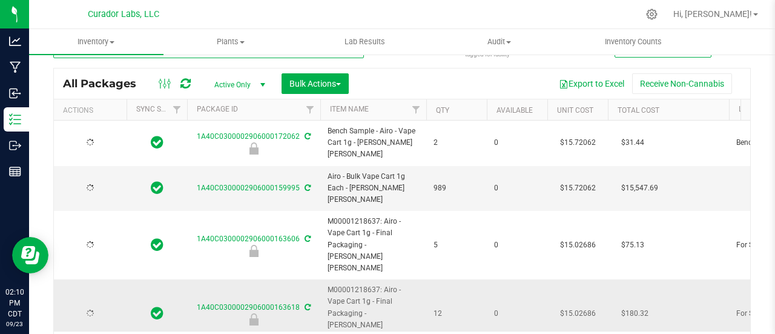
type input "2025-06-24"
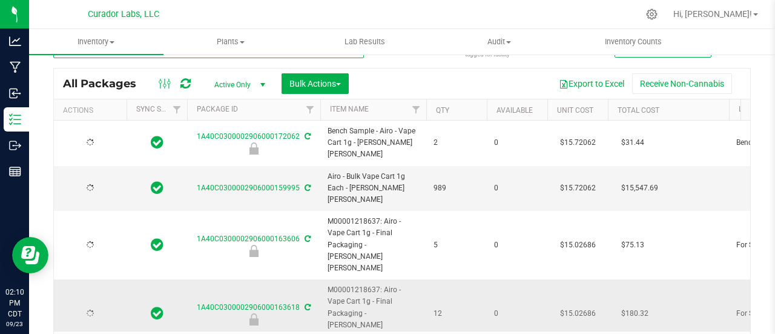
type input "2025-06-24"
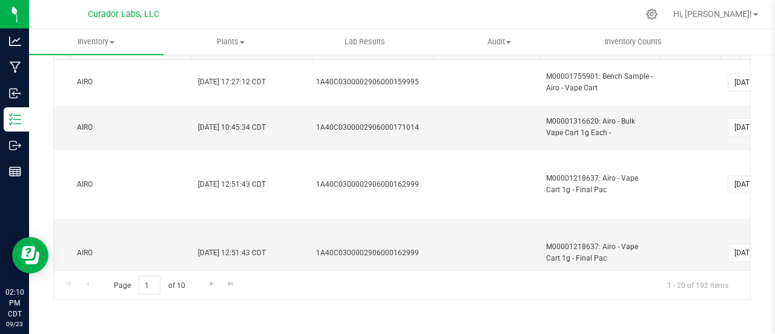
scroll to position [0, 3167]
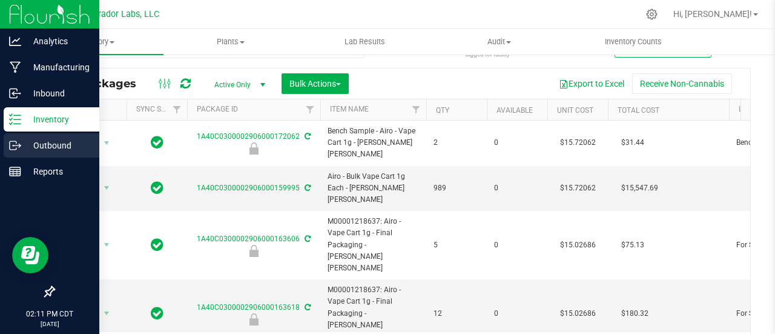
click at [18, 136] on div "Outbound" at bounding box center [52, 145] width 96 height 24
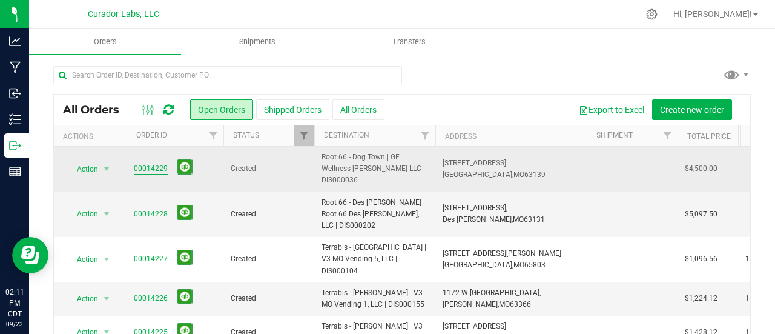
click at [158, 170] on link "00014229" at bounding box center [151, 169] width 34 height 12
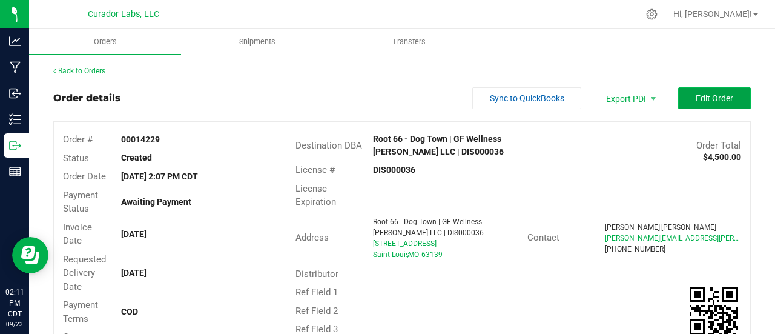
click at [692, 92] on button "Edit Order" at bounding box center [714, 98] width 73 height 22
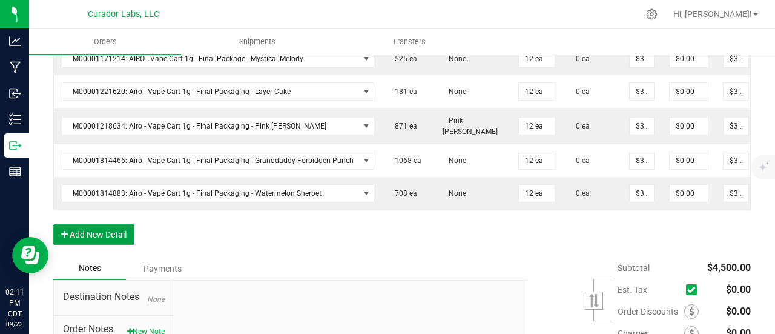
click at [118, 234] on button "Add New Detail" at bounding box center [93, 234] width 81 height 21
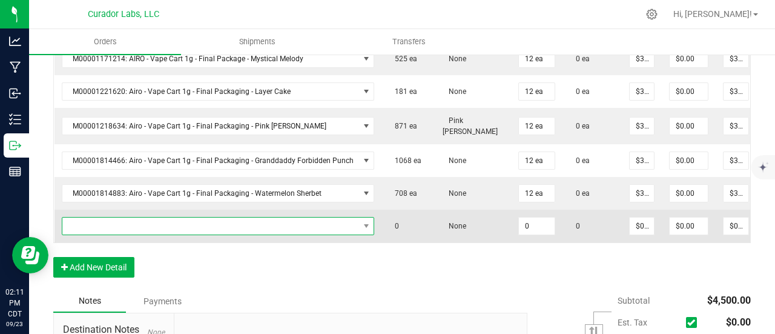
drag, startPoint x: 118, startPoint y: 234, endPoint x: 119, endPoint y: 210, distance: 24.3
click at [119, 217] on span "NO DATA FOUND" at bounding box center [210, 225] width 297 height 17
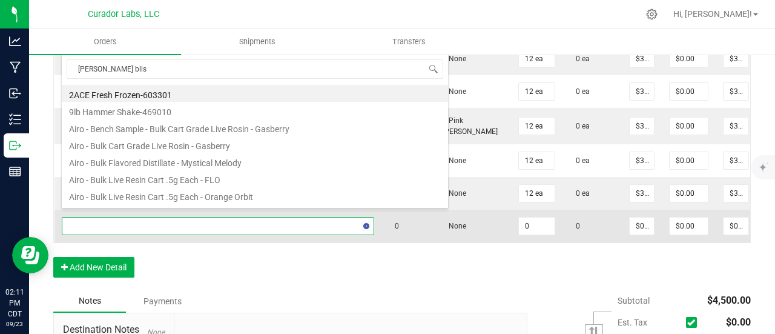
type input "[PERSON_NAME] [PERSON_NAME]"
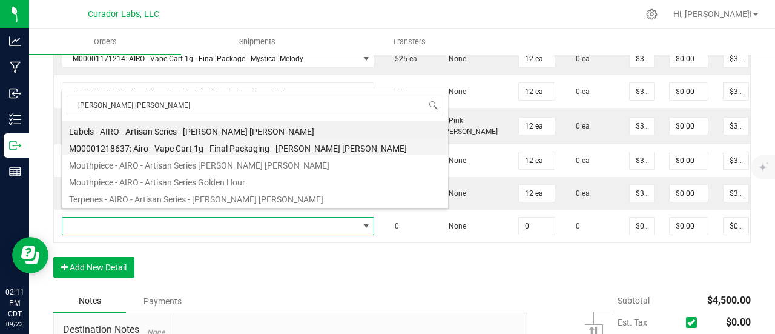
click at [211, 148] on li "M00001218637: Airo - Vape Cart 1g - Final Packaging - [PERSON_NAME] [PERSON_NAM…" at bounding box center [255, 146] width 386 height 17
type input "0 ea"
type input "$32.50000"
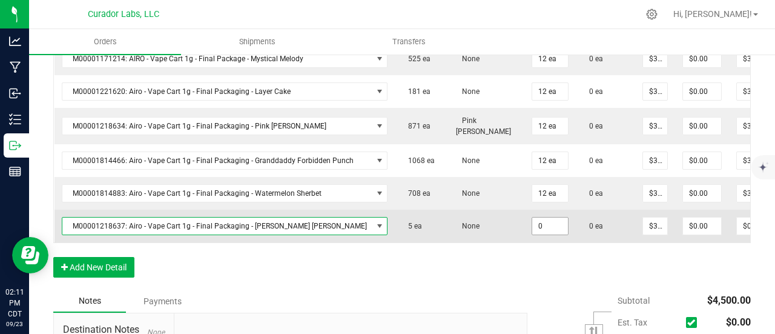
click at [537, 219] on input "0" at bounding box center [550, 225] width 36 height 17
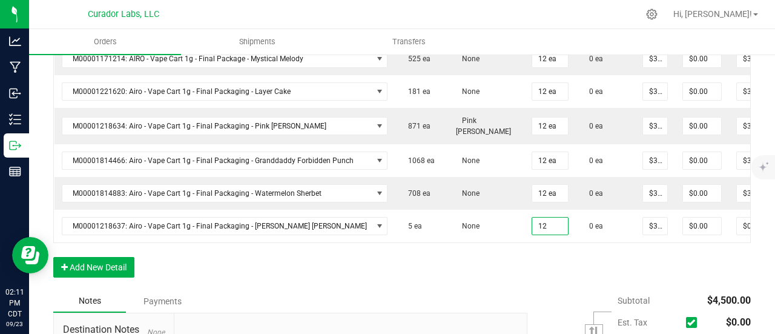
type input "12 ea"
type input "$390.00"
click at [531, 250] on div "Order Details Print All Labels Item Sellable Strain Qty Ordered Qty Allocated U…" at bounding box center [402, 52] width 698 height 474
click at [116, 260] on button "Add New Detail" at bounding box center [93, 267] width 81 height 21
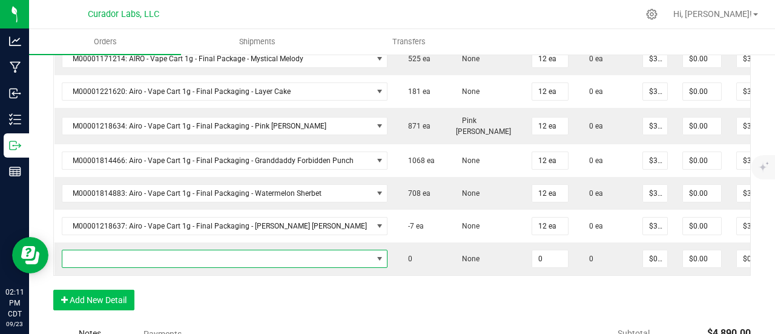
click at [114, 253] on span "NO DATA FOUND" at bounding box center [217, 258] width 310 height 17
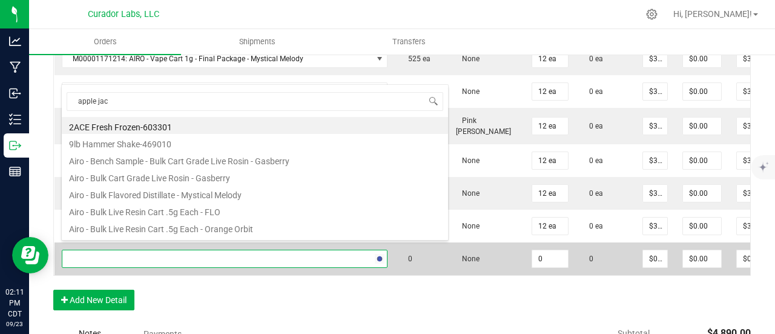
type input "apple jack"
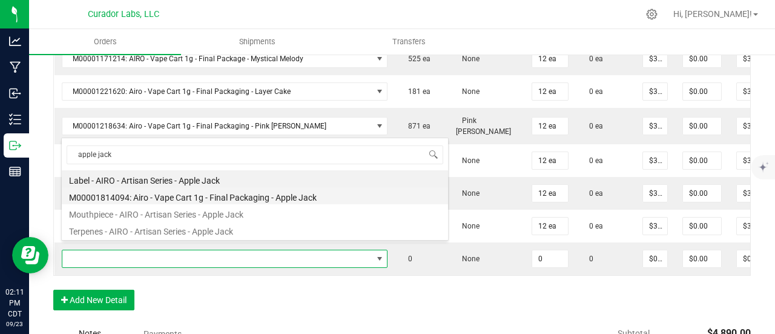
drag, startPoint x: 183, startPoint y: 193, endPoint x: 545, endPoint y: 266, distance: 369.0
click at [184, 193] on li "M00001814094: Airo - Vape Cart 1g - Final Packaging - Apple Jack" at bounding box center [255, 195] width 386 height 17
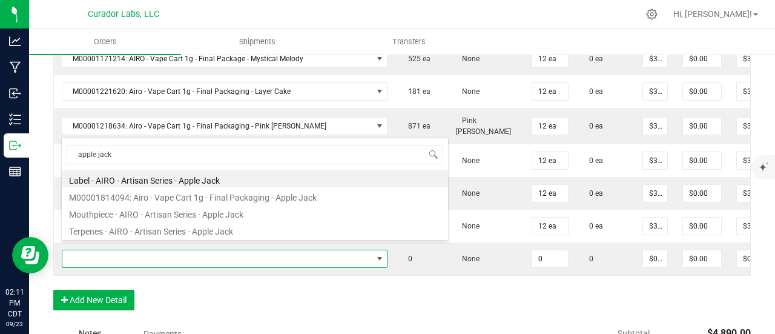
type input "0 ea"
type input "$32.50000"
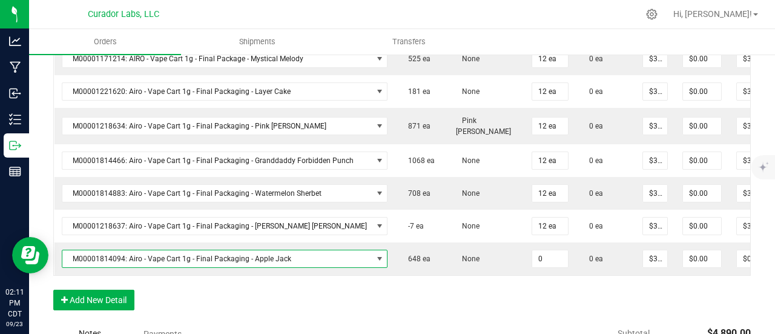
click at [532, 250] on input "0" at bounding box center [550, 258] width 36 height 17
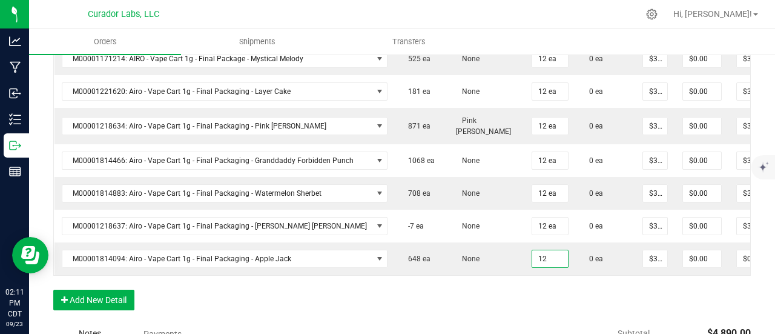
type input "12 ea"
type input "$390.00"
drag, startPoint x: 526, startPoint y: 285, endPoint x: 370, endPoint y: 294, distance: 156.6
click at [523, 285] on div "Order Details Print All Labels Item Sellable Strain Qty Ordered Qty Allocated U…" at bounding box center [402, 68] width 698 height 507
click at [111, 299] on button "Add New Detail" at bounding box center [93, 300] width 81 height 21
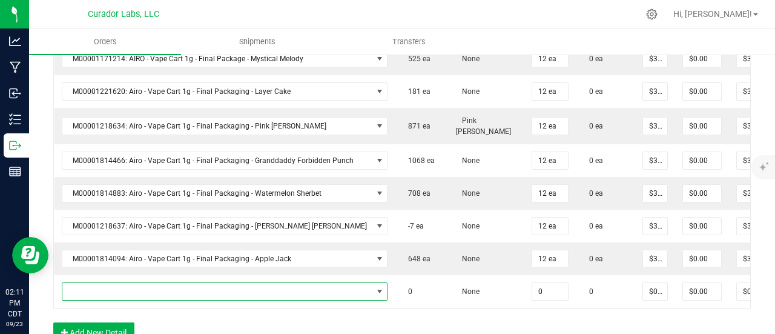
click at [110, 288] on span "NO DATA FOUND" at bounding box center [217, 291] width 310 height 17
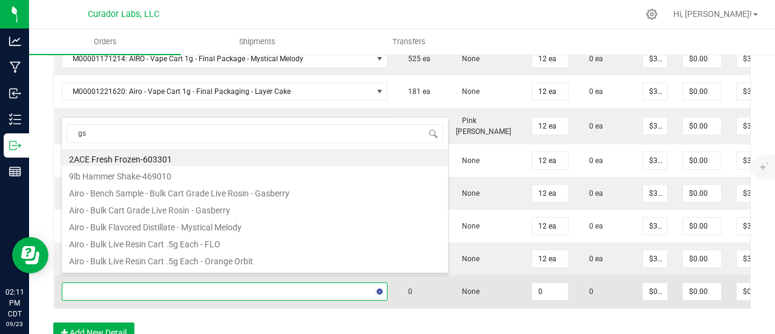
type input "gsc"
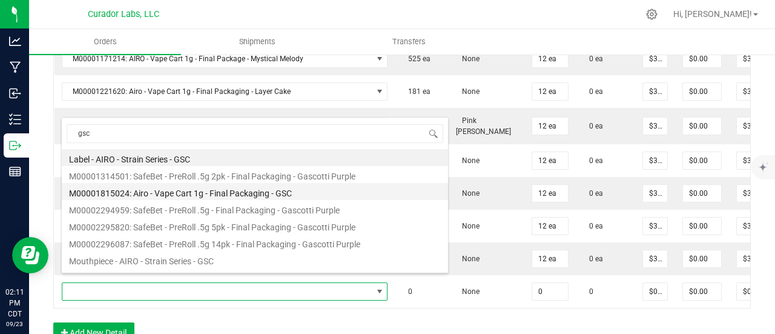
click at [208, 190] on li "M00001815024: Airo - Vape Cart 1g - Final Packaging - GSC" at bounding box center [255, 191] width 386 height 17
type input "0 ea"
type input "$32.50000"
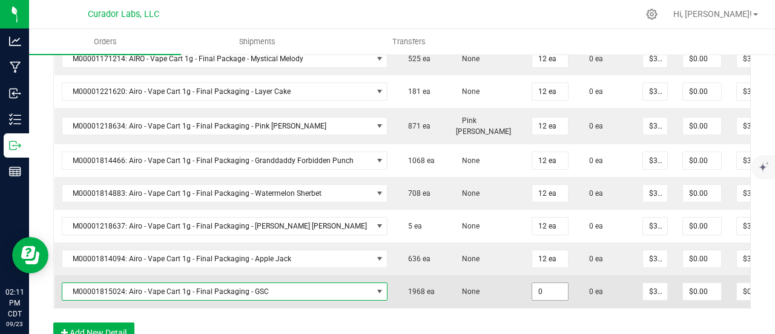
click at [532, 283] on input "0" at bounding box center [550, 291] width 36 height 17
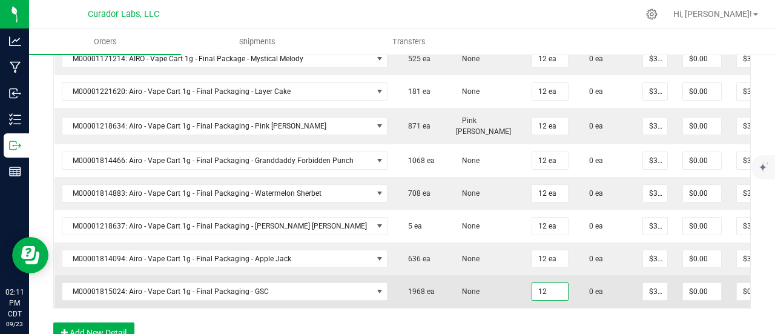
type input "12 ea"
type input "$390.00"
click at [466, 276] on td "None" at bounding box center [487, 291] width 76 height 33
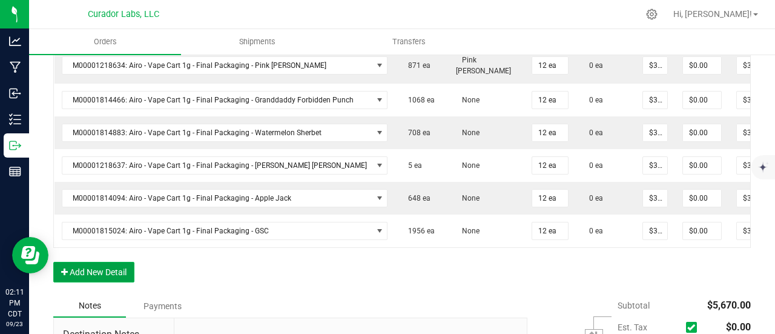
click at [92, 274] on button "Add New Detail" at bounding box center [93, 272] width 81 height 21
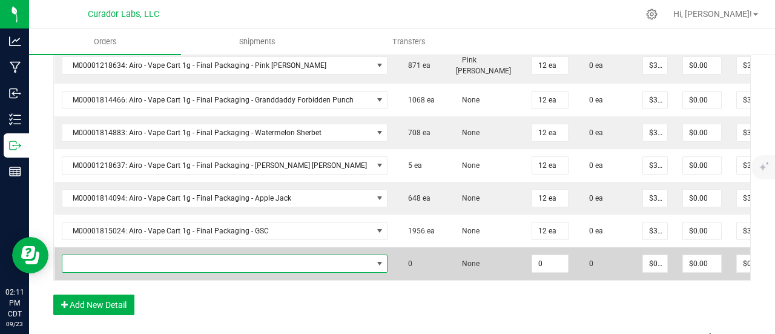
click at [93, 255] on span "NO DATA FOUND" at bounding box center [217, 263] width 310 height 17
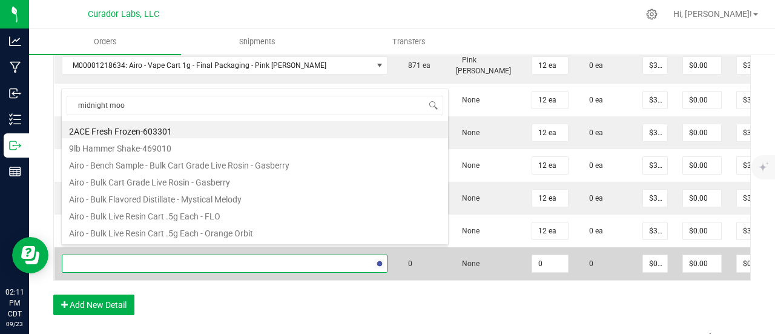
type input "midnight moon"
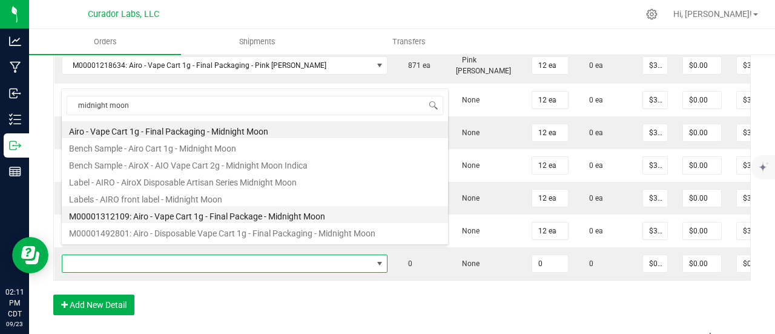
click at [239, 212] on li "M00001312109: Airo - Vape Cart 1g - Final Package - Midnight Moon" at bounding box center [255, 214] width 386 height 17
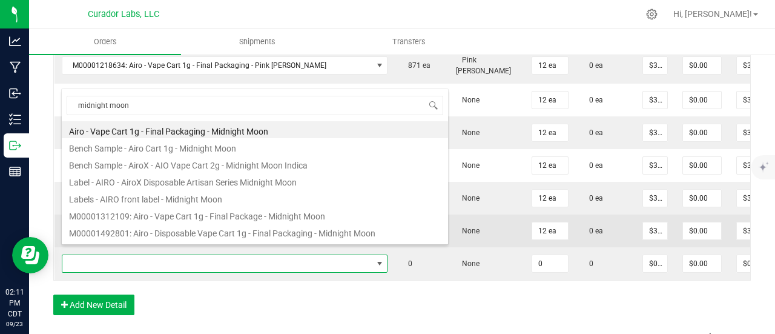
type input "0 ea"
type input "$32.50000"
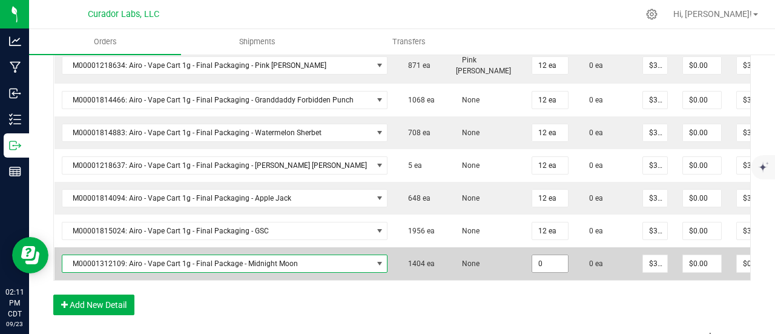
click at [532, 255] on input "0" at bounding box center [550, 263] width 36 height 17
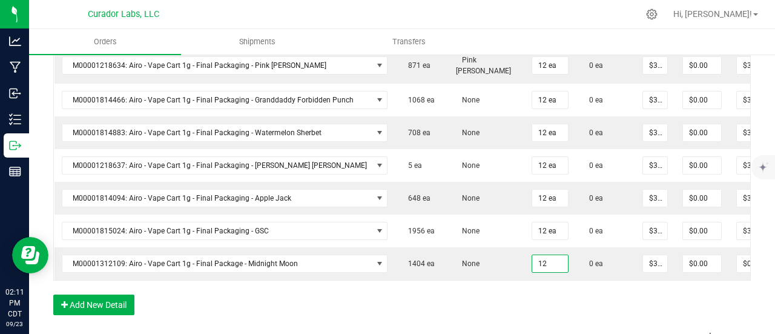
type input "12 ea"
type input "$390.00"
drag, startPoint x: 523, startPoint y: 288, endPoint x: 403, endPoint y: 303, distance: 120.9
click at [522, 289] on div "Order Details Print All Labels Item Sellable Strain Qty Ordered Qty Allocated U…" at bounding box center [402, 41] width 698 height 572
click at [122, 302] on button "Add New Detail" at bounding box center [93, 304] width 81 height 21
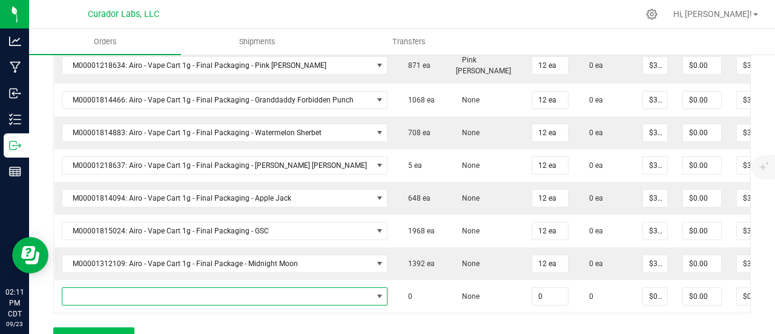
click at [118, 288] on span "NO DATA FOUND" at bounding box center [217, 296] width 310 height 17
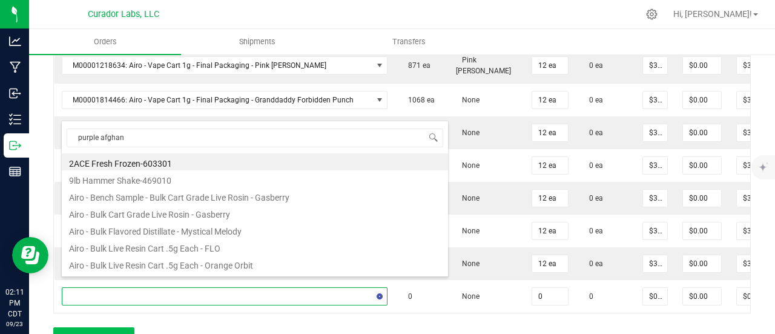
type input "purple afghani"
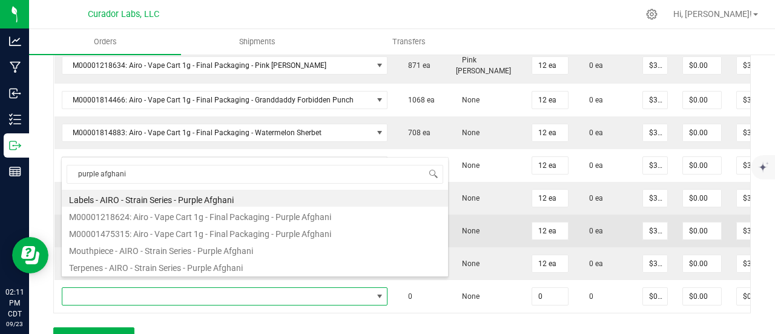
click at [218, 234] on li "M00001475315: Airo - Vape Cart 1g - Final Packaging - Purple Afghani" at bounding box center [255, 232] width 386 height 17
type input "0 ea"
type input "$32.50000"
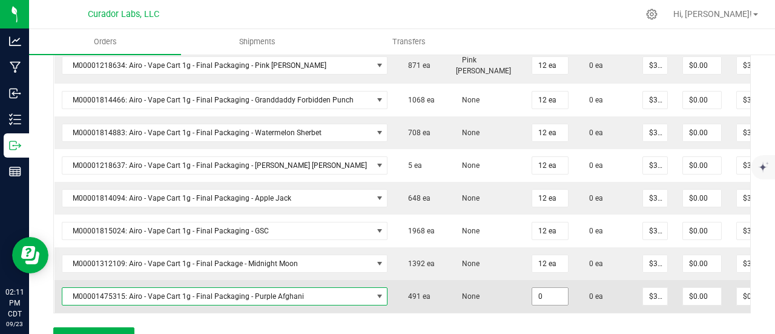
drag, startPoint x: 529, startPoint y: 284, endPoint x: 513, endPoint y: 285, distance: 16.4
click at [532, 288] on input "0" at bounding box center [550, 296] width 36 height 17
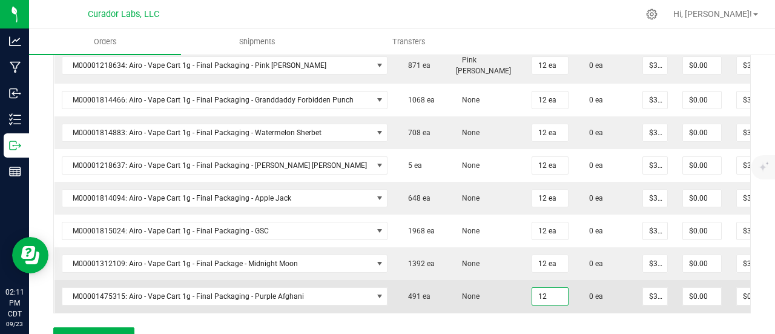
type input "12 ea"
type input "$390.00"
click at [488, 280] on td "None" at bounding box center [487, 296] width 76 height 33
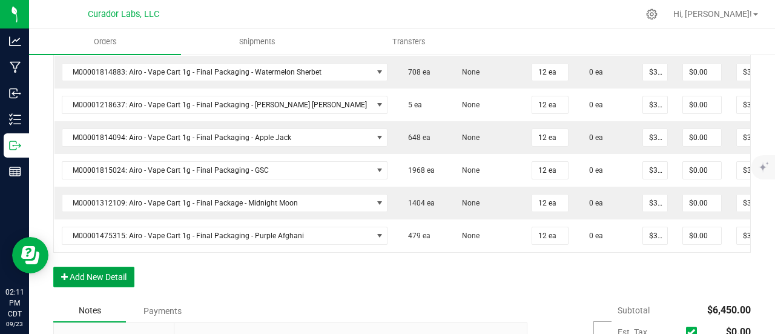
click at [129, 269] on button "Add New Detail" at bounding box center [93, 277] width 81 height 21
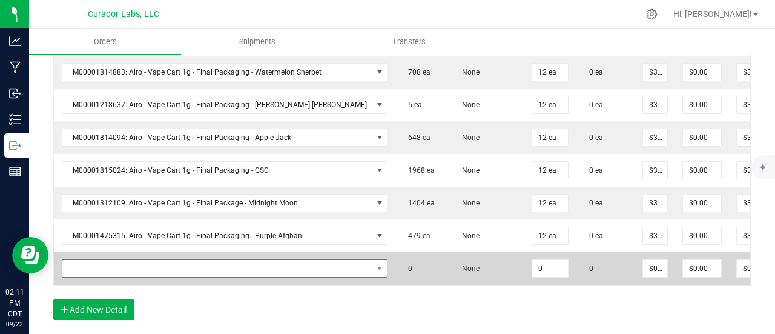
click at [128, 260] on span "NO DATA FOUND" at bounding box center [217, 268] width 310 height 17
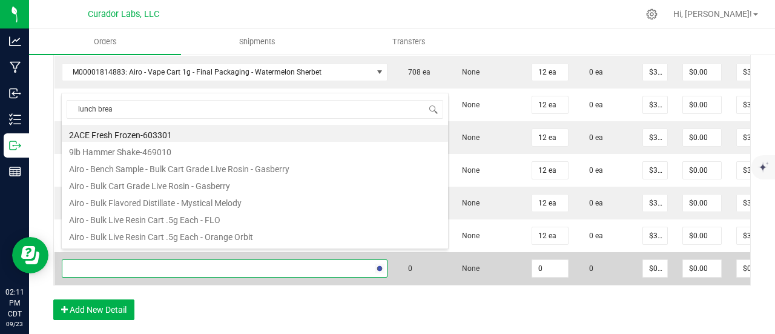
type input "lunch break"
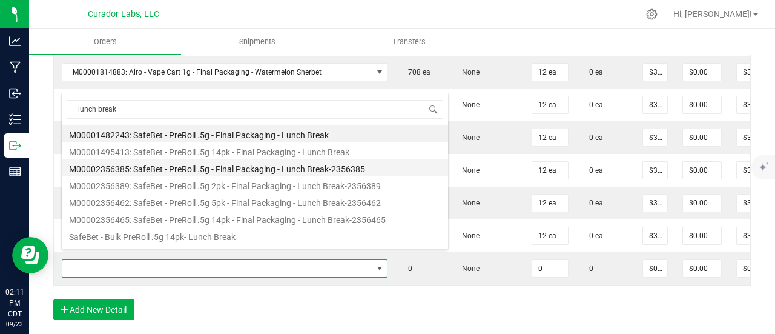
click at [283, 165] on li "M00002356385: SafeBet - PreRoll .5g - Final Packaging - Lunch Break-2356385" at bounding box center [255, 167] width 386 height 17
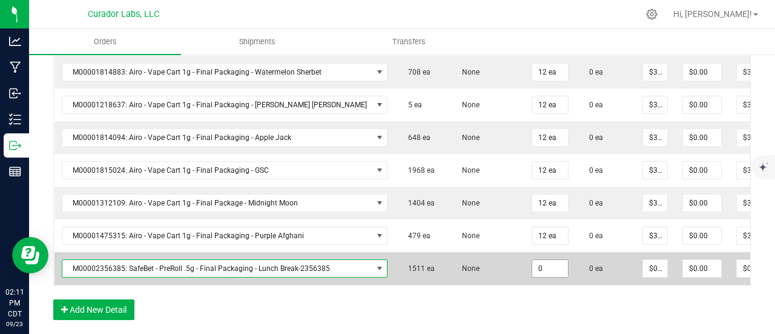
click at [532, 262] on input "0" at bounding box center [550, 268] width 36 height 17
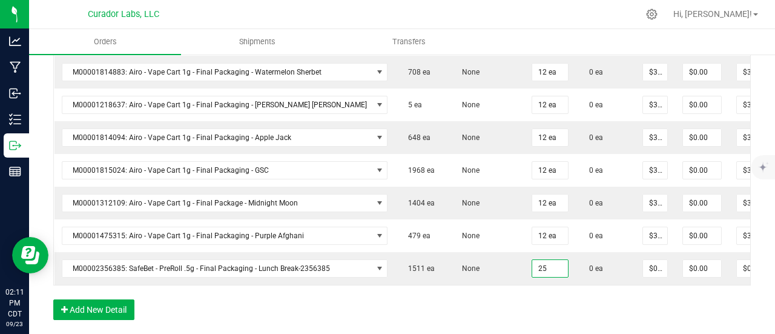
type input "25 ea"
drag, startPoint x: 528, startPoint y: 306, endPoint x: 603, endPoint y: 274, distance: 81.5
click at [531, 306] on div "Order Details Print All Labels Item Sellable Strain Qty Ordered Qty Allocated U…" at bounding box center [402, 13] width 698 height 638
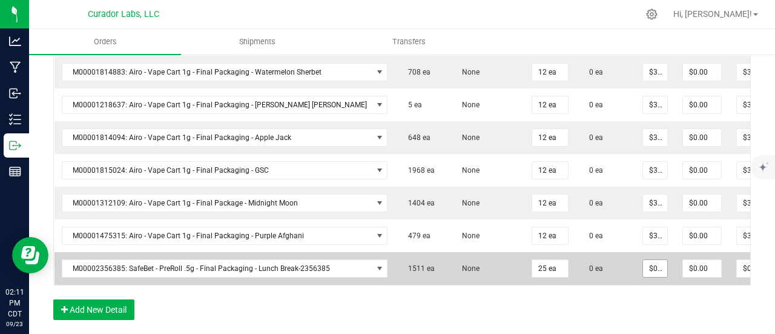
type input "0"
click at [643, 260] on input "0" at bounding box center [655, 268] width 24 height 17
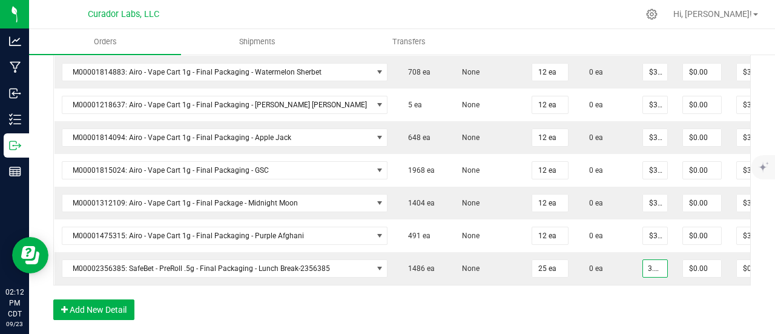
type input "$3.50000"
type input "$87.50"
click at [624, 294] on div "Order Details Print All Labels Item Sellable Strain Qty Ordered Qty Allocated U…" at bounding box center [402, 13] width 698 height 638
click at [103, 302] on button "Add New Detail" at bounding box center [93, 309] width 81 height 21
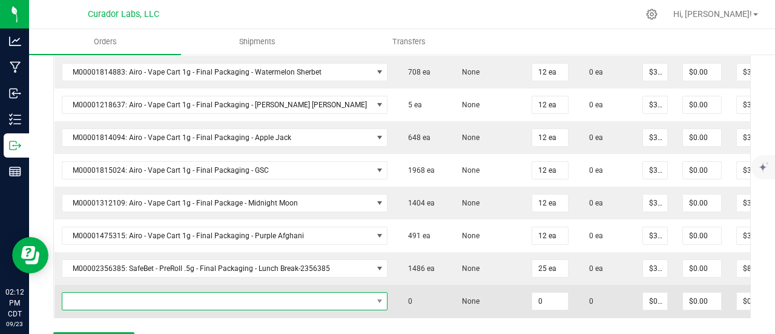
click at [103, 293] on span "NO DATA FOUND" at bounding box center [217, 301] width 310 height 17
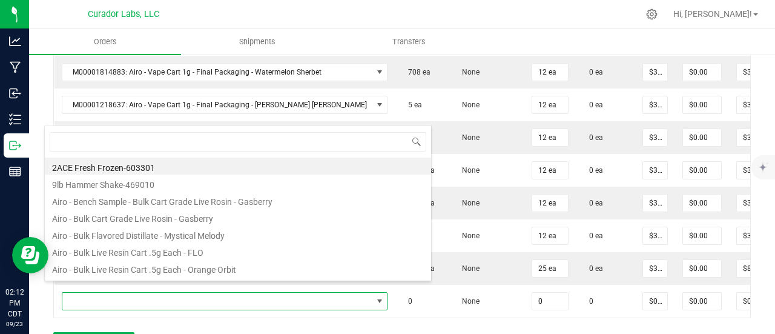
scroll to position [0, 75]
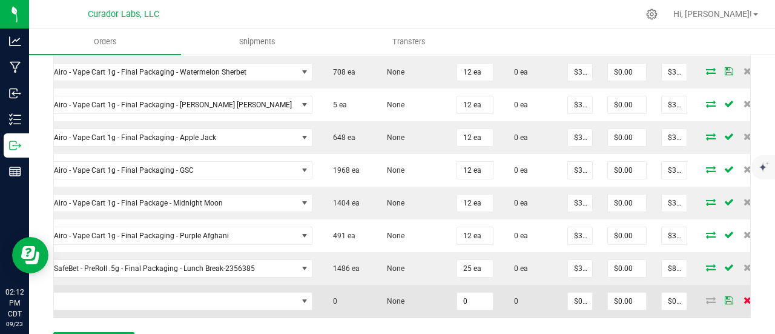
click at [744, 296] on icon at bounding box center [748, 299] width 8 height 7
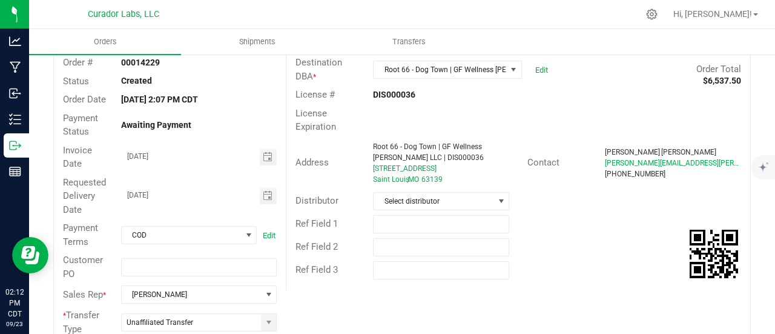
scroll to position [0, 0]
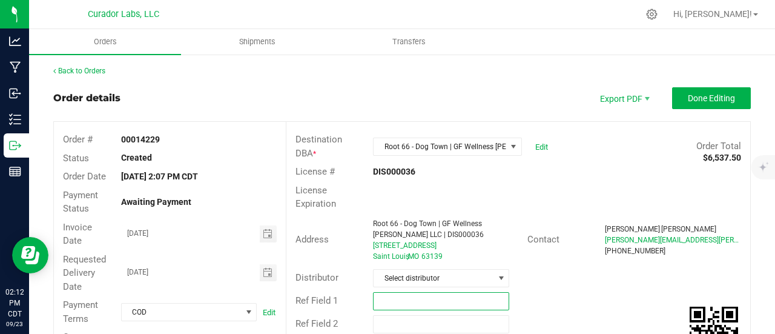
click at [423, 297] on input "text" at bounding box center [441, 301] width 136 height 18
click at [697, 94] on span "Done Editing" at bounding box center [711, 98] width 47 height 10
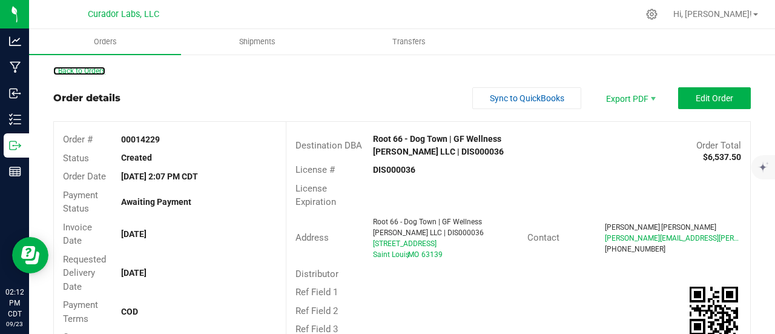
click at [73, 69] on link "Back to Orders" at bounding box center [79, 71] width 52 height 8
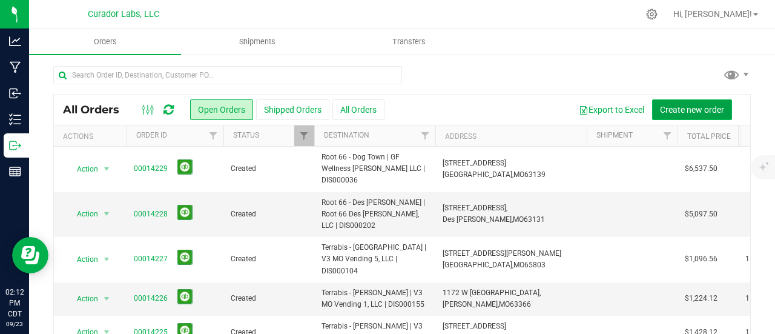
click at [660, 107] on span "Create new order" at bounding box center [692, 110] width 64 height 10
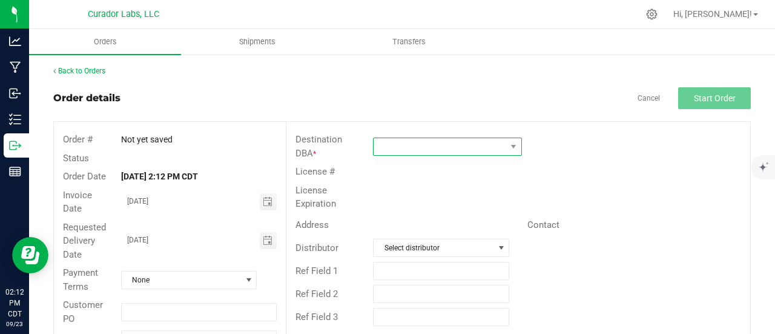
click at [391, 151] on span at bounding box center [440, 146] width 133 height 17
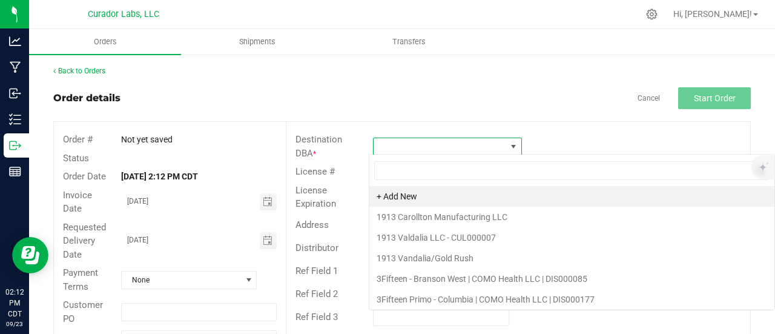
scroll to position [18, 147]
type input "root 66"
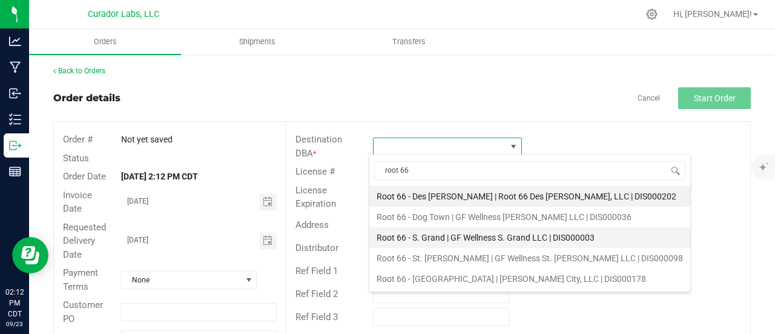
click at [503, 241] on li "Root 66 - S. Grand | GF Wellness S. Grand LLC | DIS000003" at bounding box center [530, 237] width 321 height 21
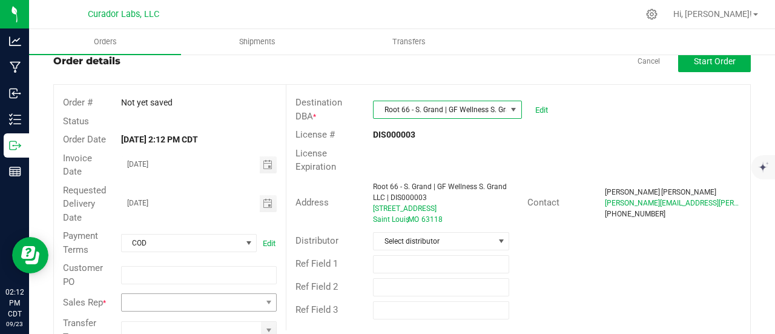
scroll to position [70, 0]
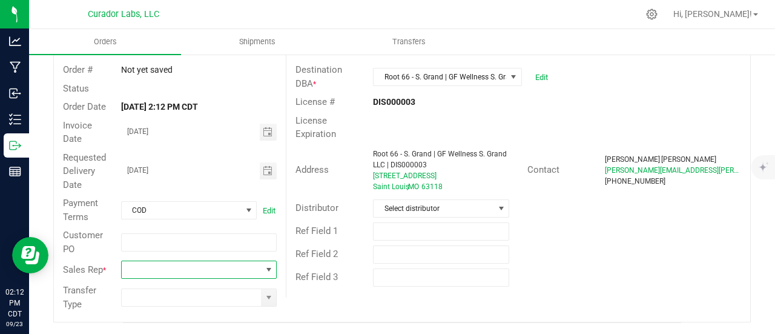
click at [264, 265] on span at bounding box center [269, 270] width 10 height 10
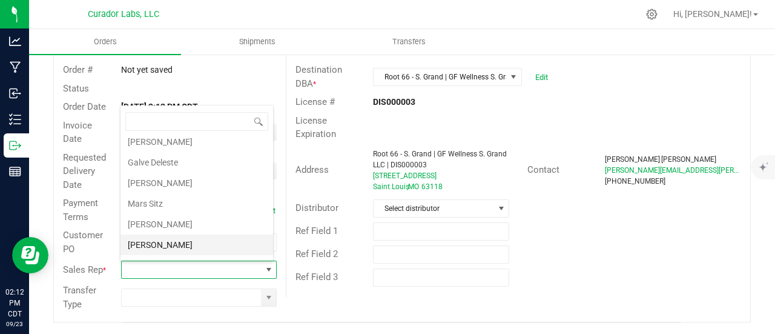
scroll to position [40, 0]
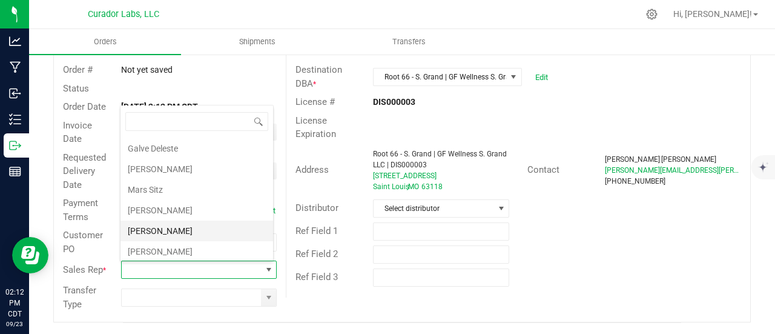
click at [173, 231] on li "[PERSON_NAME]" at bounding box center [197, 231] width 153 height 21
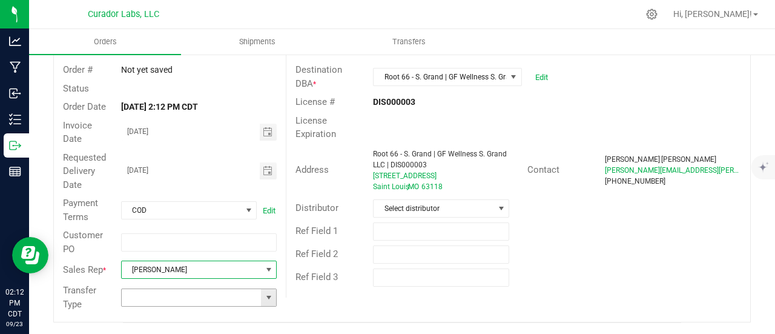
click at [269, 293] on span at bounding box center [269, 298] width 10 height 10
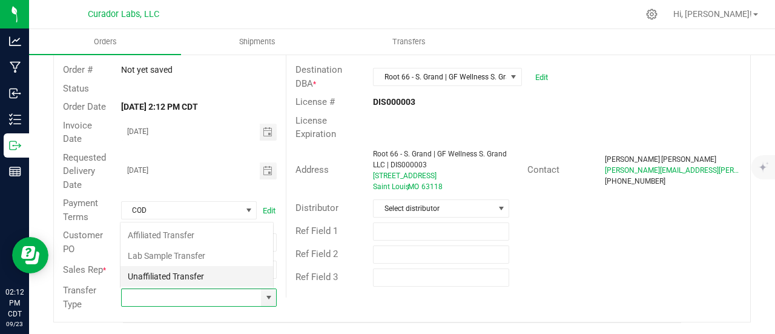
scroll to position [18, 151]
click at [208, 278] on li "Unaffiliated Transfer" at bounding box center [197, 276] width 153 height 21
type input "Unaffiliated Transfer"
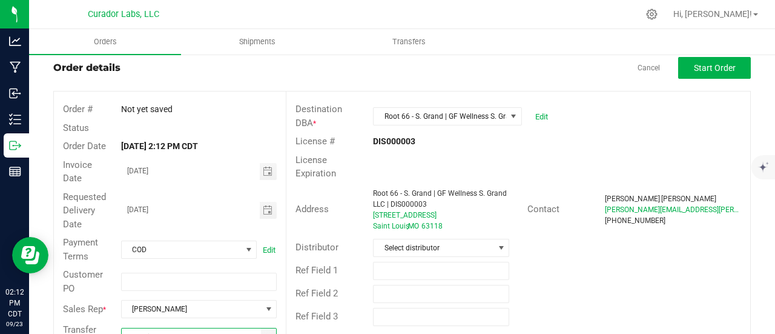
scroll to position [0, 0]
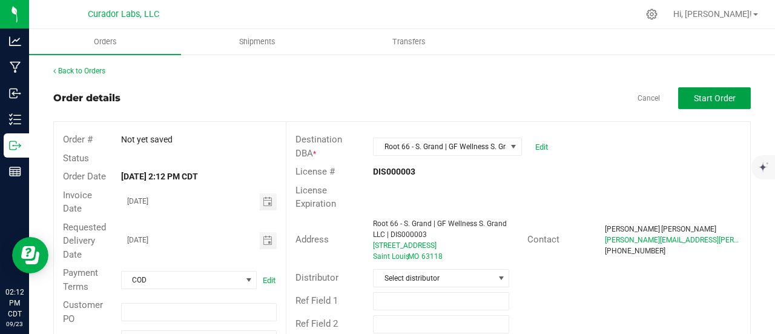
click at [722, 94] on span "Start Order" at bounding box center [715, 98] width 42 height 10
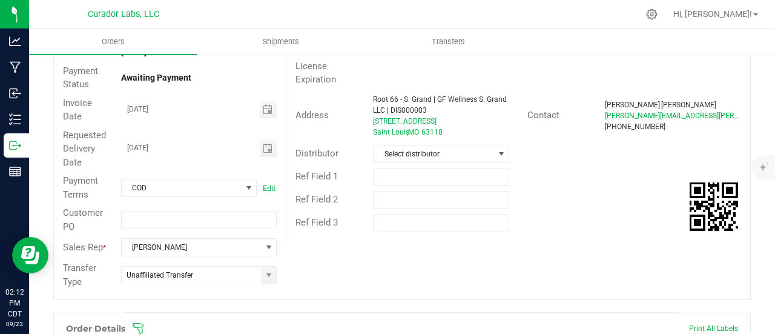
scroll to position [303, 0]
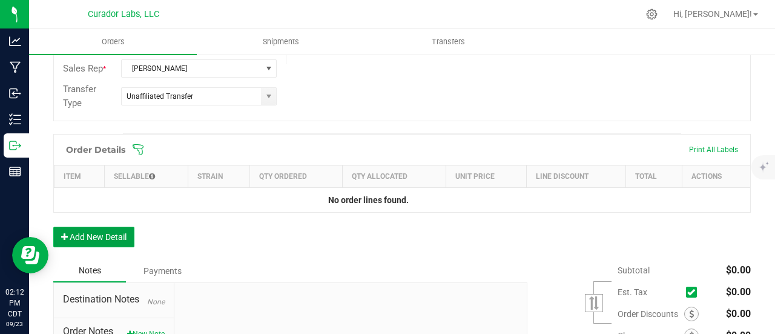
click at [125, 227] on button "Add New Detail" at bounding box center [93, 237] width 81 height 21
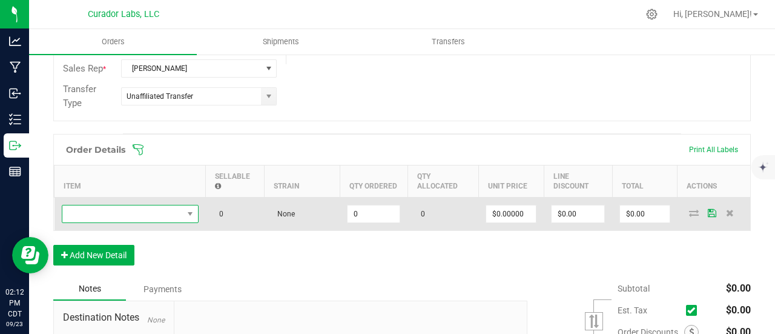
click at [122, 205] on span "NO DATA FOUND" at bounding box center [122, 213] width 121 height 17
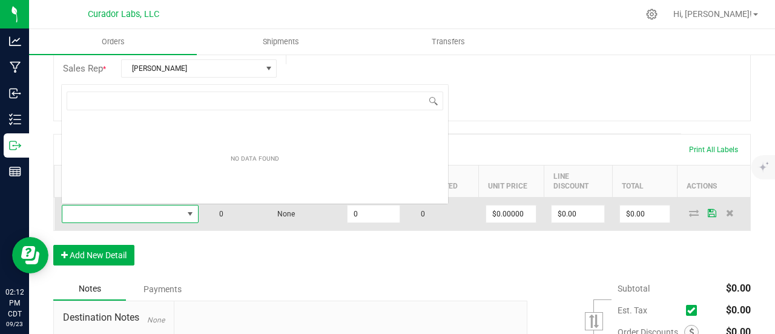
scroll to position [18, 137]
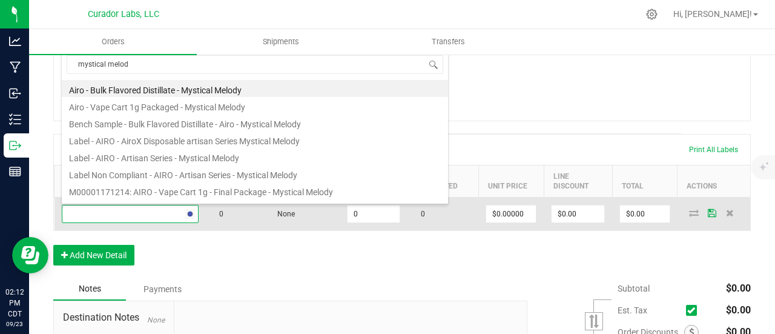
type input "mystical melody"
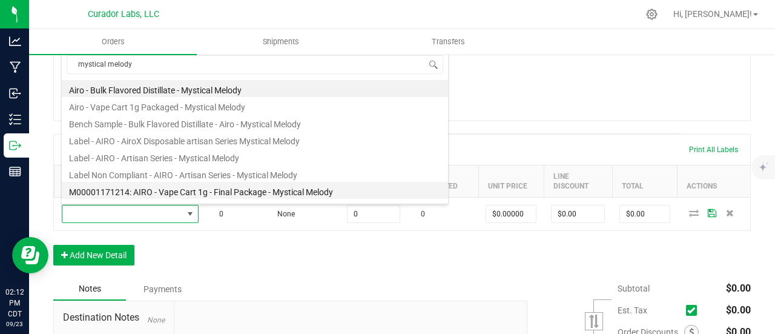
click at [206, 185] on li "M00001171214: AIRO - Vape Cart 1g - Final Package - Mystical Melody" at bounding box center [255, 190] width 386 height 17
type input "0 ea"
type input "$32.50000"
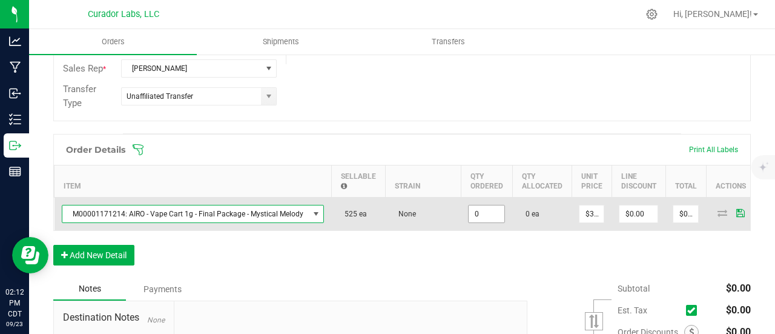
click at [477, 214] on input "0" at bounding box center [487, 213] width 36 height 17
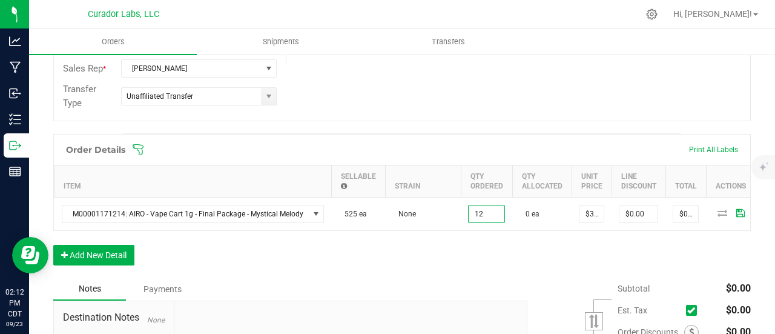
type input "12 ea"
type input "$390.00"
click at [478, 266] on div "Order Details Print All Labels Item Sellable Strain Qty Ordered Qty Allocated U…" at bounding box center [402, 206] width 698 height 144
click at [119, 255] on button "Add New Detail" at bounding box center [93, 255] width 81 height 21
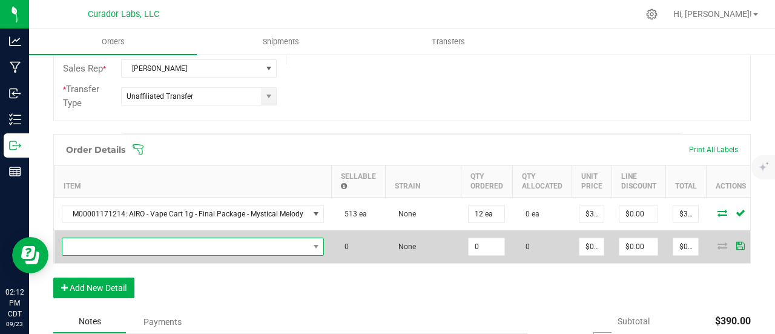
click at [118, 242] on span "NO DATA FOUND" at bounding box center [185, 246] width 247 height 17
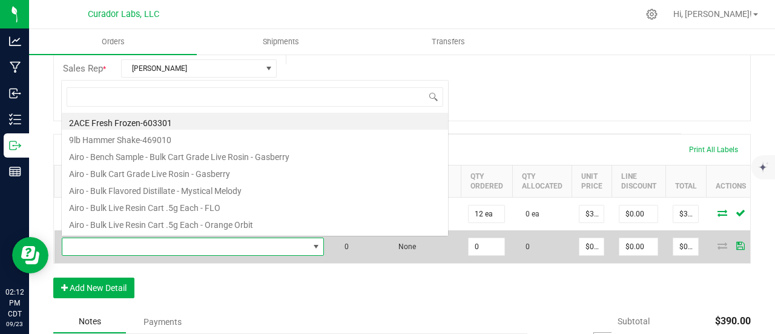
scroll to position [18, 259]
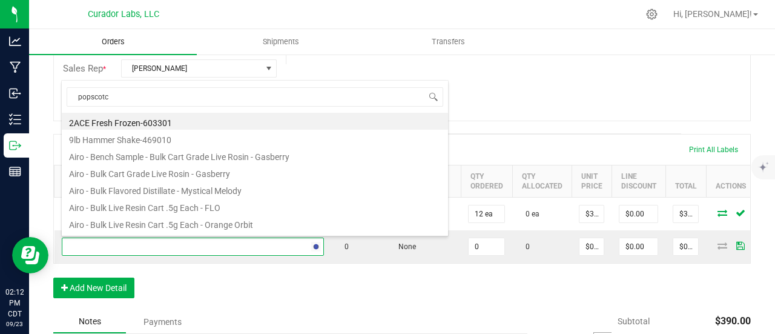
type input "popscotch"
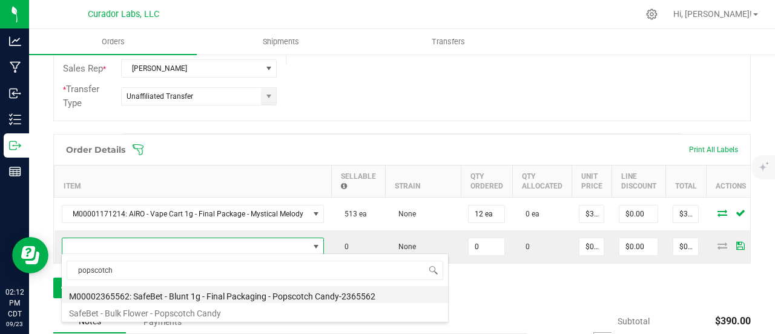
click at [210, 297] on li "M00002365562: SafeBet - Blunt 1g - Final Packaging - Popscotch Candy-2365562" at bounding box center [255, 294] width 386 height 17
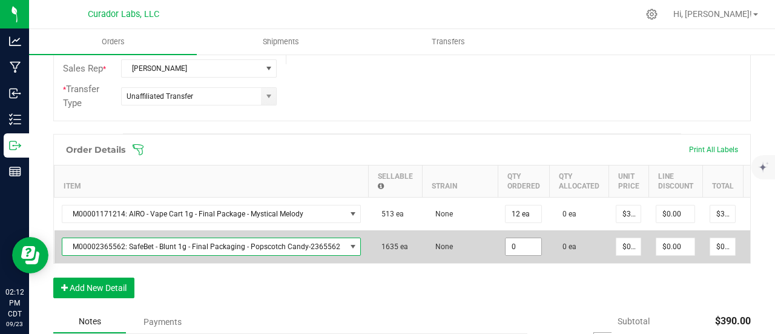
click at [530, 242] on input "0" at bounding box center [524, 246] width 36 height 17
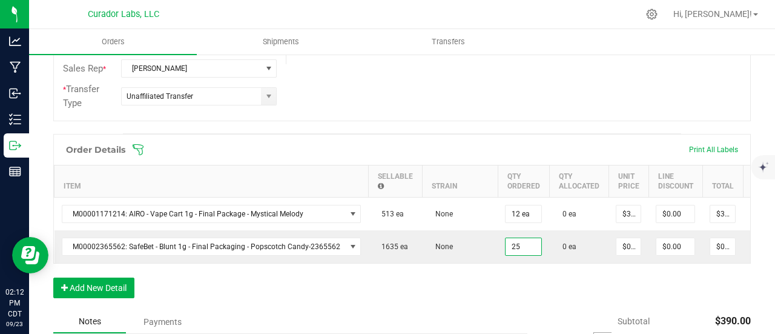
type input "25 ea"
click at [523, 293] on div "Order Details Print All Labels Item Sellable Strain Qty Ordered Qty Allocated U…" at bounding box center [402, 222] width 698 height 176
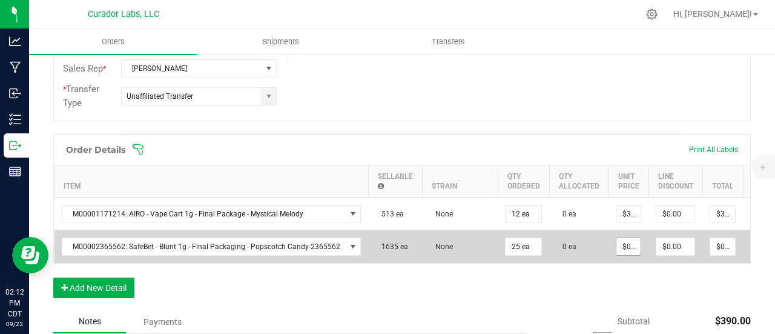
type input "0"
click at [629, 242] on input "0" at bounding box center [629, 246] width 24 height 17
click at [626, 244] on input "0" at bounding box center [629, 246] width 24 height 17
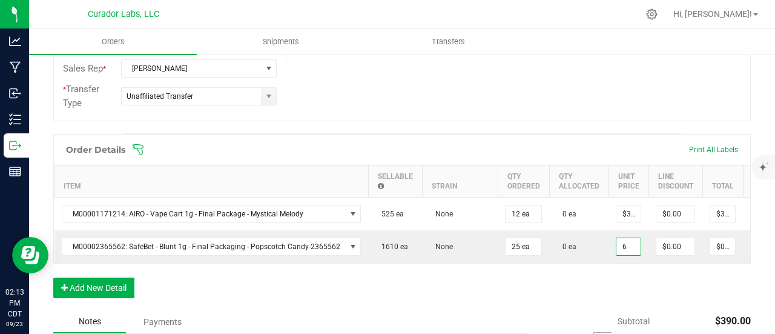
type input "$6.00000"
type input "$150.00"
click at [618, 293] on div "Order Details Print All Labels Item Sellable Strain Qty Ordered Qty Allocated U…" at bounding box center [402, 222] width 698 height 176
click at [114, 290] on button "Add New Detail" at bounding box center [93, 287] width 81 height 21
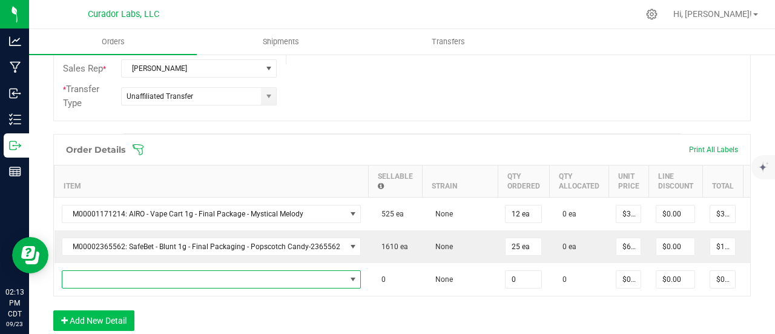
click at [114, 278] on span "NO DATA FOUND" at bounding box center [204, 279] width 284 height 17
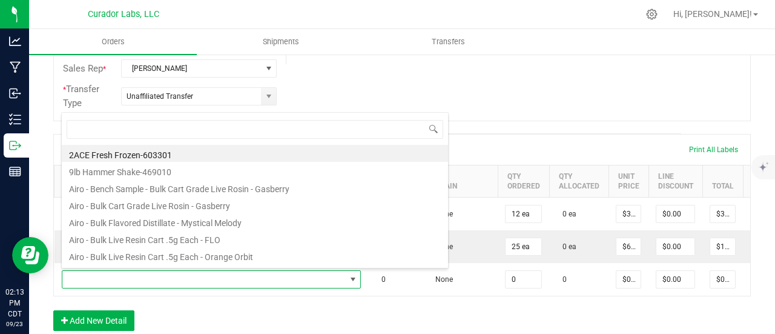
scroll to position [18, 293]
type input "lunch break"
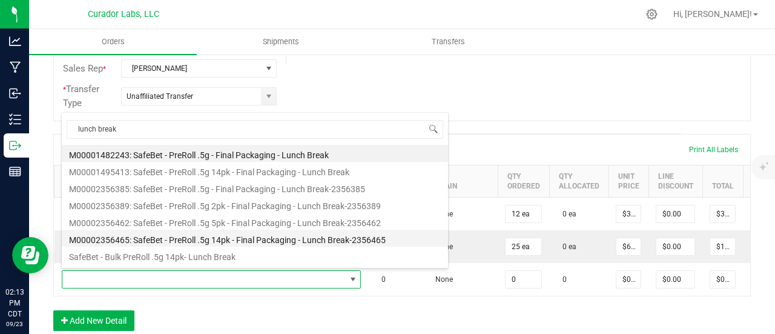
click at [201, 239] on li "M00002356465: SafeBet - PreRoll .5g 14pk - Final Packaging - Lunch Break-2356465" at bounding box center [255, 238] width 386 height 17
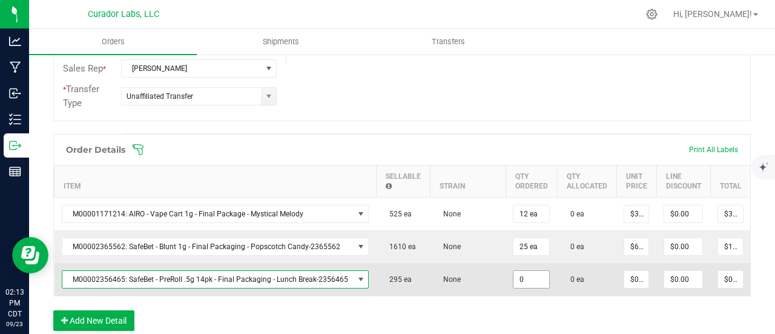
click at [530, 277] on input "0" at bounding box center [532, 279] width 36 height 17
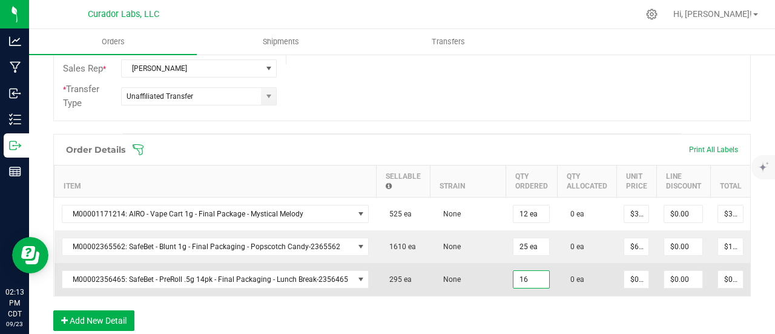
type input "16 ea"
click at [476, 272] on td "None" at bounding box center [468, 279] width 76 height 33
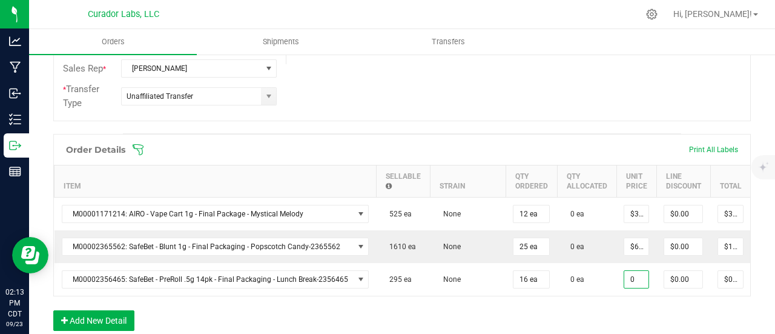
click at [625, 273] on input "0" at bounding box center [637, 279] width 24 height 17
type input "$0.00000"
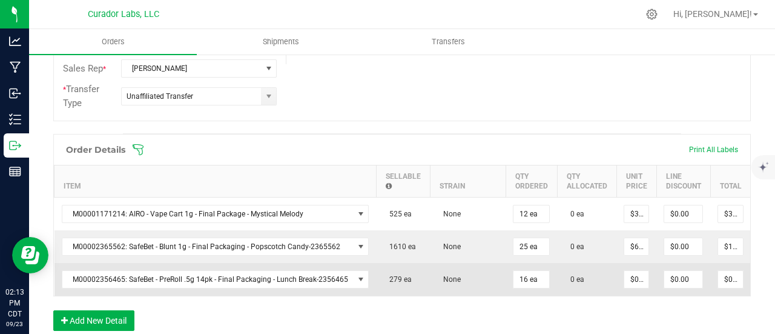
click at [641, 279] on td "$0.00000" at bounding box center [637, 279] width 40 height 33
click at [638, 279] on input "0" at bounding box center [637, 279] width 24 height 17
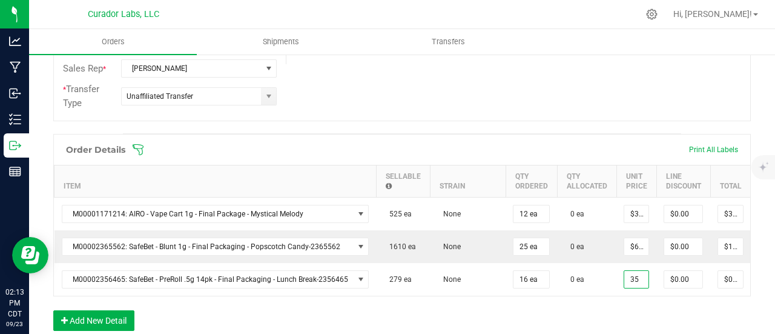
type input "$35.00000"
type input "$560.00"
click at [577, 318] on div "Order Details Print All Labels Item Sellable Strain Qty Ordered Qty Allocated U…" at bounding box center [402, 238] width 698 height 209
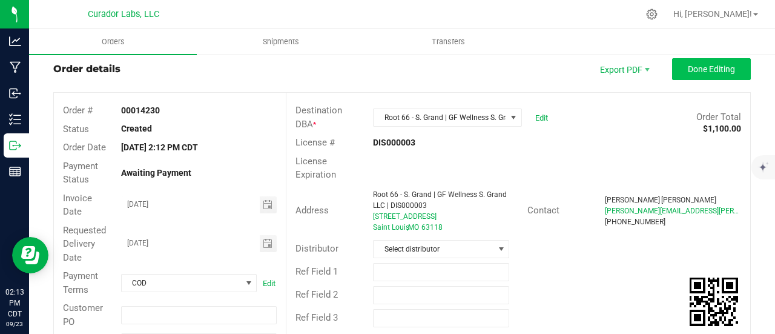
scroll to position [0, 0]
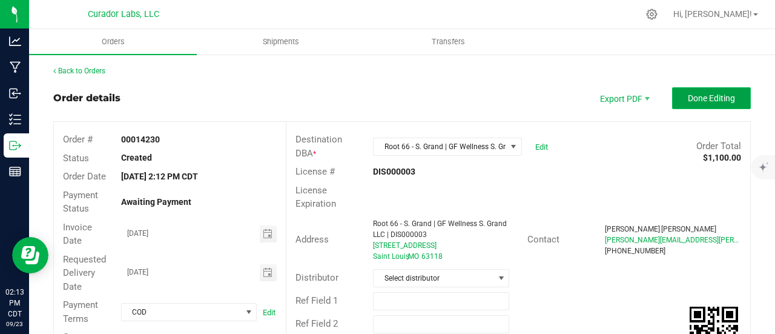
click at [693, 103] on button "Done Editing" at bounding box center [711, 98] width 79 height 22
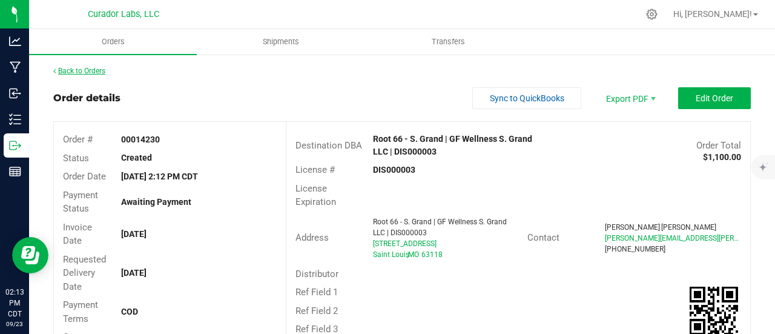
click at [95, 70] on link "Back to Orders" at bounding box center [79, 71] width 52 height 8
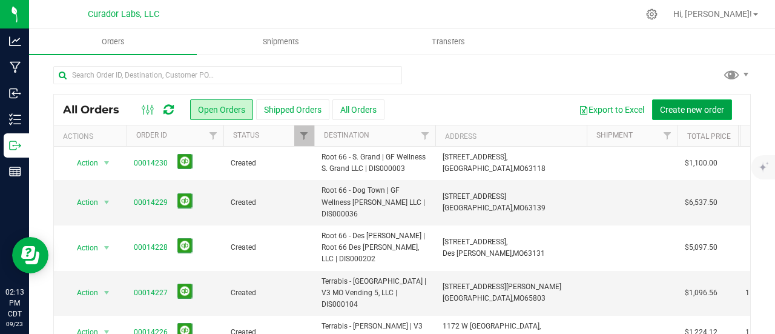
click at [660, 108] on span "Create new order" at bounding box center [692, 110] width 64 height 10
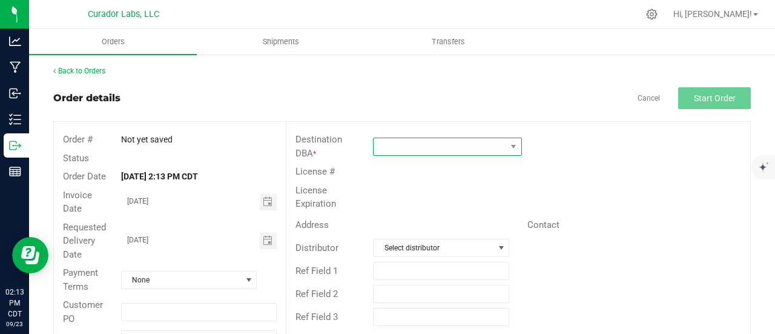
click at [468, 147] on span at bounding box center [440, 146] width 133 height 17
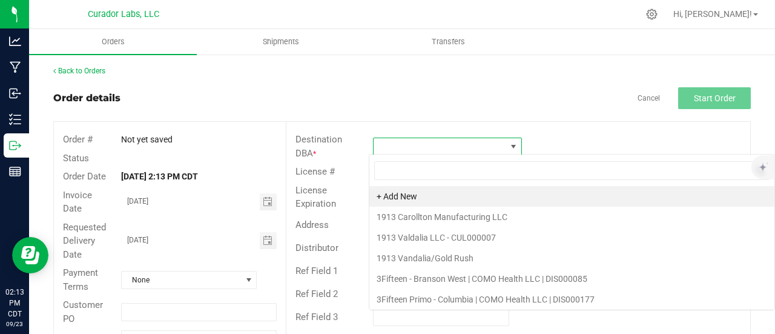
scroll to position [18, 147]
type input "root 66"
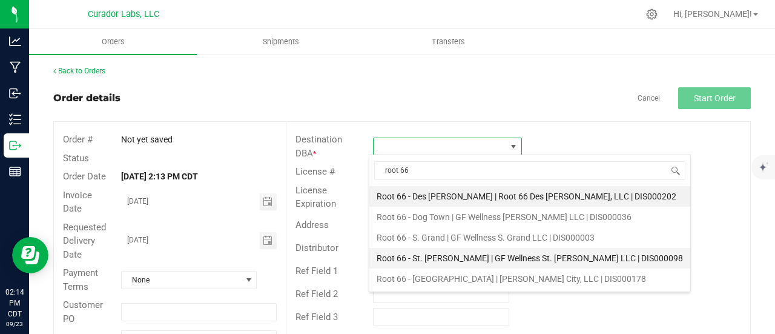
click at [462, 257] on li "Root 66 - St. [PERSON_NAME] | GF Wellness St. [PERSON_NAME] LLC | DIS000098" at bounding box center [530, 258] width 321 height 21
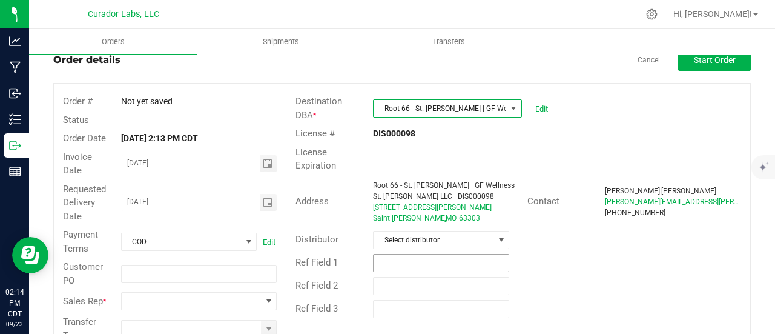
scroll to position [70, 0]
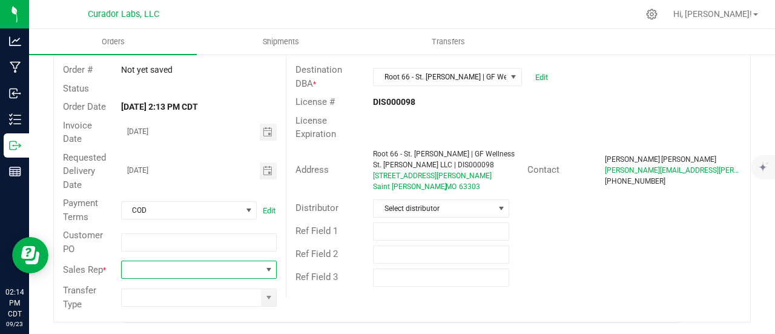
click at [266, 267] on span at bounding box center [269, 270] width 10 height 10
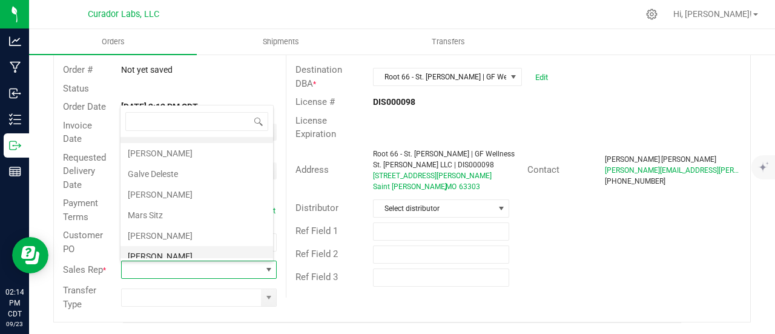
scroll to position [40, 0]
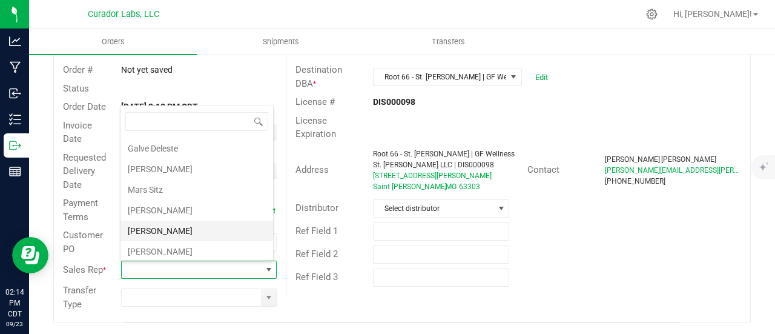
click at [196, 230] on li "[PERSON_NAME]" at bounding box center [197, 231] width 153 height 21
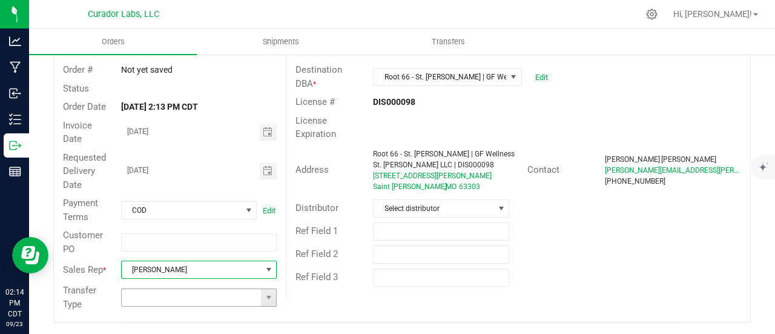
drag, startPoint x: 264, startPoint y: 305, endPoint x: 260, endPoint y: 298, distance: 8.1
click at [264, 305] on div "Transfer Type" at bounding box center [170, 297] width 232 height 32
drag, startPoint x: 260, startPoint y: 300, endPoint x: 211, endPoint y: 291, distance: 49.3
click at [261, 300] on span at bounding box center [268, 297] width 15 height 17
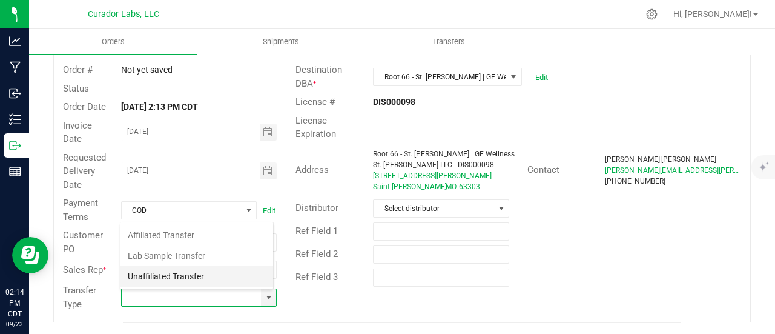
scroll to position [18, 151]
click at [199, 282] on li "Unaffiliated Transfer" at bounding box center [197, 276] width 153 height 21
type input "Unaffiliated Transfer"
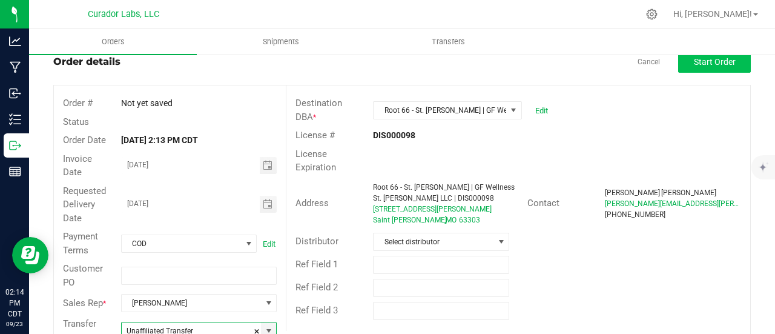
scroll to position [0, 0]
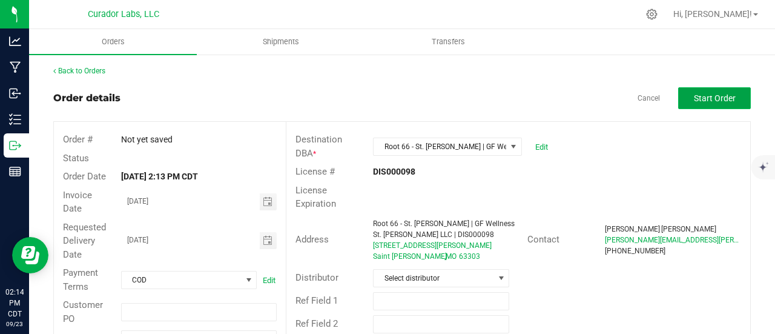
click at [709, 95] on span "Start Order" at bounding box center [715, 98] width 42 height 10
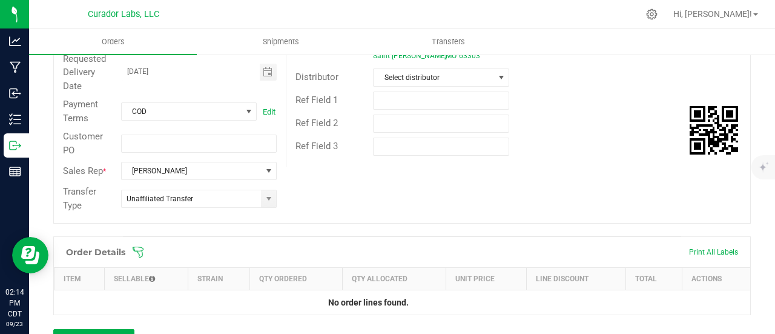
scroll to position [303, 0]
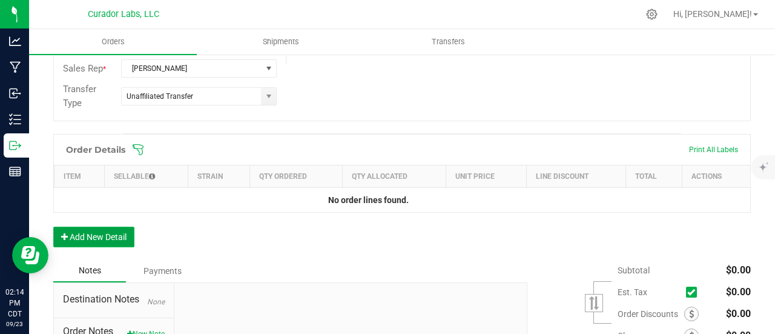
drag, startPoint x: 112, startPoint y: 233, endPoint x: 110, endPoint y: 227, distance: 6.9
click at [110, 227] on button "Add New Detail" at bounding box center [93, 237] width 81 height 21
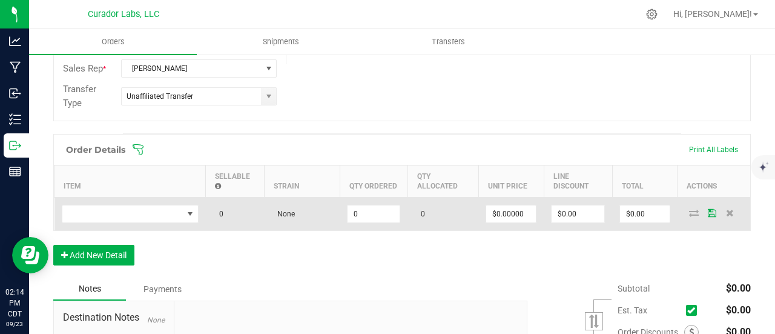
click at [109, 201] on td at bounding box center [130, 213] width 151 height 33
click at [109, 205] on span "NO DATA FOUND" at bounding box center [122, 213] width 121 height 17
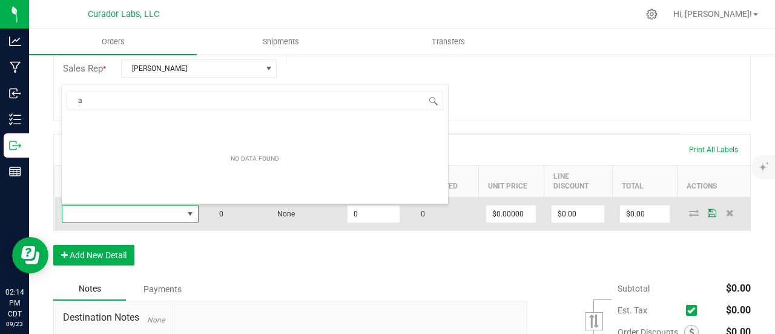
scroll to position [18, 137]
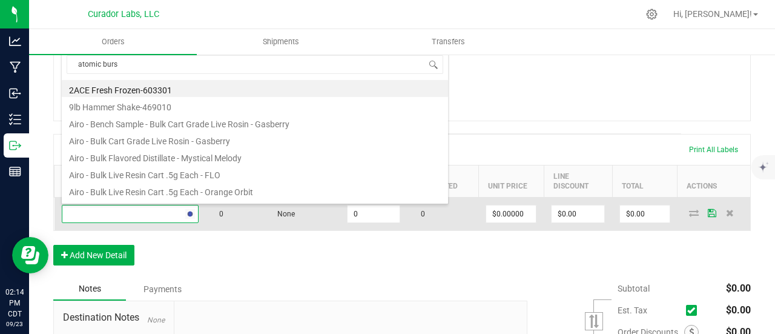
type input "atomic burst"
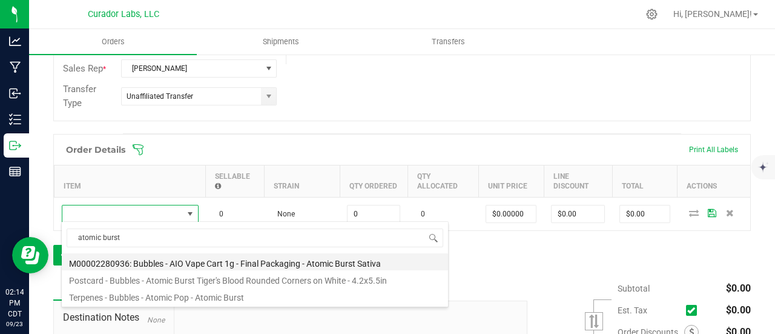
click at [244, 262] on li "M00002280936: Bubbles - AIO Vape Cart 1g - Final Packaging - Atomic Burst Sativa" at bounding box center [255, 261] width 386 height 17
type input "0 ea"
type input "$25.00000"
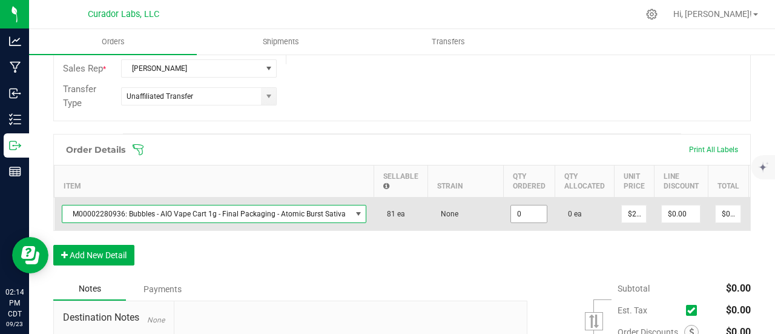
click at [523, 217] on input "0" at bounding box center [529, 213] width 36 height 17
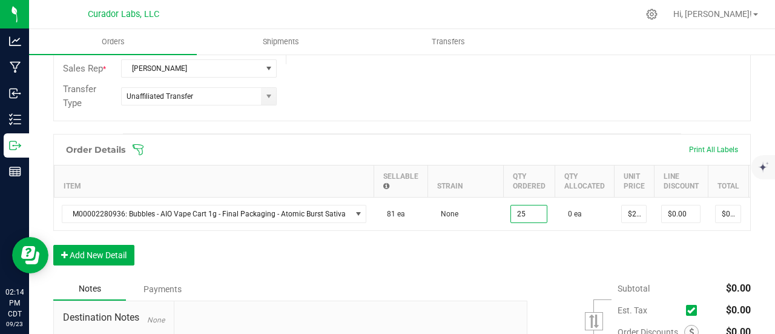
type input "25 ea"
type input "$625.00"
click at [502, 253] on div "Order Details Print All Labels Item Sellable Strain Qty Ordered Qty Allocated U…" at bounding box center [402, 206] width 698 height 144
click at [115, 255] on button "Add New Detail" at bounding box center [93, 255] width 81 height 21
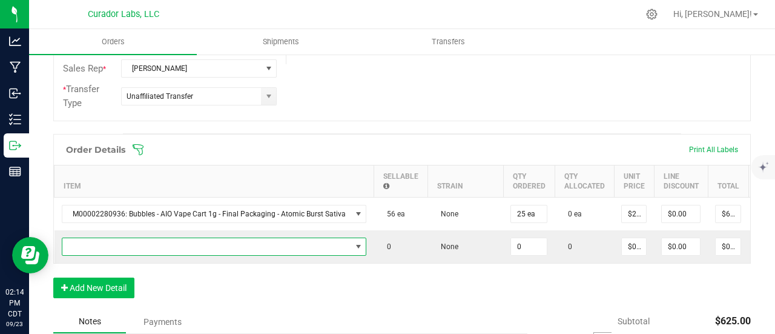
click at [113, 245] on span "NO DATA FOUND" at bounding box center [206, 246] width 289 height 17
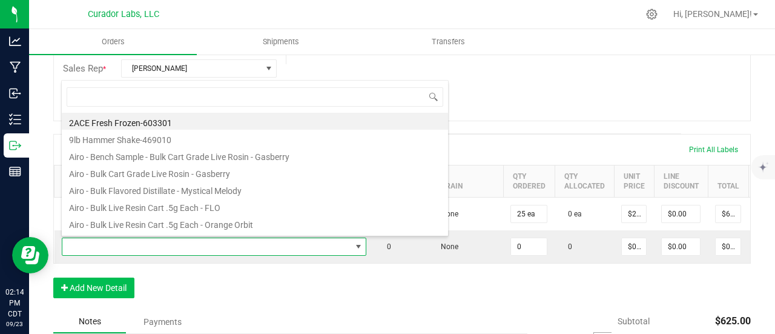
scroll to position [18, 299]
type input "frozen paradise"
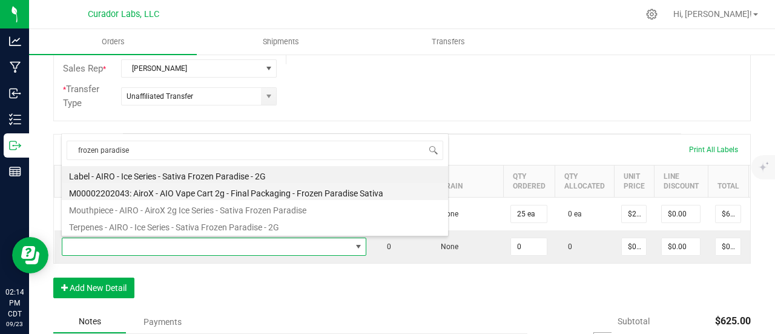
click at [220, 191] on li "M00002202043: AiroX - AIO Vape Cart 2g - Final Packaging - Frozen Paradise Sati…" at bounding box center [255, 191] width 386 height 17
type input "0 ea"
type input "$45.00000"
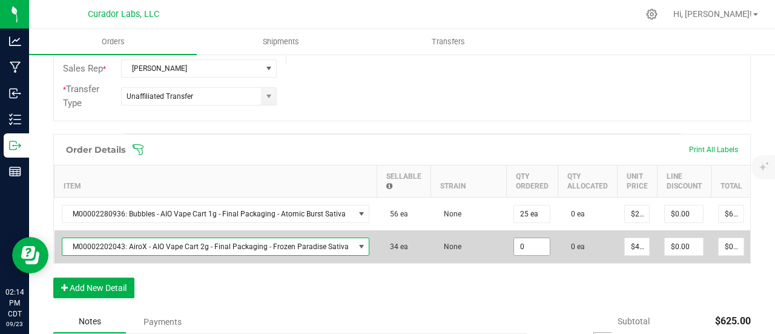
click at [528, 247] on input "0" at bounding box center [532, 246] width 36 height 17
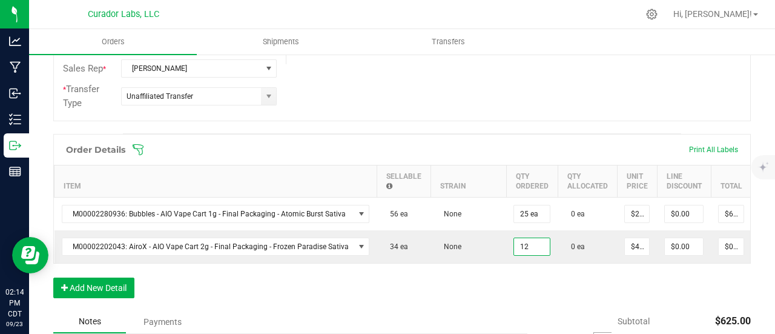
type input "12 ea"
type input "$540.00"
click at [503, 291] on div "Order Details Print All Labels Item Sellable Strain Qty Ordered Qty Allocated U…" at bounding box center [402, 222] width 698 height 176
drag, startPoint x: 125, startPoint y: 299, endPoint x: 125, endPoint y: 293, distance: 6.7
click at [125, 298] on button "Add New Detail" at bounding box center [93, 287] width 81 height 21
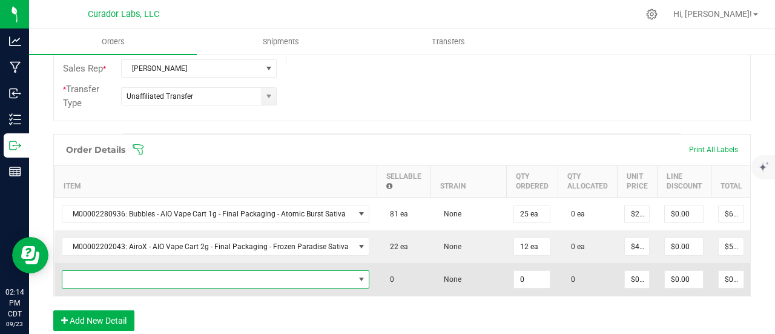
click at [125, 272] on span "NO DATA FOUND" at bounding box center [208, 279] width 292 height 17
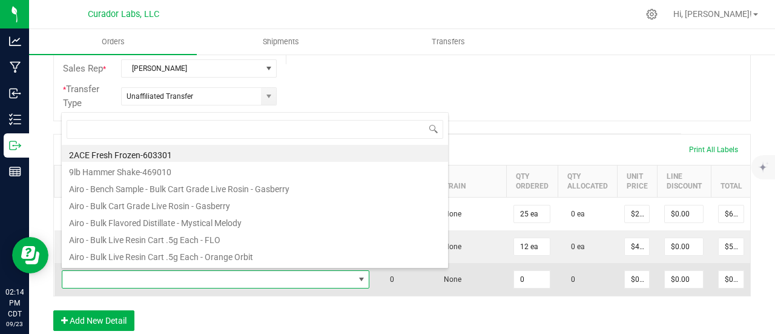
scroll to position [18, 300]
type input "midnight moon"
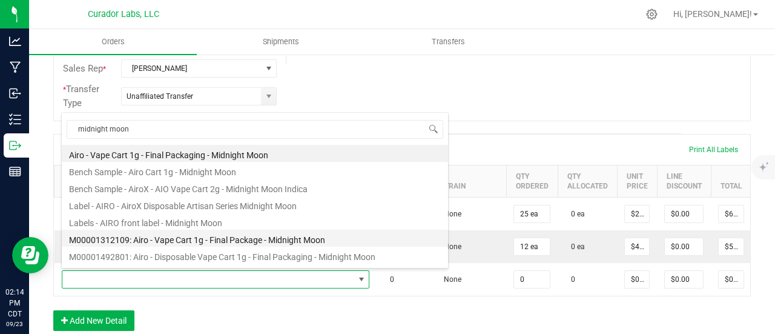
scroll to position [61, 0]
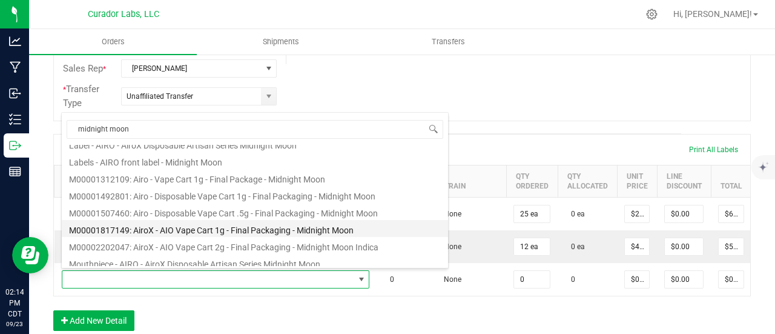
click at [219, 224] on li "M00001817149: AiroX - AIO Vape Cart 1g - Final Packaging - Midnight Moon" at bounding box center [255, 228] width 386 height 17
type input "0 ea"
type input "$35.00000"
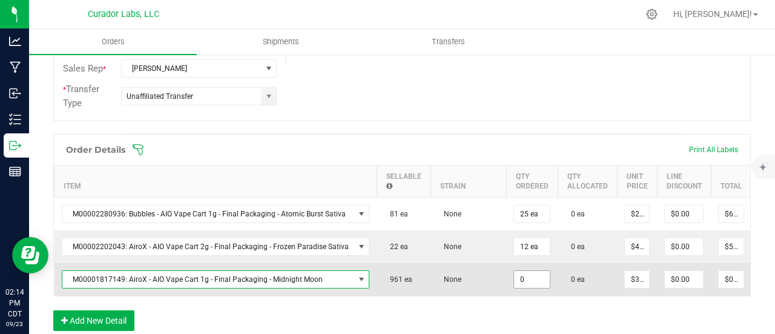
click at [514, 271] on input "0" at bounding box center [532, 279] width 36 height 17
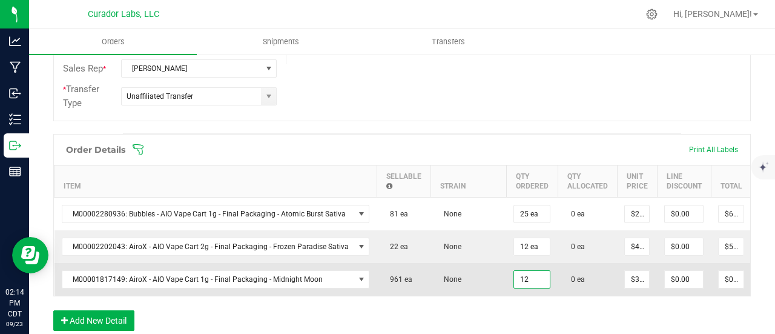
type input "12 ea"
type input "$420.00"
click at [486, 269] on td "None" at bounding box center [469, 279] width 76 height 33
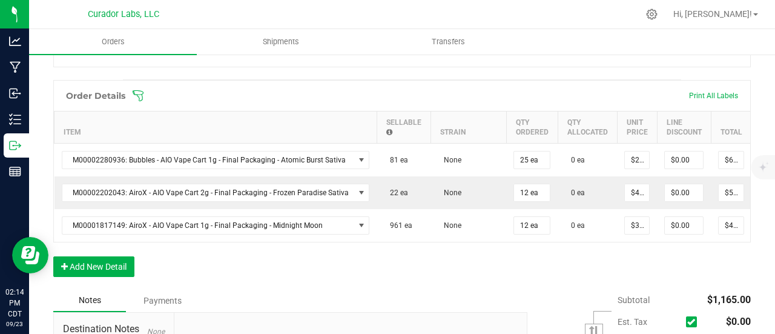
scroll to position [424, 0]
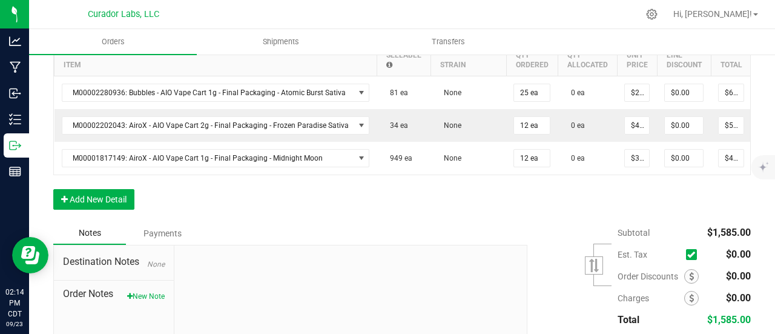
drag, startPoint x: 136, startPoint y: 215, endPoint x: 125, endPoint y: 193, distance: 24.9
click at [134, 211] on div "Order Details Print All Labels Item Sellable Strain Qty Ordered Qty Allocated U…" at bounding box center [402, 117] width 698 height 209
click at [125, 193] on div "Order Details Print All Labels Item Sellable Strain Qty Ordered Qty Allocated U…" at bounding box center [402, 117] width 698 height 209
click at [130, 204] on button "Add New Detail" at bounding box center [93, 199] width 81 height 21
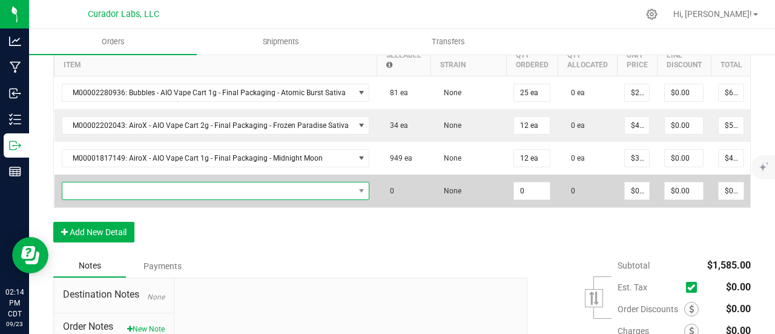
click at [129, 184] on span "NO DATA FOUND" at bounding box center [208, 190] width 292 height 17
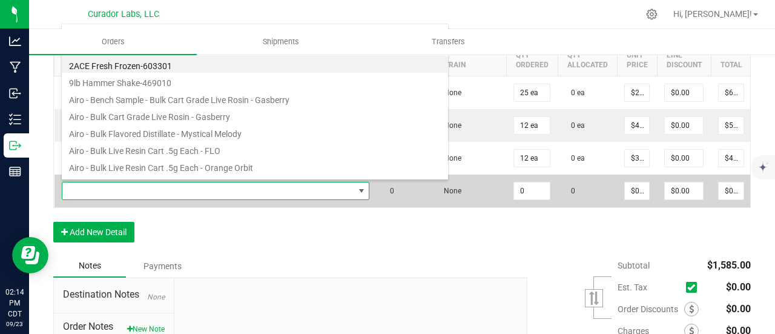
scroll to position [18, 300]
type input "black mamba"
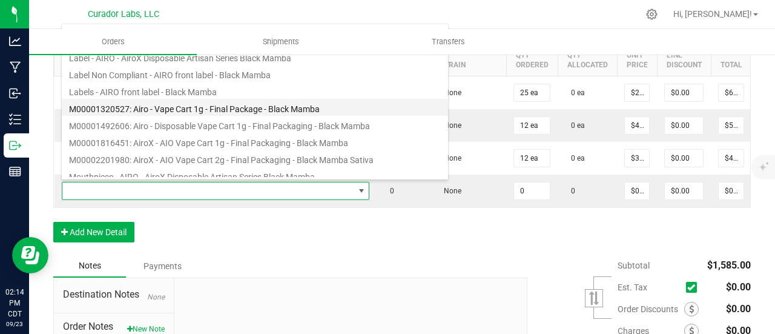
scroll to position [61, 0]
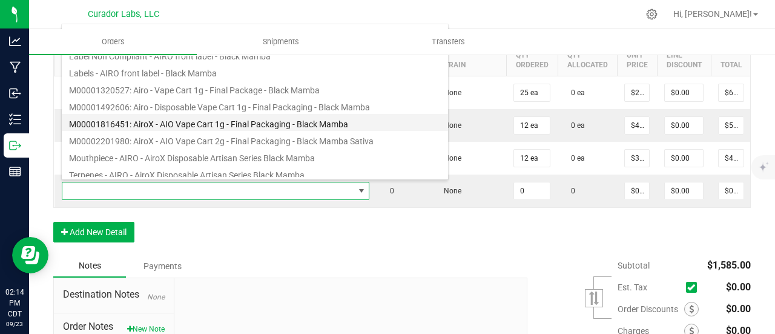
click at [208, 124] on li "M00001816451: AiroX - AIO Vape Cart 1g - Final Packaging - Black Mamba" at bounding box center [255, 122] width 386 height 17
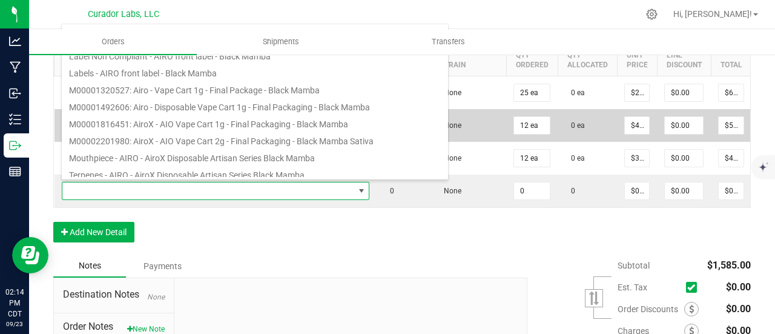
type input "0 ea"
type input "$35.00000"
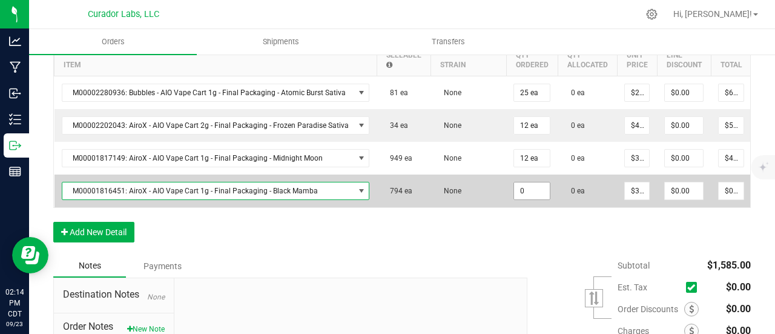
click at [526, 185] on input "0" at bounding box center [532, 190] width 36 height 17
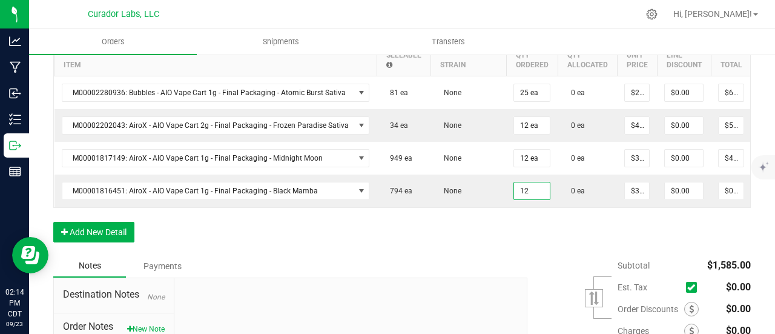
type input "12 ea"
type input "$420.00"
click at [525, 233] on div "Order Details Print All Labels Item Sellable Strain Qty Ordered Qty Allocated U…" at bounding box center [402, 134] width 698 height 242
drag, startPoint x: 107, startPoint y: 244, endPoint x: 107, endPoint y: 236, distance: 7.9
click at [107, 242] on button "Add New Detail" at bounding box center [93, 232] width 81 height 21
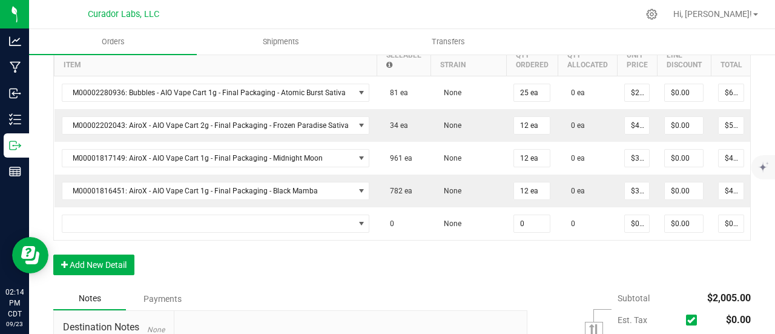
click at [107, 229] on td at bounding box center [216, 223] width 323 height 33
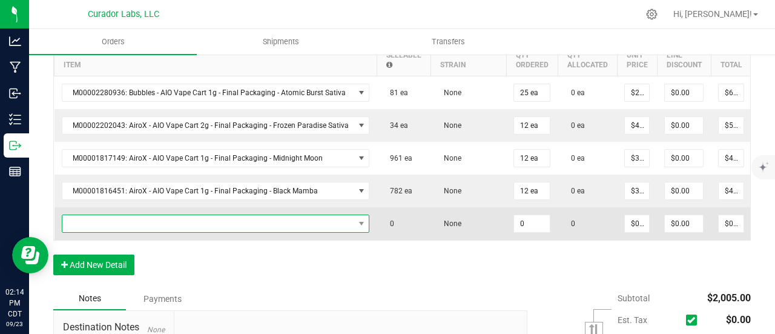
click at [108, 225] on span "NO DATA FOUND" at bounding box center [208, 223] width 292 height 17
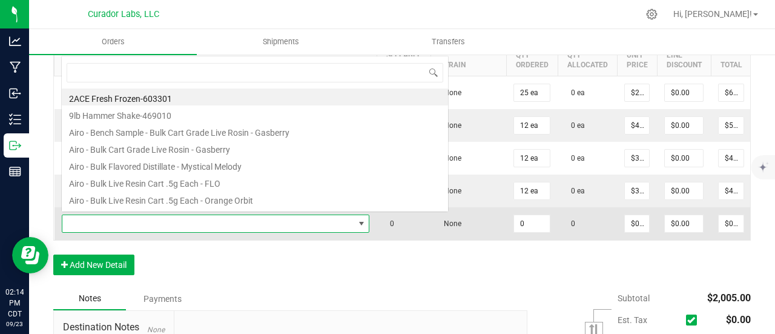
scroll to position [18, 300]
type input "black mamba"
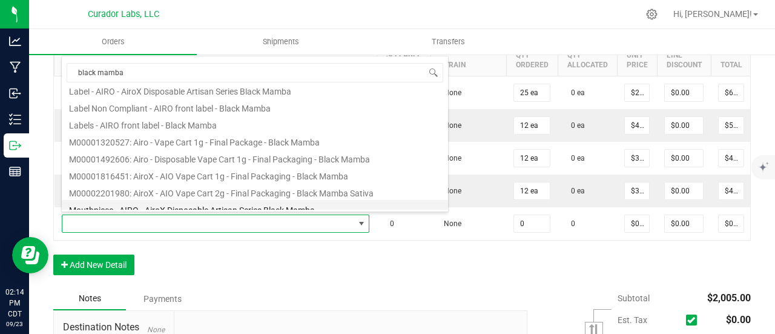
scroll to position [61, 0]
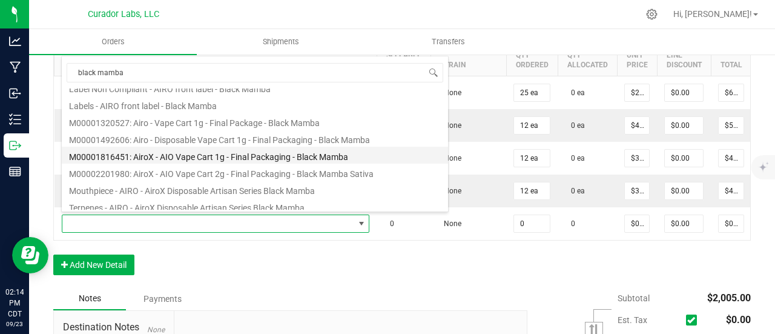
click at [195, 153] on li "M00001816451: AiroX - AIO Vape Cart 1g - Final Packaging - Black Mamba" at bounding box center [255, 155] width 386 height 17
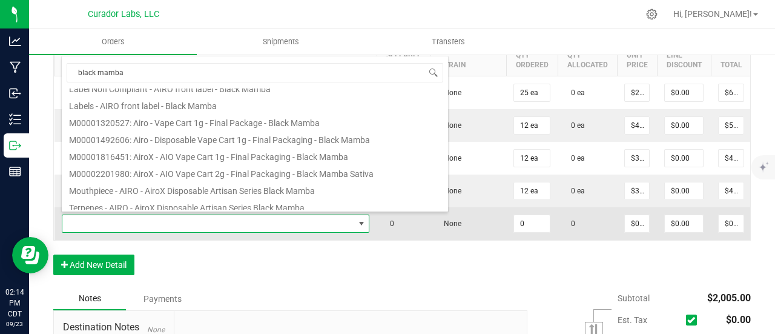
type input "0 ea"
type input "$35.00000"
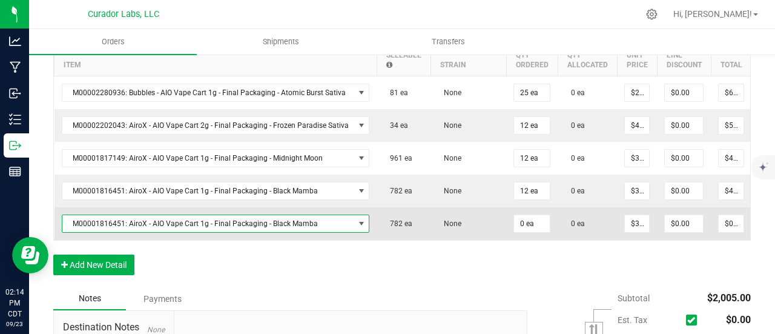
click at [316, 215] on span "M00001816451: AiroX - AIO Vape Cart 1g - Final Packaging - Black Mamba" at bounding box center [208, 223] width 292 height 17
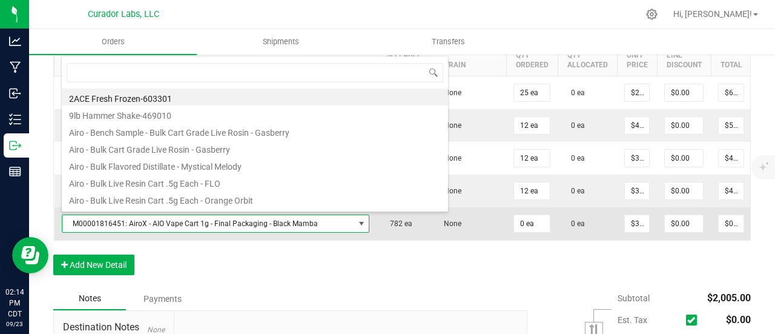
scroll to position [18, 300]
type input "black mamba"
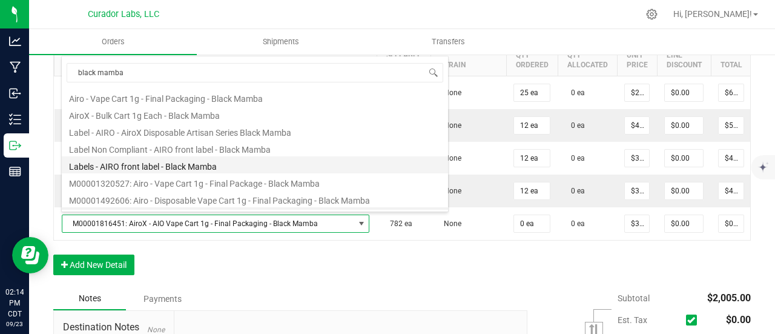
scroll to position [15, 0]
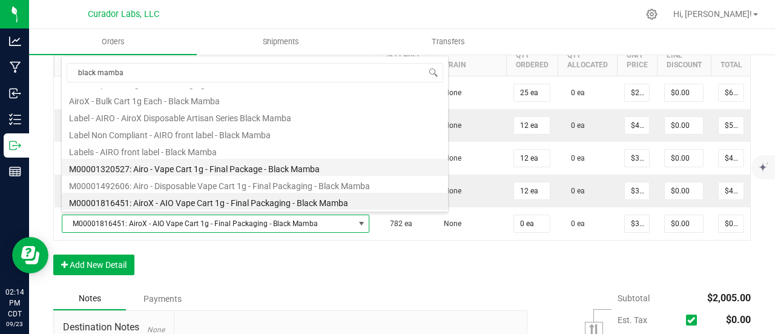
click at [245, 169] on li "M00001320527: Airo - Vape Cart 1g - Final Package - Black Mamba" at bounding box center [255, 167] width 386 height 17
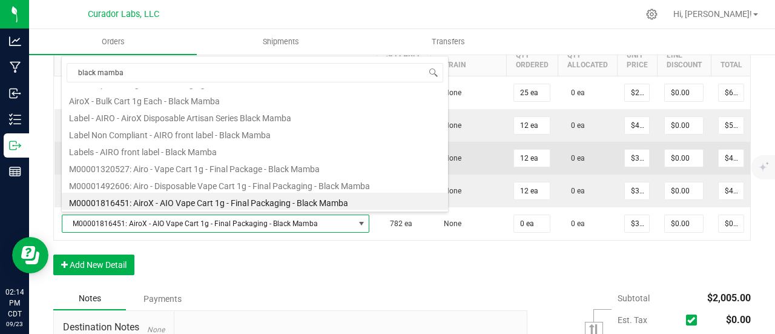
type input "$32.50000"
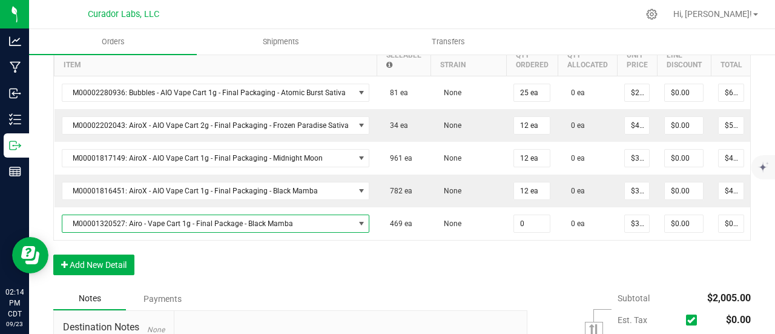
drag, startPoint x: 508, startPoint y: 219, endPoint x: 508, endPoint y: 256, distance: 37.0
click at [514, 219] on input "0" at bounding box center [532, 223] width 36 height 17
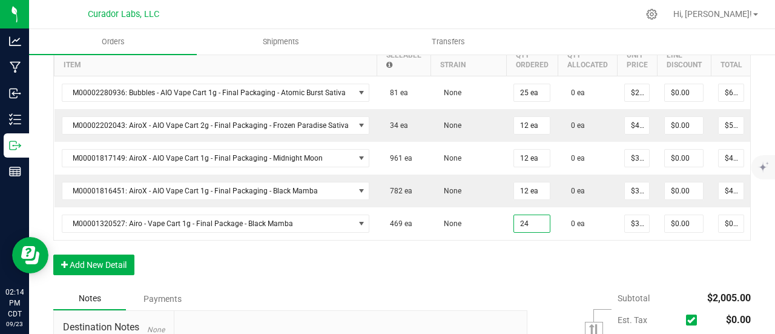
type input "24 ea"
type input "$780.00"
click at [506, 284] on div "Order Details Print All Labels Item Sellable Strain Qty Ordered Qty Allocated U…" at bounding box center [402, 150] width 698 height 274
click at [111, 270] on button "Add New Detail" at bounding box center [93, 264] width 81 height 21
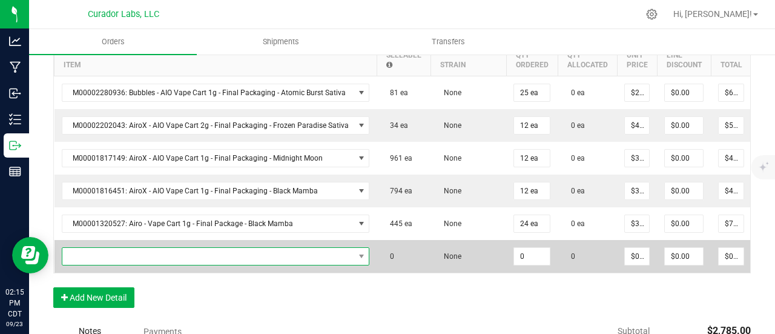
click at [111, 259] on span "NO DATA FOUND" at bounding box center [208, 256] width 292 height 17
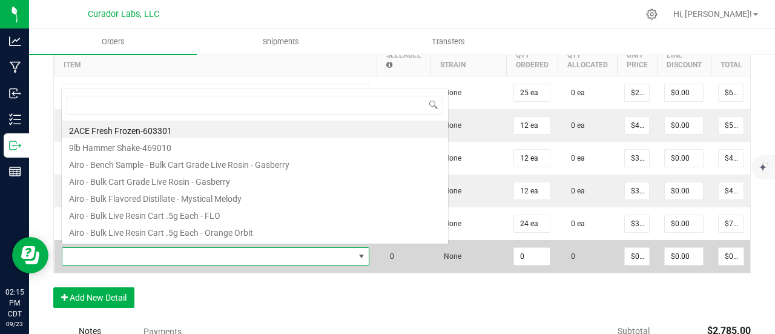
scroll to position [18, 300]
type input "mystical melody"
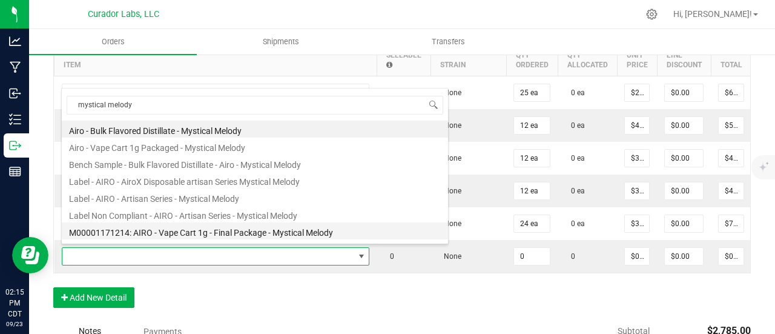
drag, startPoint x: 243, startPoint y: 228, endPoint x: 285, endPoint y: 230, distance: 41.8
click at [244, 228] on li "M00001171214: AIRO - Vape Cart 1g - Final Package - Mystical Melody" at bounding box center [255, 230] width 386 height 17
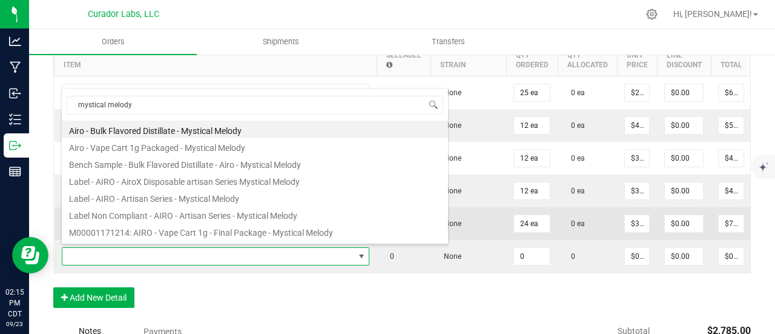
type input "0 ea"
type input "$32.50000"
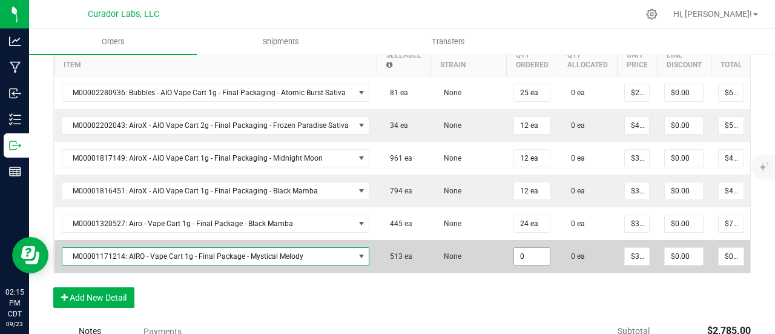
click at [528, 259] on input "0" at bounding box center [532, 256] width 36 height 17
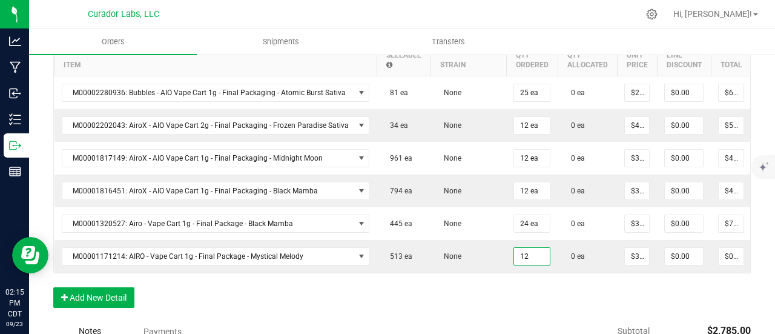
type input "12 ea"
type input "$390.00"
click at [521, 308] on div "Order Details Print All Labels Item Sellable Strain Qty Ordered Qty Allocated U…" at bounding box center [402, 166] width 698 height 307
click at [129, 297] on button "Add New Detail" at bounding box center [93, 297] width 81 height 21
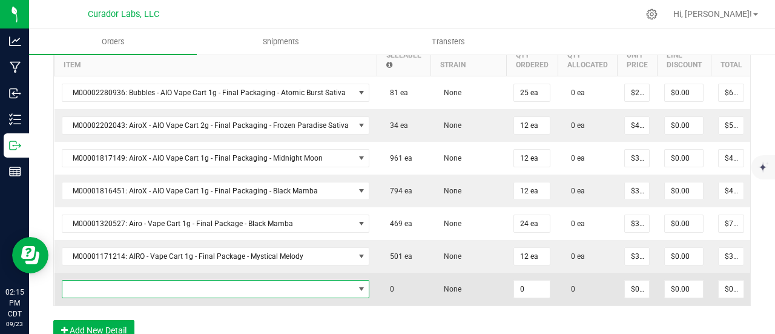
click at [131, 290] on span "NO DATA FOUND" at bounding box center [208, 288] width 292 height 17
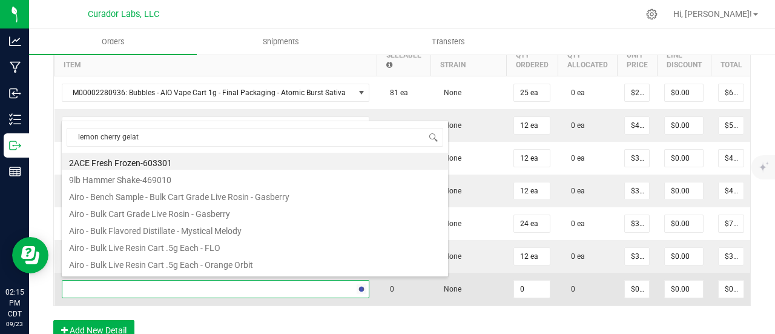
type input "lemon cherry gelato"
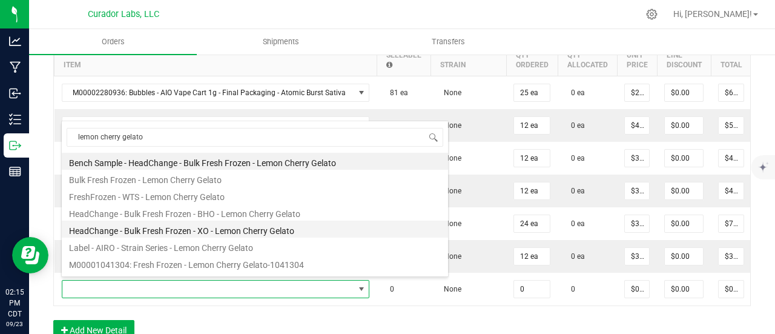
scroll to position [61, 0]
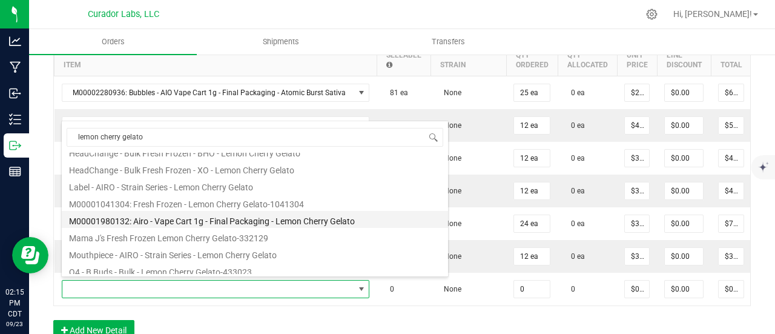
click at [233, 219] on li "M00001980132: Airo - Vape Cart 1g - Final Packaging - Lemon Cherry Gelato" at bounding box center [255, 219] width 386 height 17
type input "0 ea"
type input "$32.50000"
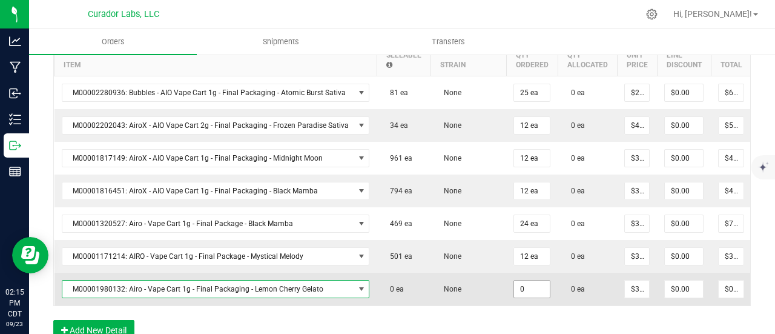
click at [517, 285] on input "0" at bounding box center [532, 288] width 36 height 17
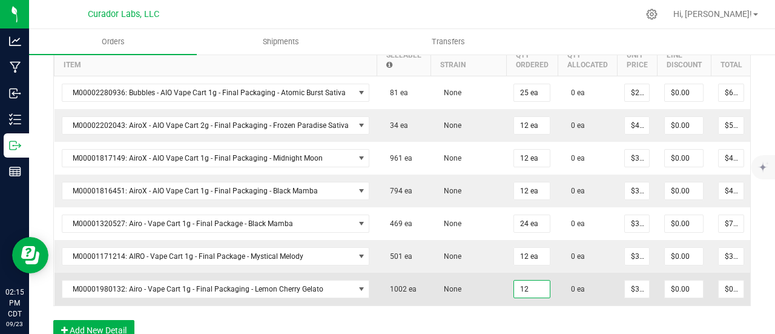
type input "12 ea"
type input "$390.00"
click at [482, 273] on td "None" at bounding box center [469, 289] width 76 height 33
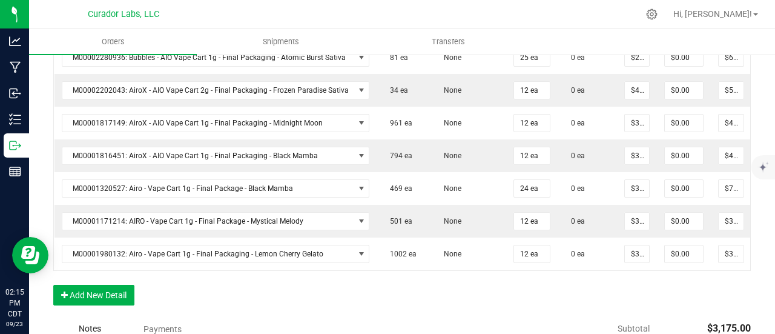
scroll to position [485, 0]
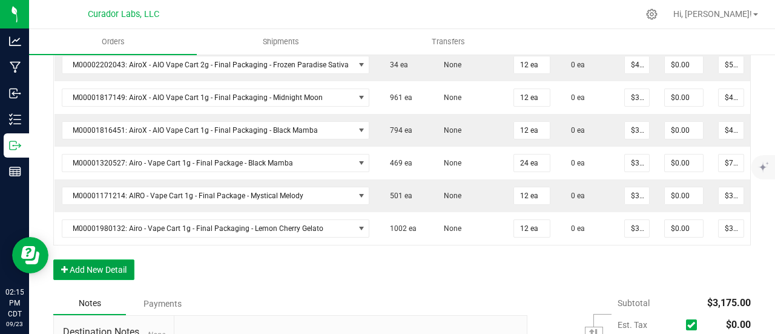
click at [109, 271] on button "Add New Detail" at bounding box center [93, 269] width 81 height 21
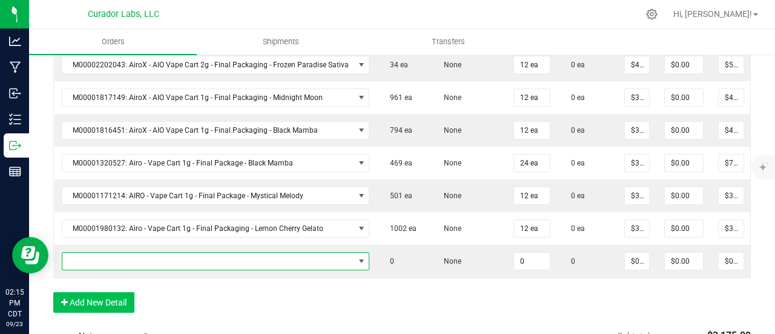
click at [111, 253] on span "NO DATA FOUND" at bounding box center [208, 261] width 292 height 17
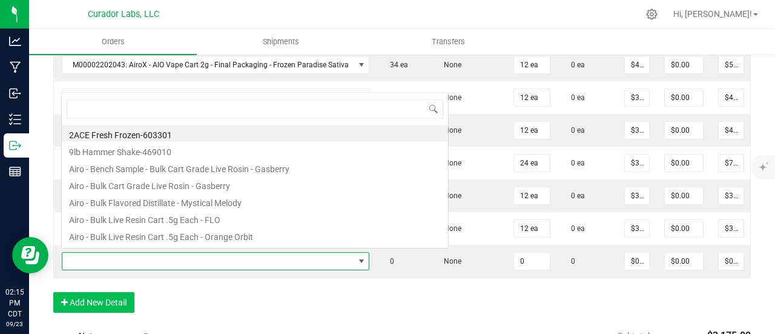
scroll to position [18, 300]
type input "blue dream"
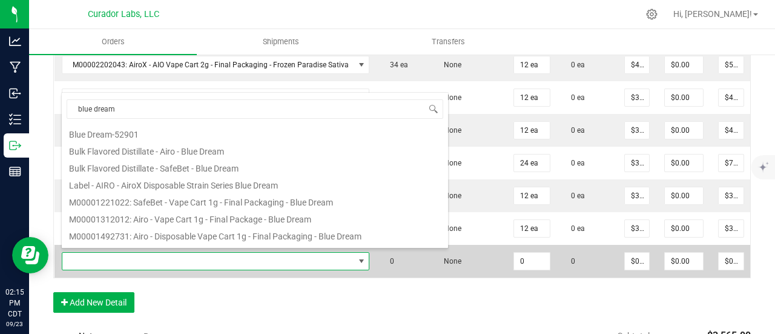
scroll to position [121, 0]
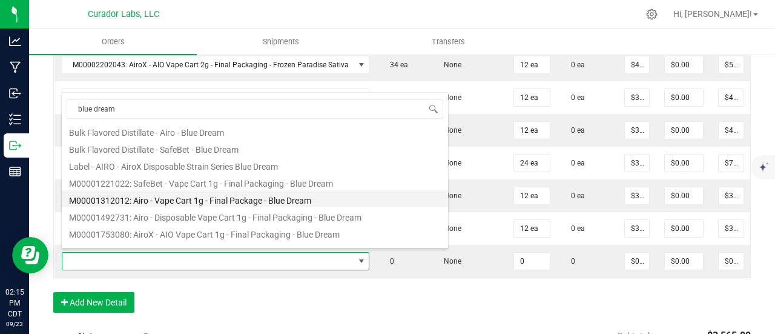
click at [214, 201] on li "M00001312012: Airo - Vape Cart 1g - Final Package - Blue Dream" at bounding box center [255, 198] width 386 height 17
type input "0 ea"
type input "$32.50000"
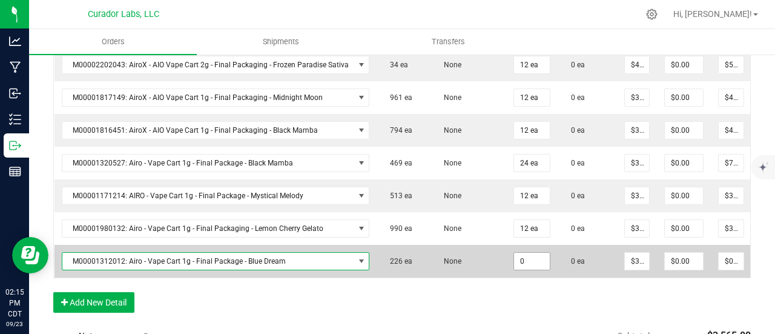
click at [530, 256] on input "0" at bounding box center [532, 261] width 36 height 17
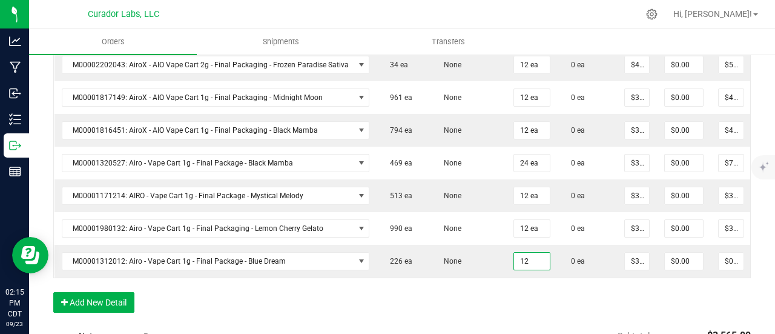
type input "12 ea"
type input "$390.00"
click at [539, 301] on div "Order Details Print All Labels Item Sellable Strain Qty Ordered Qty Allocated U…" at bounding box center [402, 138] width 698 height 373
click at [119, 295] on div "Order Details Print All Labels Item Sellable Strain Qty Ordered Qty Allocated U…" at bounding box center [402, 138] width 698 height 373
click at [119, 297] on button "Add New Detail" at bounding box center [93, 302] width 81 height 21
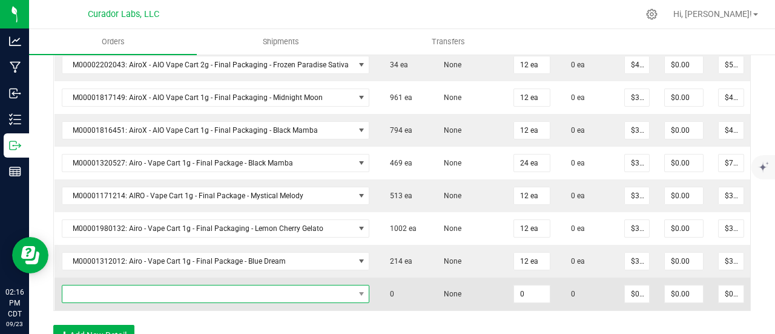
click at [119, 289] on span "NO DATA FOUND" at bounding box center [208, 293] width 292 height 17
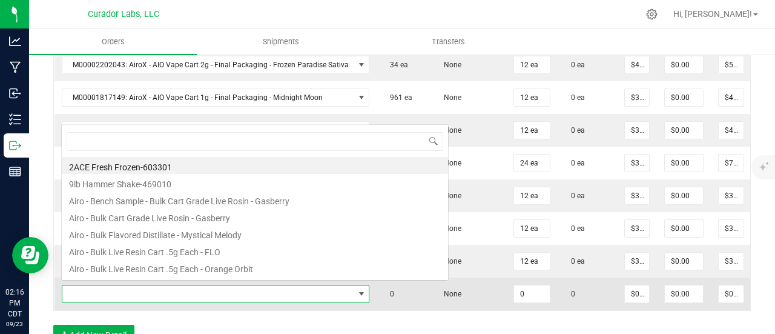
scroll to position [18, 300]
type input "pink [PERSON_NAME]"
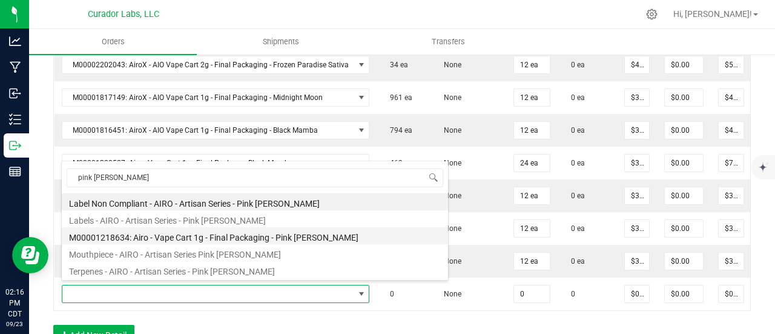
click at [148, 242] on li "M00001218634: Airo - Vape Cart 1g - Final Packaging - Pink [PERSON_NAME]" at bounding box center [255, 235] width 386 height 17
type input "0 ea"
type input "$32.50000"
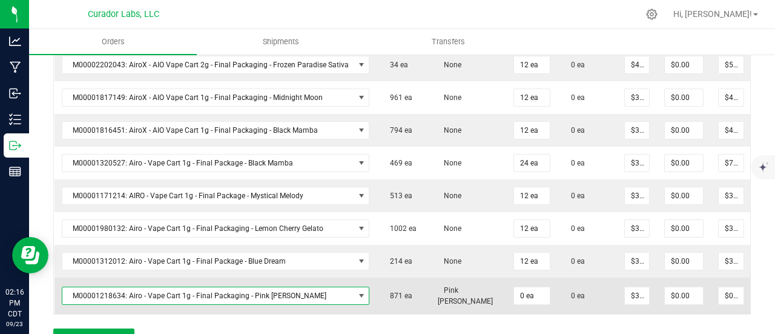
scroll to position [545, 0]
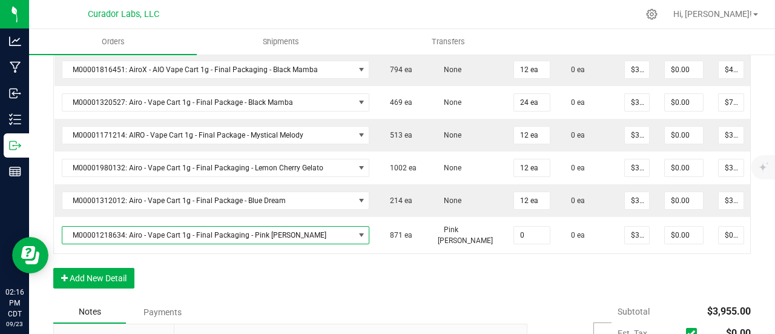
drag, startPoint x: 528, startPoint y: 226, endPoint x: 521, endPoint y: 266, distance: 40.6
click at [527, 227] on input "0" at bounding box center [532, 235] width 36 height 17
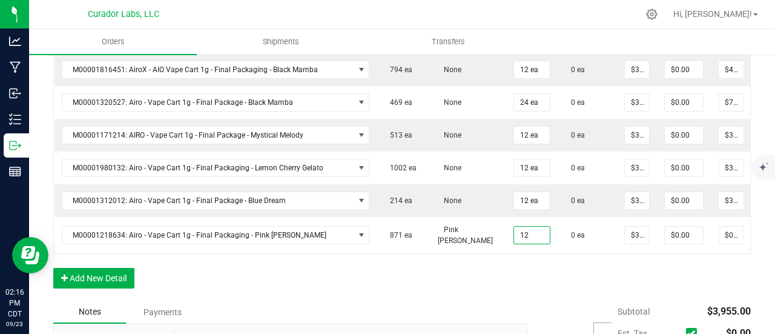
type input "12 ea"
type input "$390.00"
click at [521, 268] on div "Order Details Print All Labels Item Sellable Strain Qty Ordered Qty Allocated U…" at bounding box center [402, 96] width 698 height 409
click at [101, 283] on button "Add New Detail" at bounding box center [93, 278] width 81 height 21
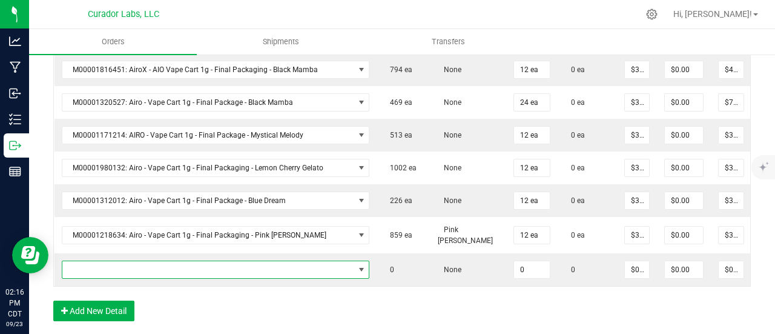
click at [102, 264] on span "NO DATA FOUND" at bounding box center [208, 269] width 292 height 17
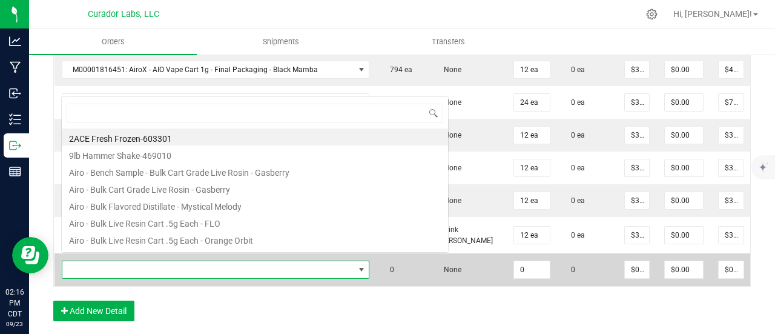
scroll to position [18, 300]
type input "bermuda"
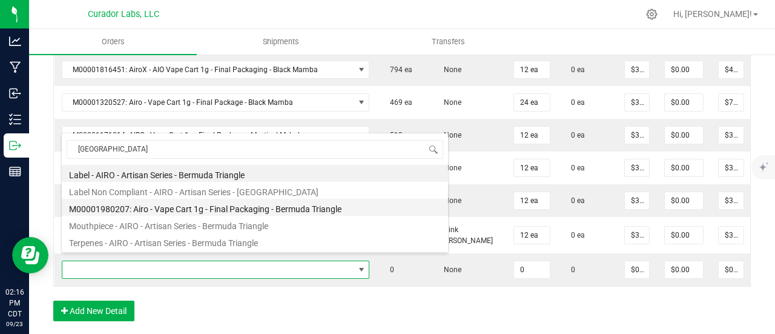
click at [201, 201] on li "M00001980207: Airo - Vape Cart 1g - Final Packaging - Bermuda Triangle" at bounding box center [255, 207] width 386 height 17
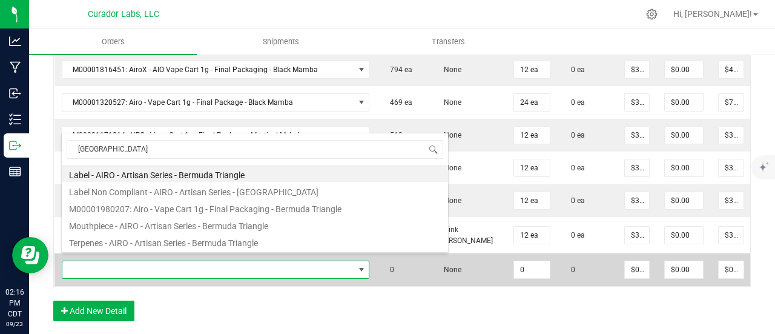
type input "0 ea"
type input "$32.50000"
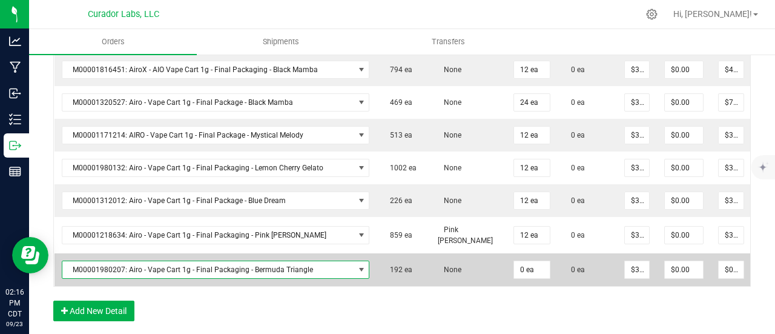
click at [543, 263] on td "0 ea" at bounding box center [531, 269] width 51 height 33
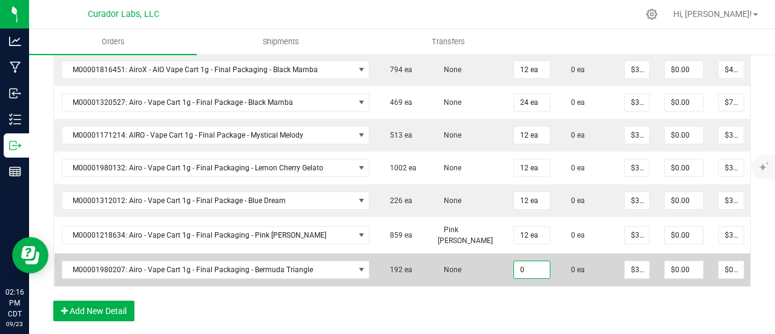
click at [524, 268] on input "0" at bounding box center [532, 269] width 36 height 17
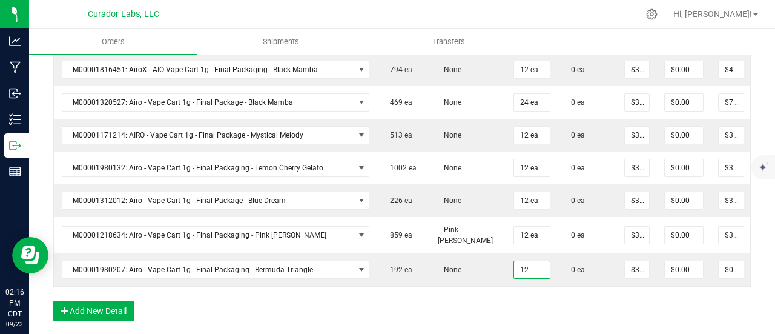
type input "12 ea"
type input "$390.00"
click at [520, 299] on div "Order Details Print All Labels Item Sellable Strain Qty Ordered Qty Allocated U…" at bounding box center [402, 113] width 698 height 442
click at [120, 311] on button "Add New Detail" at bounding box center [93, 310] width 81 height 21
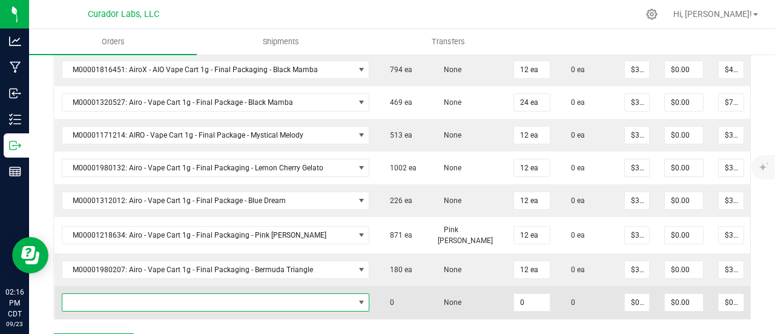
click at [116, 296] on span "NO DATA FOUND" at bounding box center [208, 302] width 292 height 17
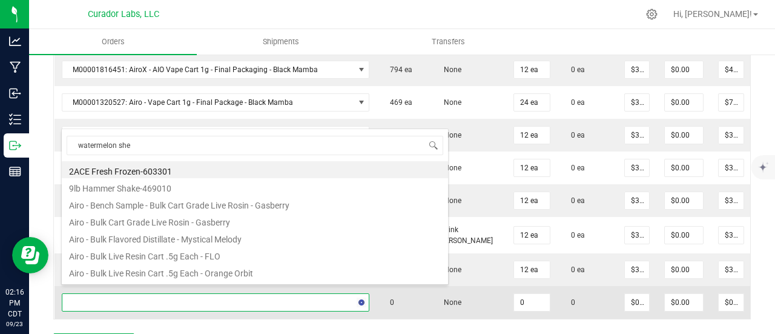
type input "watermelon sher"
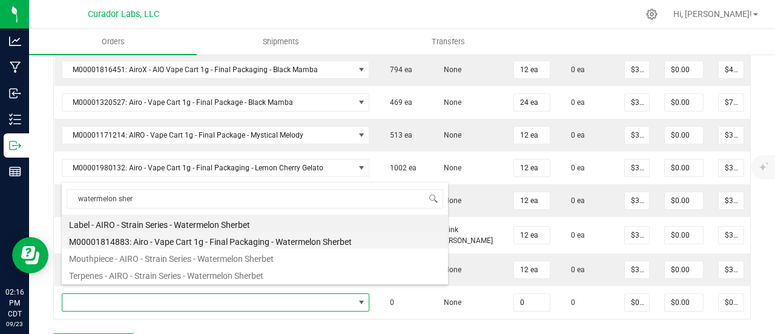
click at [181, 242] on li "M00001814883: Airo - Vape Cart 1g - Final Packaging - Watermelon Sherbet" at bounding box center [255, 239] width 386 height 17
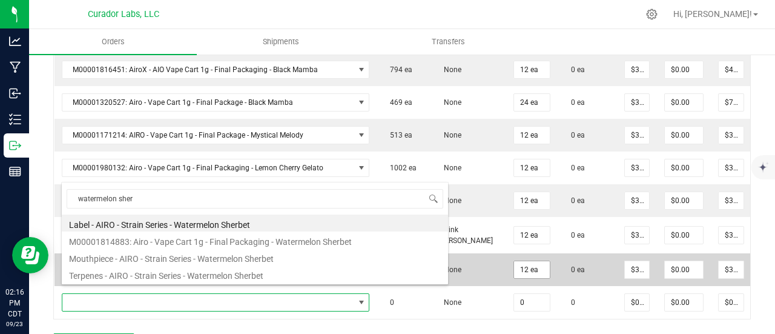
type input "0 ea"
type input "$32.50000"
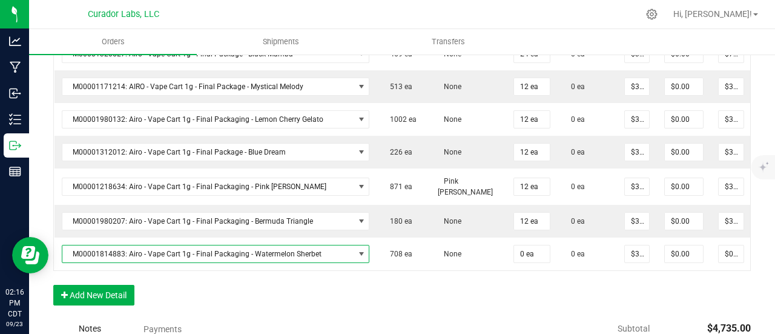
scroll to position [606, 0]
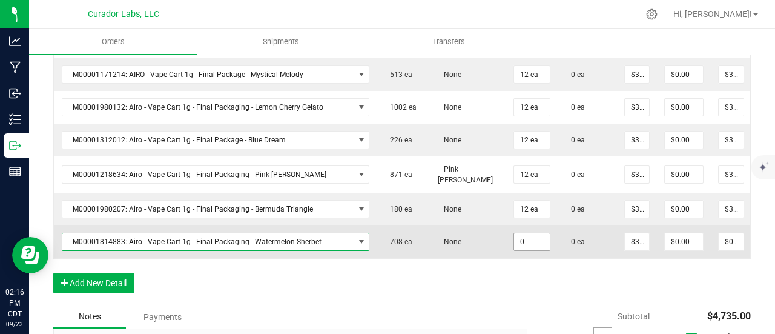
click at [518, 241] on input "0" at bounding box center [532, 241] width 36 height 17
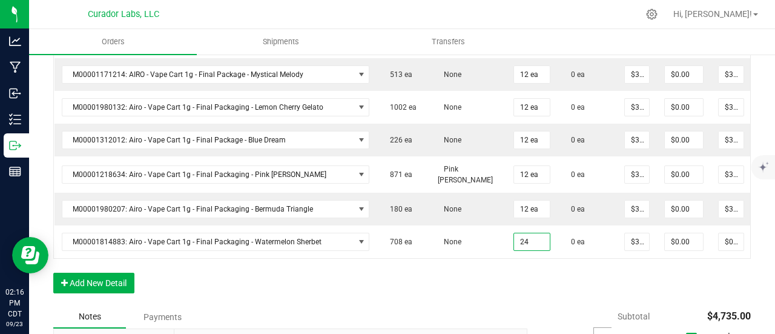
type input "24 ea"
type input "$780.00"
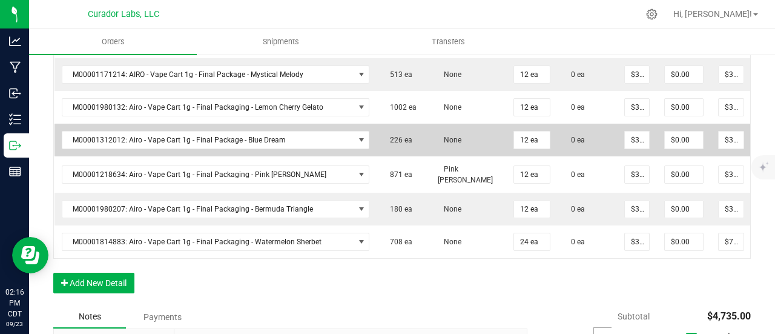
drag, startPoint x: 515, startPoint y: 271, endPoint x: 376, endPoint y: 144, distance: 188.3
click at [514, 270] on div "Order Details Print All Labels Item Sellable Strain Qty Ordered Qty Allocated U…" at bounding box center [402, 68] width 698 height 474
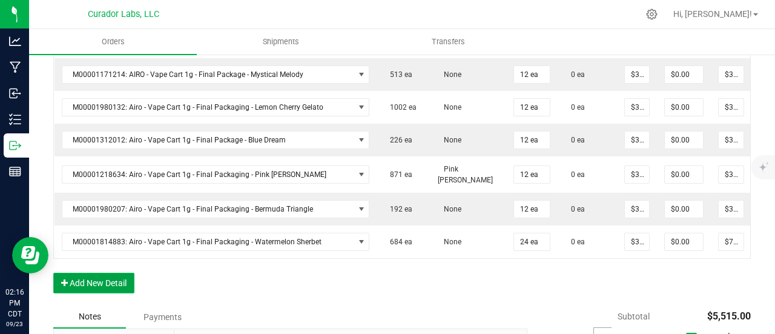
click at [107, 282] on button "Add New Detail" at bounding box center [93, 283] width 81 height 21
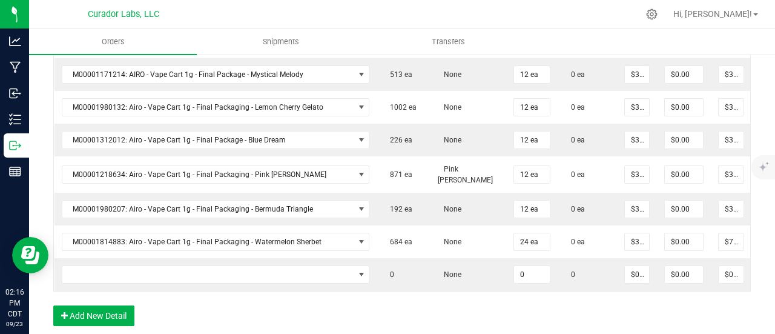
click at [106, 275] on td at bounding box center [216, 274] width 323 height 33
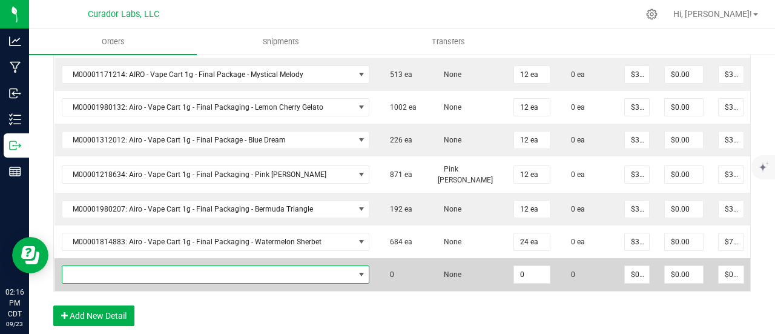
click at [105, 273] on span "NO DATA FOUND" at bounding box center [208, 274] width 292 height 17
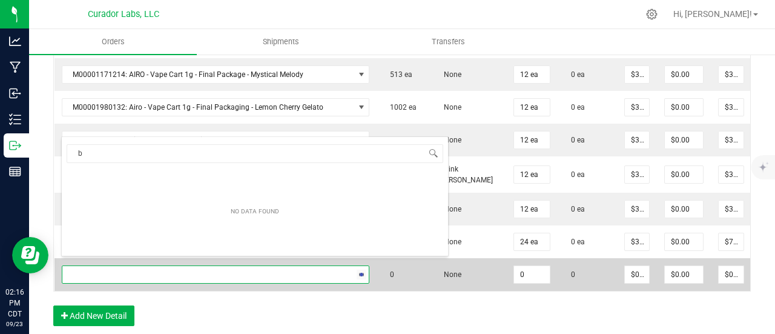
scroll to position [18, 300]
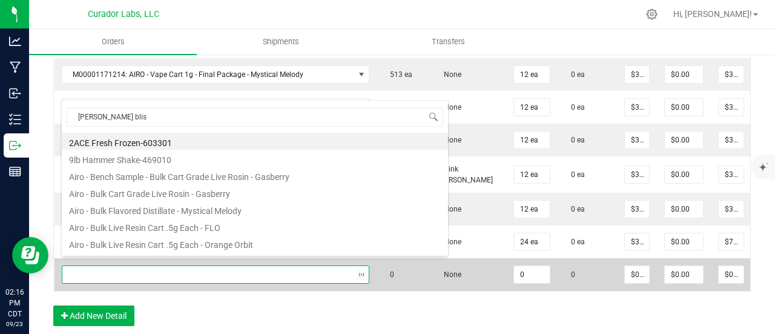
type input "[PERSON_NAME] [PERSON_NAME]"
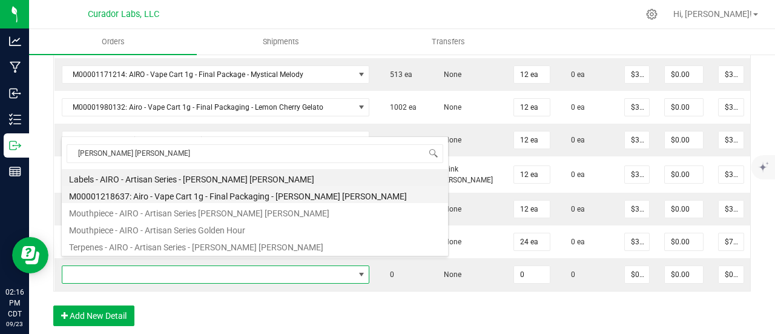
click at [177, 196] on li "M00001218637: Airo - Vape Cart 1g - Final Packaging - [PERSON_NAME] [PERSON_NAM…" at bounding box center [255, 194] width 386 height 17
type input "0 ea"
type input "$32.50000"
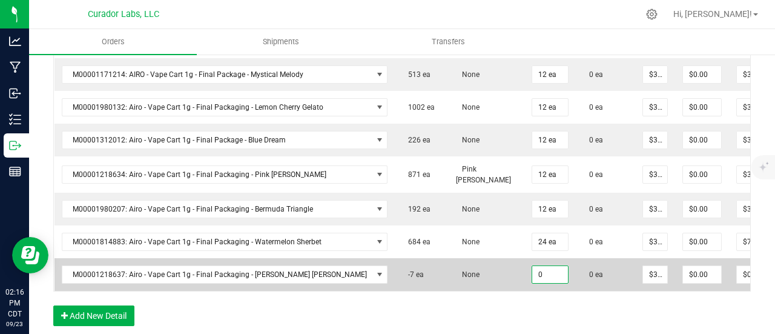
click at [532, 266] on input "0" at bounding box center [550, 274] width 36 height 17
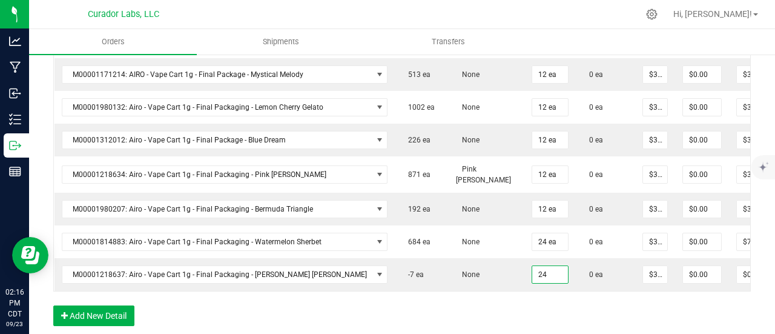
type input "24 ea"
type input "$780.00"
click at [526, 308] on div "Order Details Print All Labels Item Sellable Strain Qty Ordered Qty Allocated U…" at bounding box center [402, 84] width 698 height 507
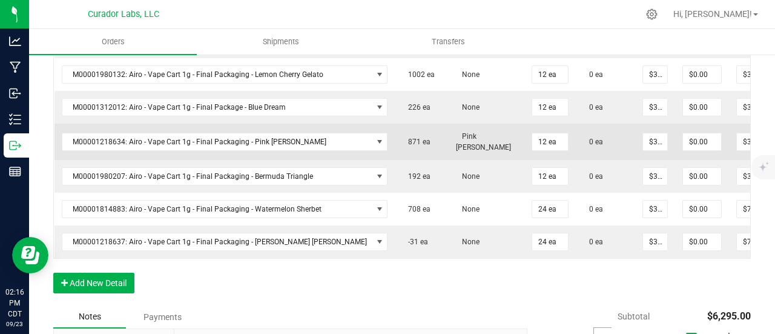
scroll to position [666, 0]
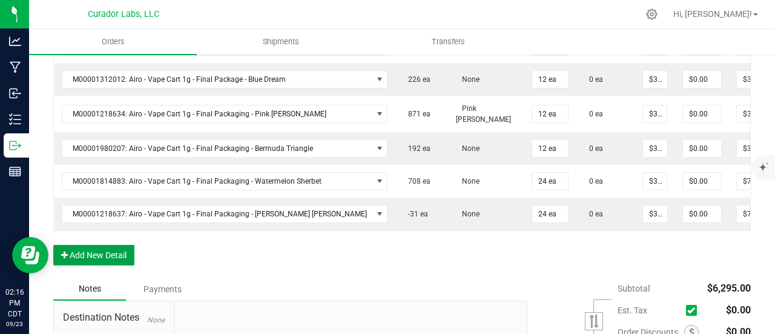
drag, startPoint x: 122, startPoint y: 262, endPoint x: 120, endPoint y: 254, distance: 8.8
click at [122, 262] on button "Add New Detail" at bounding box center [93, 255] width 81 height 21
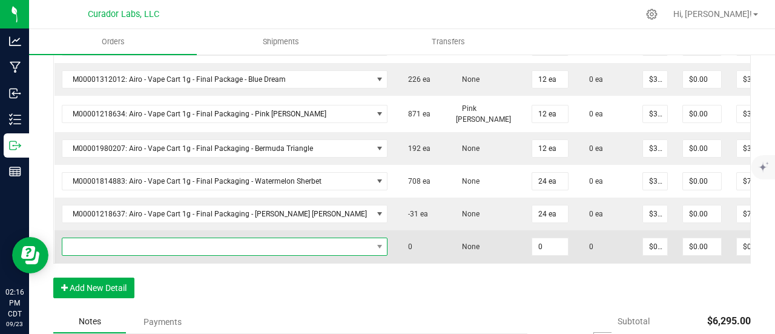
click at [120, 241] on span "NO DATA FOUND" at bounding box center [217, 246] width 310 height 17
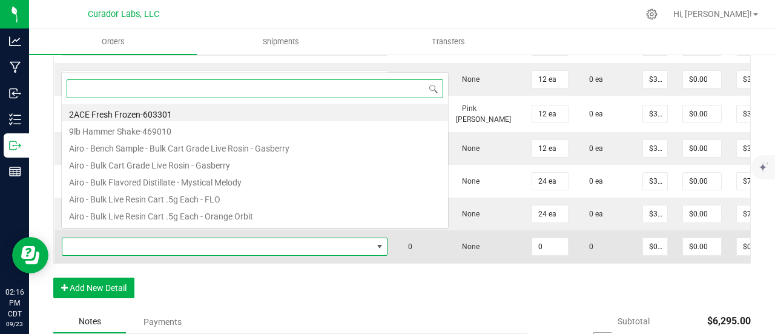
scroll to position [18, 300]
type input "sumatran"
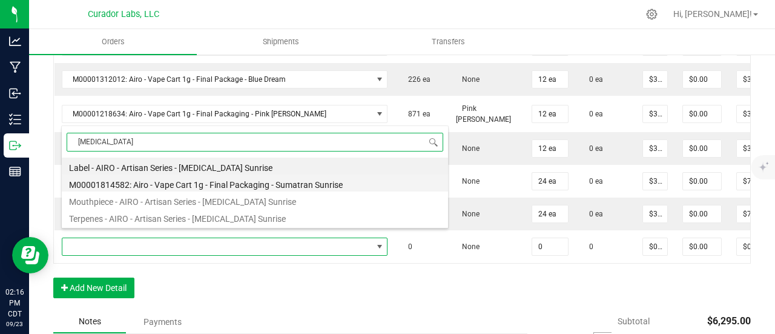
click at [159, 190] on li "M00001814582: Airo - Vape Cart 1g - Final Packaging - Sumatran Sunrise" at bounding box center [255, 182] width 386 height 17
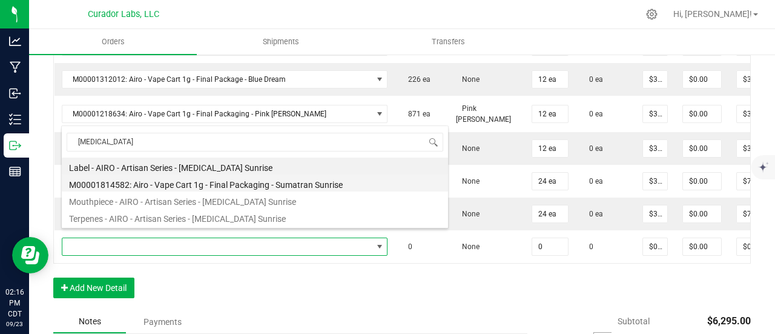
type input "0 ea"
type input "$32.50000"
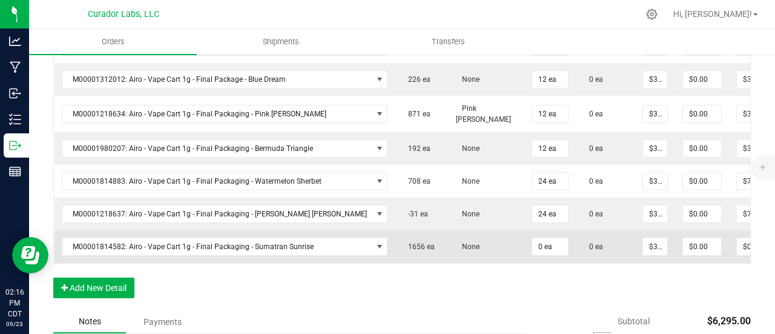
click at [532, 246] on td "0 ea" at bounding box center [550, 246] width 51 height 33
click at [532, 241] on input "0" at bounding box center [550, 246] width 36 height 17
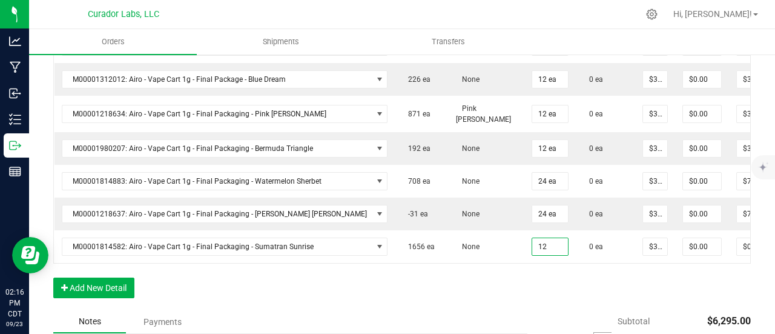
type input "12 ea"
type input "$390.00"
drag, startPoint x: 526, startPoint y: 273, endPoint x: 395, endPoint y: 280, distance: 131.7
click at [522, 273] on div "Order Details Print All Labels Item Sellable Strain Qty Ordered Qty Allocated U…" at bounding box center [402, 40] width 698 height 540
click at [95, 286] on button "Add New Detail" at bounding box center [93, 287] width 81 height 21
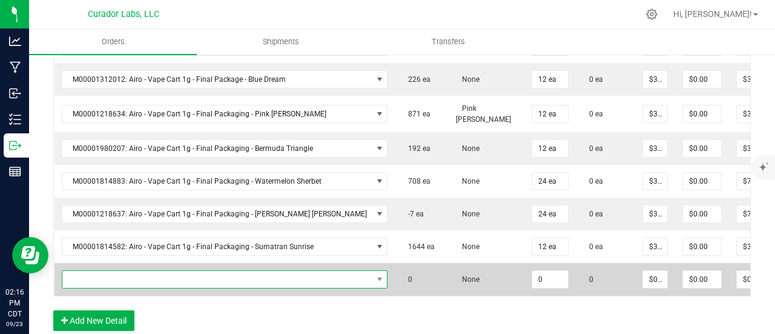
click at [95, 271] on span "NO DATA FOUND" at bounding box center [217, 279] width 310 height 17
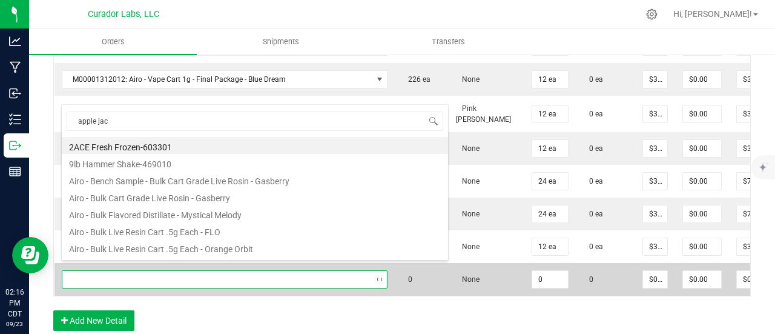
type input "apple jack"
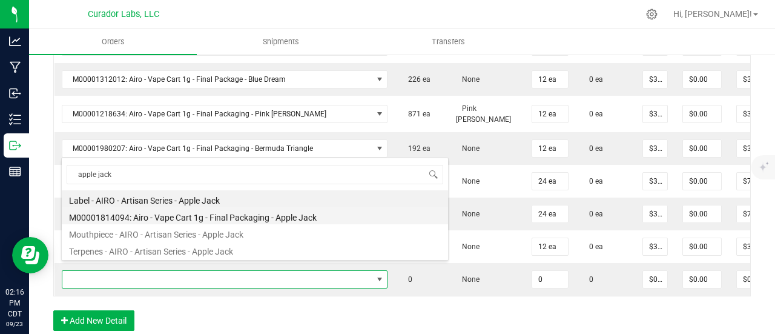
click at [171, 217] on li "M00001814094: Airo - Vape Cart 1g - Final Packaging - Apple Jack" at bounding box center [255, 215] width 386 height 17
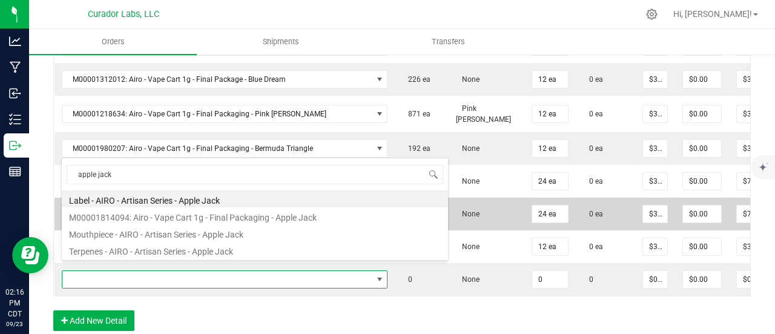
type input "0 ea"
type input "$32.50000"
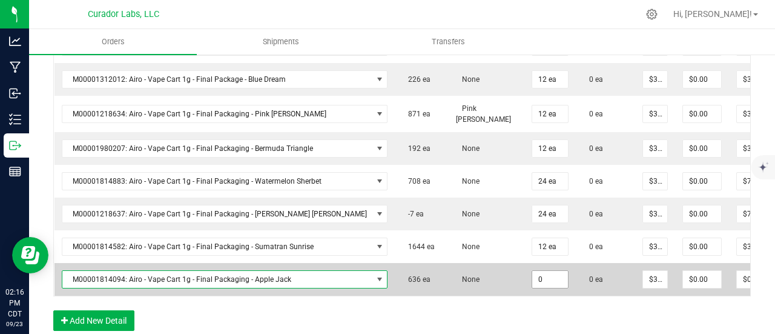
click at [532, 271] on input "0" at bounding box center [550, 279] width 36 height 17
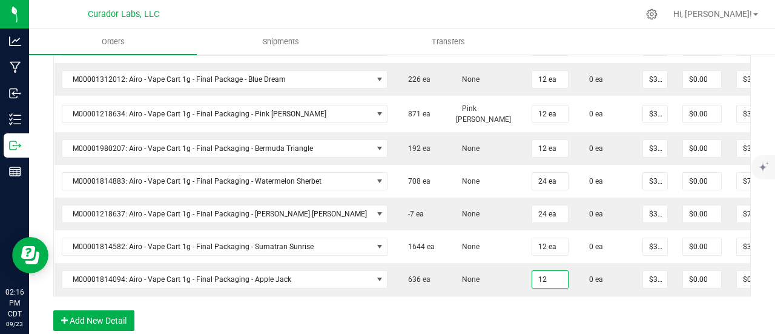
type input "12 ea"
type input "$390.00"
click at [513, 310] on div "Order Details Print All Labels Item Sellable Strain Qty Ordered Qty Allocated U…" at bounding box center [402, 56] width 698 height 572
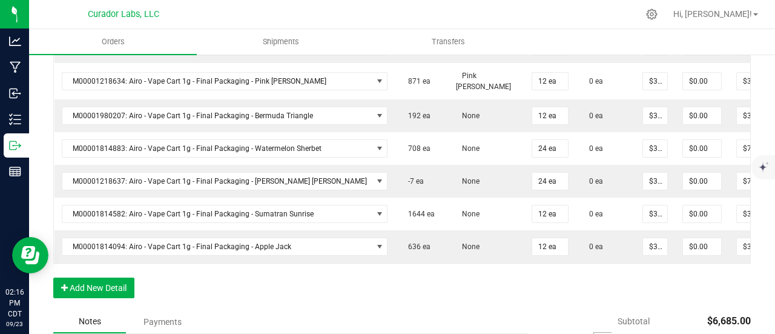
scroll to position [727, 0]
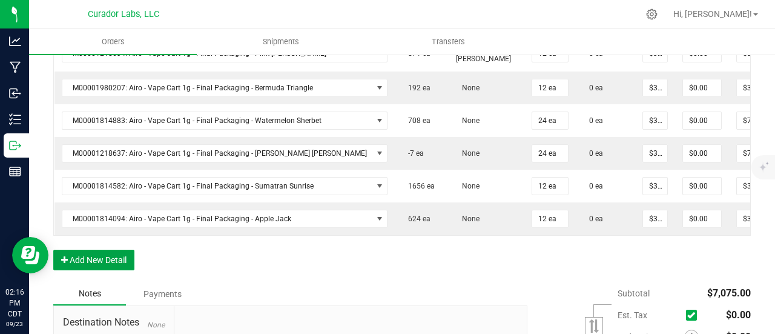
click at [86, 265] on button "Add New Detail" at bounding box center [93, 260] width 81 height 21
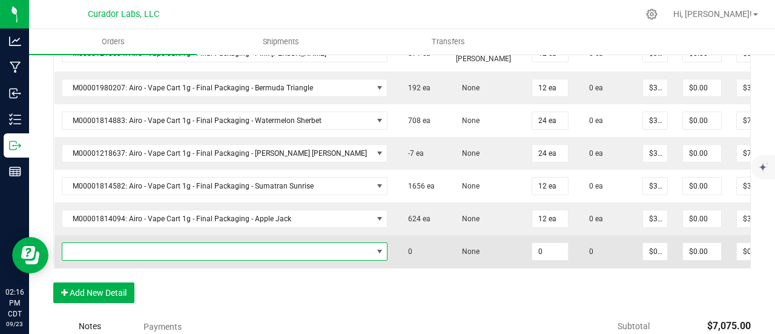
click at [94, 245] on span "NO DATA FOUND" at bounding box center [217, 251] width 310 height 17
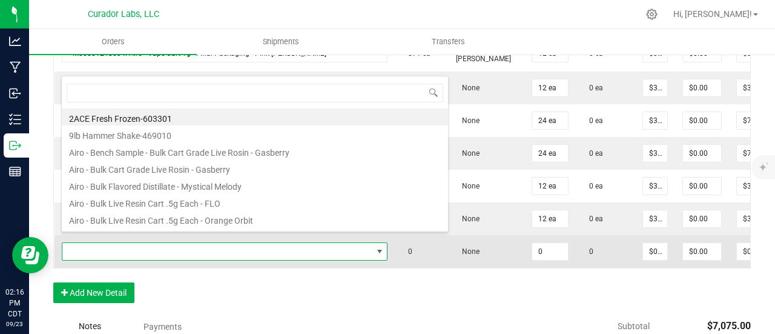
scroll to position [18, 300]
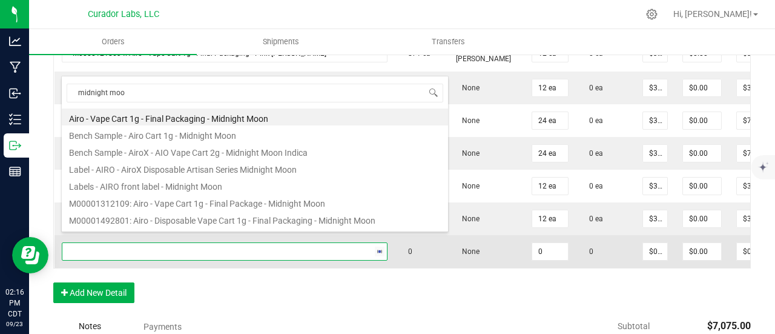
type input "midnight moon"
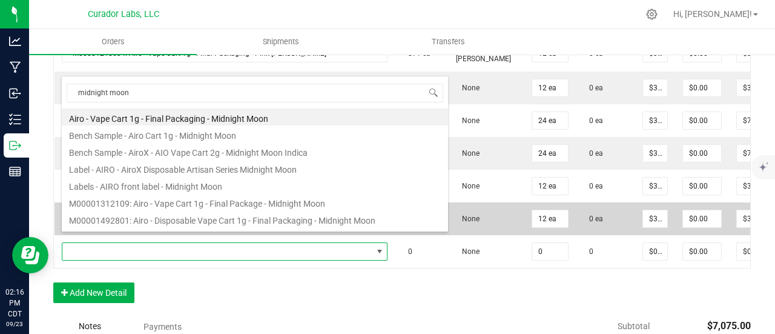
click at [217, 199] on li "M00001312109: Airo - Vape Cart 1g - Final Package - Midnight Moon" at bounding box center [255, 201] width 386 height 17
type input "0 ea"
type input "$32.50000"
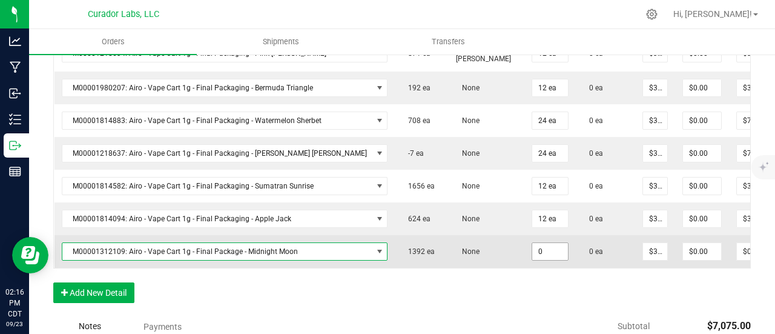
click at [532, 243] on input "0" at bounding box center [550, 251] width 36 height 17
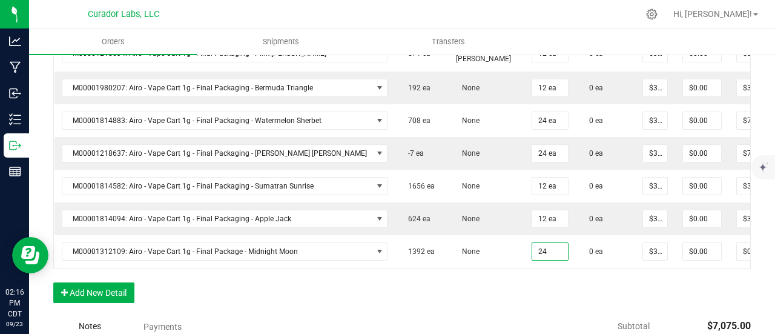
type input "24 ea"
type input "$780.00"
click at [523, 295] on div "Order Details Print All Labels Item Sellable Strain Qty Ordered Qty Allocated U…" at bounding box center [402, 12] width 698 height 605
click at [126, 282] on button "Add New Detail" at bounding box center [93, 292] width 81 height 21
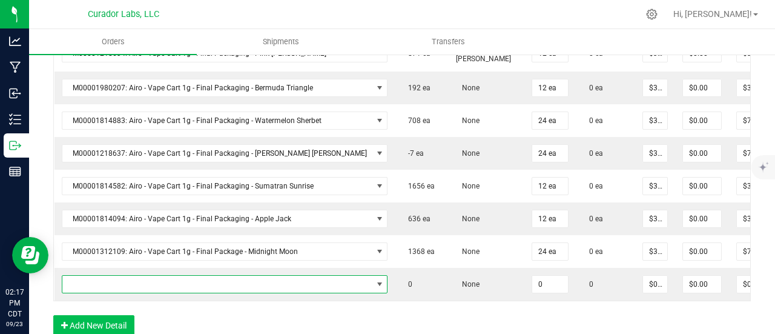
click at [126, 279] on span "NO DATA FOUND" at bounding box center [217, 284] width 310 height 17
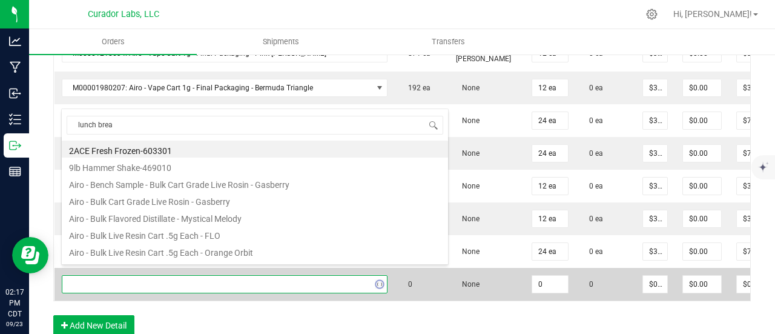
type input "lunch break"
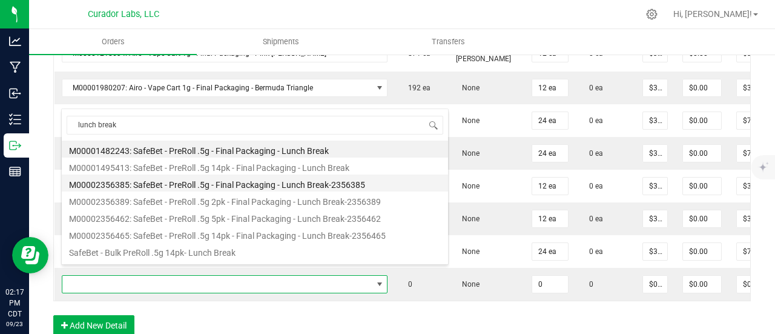
click at [230, 179] on li "M00002356385: SafeBet - PreRoll .5g - Final Packaging - Lunch Break-2356385" at bounding box center [255, 182] width 386 height 17
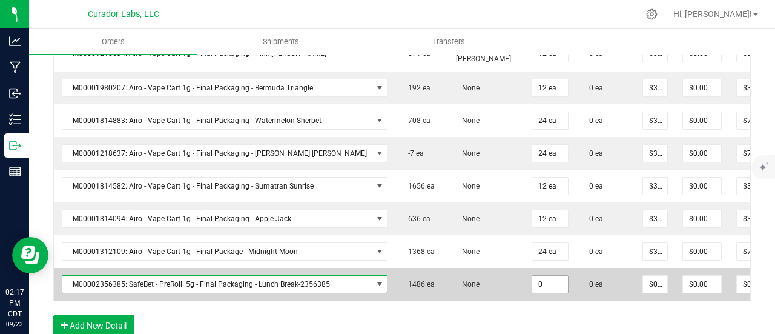
click at [532, 279] on input "0" at bounding box center [550, 284] width 36 height 17
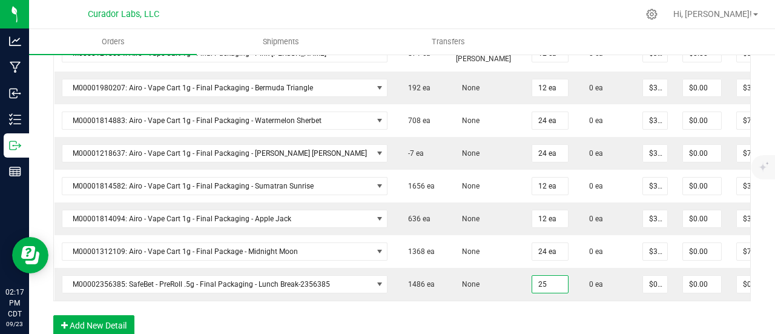
type input "25 ea"
click at [520, 317] on div "Order Details Print All Labels Item Sellable Strain Qty Ordered Qty Allocated U…" at bounding box center [402, 29] width 698 height 638
type input "$3.50000"
type input "$87.50"
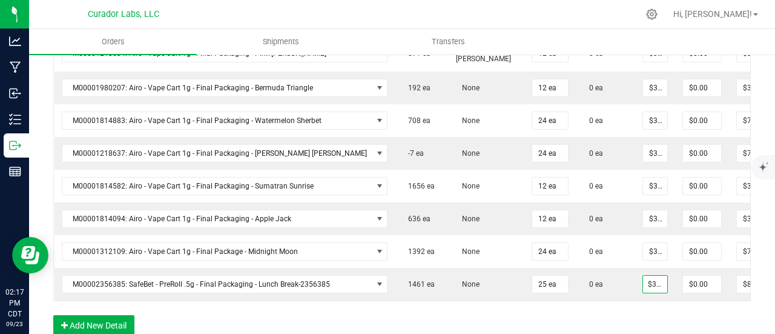
click at [629, 319] on div "Order Details Print All Labels Item Sellable Strain Qty Ordered Qty Allocated U…" at bounding box center [402, 29] width 698 height 638
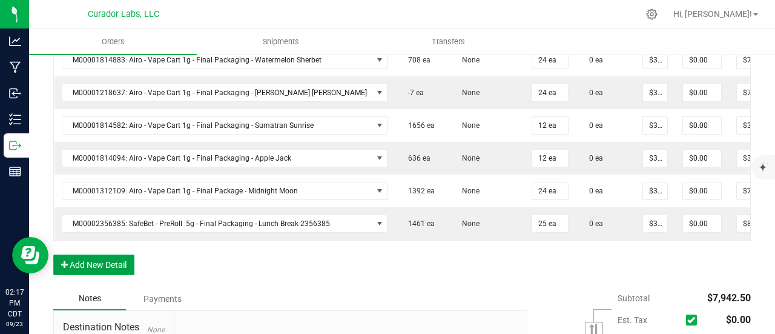
click at [103, 267] on button "Add New Detail" at bounding box center [93, 264] width 81 height 21
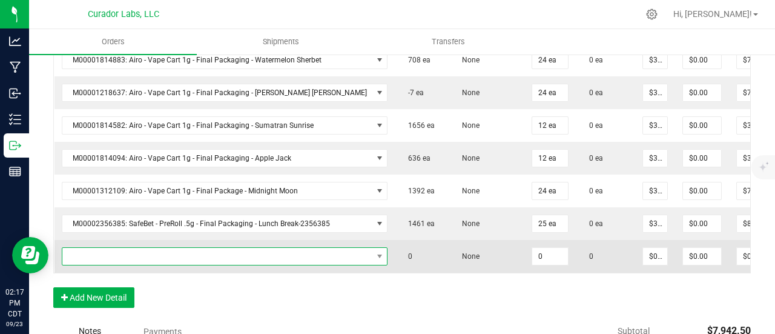
click at [105, 248] on span "NO DATA FOUND" at bounding box center [217, 256] width 310 height 17
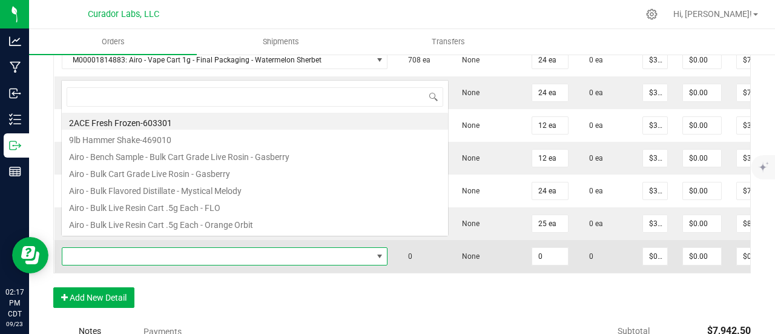
scroll to position [18, 300]
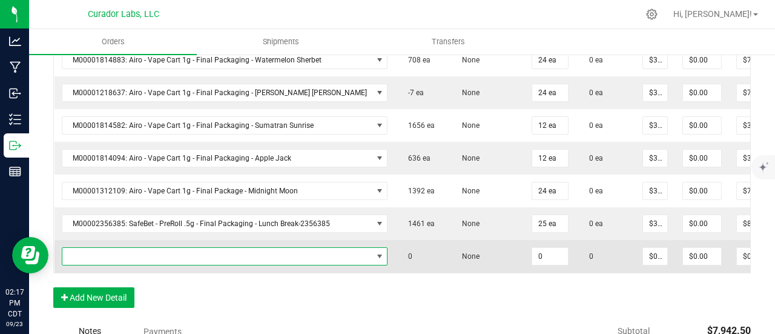
click at [92, 248] on span "NO DATA FOUND" at bounding box center [217, 256] width 310 height 17
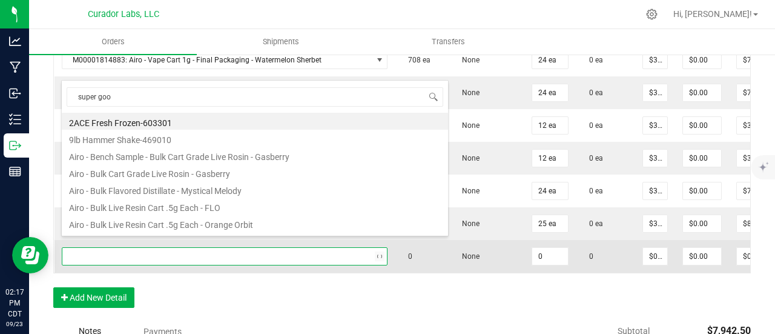
type input "super goof"
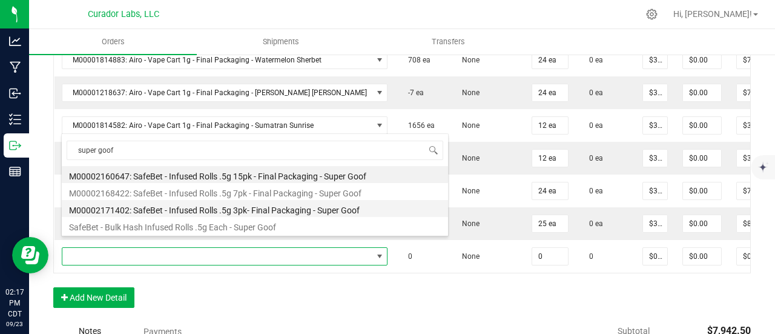
click at [313, 211] on li "M00002171402: SafeBet - Infused Rolls .5g 3pk- Final Packaging - Super Goof" at bounding box center [255, 208] width 386 height 17
type input "0 ea"
type input "$14.00000"
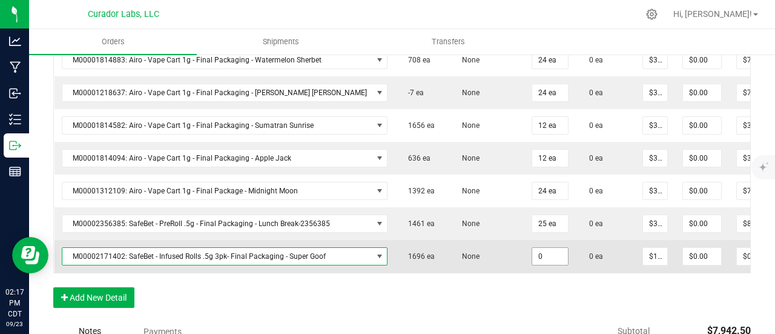
click at [532, 248] on input "0" at bounding box center [550, 256] width 36 height 17
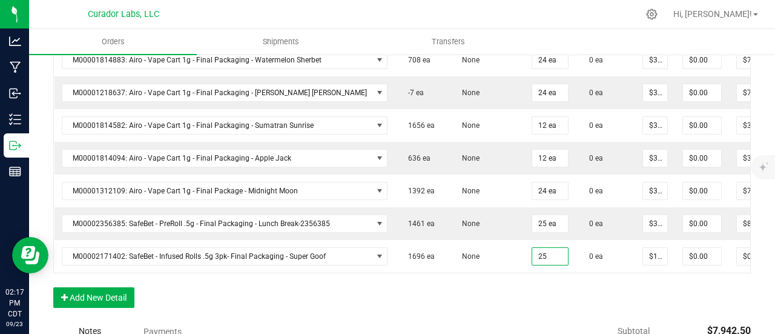
type input "25 ea"
type input "$350.00"
drag, startPoint x: 509, startPoint y: 301, endPoint x: 264, endPoint y: 304, distance: 246.0
click at [101, 299] on button "Add New Detail" at bounding box center [93, 297] width 81 height 21
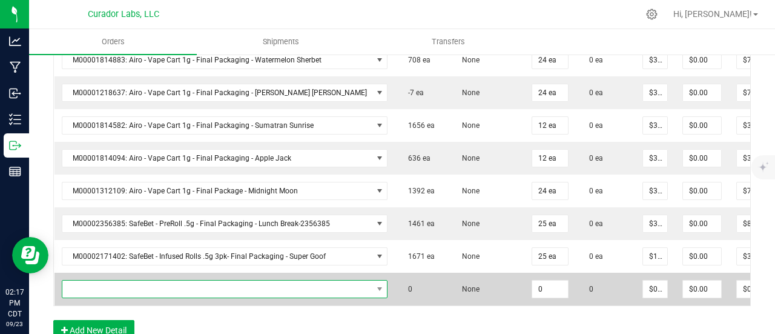
click at [105, 280] on span "NO DATA FOUND" at bounding box center [217, 288] width 310 height 17
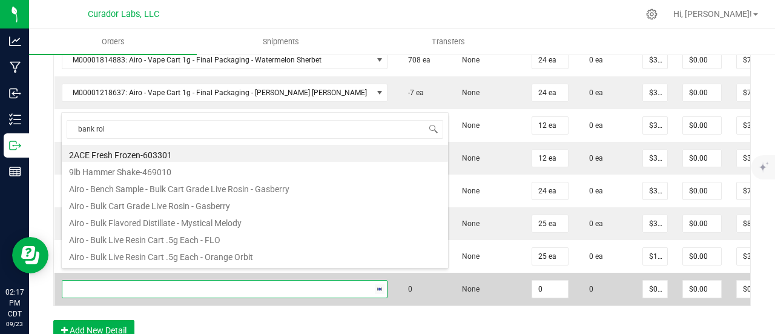
type input "bank roll"
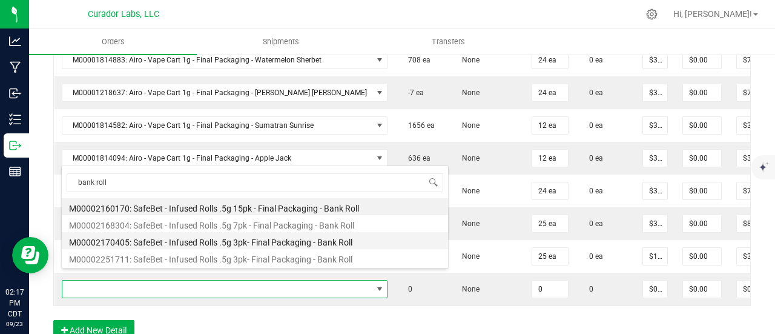
click at [215, 244] on li "M00002170405: SafeBet - Infused Rolls .5g 3pk- Final Packaging - Bank Roll" at bounding box center [255, 240] width 386 height 17
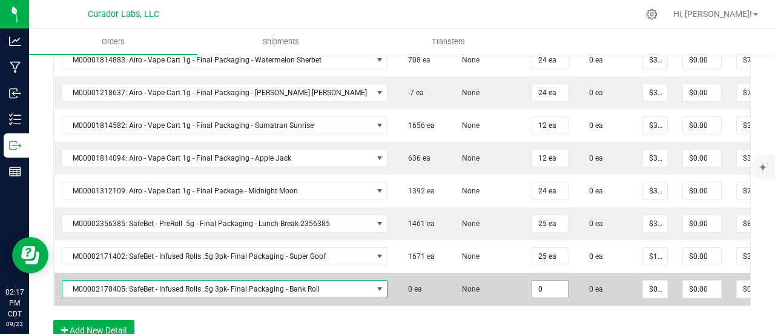
click at [532, 280] on input "0" at bounding box center [550, 288] width 36 height 17
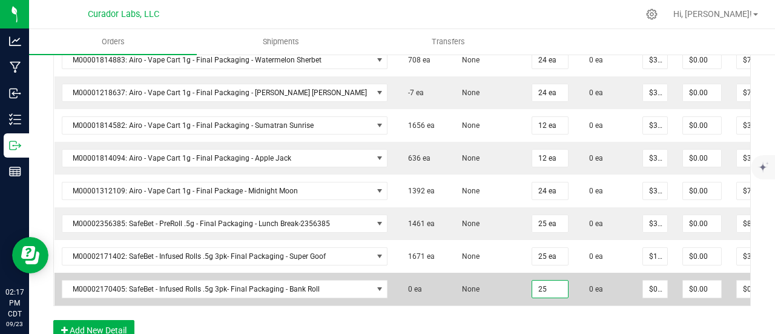
type input "25 ea"
click at [453, 273] on td "None" at bounding box center [487, 289] width 76 height 33
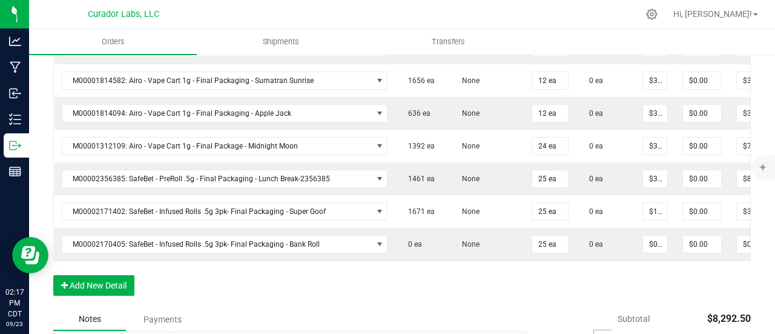
scroll to position [848, 0]
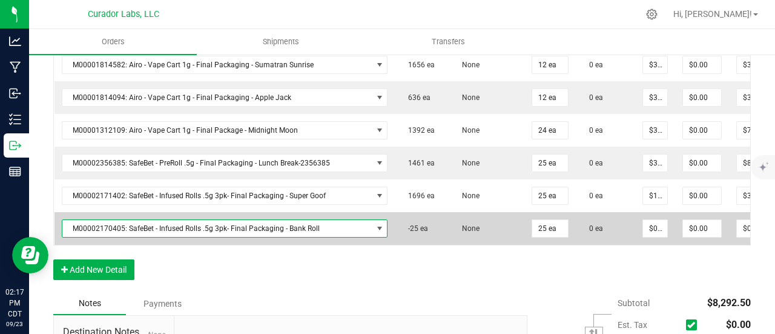
click at [250, 220] on span "M00002170405: SafeBet - Infused Rolls .5g 3pk- Final Packaging - Bank Roll" at bounding box center [217, 228] width 310 height 17
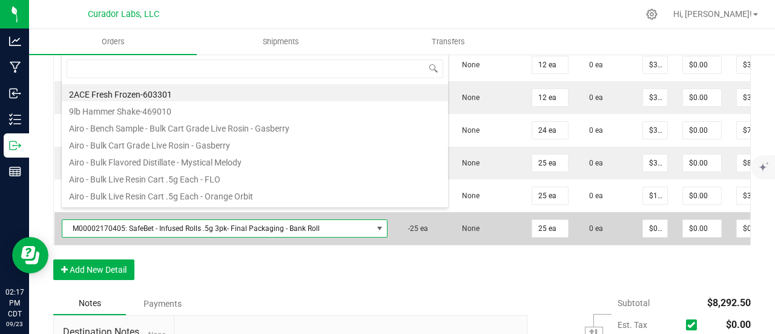
scroll to position [18, 300]
type input "bank roll"
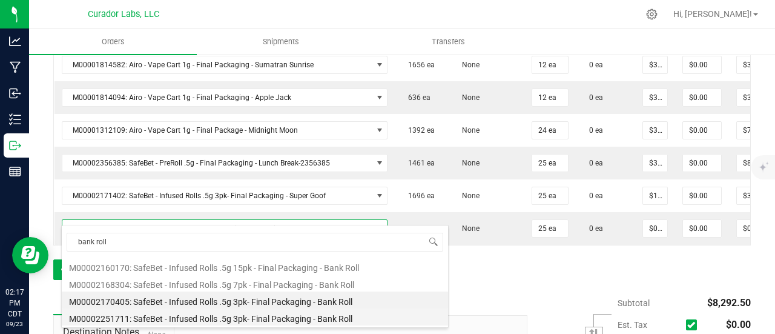
click at [253, 316] on li "M00002251711: SafeBet - Infused Rolls .5g 3pk- Final Packaging - Bank Roll" at bounding box center [255, 316] width 386 height 17
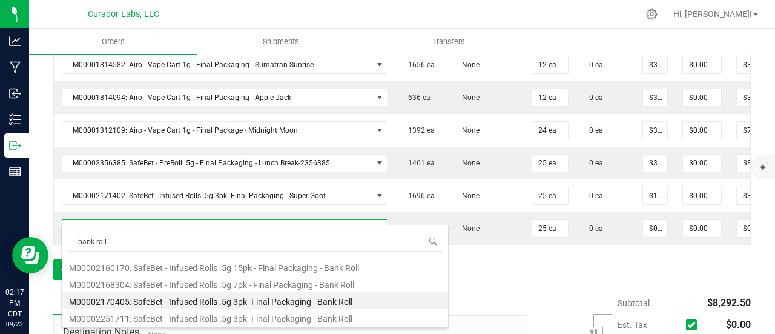
type input "$14.00000"
type input "$350.00"
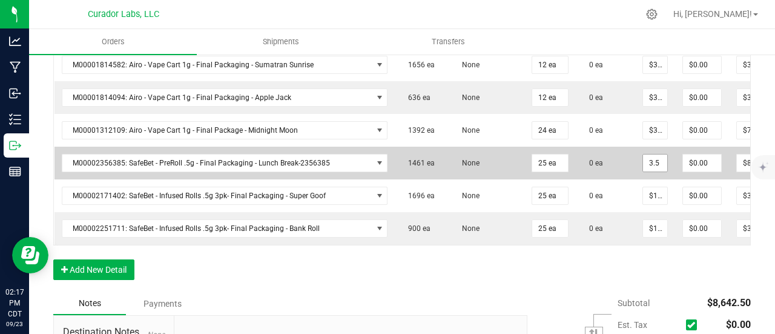
click at [643, 154] on input "3.5" at bounding box center [655, 162] width 24 height 17
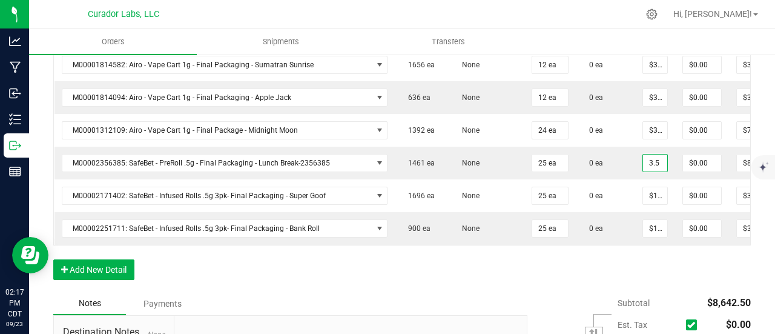
type input "$3.50000"
click at [95, 260] on button "Add New Detail" at bounding box center [93, 269] width 81 height 21
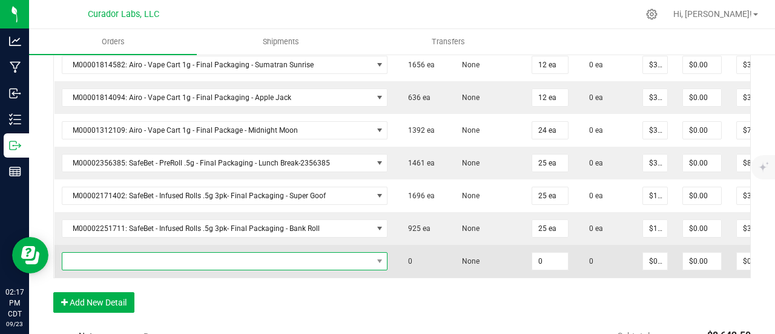
click at [95, 253] on span "NO DATA FOUND" at bounding box center [217, 261] width 310 height 17
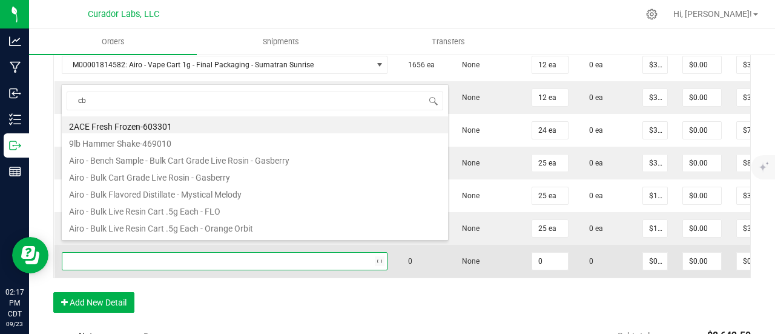
type input "cbn"
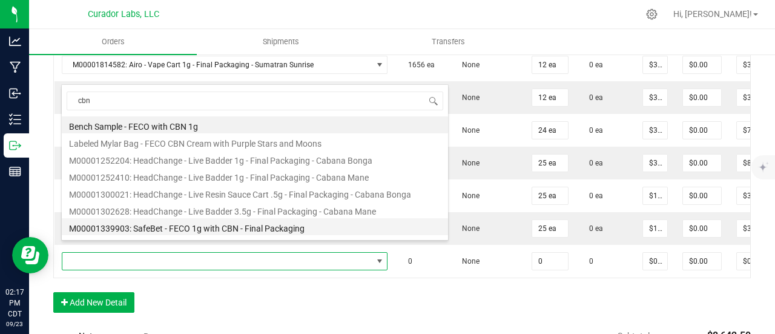
click at [193, 225] on li "M00001339903: SafeBet - FECO 1g with CBN - Final Packaging" at bounding box center [255, 226] width 386 height 17
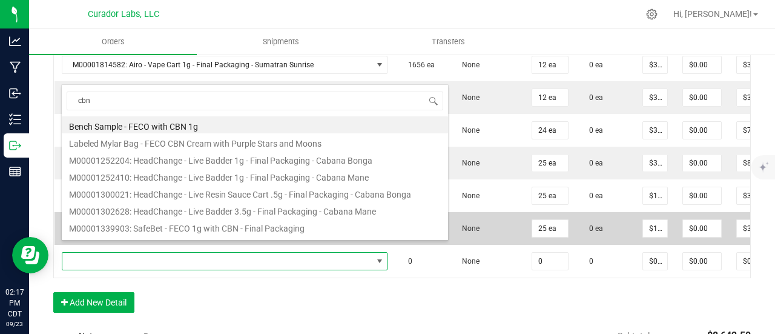
type input "0 ea"
type input "$22.50000"
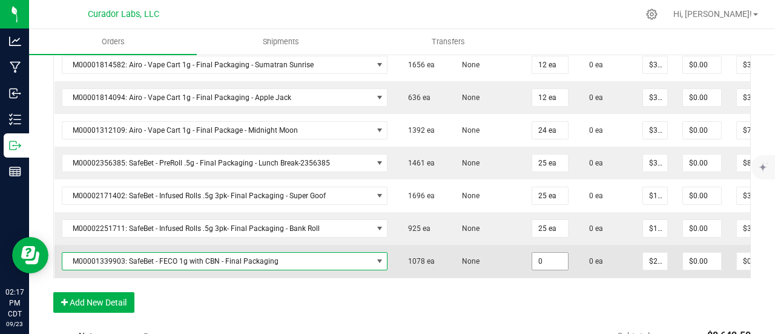
click at [536, 253] on input "0" at bounding box center [550, 261] width 36 height 17
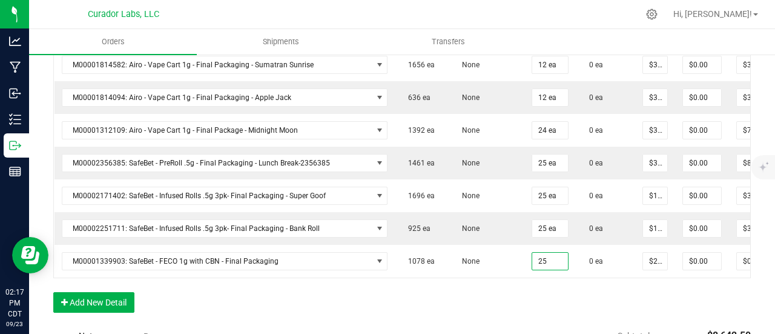
type input "25 ea"
type input "$562.50"
drag, startPoint x: 120, startPoint y: 274, endPoint x: 120, endPoint y: 291, distance: 17.0
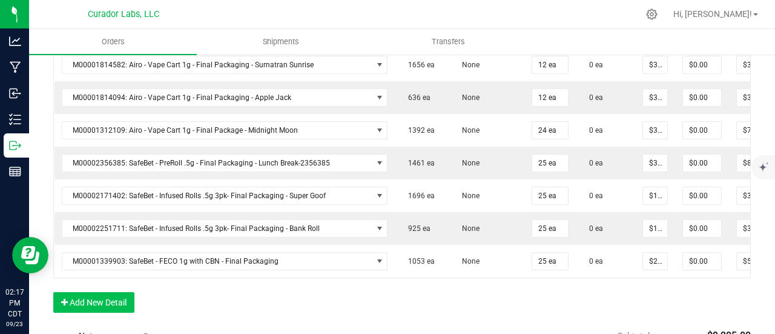
click at [120, 292] on button "Add New Detail" at bounding box center [93, 302] width 81 height 21
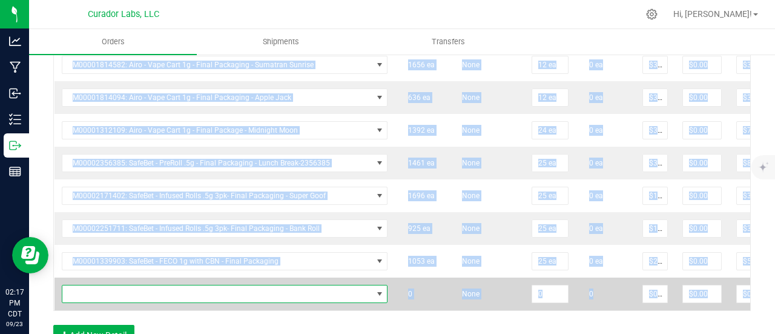
click at [120, 286] on span "NO DATA FOUND" at bounding box center [217, 293] width 310 height 17
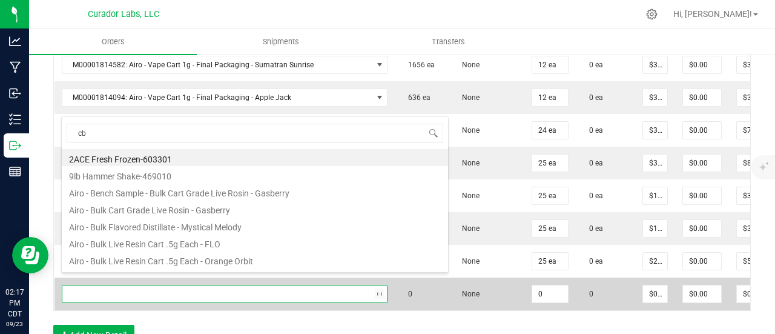
type input "c"
type input "feco"
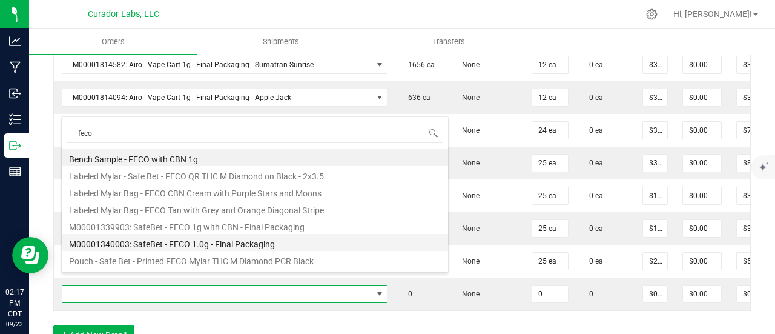
click at [217, 239] on li "M00001340003: SafeBet - FECO 1.0g - Final Packaging" at bounding box center [255, 242] width 386 height 17
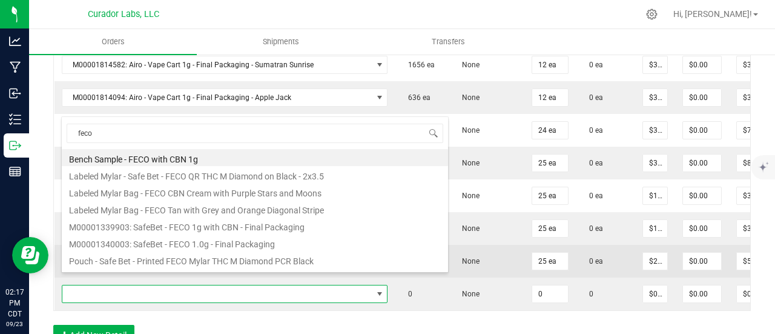
type input "0 ea"
type input "$22.50000"
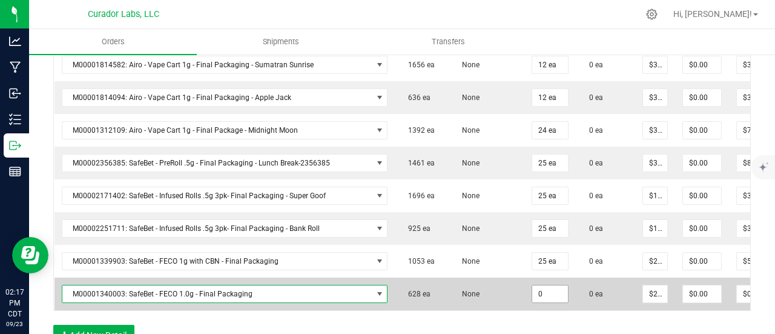
click at [532, 285] on input "0" at bounding box center [550, 293] width 36 height 17
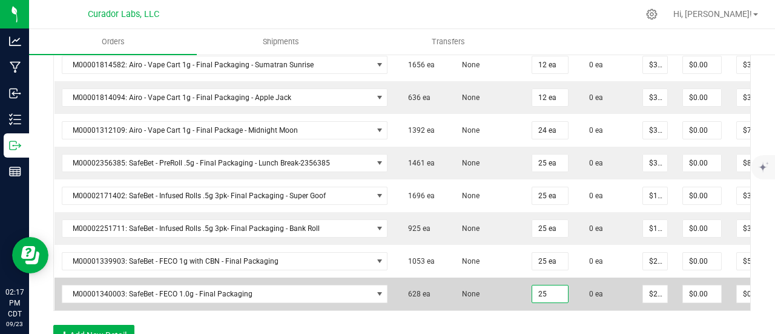
type input "25 ea"
type input "$562.50"
click at [459, 277] on td "None" at bounding box center [487, 293] width 76 height 33
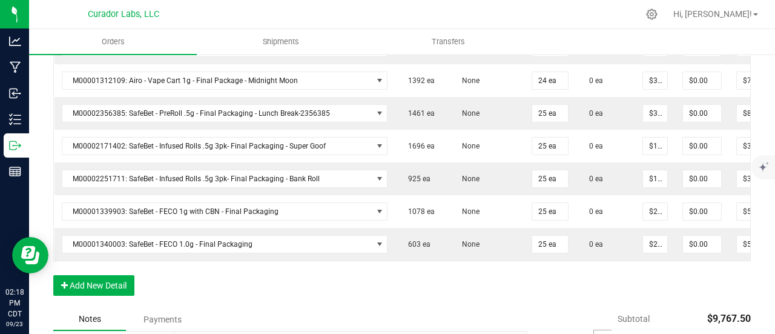
scroll to position [969, 0]
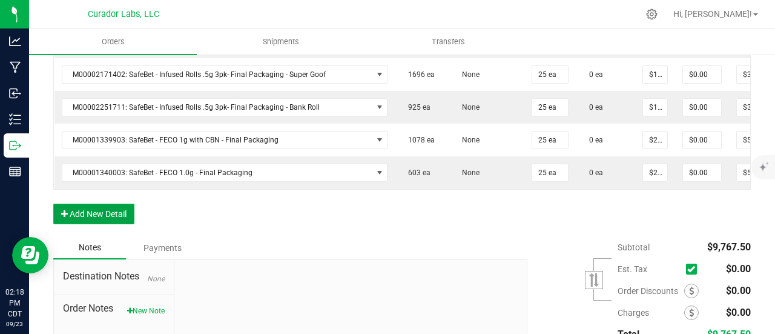
click at [121, 204] on button "Add New Detail" at bounding box center [93, 214] width 81 height 21
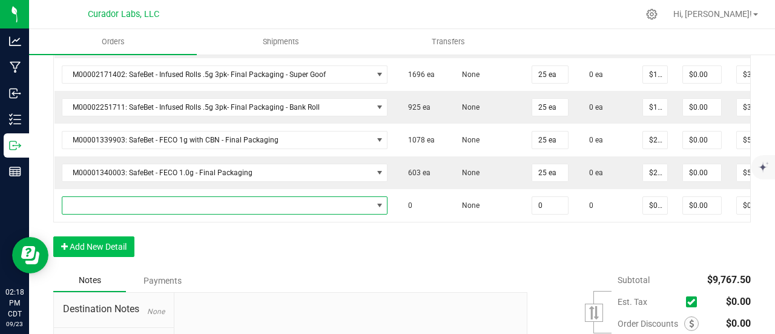
click at [121, 197] on span "NO DATA FOUND" at bounding box center [217, 205] width 310 height 17
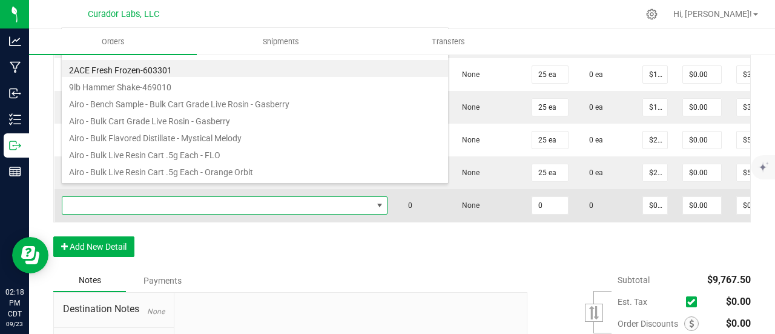
scroll to position [18, 300]
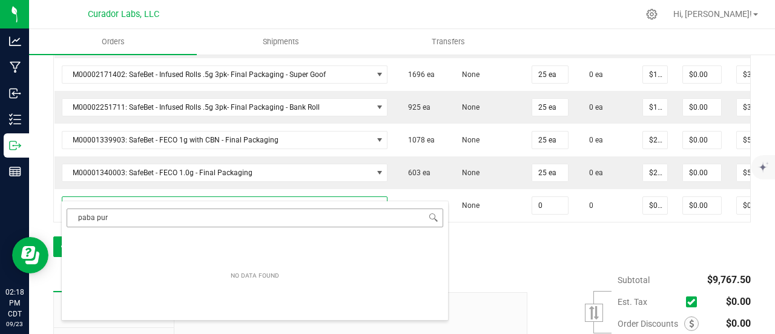
click at [87, 219] on input "paba pur" at bounding box center [255, 217] width 377 height 19
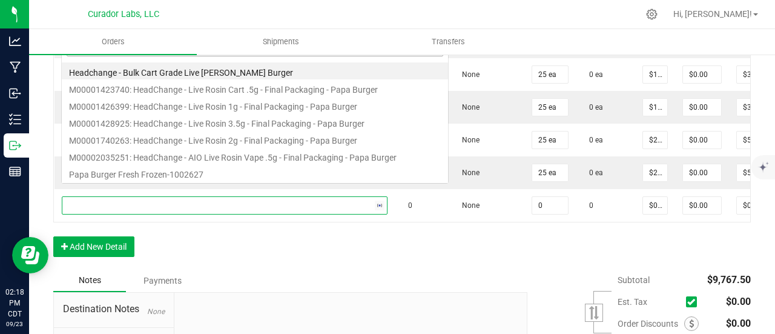
scroll to position [0, 0]
type input "papa burger"
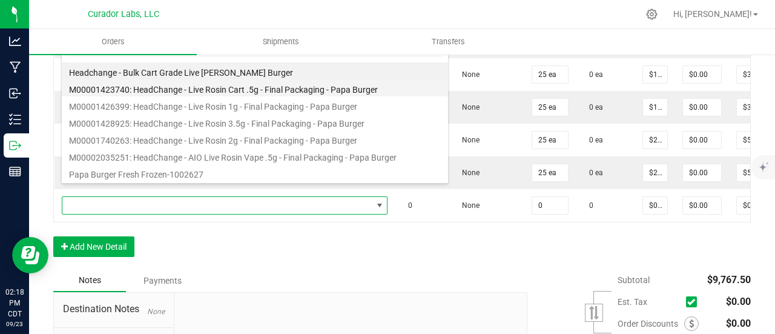
click at [212, 85] on li "M00001423740: HeadChange - Live Rosin Cart .5g - Final Packaging - Papa Burger" at bounding box center [255, 87] width 386 height 17
type input "0 ea"
type input "$27.50000"
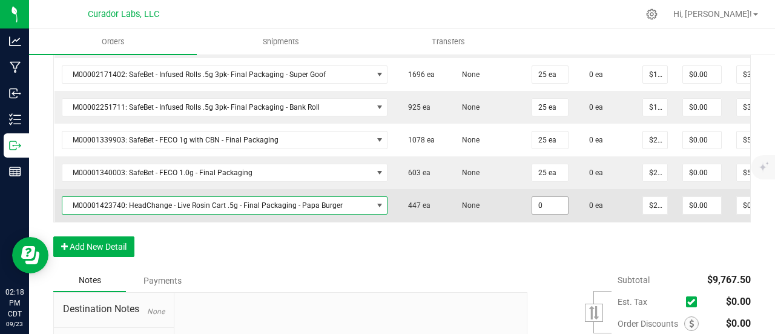
click at [532, 198] on input "0" at bounding box center [550, 205] width 36 height 17
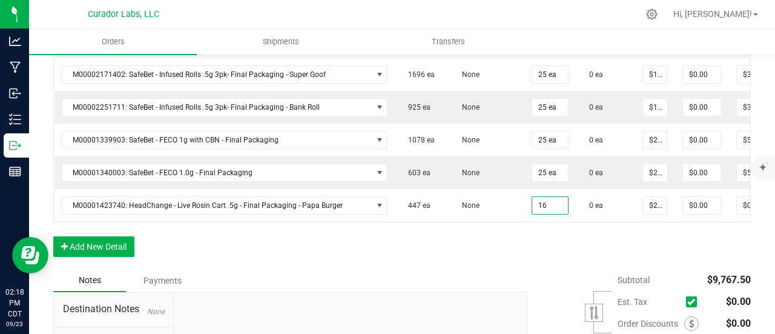
type input "16 ea"
type input "$440.00"
click at [511, 272] on div "Notes Payments" at bounding box center [285, 280] width 465 height 23
click at [123, 244] on button "Add New Detail" at bounding box center [93, 246] width 81 height 21
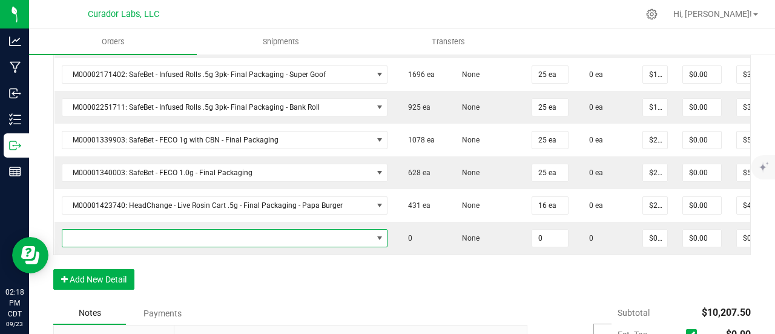
click at [123, 230] on span "NO DATA FOUND" at bounding box center [217, 238] width 310 height 17
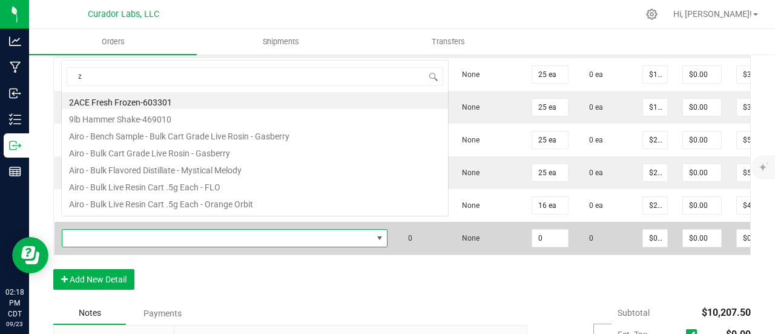
scroll to position [18, 300]
type input "zkatalites"
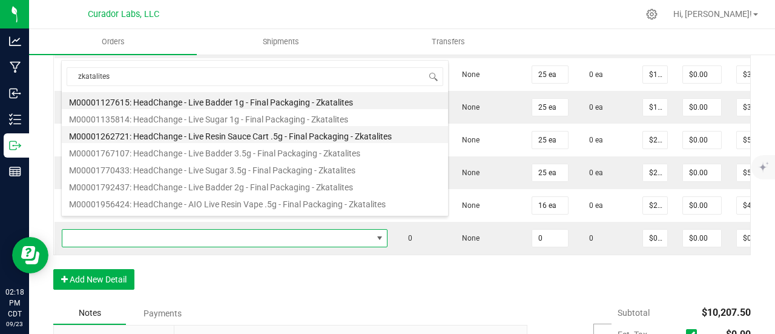
click at [211, 136] on li "M00001262721: HeadChange - Live Resin Sauce Cart .5g - Final Packaging - Zkatal…" at bounding box center [255, 134] width 386 height 17
type input "0 ea"
type input "$22.50000"
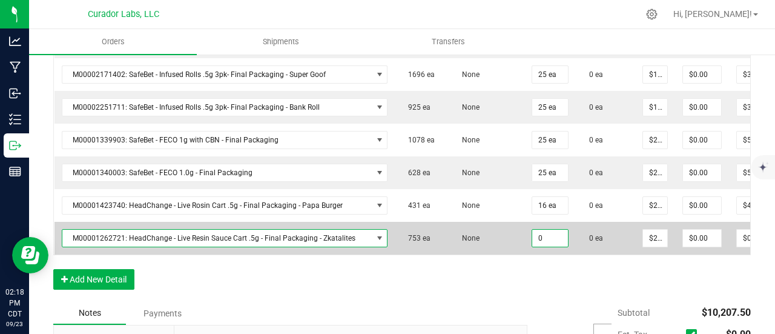
click at [532, 230] on input "0" at bounding box center [550, 238] width 36 height 17
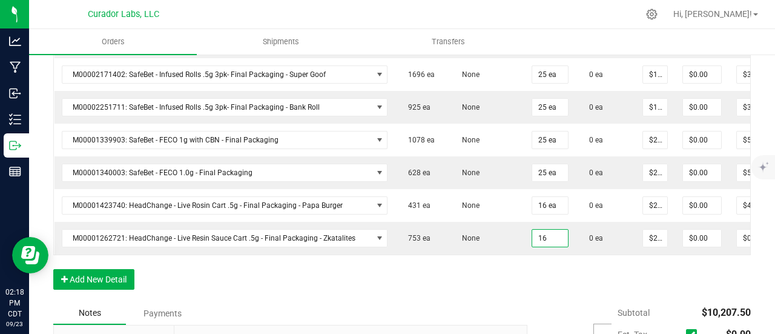
type input "16 ea"
type input "$360.00"
click at [125, 269] on button "Add New Detail" at bounding box center [93, 279] width 81 height 21
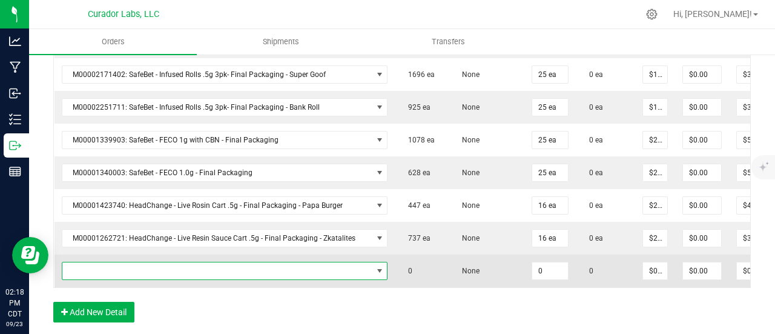
click at [125, 262] on span "NO DATA FOUND" at bounding box center [217, 270] width 310 height 17
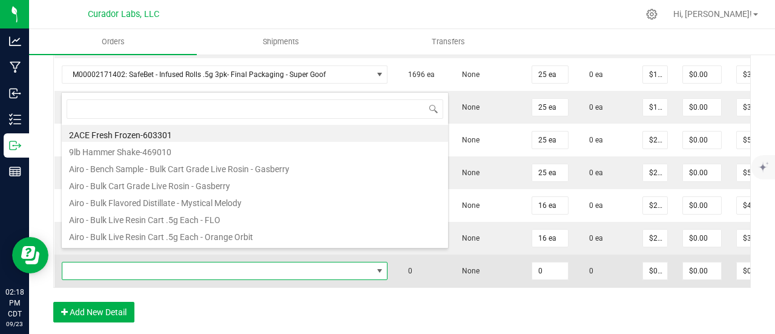
scroll to position [18, 310]
type input "mezcaline"
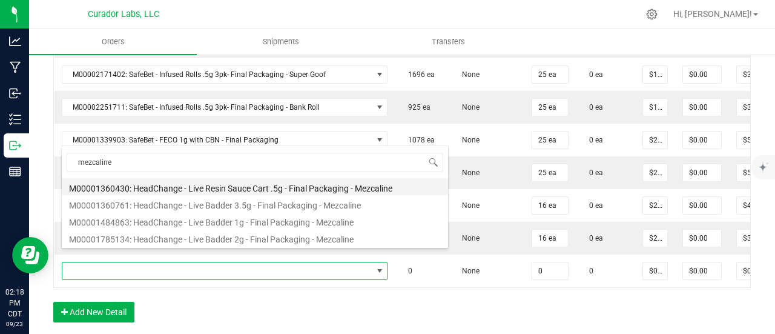
click at [208, 182] on li "M00001360430: HeadChange - Live Resin Sauce Cart .5g - Final Packaging - Mezcal…" at bounding box center [255, 186] width 386 height 17
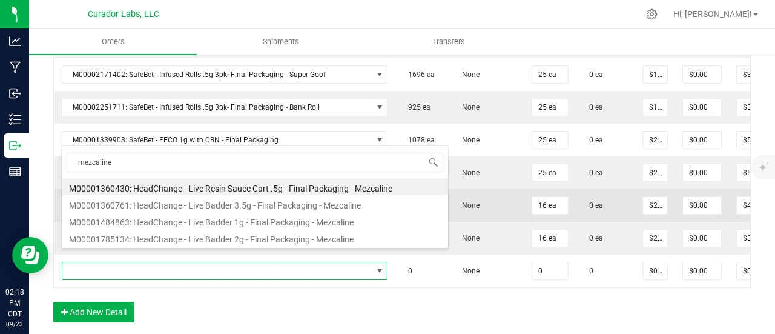
type input "0 ea"
type input "$22.50000"
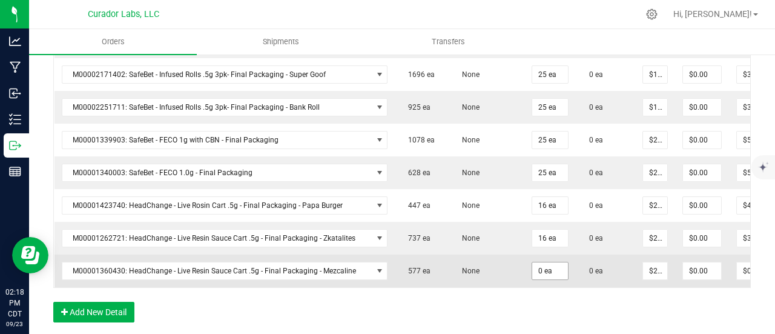
click at [532, 262] on span "0 ea" at bounding box center [550, 271] width 37 height 18
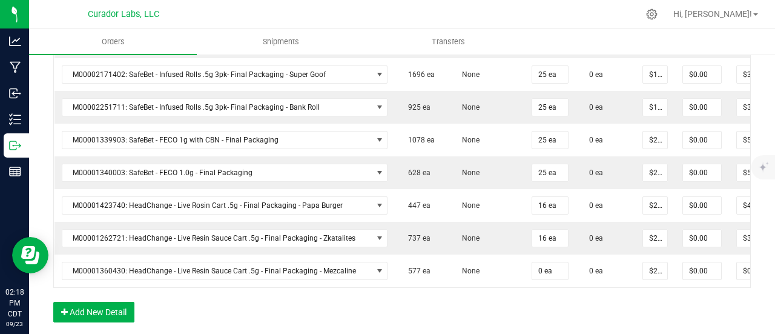
drag, startPoint x: 529, startPoint y: 262, endPoint x: 529, endPoint y: 285, distance: 23.6
click at [532, 262] on input "0" at bounding box center [550, 270] width 36 height 17
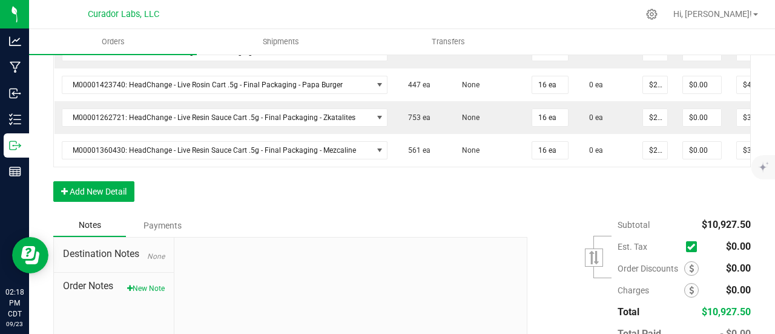
scroll to position [1090, 0]
click at [90, 187] on button "Add New Detail" at bounding box center [93, 191] width 81 height 21
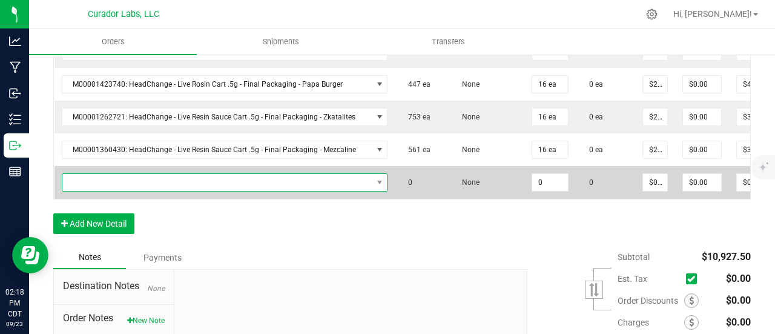
click at [93, 174] on span "NO DATA FOUND" at bounding box center [217, 182] width 310 height 17
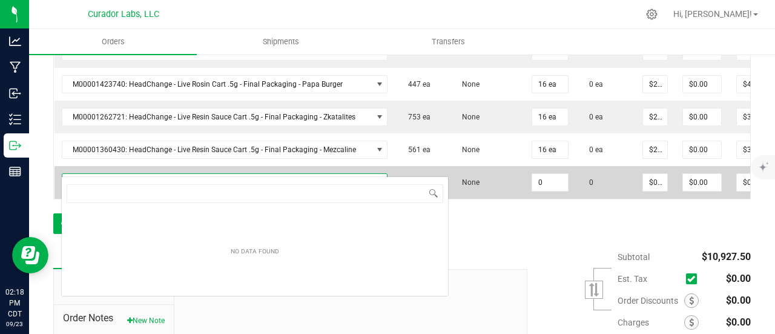
scroll to position [18, 310]
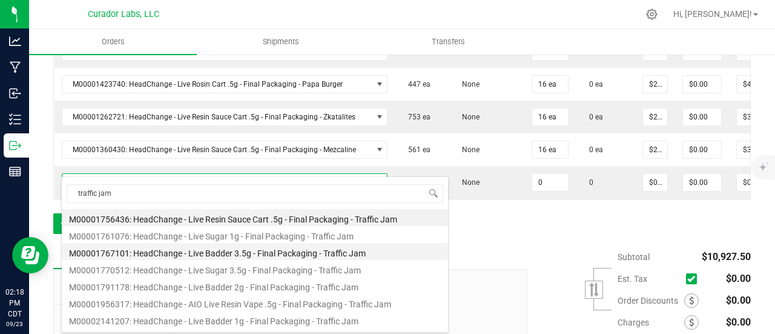
click at [250, 256] on li "M00001767101: HeadChange - Live Badder 3.5g - Final Packaging - Traffic Jam" at bounding box center [255, 251] width 386 height 17
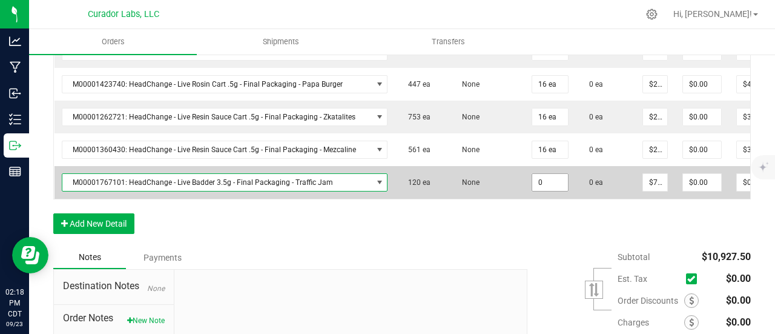
click at [532, 174] on input "0" at bounding box center [550, 182] width 36 height 17
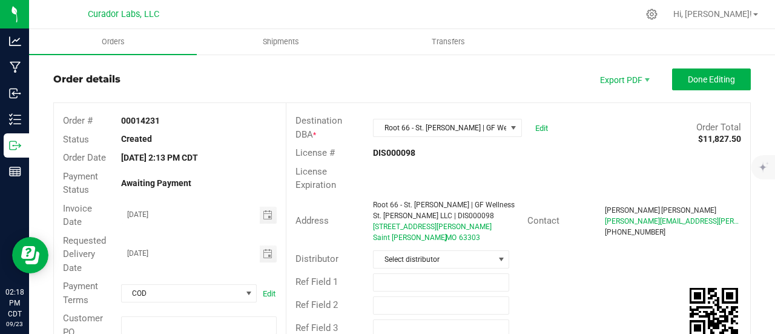
scroll to position [0, 0]
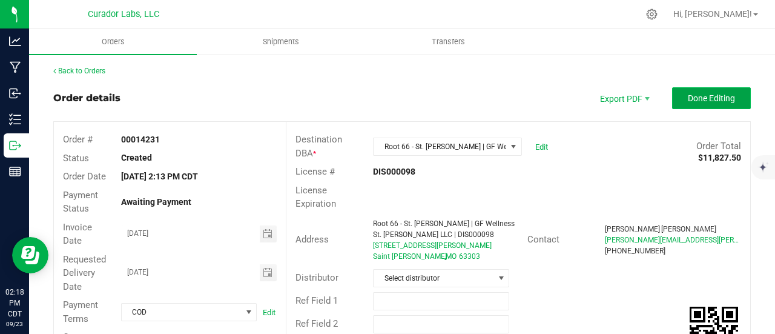
click at [720, 96] on span "Done Editing" at bounding box center [711, 98] width 47 height 10
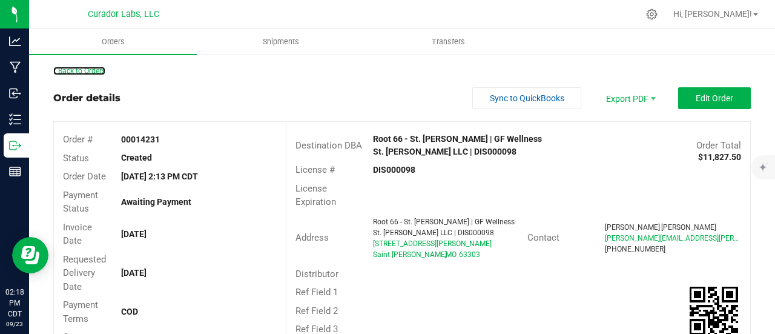
click at [81, 71] on link "Back to Orders" at bounding box center [79, 71] width 52 height 8
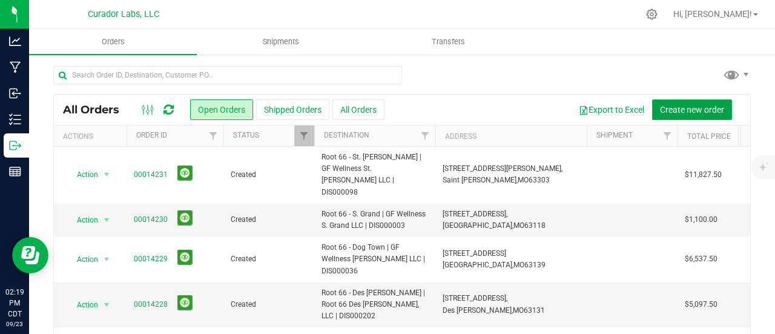
click at [677, 110] on span "Create new order" at bounding box center [692, 110] width 64 height 10
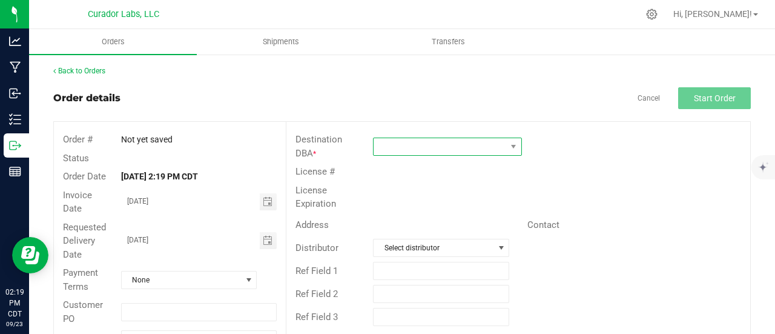
click at [402, 148] on span at bounding box center [440, 146] width 133 height 17
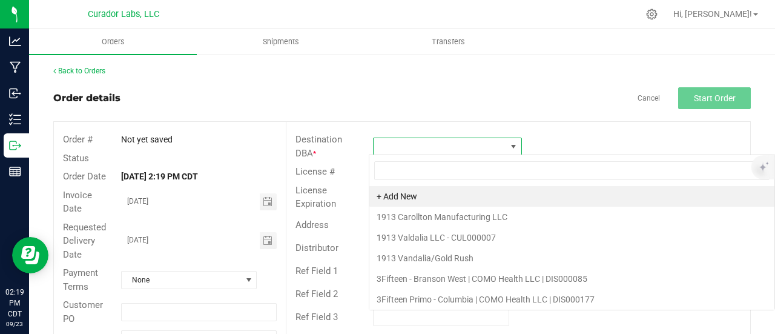
scroll to position [18, 147]
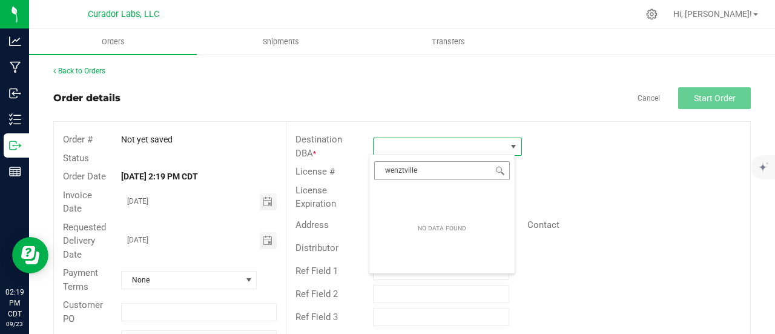
click at [401, 169] on input "wenztville" at bounding box center [442, 170] width 136 height 19
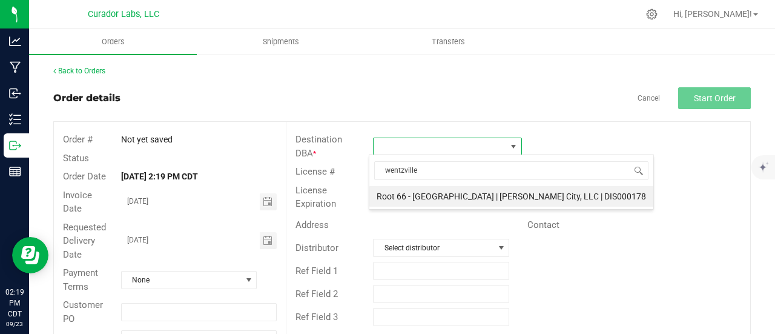
click at [418, 196] on li "Root 66 - [GEOGRAPHIC_DATA] | [PERSON_NAME] City, LLC | DIS000178" at bounding box center [512, 196] width 284 height 21
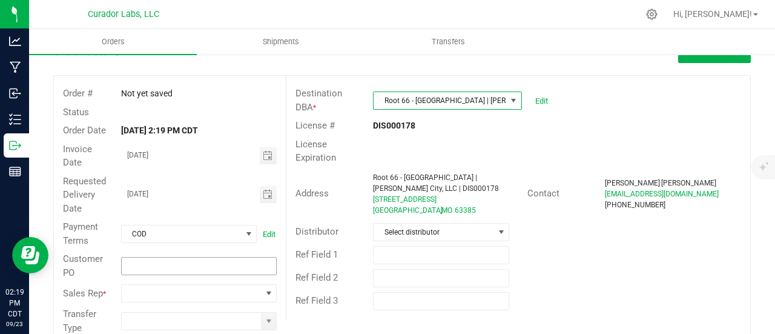
scroll to position [61, 0]
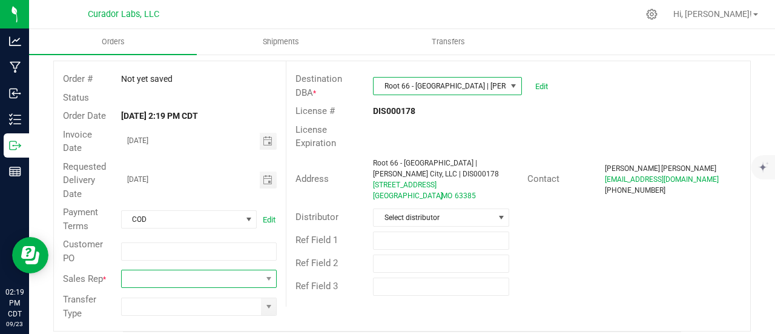
click at [257, 279] on span at bounding box center [191, 278] width 139 height 17
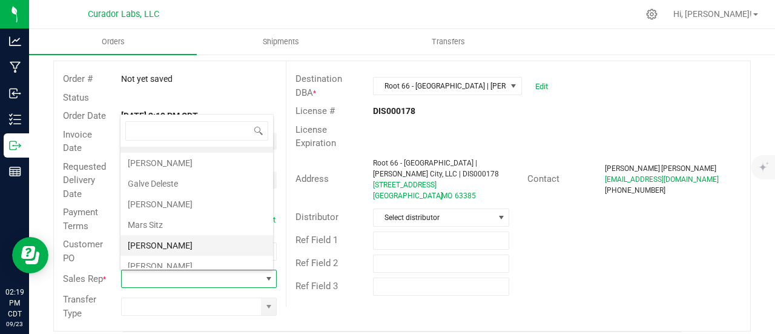
scroll to position [40, 0]
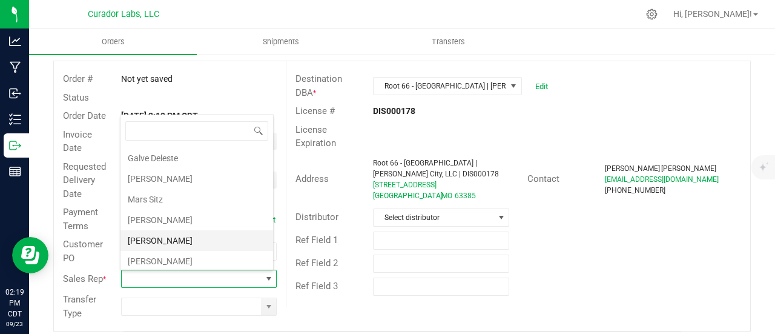
click at [194, 236] on li "[PERSON_NAME]" at bounding box center [197, 240] width 153 height 21
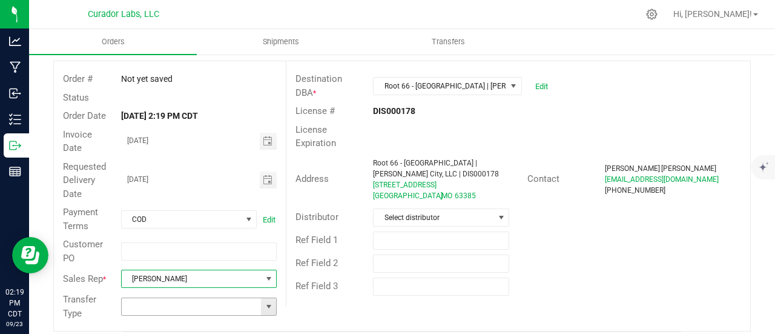
click at [267, 304] on span at bounding box center [269, 307] width 10 height 10
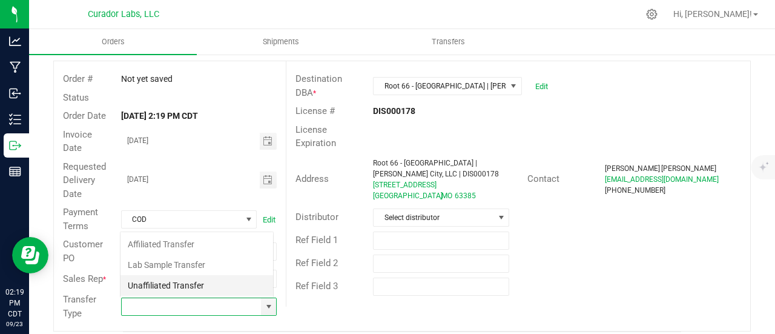
scroll to position [18, 151]
click at [207, 278] on li "Unaffiliated Transfer" at bounding box center [197, 285] width 153 height 21
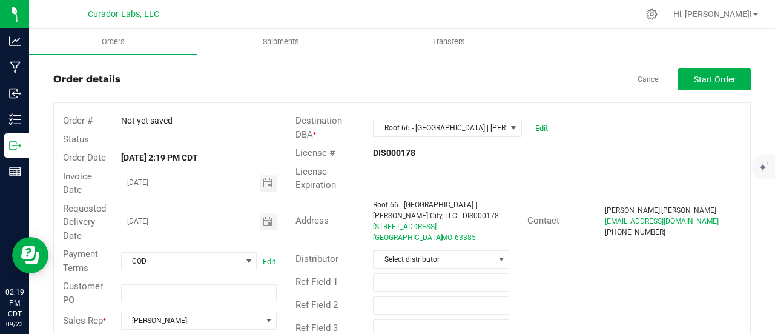
scroll to position [0, 0]
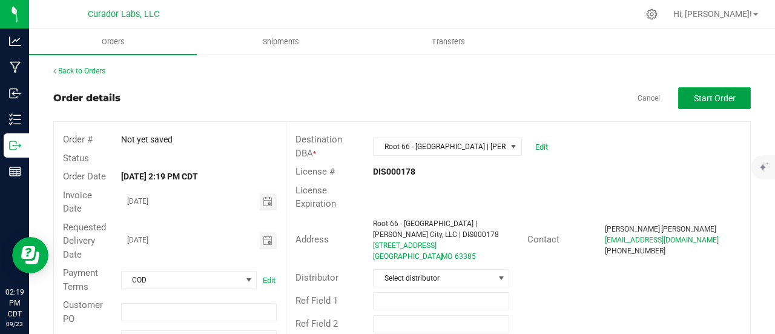
click at [722, 100] on span "Start Order" at bounding box center [715, 98] width 42 height 10
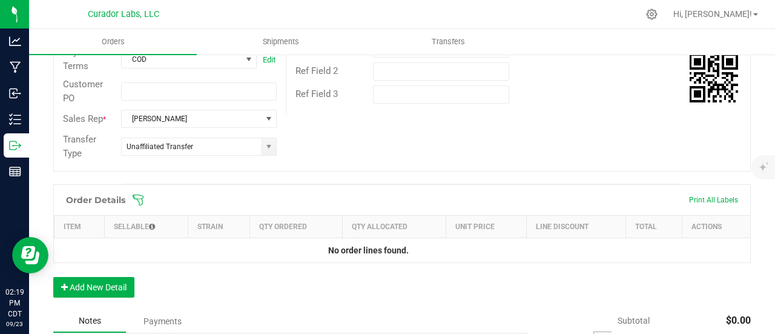
scroll to position [303, 0]
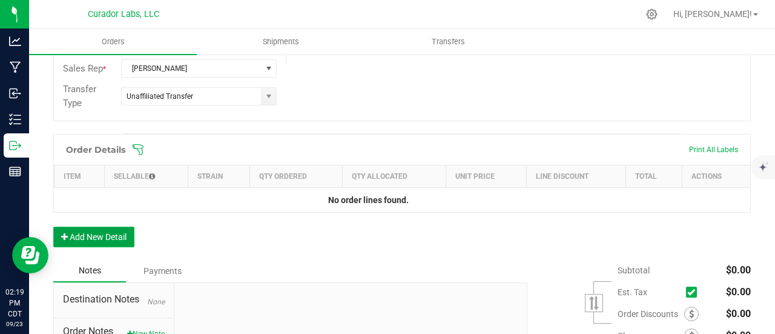
click at [108, 228] on button "Add New Detail" at bounding box center [93, 237] width 81 height 21
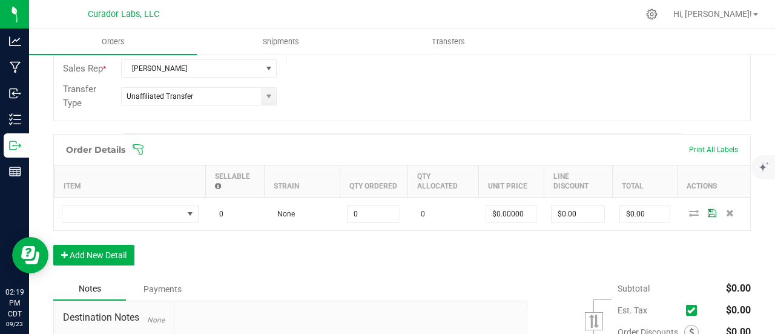
click at [110, 195] on th "Item" at bounding box center [130, 181] width 151 height 32
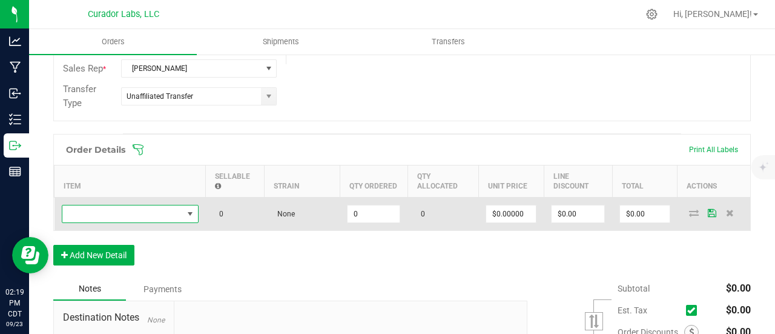
click at [115, 209] on span "NO DATA FOUND" at bounding box center [122, 213] width 121 height 17
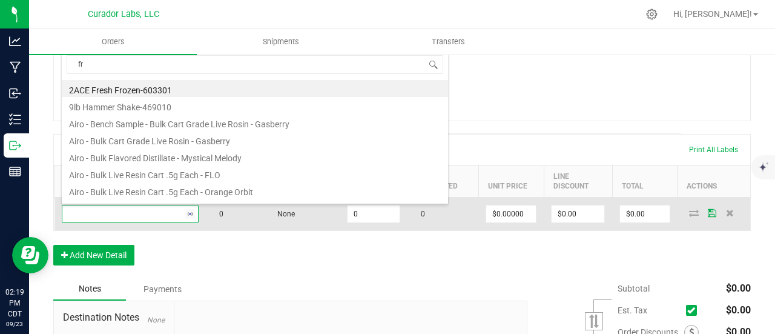
scroll to position [18, 137]
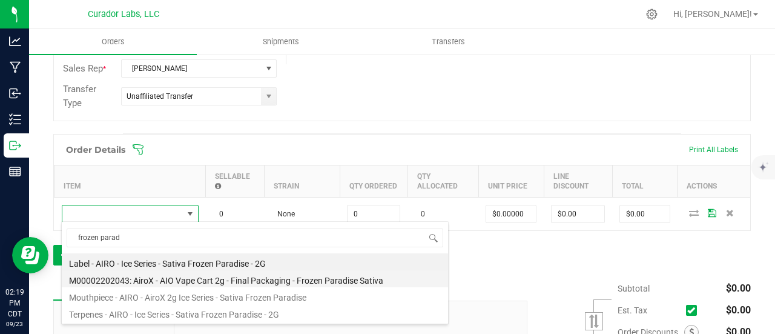
click at [253, 277] on li "M00002202043: AiroX - AIO Vape Cart 2g - Final Packaging - Frozen Paradise Sati…" at bounding box center [255, 278] width 386 height 17
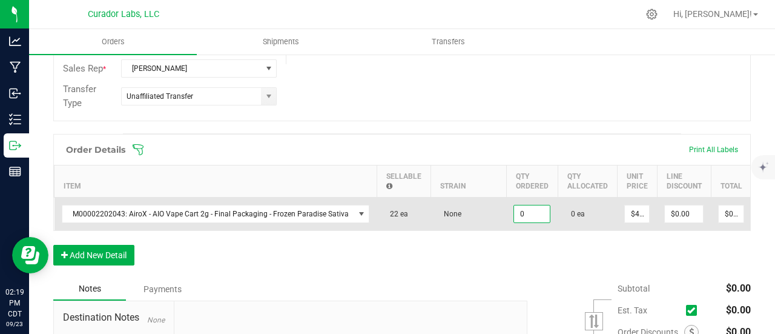
click at [525, 219] on input "0" at bounding box center [532, 213] width 36 height 17
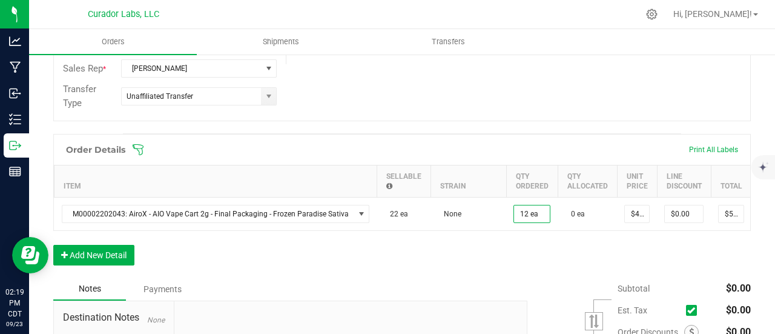
click at [519, 264] on div "Order Details Print All Labels Item Sellable Strain Qty Ordered Qty Allocated U…" at bounding box center [402, 206] width 698 height 144
click at [122, 257] on button "Add New Detail" at bounding box center [93, 255] width 81 height 21
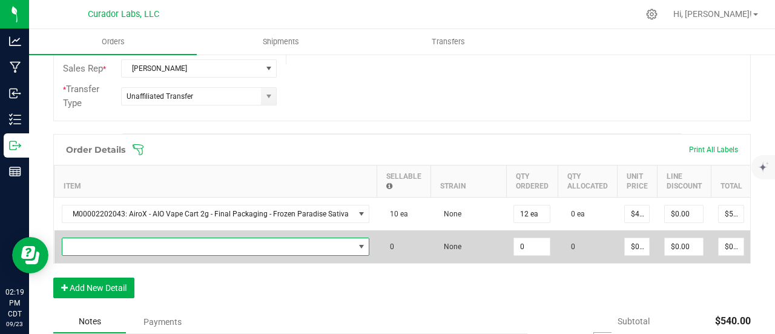
click at [118, 247] on span "NO DATA FOUND" at bounding box center [208, 246] width 292 height 17
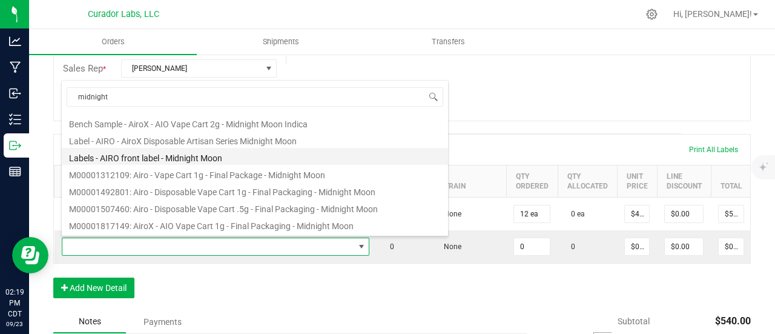
scroll to position [61, 0]
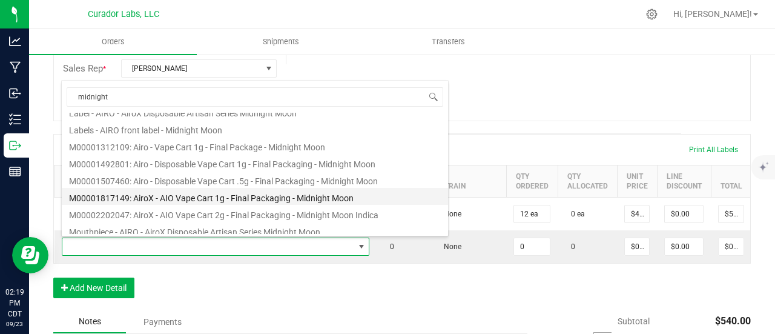
click at [156, 191] on li "M00001817149: AiroX - AIO Vape Cart 1g - Final Packaging - Midnight Moon" at bounding box center [255, 196] width 386 height 17
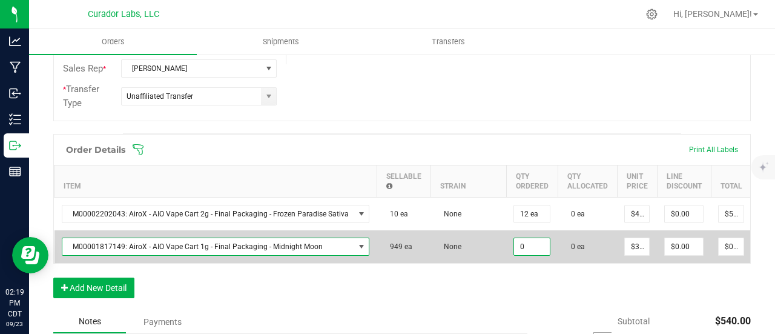
drag, startPoint x: 530, startPoint y: 247, endPoint x: 520, endPoint y: 300, distance: 54.3
click at [529, 247] on input "0" at bounding box center [532, 246] width 36 height 17
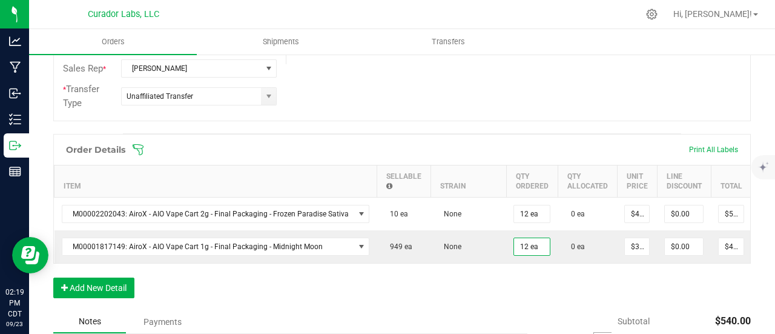
drag, startPoint x: 520, startPoint y: 300, endPoint x: 363, endPoint y: 304, distance: 156.3
click at [517, 301] on div "Order Details Print All Labels Item Sellable Strain Qty Ordered Qty Allocated U…" at bounding box center [402, 222] width 698 height 176
click at [75, 293] on button "Add New Detail" at bounding box center [93, 287] width 81 height 21
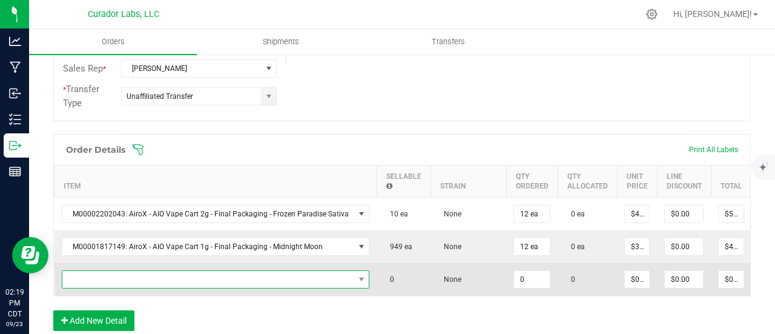
click at [86, 274] on span "NO DATA FOUND" at bounding box center [208, 279] width 292 height 17
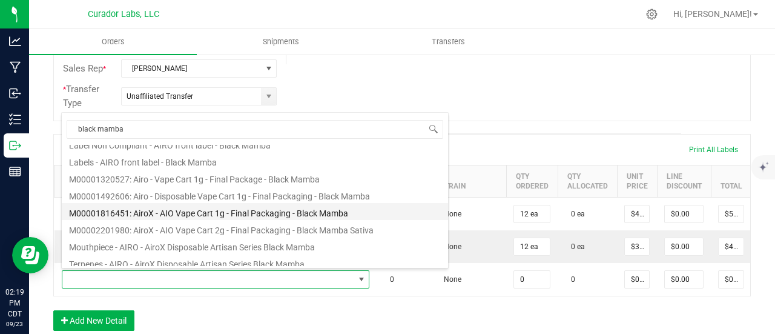
click at [202, 217] on li "M00001816451: AiroX - AIO Vape Cart 1g - Final Packaging - Black Mamba" at bounding box center [255, 211] width 386 height 17
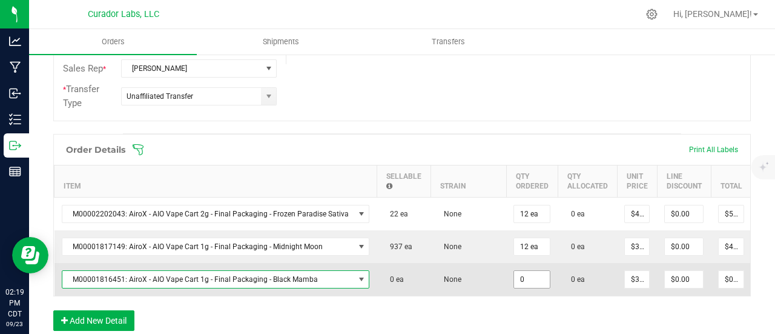
click at [519, 280] on input "0" at bounding box center [532, 279] width 36 height 17
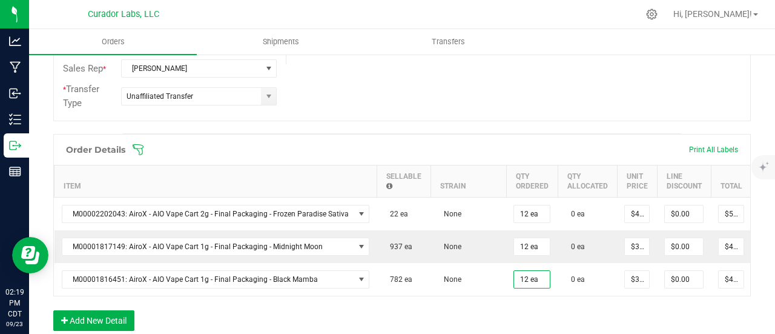
click at [514, 309] on div "Order Details Print All Labels Item Sellable Strain Qty Ordered Qty Allocated U…" at bounding box center [402, 238] width 698 height 209
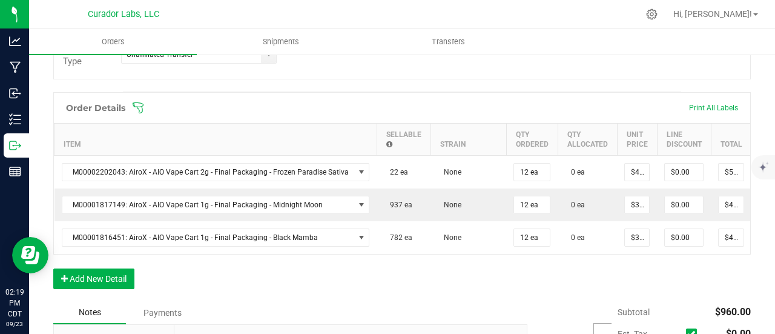
scroll to position [363, 0]
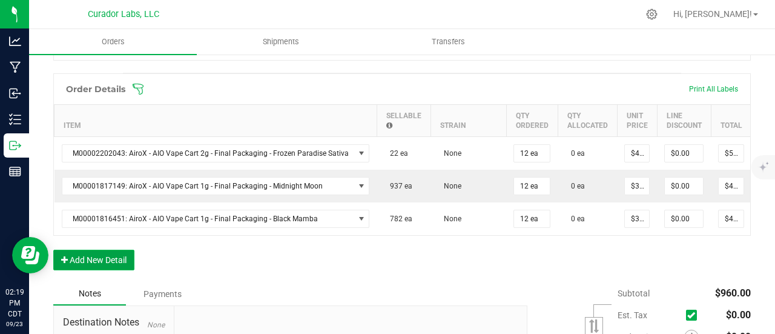
click at [111, 260] on button "Add New Detail" at bounding box center [93, 260] width 81 height 21
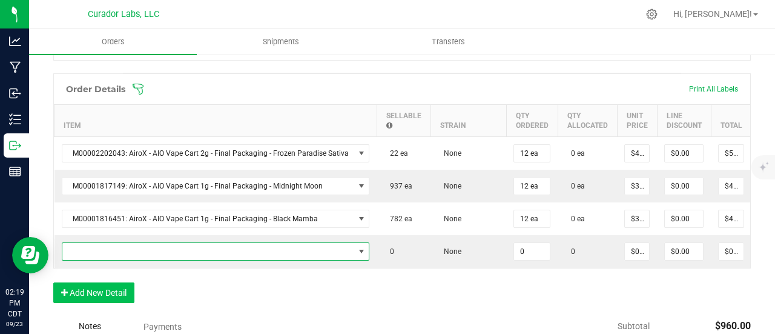
click at [111, 248] on span "NO DATA FOUND" at bounding box center [208, 251] width 292 height 17
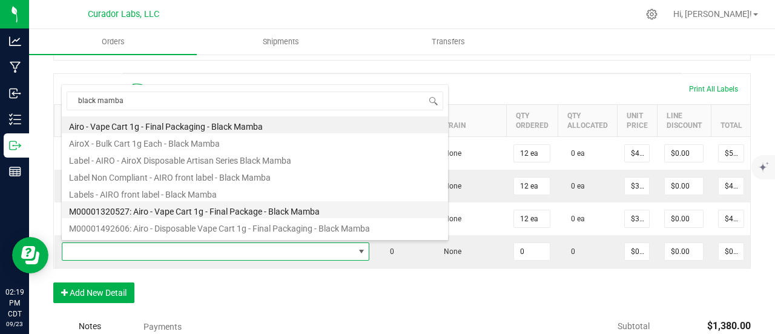
scroll to position [61, 0]
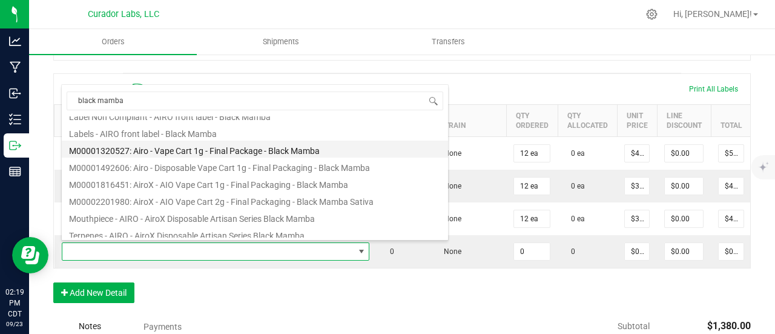
click at [222, 150] on li "M00001320527: Airo - Vape Cart 1g - Final Package - Black Mamba" at bounding box center [255, 149] width 386 height 17
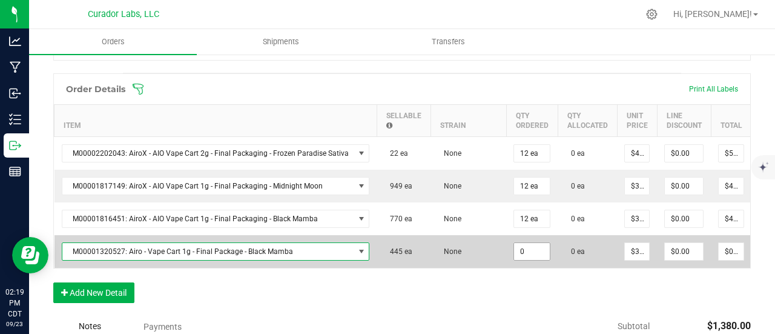
click at [517, 247] on input "0" at bounding box center [532, 251] width 36 height 17
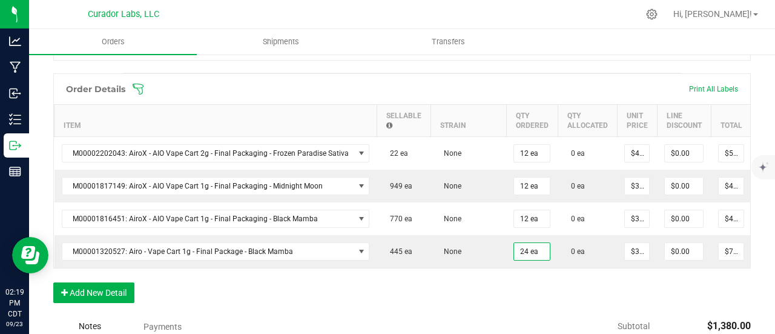
drag, startPoint x: 511, startPoint y: 295, endPoint x: 502, endPoint y: 296, distance: 9.7
click at [510, 296] on div "Order Details Print All Labels Item Sellable Strain Qty Ordered Qty Allocated U…" at bounding box center [402, 194] width 698 height 242
click at [74, 296] on button "Add New Detail" at bounding box center [93, 292] width 81 height 21
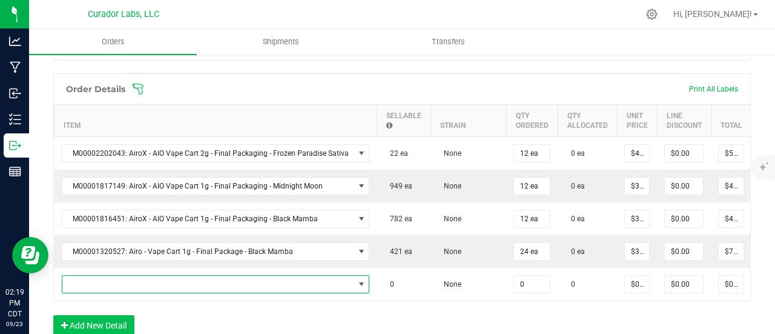
click at [82, 282] on span "NO DATA FOUND" at bounding box center [208, 284] width 292 height 17
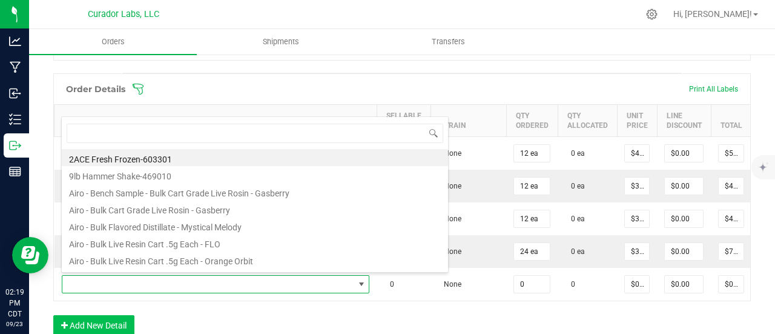
scroll to position [18, 300]
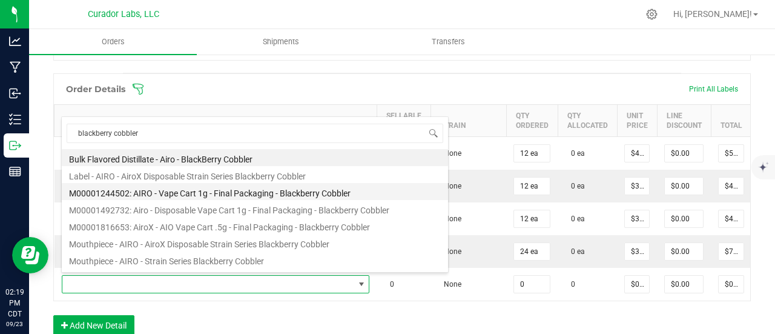
click at [237, 194] on li "M00001244502: AIRO - Vape Cart 1g - Final Packaging - Blackberry Cobbler" at bounding box center [255, 191] width 386 height 17
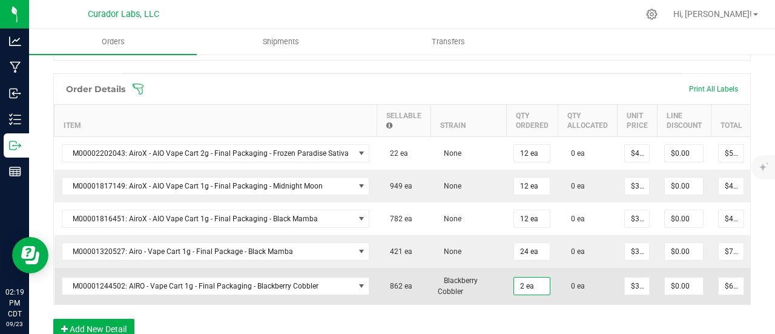
click at [467, 271] on td "Blackberry Cobbler" at bounding box center [469, 286] width 76 height 36
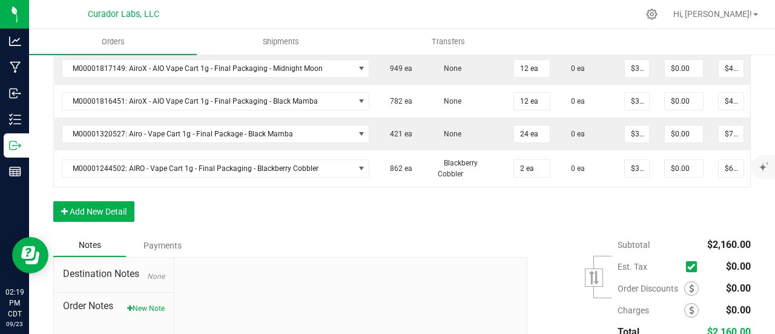
scroll to position [485, 0]
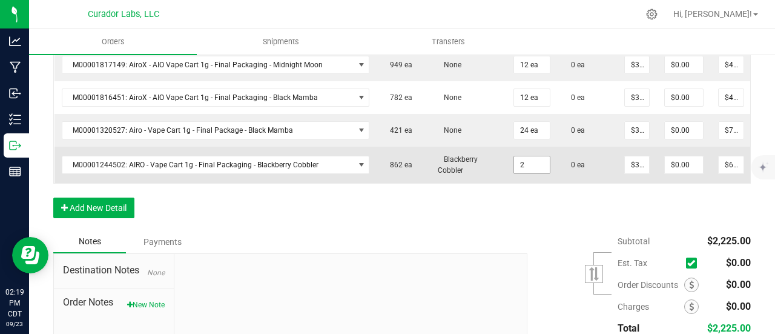
click at [528, 156] on input "2" at bounding box center [532, 164] width 36 height 17
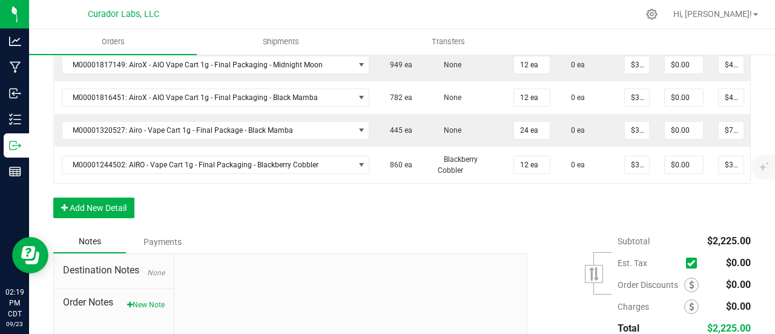
click at [525, 205] on div "Order Details Print All Labels Item Sellable Strain Qty Ordered Qty Allocated U…" at bounding box center [402, 91] width 698 height 278
click at [93, 208] on button "Add New Detail" at bounding box center [93, 207] width 81 height 21
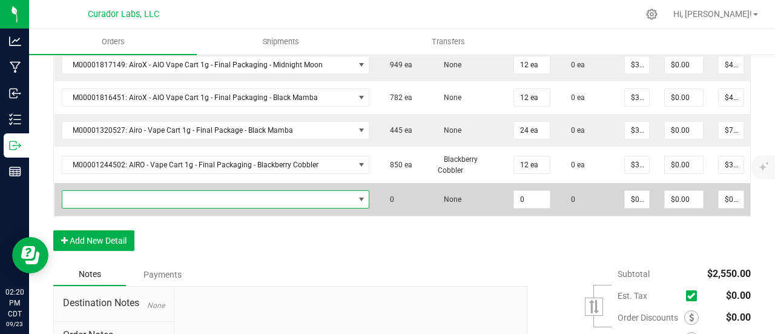
click at [93, 193] on span "NO DATA FOUND" at bounding box center [208, 199] width 292 height 17
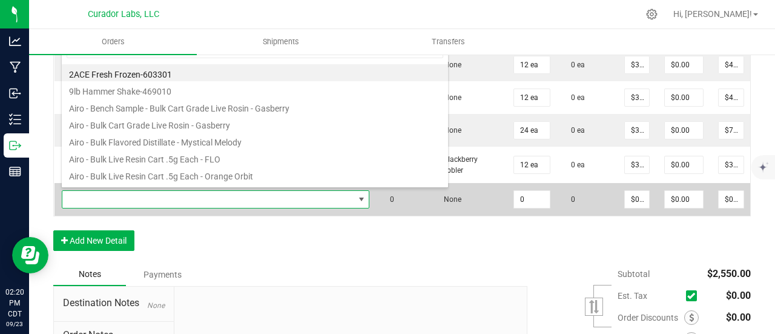
scroll to position [18, 300]
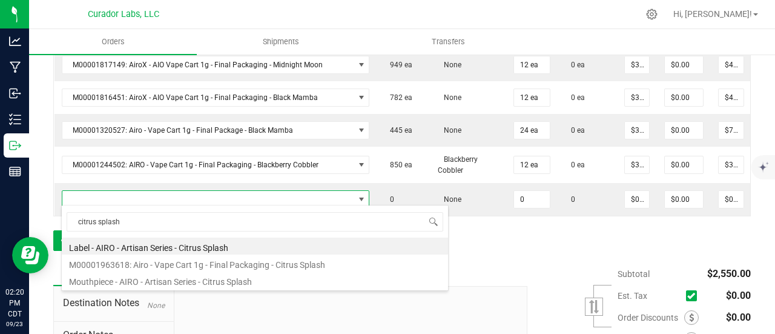
click at [214, 259] on li "M00001963618: Airo - Vape Cart 1g - Final Packaging - Citrus Splash" at bounding box center [255, 262] width 386 height 17
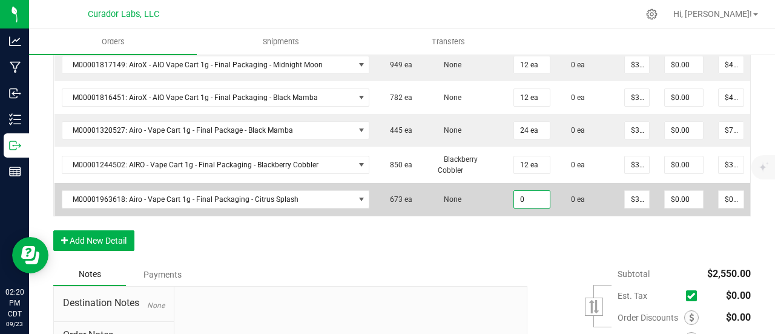
click at [514, 194] on input "0" at bounding box center [532, 199] width 36 height 17
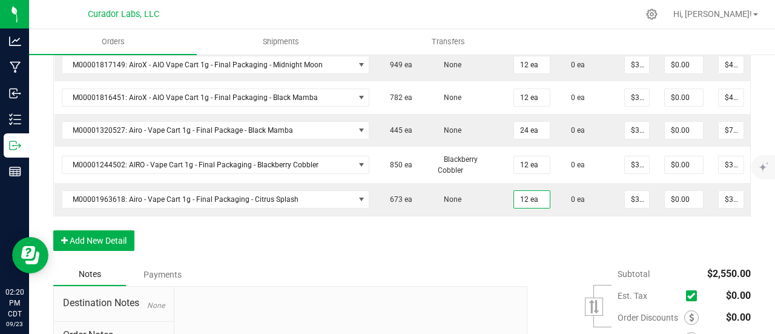
click at [505, 261] on div "Order Details Print All Labels Item Sellable Strain Qty Ordered Qty Allocated U…" at bounding box center [402, 107] width 698 height 311
click at [114, 244] on button "Add New Detail" at bounding box center [93, 240] width 81 height 21
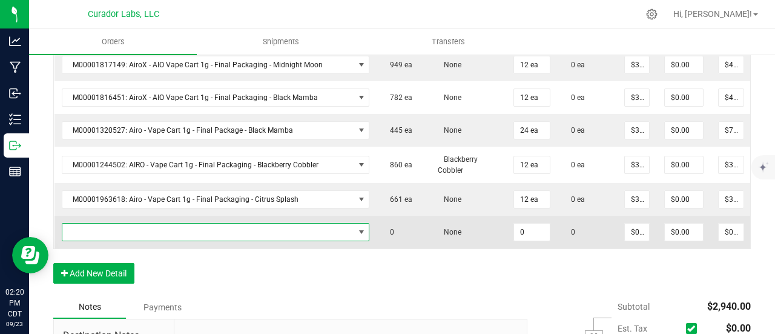
click at [111, 224] on span "NO DATA FOUND" at bounding box center [208, 232] width 292 height 17
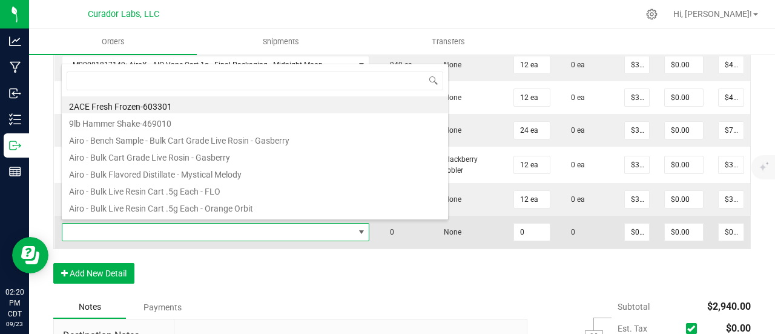
scroll to position [60561, 60279]
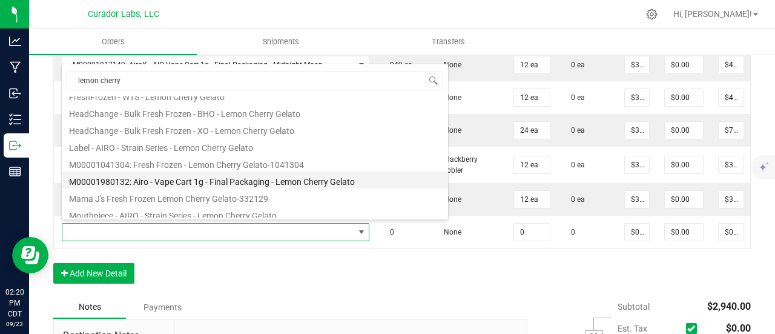
drag, startPoint x: 234, startPoint y: 183, endPoint x: 446, endPoint y: 225, distance: 215.5
click at [235, 183] on li "M00001980132: Airo - Vape Cart 1g - Final Packaging - Lemon Cherry Gelato" at bounding box center [255, 179] width 386 height 17
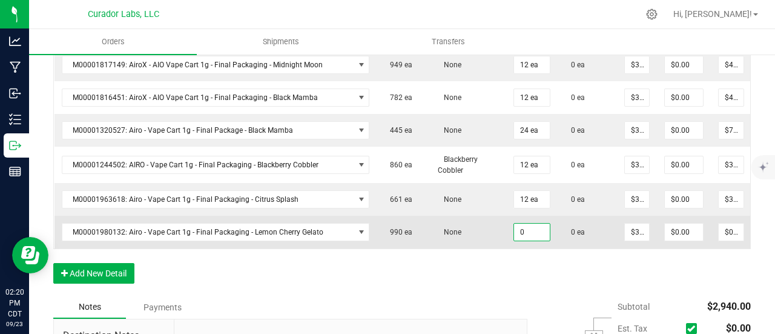
click at [514, 231] on input "0" at bounding box center [532, 232] width 36 height 17
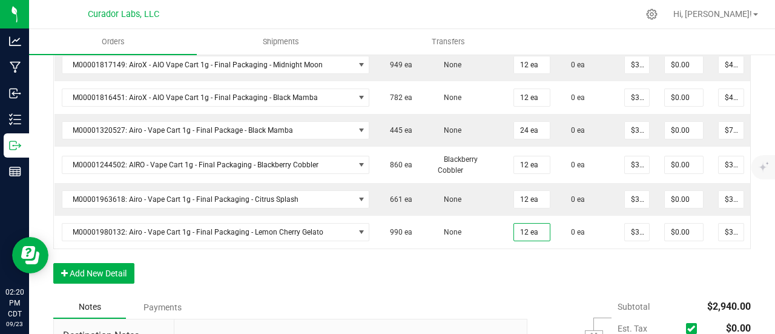
click at [511, 274] on div "Order Details Print All Labels Item Sellable Strain Qty Ordered Qty Allocated U…" at bounding box center [402, 123] width 698 height 343
click at [118, 272] on button "Add New Detail" at bounding box center [93, 273] width 81 height 21
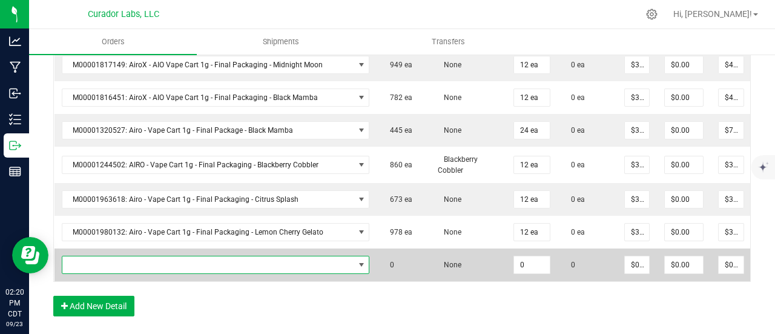
click at [118, 260] on span "NO DATA FOUND" at bounding box center [208, 264] width 292 height 17
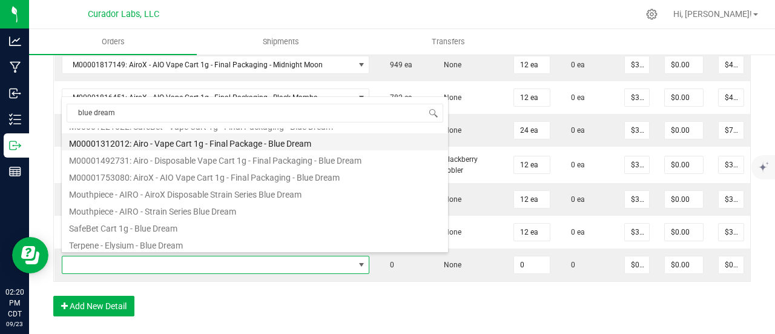
click at [211, 144] on li "M00001312012: Airo - Vape Cart 1g - Final Package - Blue Dream" at bounding box center [255, 141] width 386 height 17
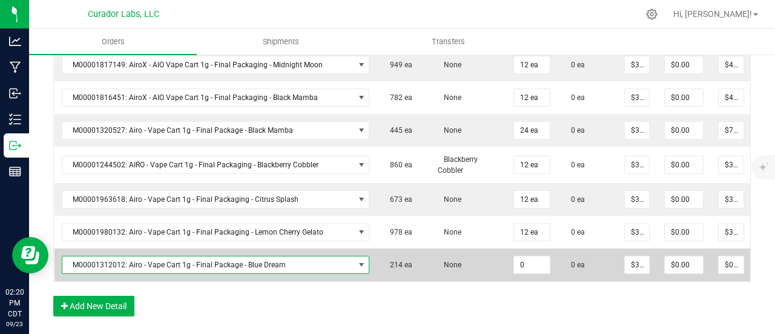
drag, startPoint x: 536, startPoint y: 263, endPoint x: 534, endPoint y: 270, distance: 6.9
click at [536, 263] on input "0" at bounding box center [532, 264] width 36 height 17
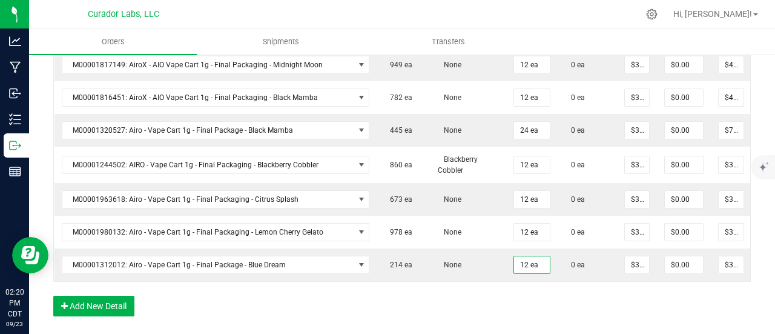
click at [527, 313] on div "Order Details Print All Labels Item Sellable Strain Qty Ordered Qty Allocated U…" at bounding box center [402, 140] width 698 height 376
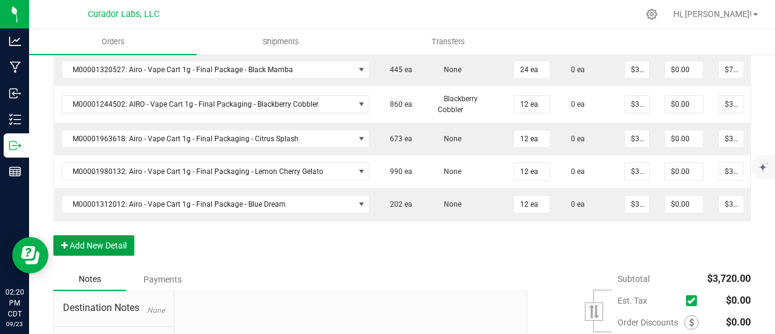
click at [92, 253] on button "Add New Detail" at bounding box center [93, 245] width 81 height 21
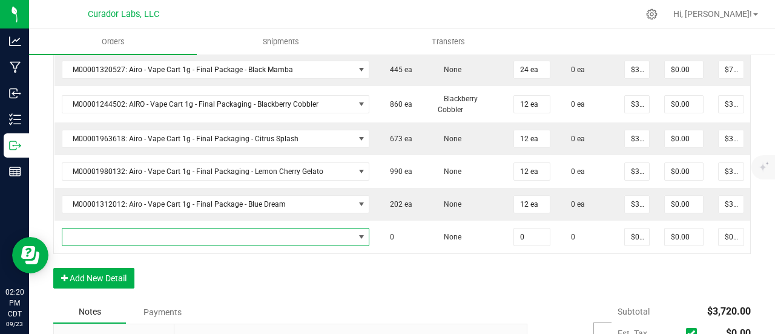
click at [92, 238] on span "NO DATA FOUND" at bounding box center [208, 236] width 292 height 17
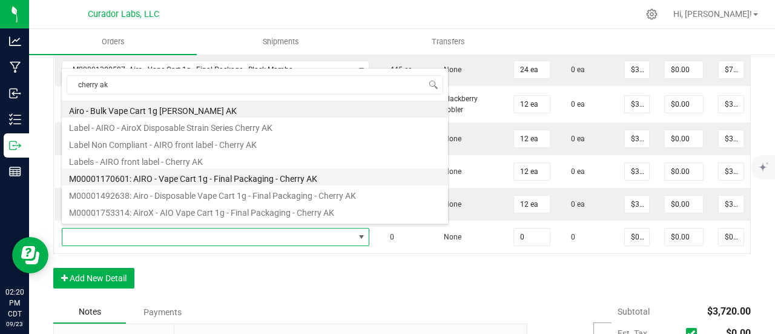
click at [190, 182] on li "M00001170601: AIRO - Vape Cart 1g - Final Packaging - Cherry AK" at bounding box center [255, 176] width 386 height 17
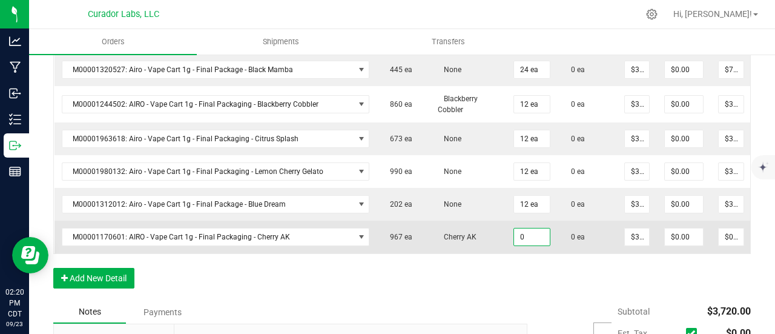
click at [514, 230] on input "0" at bounding box center [532, 236] width 36 height 17
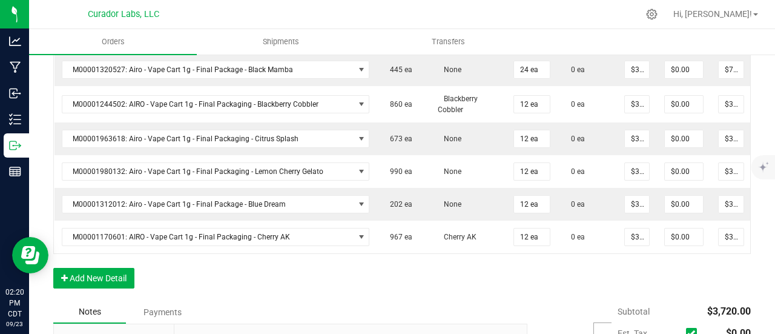
drag, startPoint x: 514, startPoint y: 279, endPoint x: 354, endPoint y: 290, distance: 159.7
click at [511, 280] on div "Order Details Print All Labels Item Sellable Strain Qty Ordered Qty Allocated U…" at bounding box center [402, 96] width 698 height 409
click at [122, 280] on button "Add New Detail" at bounding box center [93, 278] width 81 height 21
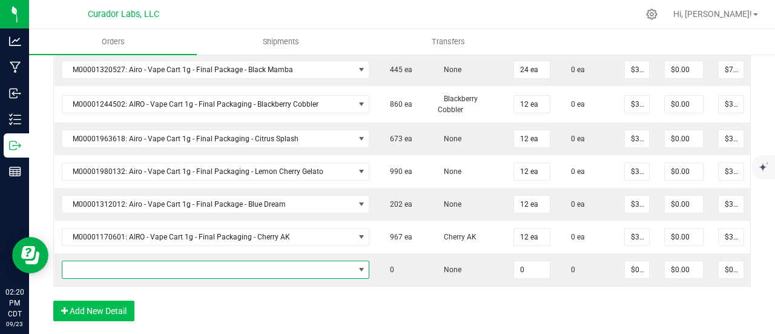
click at [120, 269] on span "NO DATA FOUND" at bounding box center [208, 269] width 292 height 17
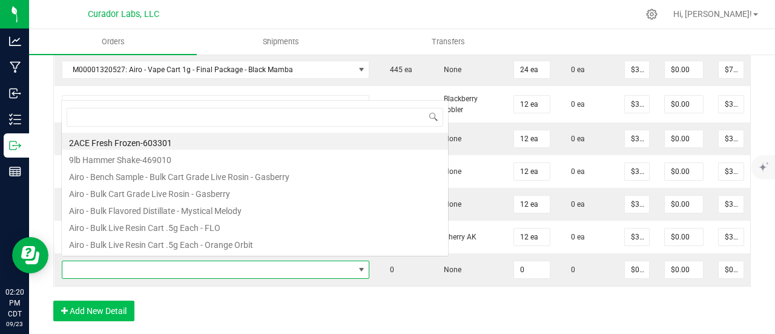
scroll to position [18, 300]
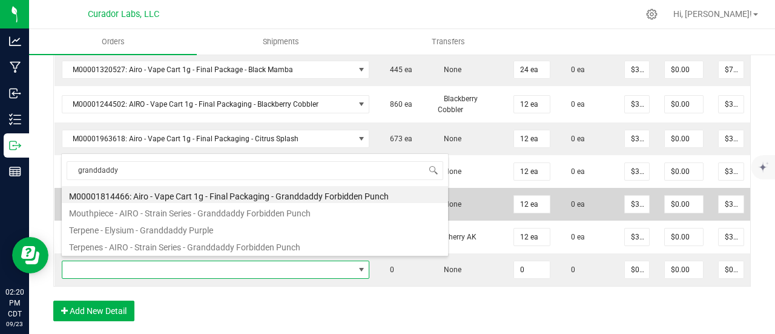
click at [210, 193] on li "M00001814466: Airo - Vape Cart 1g - Final Packaging - Granddaddy Forbidden Punch" at bounding box center [255, 194] width 386 height 17
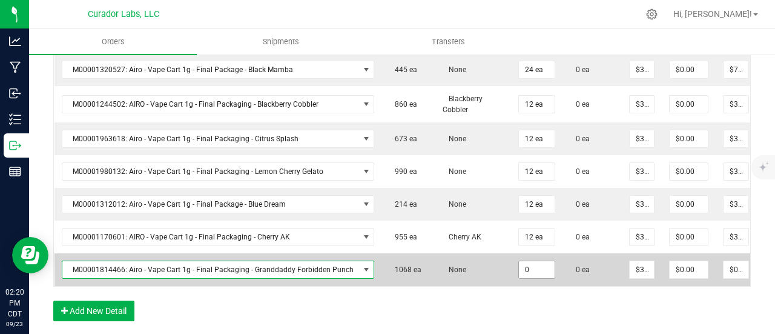
click at [529, 271] on input "0" at bounding box center [537, 269] width 36 height 17
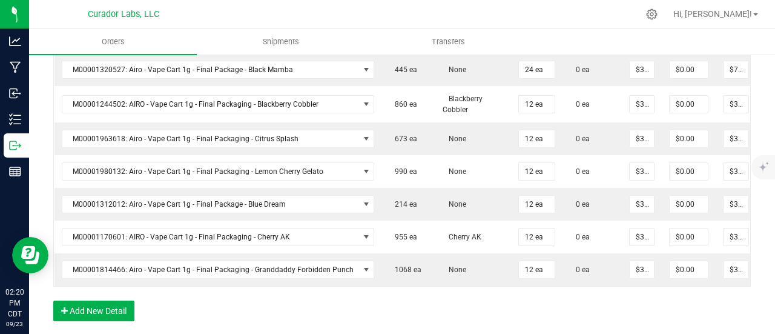
click at [532, 297] on div "Order Details Print All Labels Item Sellable Strain Qty Ordered Qty Allocated U…" at bounding box center [402, 113] width 698 height 442
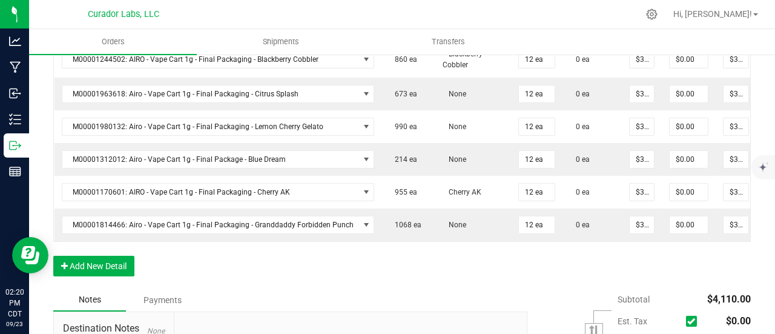
scroll to position [606, 0]
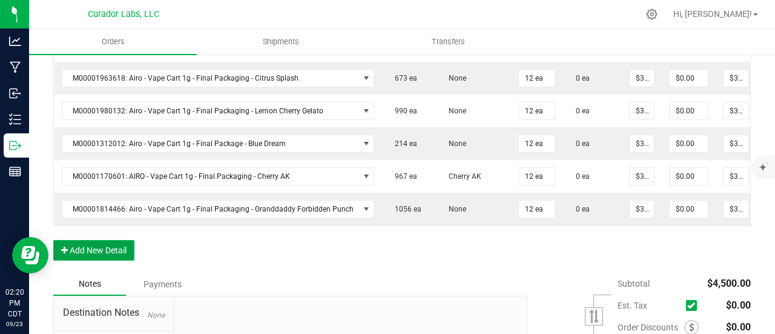
click at [116, 247] on button "Add New Detail" at bounding box center [93, 250] width 81 height 21
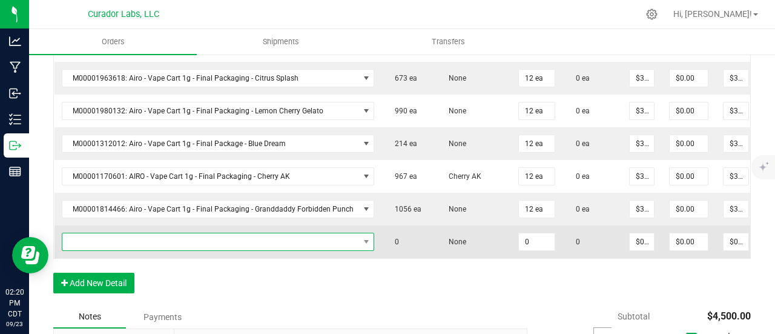
click at [116, 241] on span "NO DATA FOUND" at bounding box center [210, 241] width 297 height 17
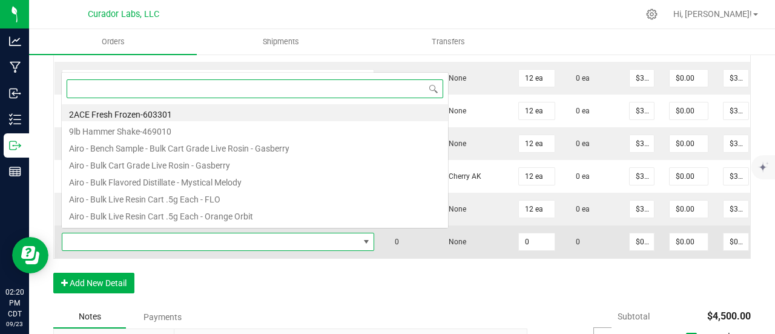
scroll to position [60561, 60274]
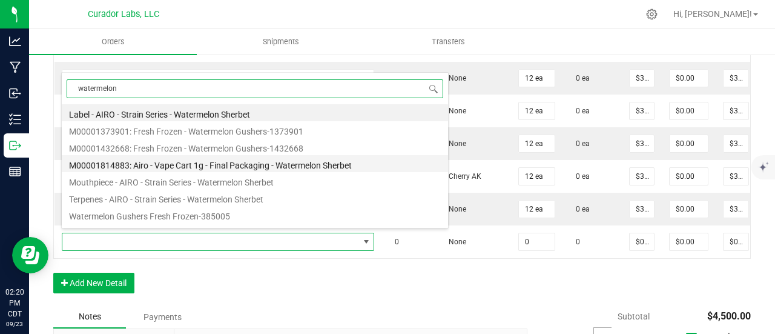
click at [184, 156] on li "M00001814883: Airo - Vape Cart 1g - Final Packaging - Watermelon Sherbet" at bounding box center [255, 163] width 386 height 17
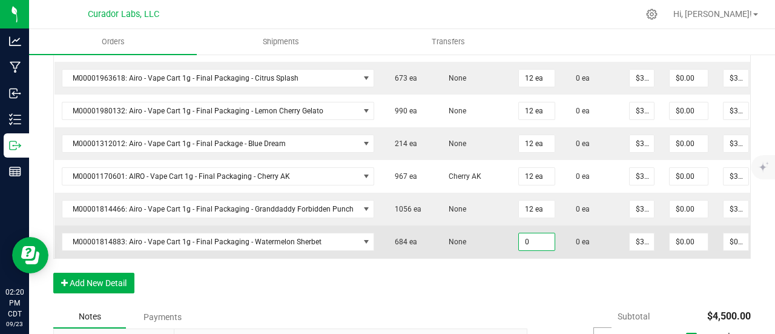
drag, startPoint x: 524, startPoint y: 238, endPoint x: 521, endPoint y: 249, distance: 11.3
click at [523, 239] on input "0" at bounding box center [537, 241] width 36 height 17
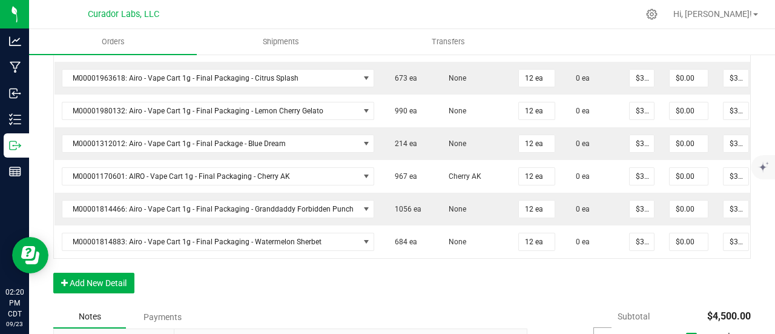
click at [521, 276] on div "Order Details Print All Labels Item Sellable Strain Qty Ordered Qty Allocated U…" at bounding box center [402, 68] width 698 height 474
click at [85, 292] on button "Add New Detail" at bounding box center [93, 283] width 81 height 21
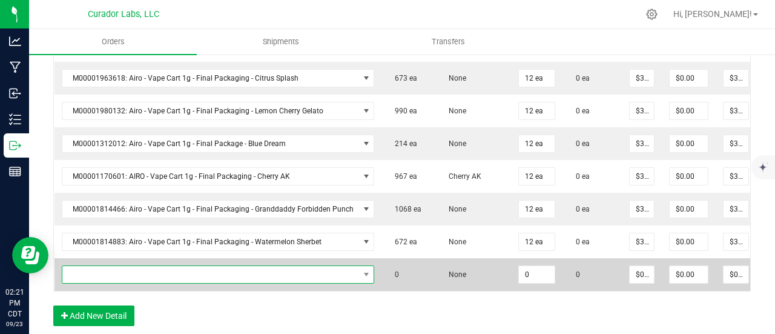
click at [166, 271] on span "NO DATA FOUND" at bounding box center [210, 274] width 297 height 17
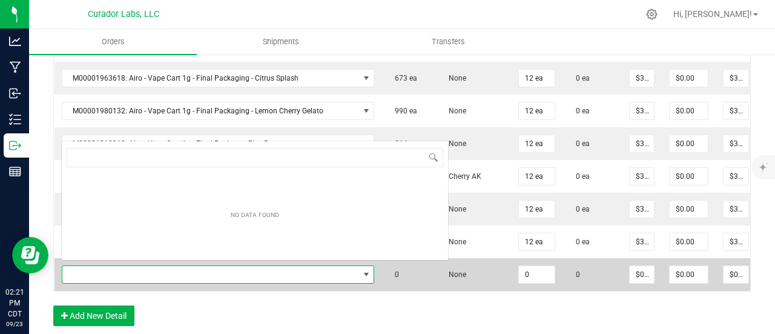
scroll to position [18, 304]
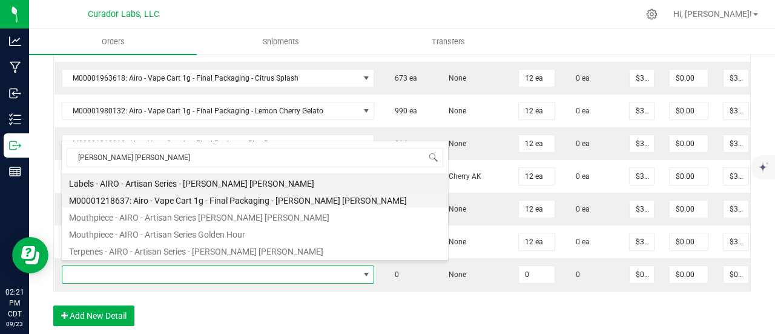
click at [202, 201] on li "M00001218637: Airo - Vape Cart 1g - Final Packaging - [PERSON_NAME] [PERSON_NAM…" at bounding box center [255, 198] width 386 height 17
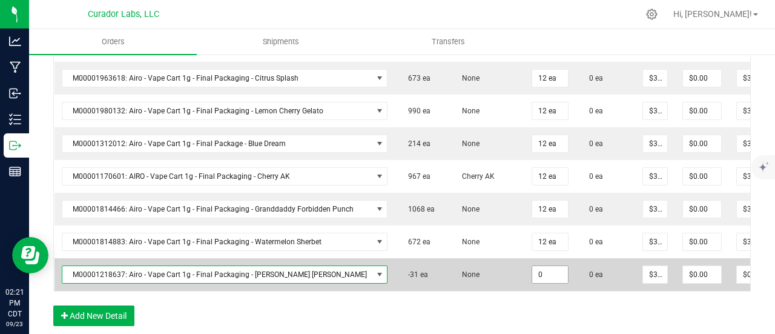
drag, startPoint x: 532, startPoint y: 266, endPoint x: 532, endPoint y: 300, distance: 33.9
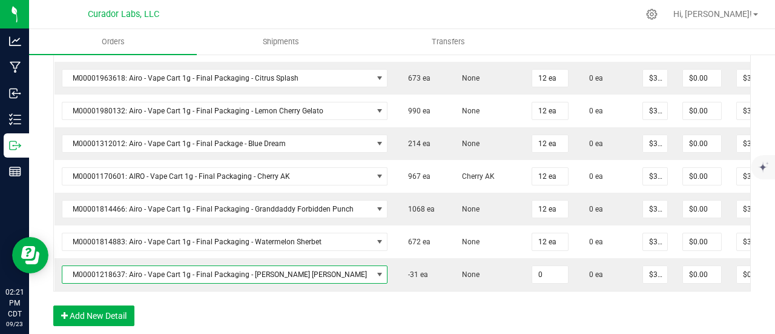
click at [532, 267] on input "0" at bounding box center [550, 274] width 36 height 17
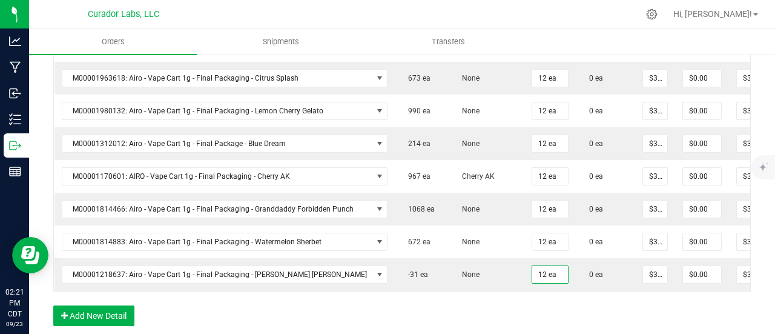
click at [531, 309] on div "Order Details Print All Labels Item Sellable Strain Qty Ordered Qty Allocated U…" at bounding box center [402, 84] width 698 height 507
click at [119, 314] on button "Add New Detail" at bounding box center [93, 315] width 81 height 21
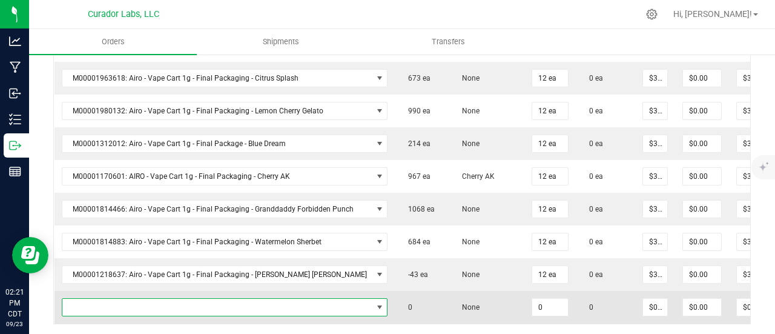
click at [118, 304] on span "NO DATA FOUND" at bounding box center [217, 307] width 310 height 17
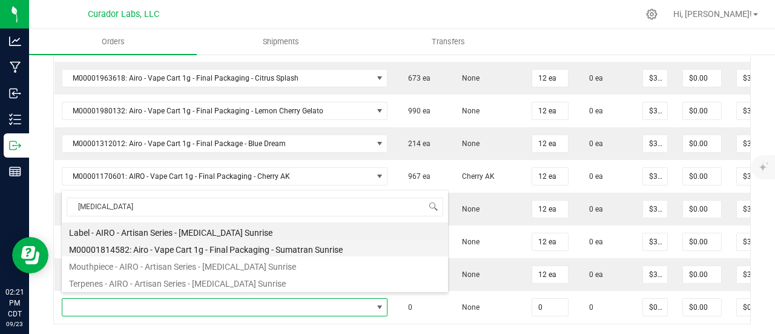
click at [254, 244] on li "M00001814582: Airo - Vape Cart 1g - Final Packaging - Sumatran Sunrise" at bounding box center [255, 247] width 386 height 17
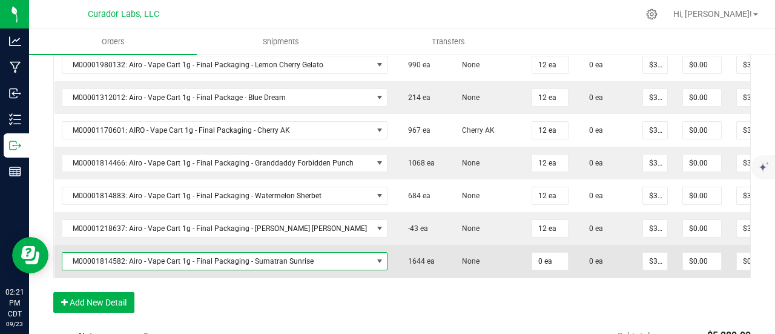
scroll to position [666, 0]
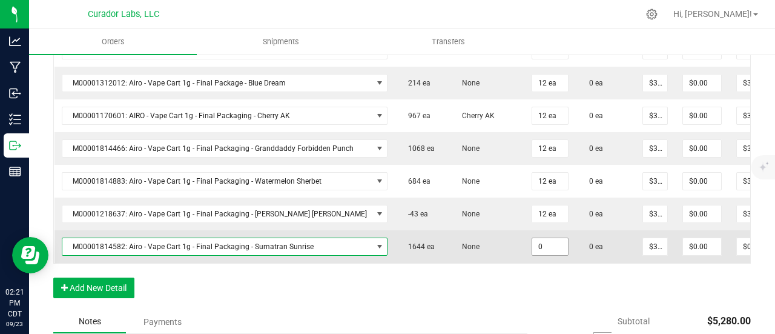
click at [532, 244] on input "0" at bounding box center [550, 246] width 36 height 17
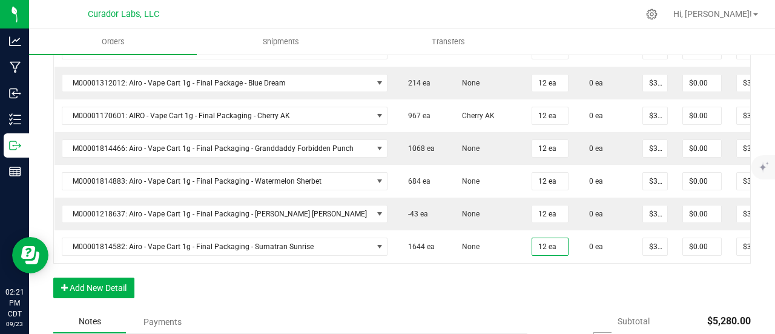
click at [519, 287] on div "Order Details Print All Labels Item Sellable Strain Qty Ordered Qty Allocated U…" at bounding box center [402, 40] width 698 height 540
click at [117, 287] on button "Add New Detail" at bounding box center [93, 287] width 81 height 21
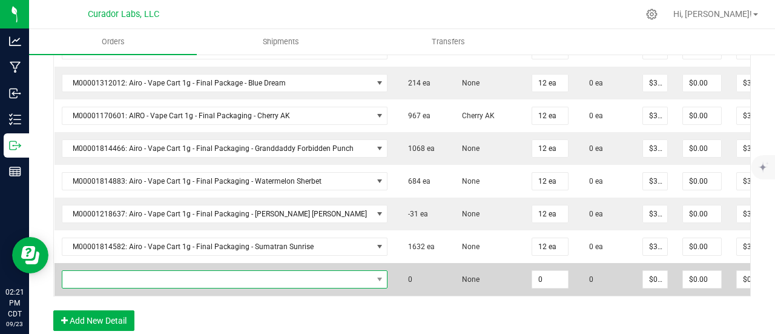
click at [114, 271] on span "NO DATA FOUND" at bounding box center [217, 279] width 310 height 17
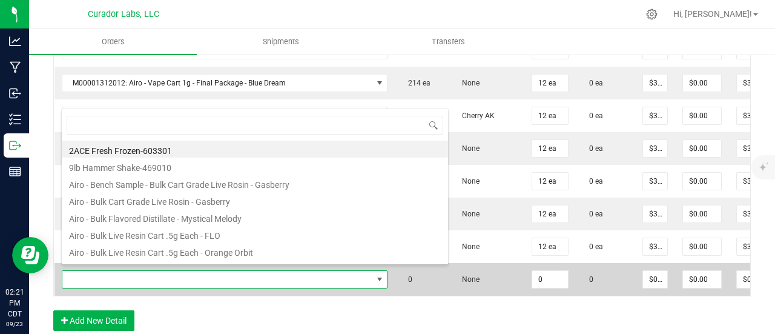
scroll to position [18, 304]
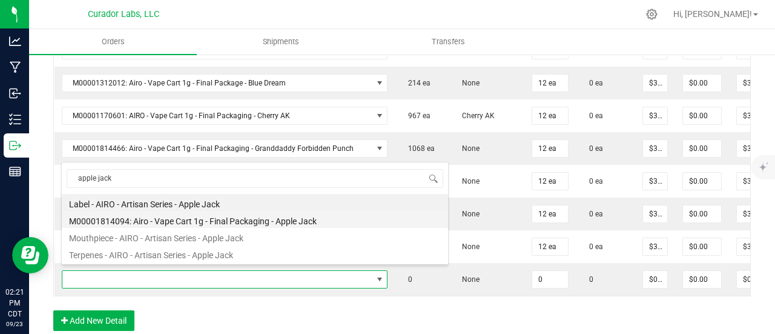
click at [199, 225] on li "M00001814094: Airo - Vape Cart 1g - Final Packaging - Apple Jack" at bounding box center [255, 219] width 386 height 17
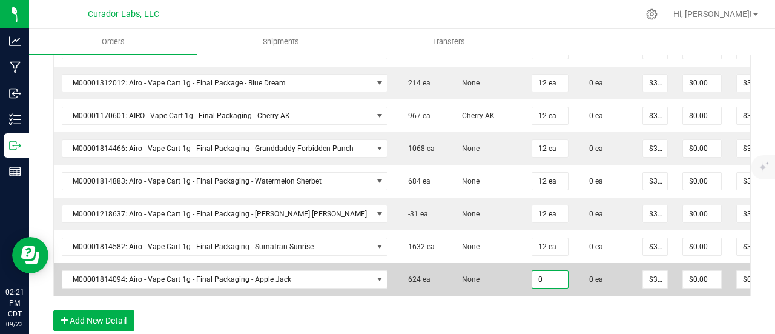
drag, startPoint x: 532, startPoint y: 273, endPoint x: 502, endPoint y: 262, distance: 32.2
click at [532, 273] on input "0" at bounding box center [550, 279] width 36 height 17
click at [500, 263] on outbound-order-line-row "M00001814094: Airo - Vape Cart 1g - Final Packaging - Apple Jack 624 ea None 12…" at bounding box center [449, 279] width 789 height 33
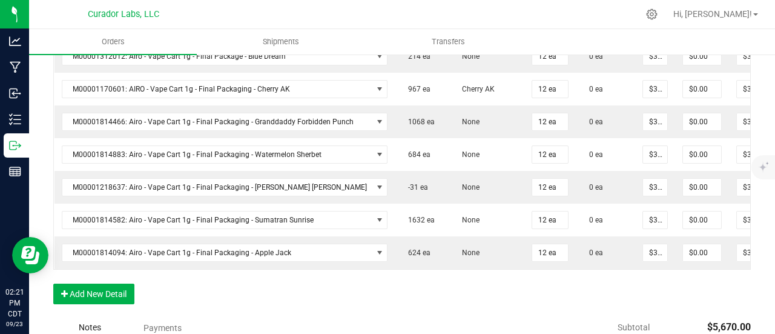
scroll to position [727, 0]
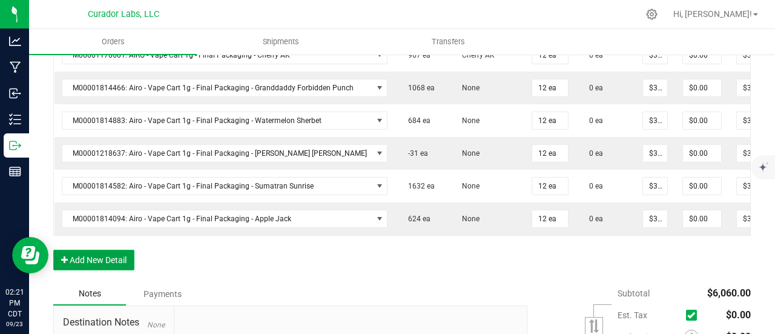
click at [95, 260] on button "Add New Detail" at bounding box center [93, 260] width 81 height 21
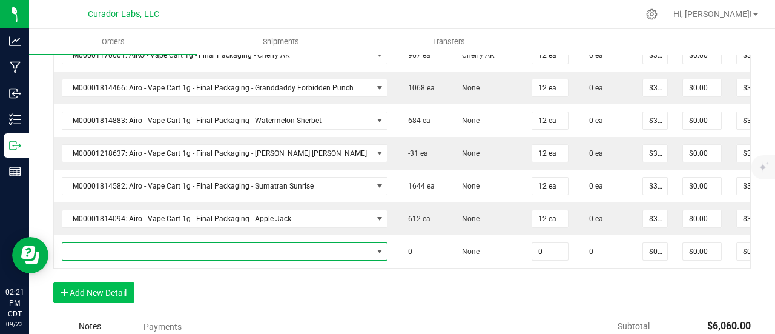
click at [95, 243] on span "NO DATA FOUND" at bounding box center [217, 251] width 310 height 17
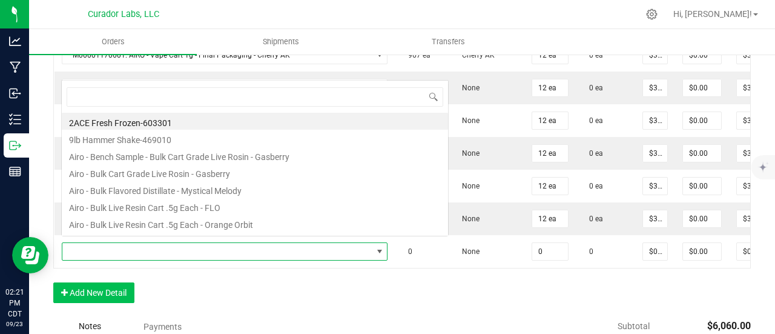
scroll to position [18, 304]
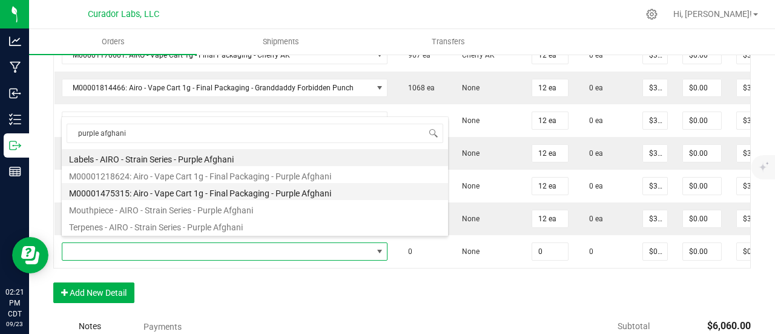
click at [208, 186] on li "M00001475315: Airo - Vape Cart 1g - Final Packaging - Purple Afghani" at bounding box center [255, 191] width 386 height 17
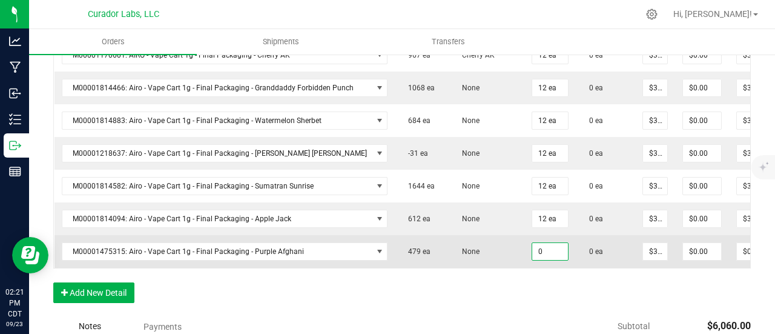
click at [532, 243] on input "0" at bounding box center [550, 251] width 36 height 17
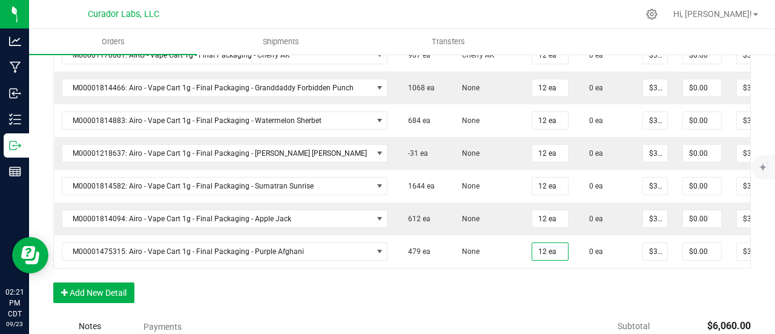
click at [525, 290] on div "Order Details Print All Labels Item Sellable Strain Qty Ordered Qty Allocated U…" at bounding box center [402, 12] width 698 height 605
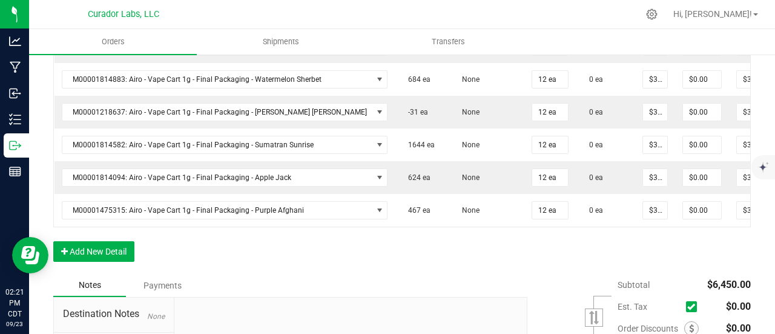
scroll to position [788, 0]
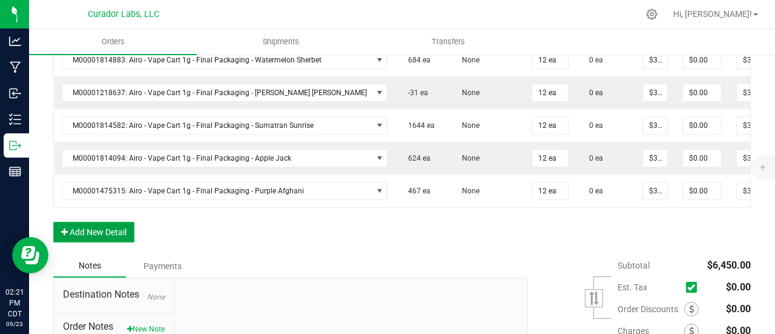
click at [103, 236] on button "Add New Detail" at bounding box center [93, 232] width 81 height 21
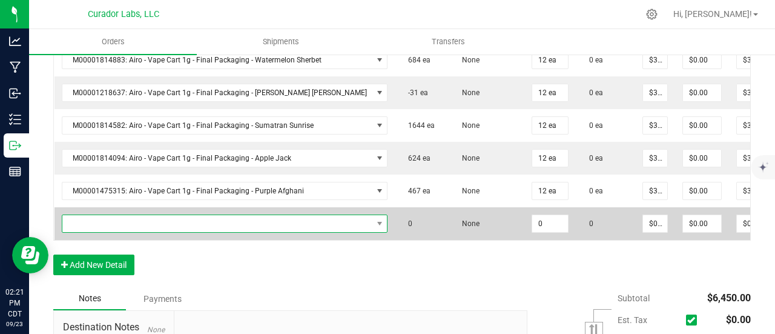
click at [109, 217] on span "NO DATA FOUND" at bounding box center [217, 223] width 310 height 17
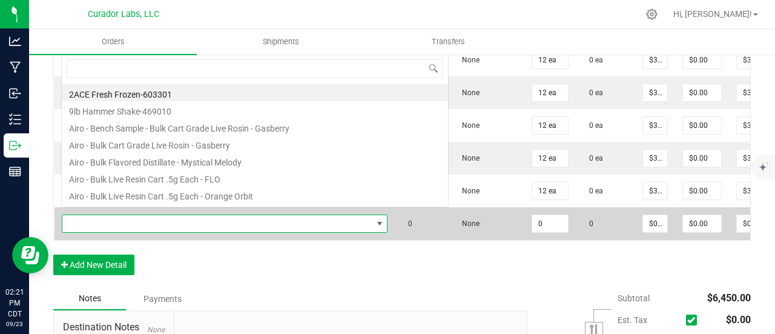
scroll to position [18, 304]
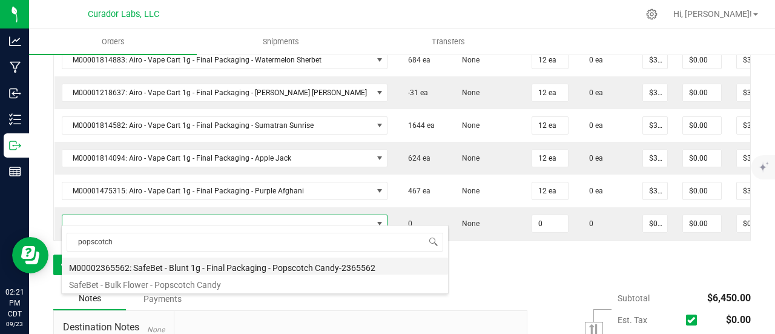
click at [228, 261] on li "M00002365562: SafeBet - Blunt 1g - Final Packaging - Popscotch Candy-2365562" at bounding box center [255, 265] width 386 height 17
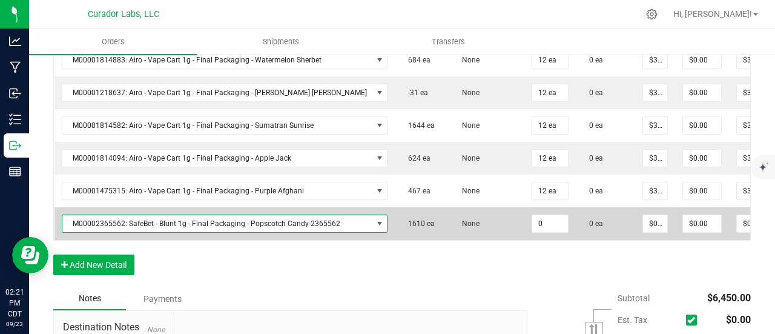
drag, startPoint x: 534, startPoint y: 217, endPoint x: 529, endPoint y: 229, distance: 13.0
click at [534, 217] on input "0" at bounding box center [550, 223] width 36 height 17
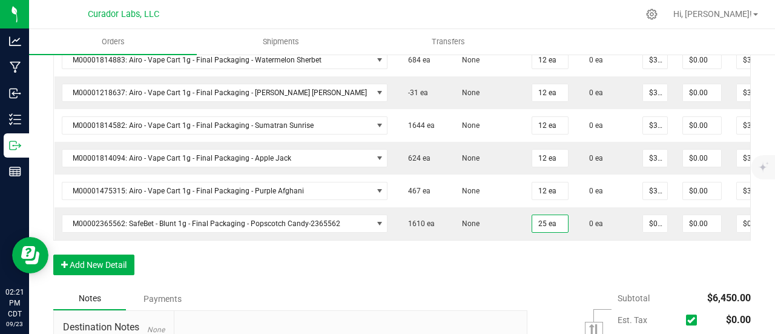
click at [125, 260] on button "Add New Detail" at bounding box center [93, 264] width 81 height 21
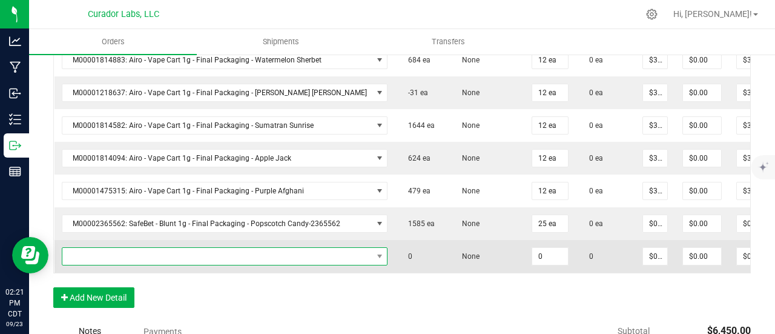
click at [119, 248] on span "NO DATA FOUND" at bounding box center [217, 256] width 310 height 17
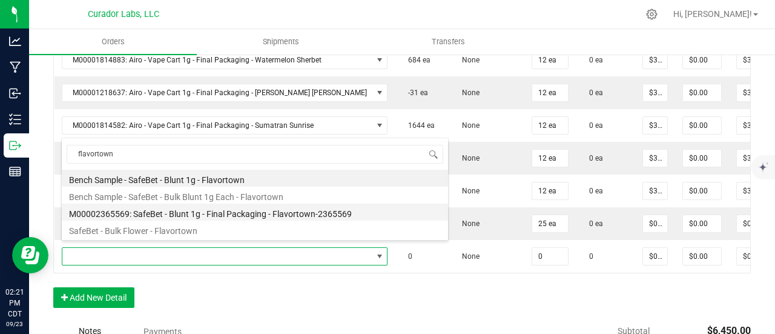
click at [205, 211] on li "M00002365569: SafeBet - Blunt 1g - Final Packaging - Flavortown-2365569" at bounding box center [255, 212] width 386 height 17
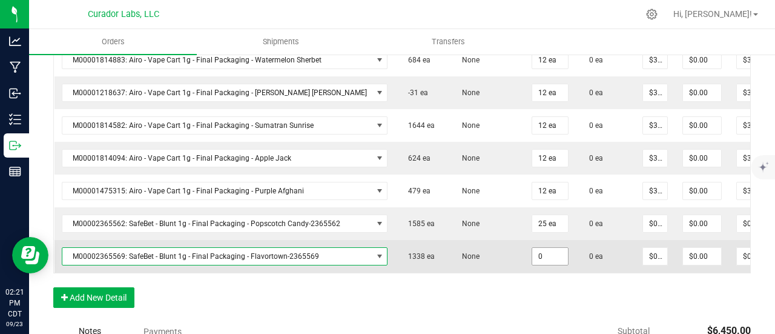
drag, startPoint x: 522, startPoint y: 251, endPoint x: 521, endPoint y: 279, distance: 28.5
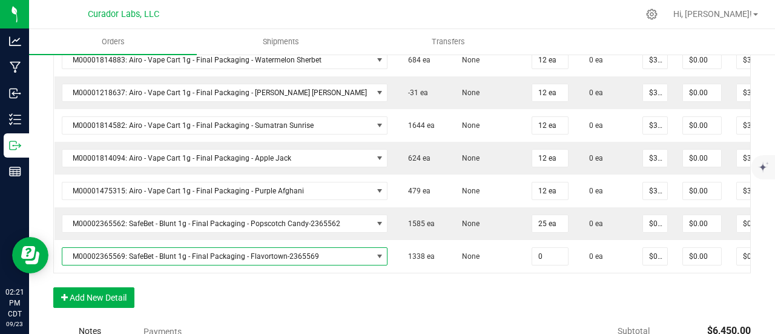
click at [532, 251] on input "0" at bounding box center [550, 256] width 36 height 17
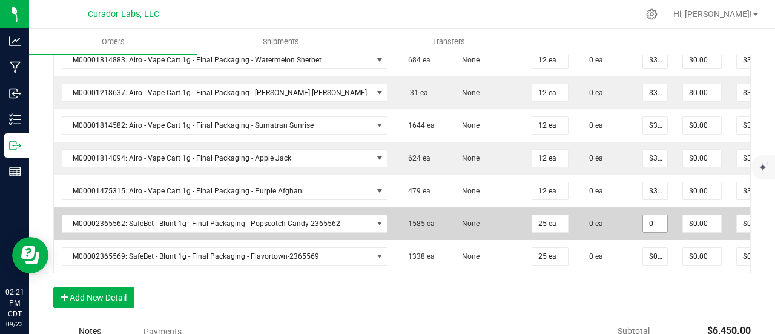
click at [643, 221] on input "0" at bounding box center [655, 223] width 24 height 17
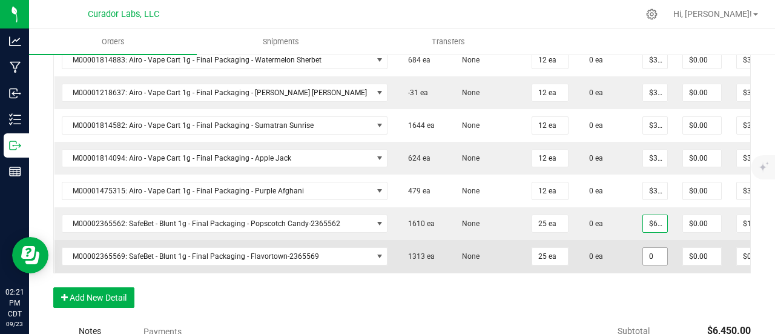
click at [643, 248] on input "0" at bounding box center [655, 256] width 24 height 17
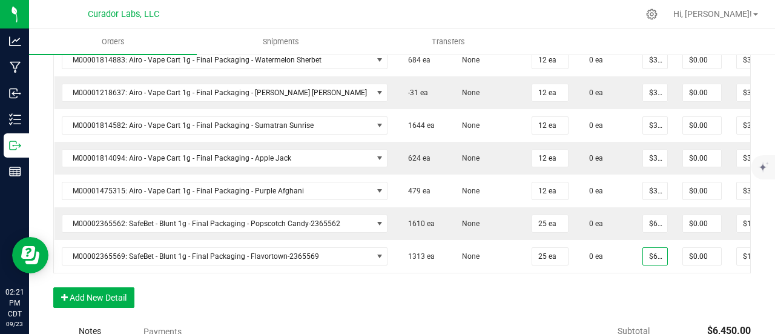
click at [132, 293] on button "Add New Detail" at bounding box center [93, 297] width 81 height 21
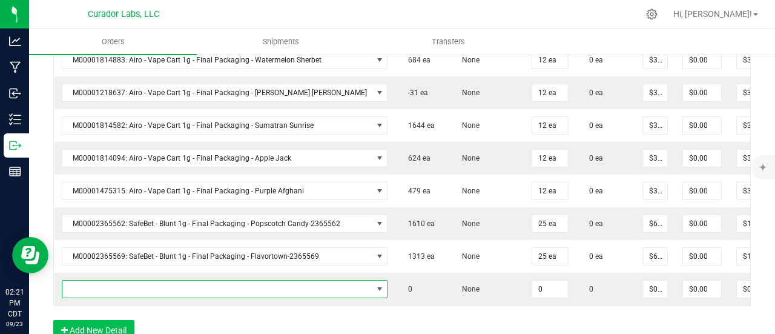
click at [130, 284] on span "NO DATA FOUND" at bounding box center [217, 288] width 310 height 17
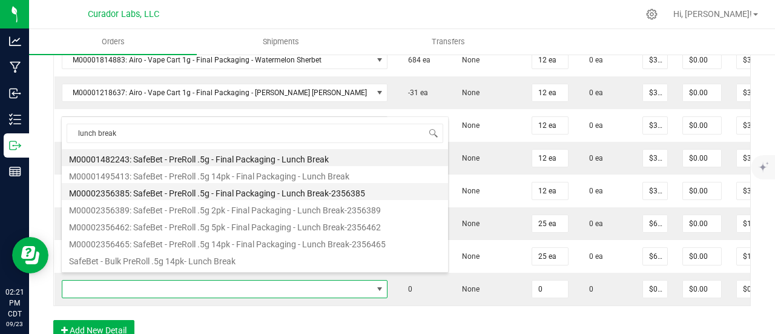
drag, startPoint x: 202, startPoint y: 191, endPoint x: 414, endPoint y: 282, distance: 230.7
click at [202, 191] on li "M00002356385: SafeBet - PreRoll .5g - Final Packaging - Lunch Break-2356385" at bounding box center [255, 191] width 386 height 17
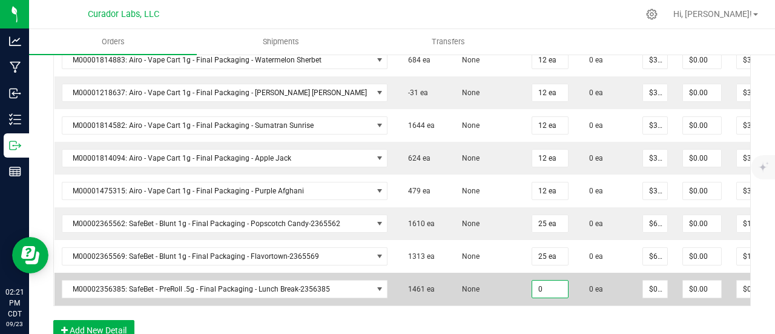
click at [532, 281] on input "0" at bounding box center [550, 288] width 36 height 17
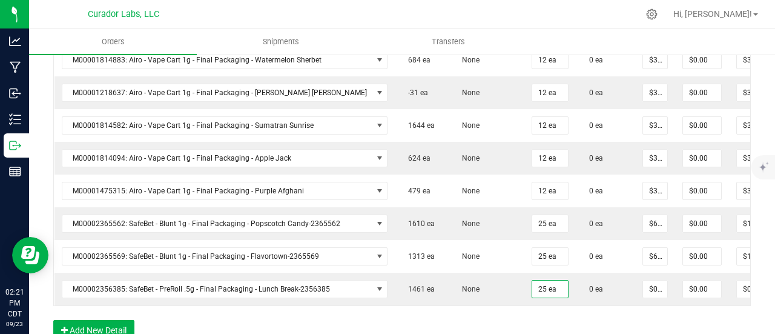
click at [532, 323] on div "Order Details Print All Labels Item Sellable Strain Qty Ordered Qty Allocated U…" at bounding box center [402, 0] width 698 height 703
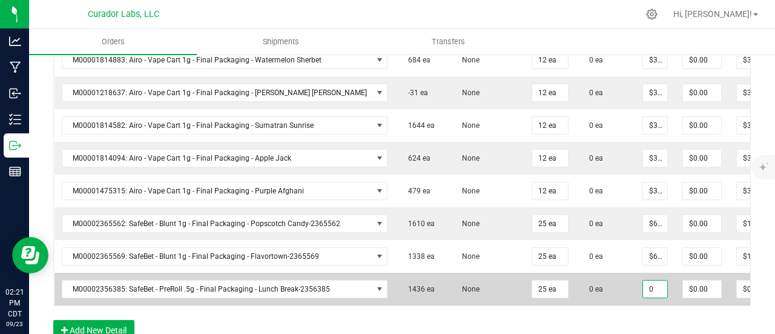
click at [643, 281] on input "0" at bounding box center [655, 288] width 24 height 17
click at [606, 273] on td "0 ea" at bounding box center [605, 289] width 59 height 33
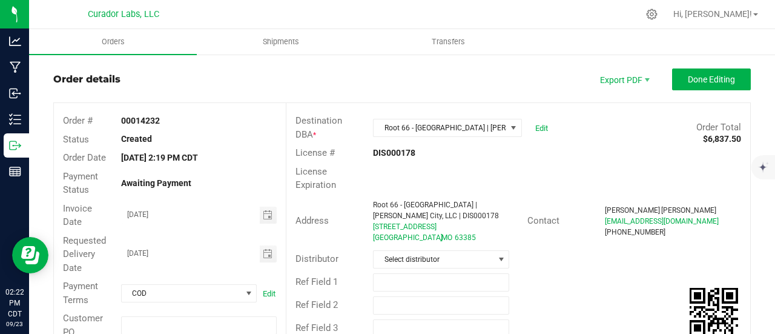
scroll to position [0, 0]
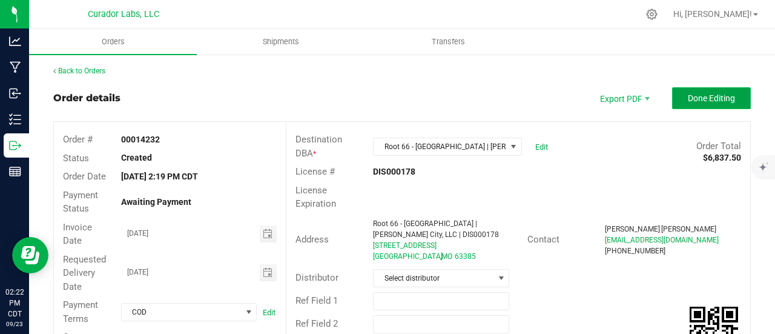
click at [732, 91] on button "Done Editing" at bounding box center [711, 98] width 79 height 22
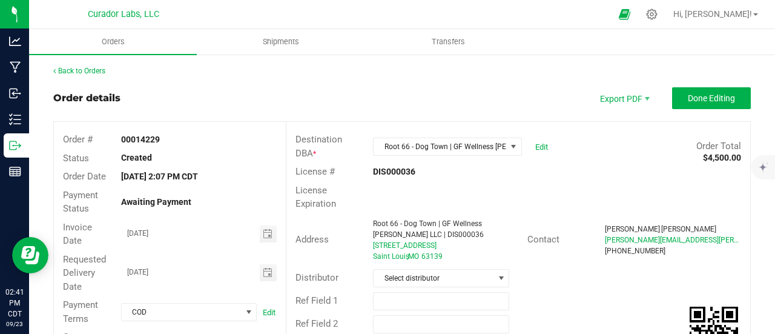
scroll to position [606, 0]
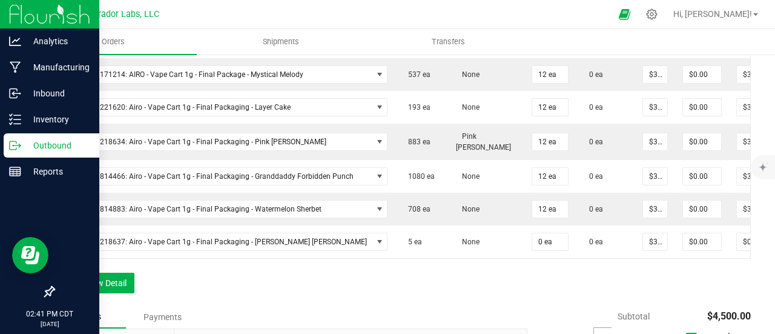
click at [7, 144] on div "Outbound" at bounding box center [52, 145] width 96 height 24
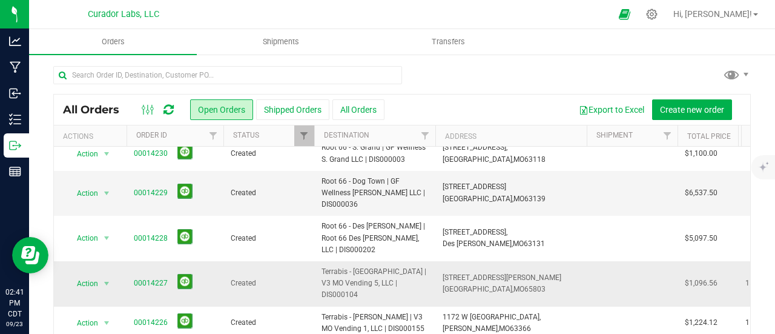
scroll to position [121, 0]
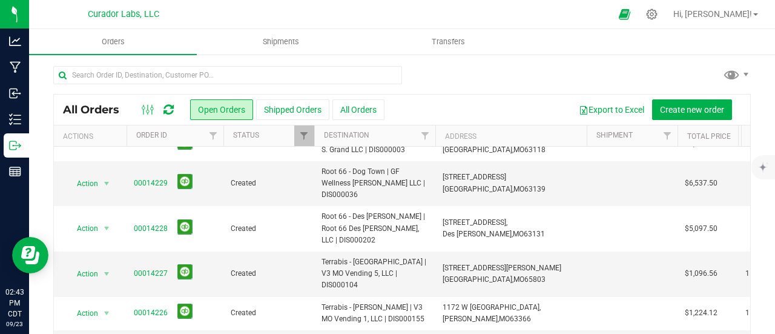
click at [173, 109] on icon at bounding box center [169, 110] width 10 height 12
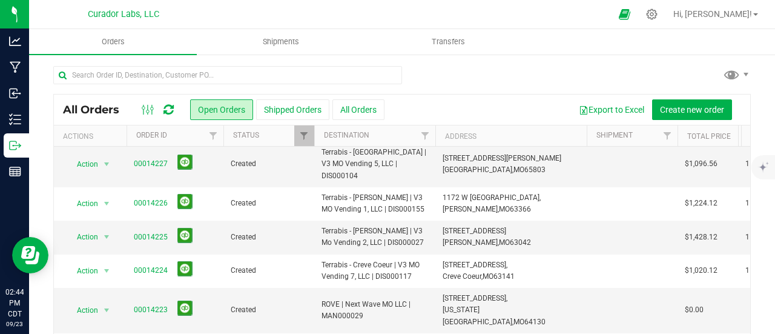
scroll to position [0, 0]
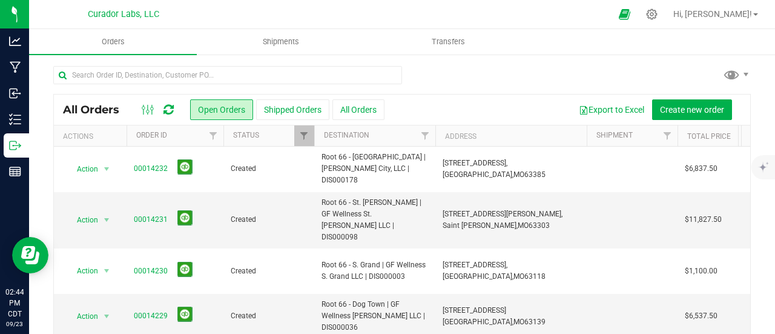
click at [166, 104] on icon at bounding box center [169, 110] width 10 height 12
click at [170, 105] on icon at bounding box center [169, 110] width 10 height 12
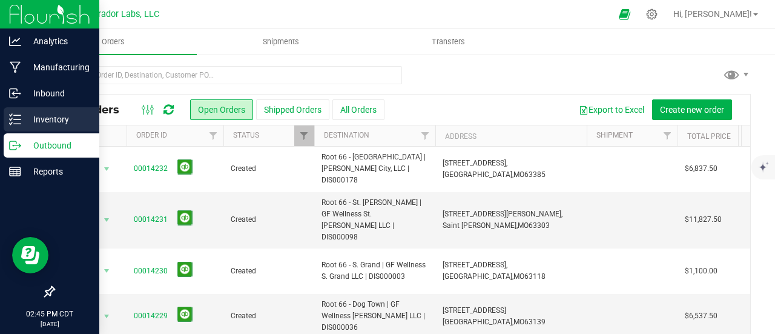
click at [4, 122] on div "Inventory" at bounding box center [52, 119] width 96 height 24
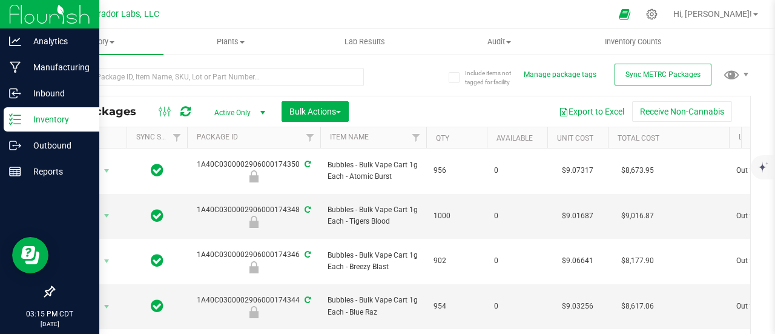
click at [56, 127] on div "Inventory" at bounding box center [52, 119] width 96 height 24
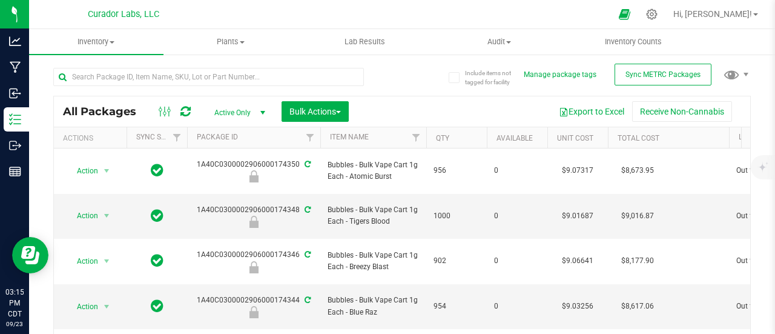
click at [182, 111] on icon at bounding box center [186, 111] width 10 height 12
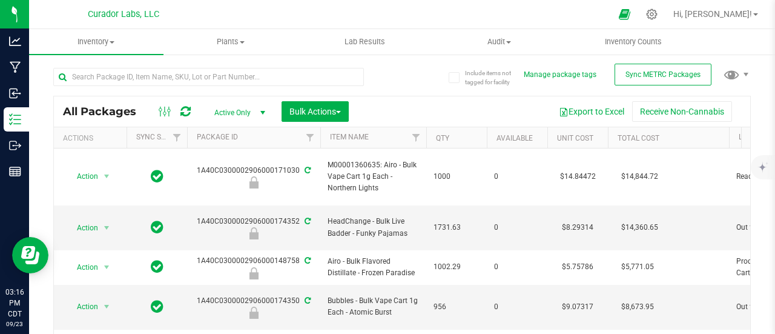
click at [184, 113] on icon at bounding box center [186, 111] width 10 height 12
